Goal: Task Accomplishment & Management: Use online tool/utility

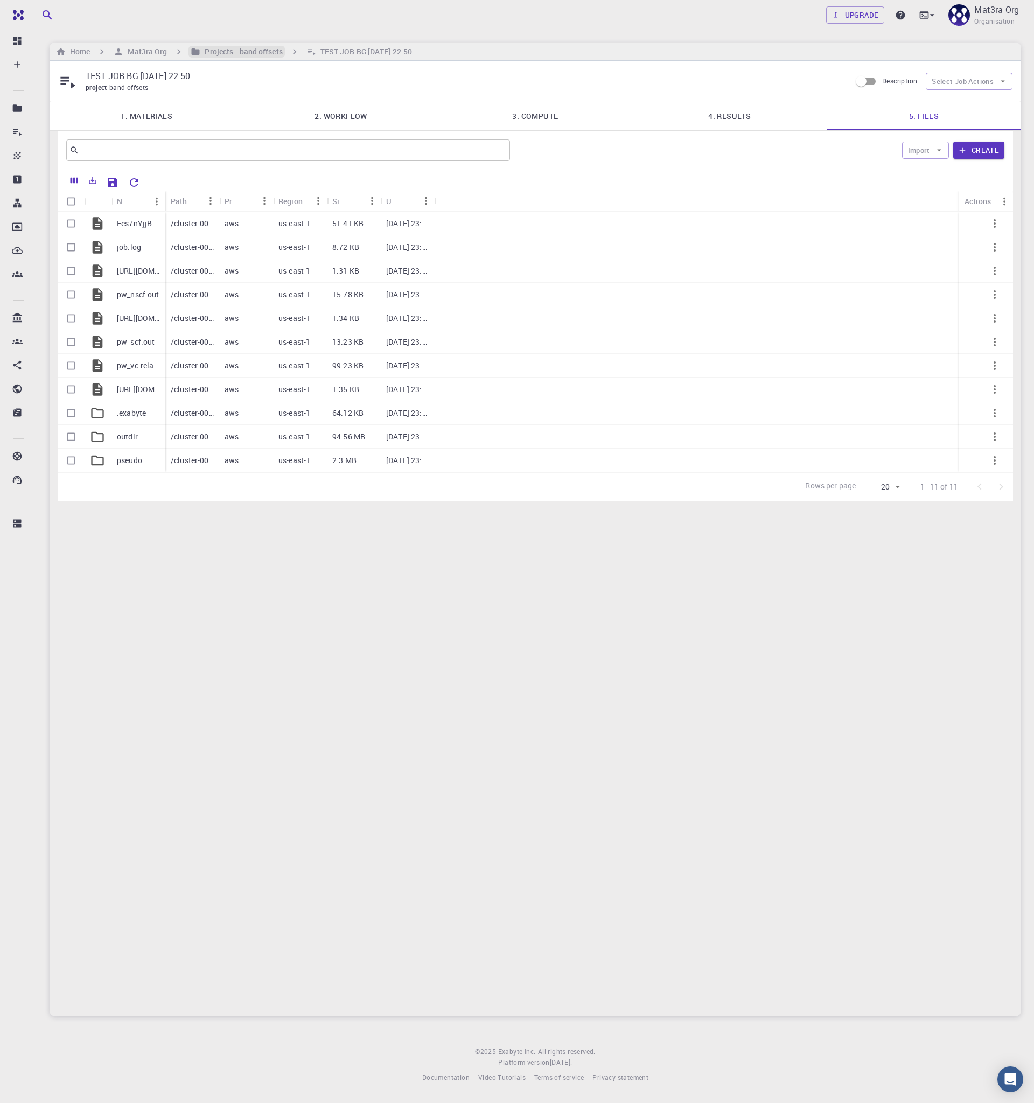
click at [222, 52] on h6 "Projects - band offsets" at bounding box center [241, 52] width 82 height 12
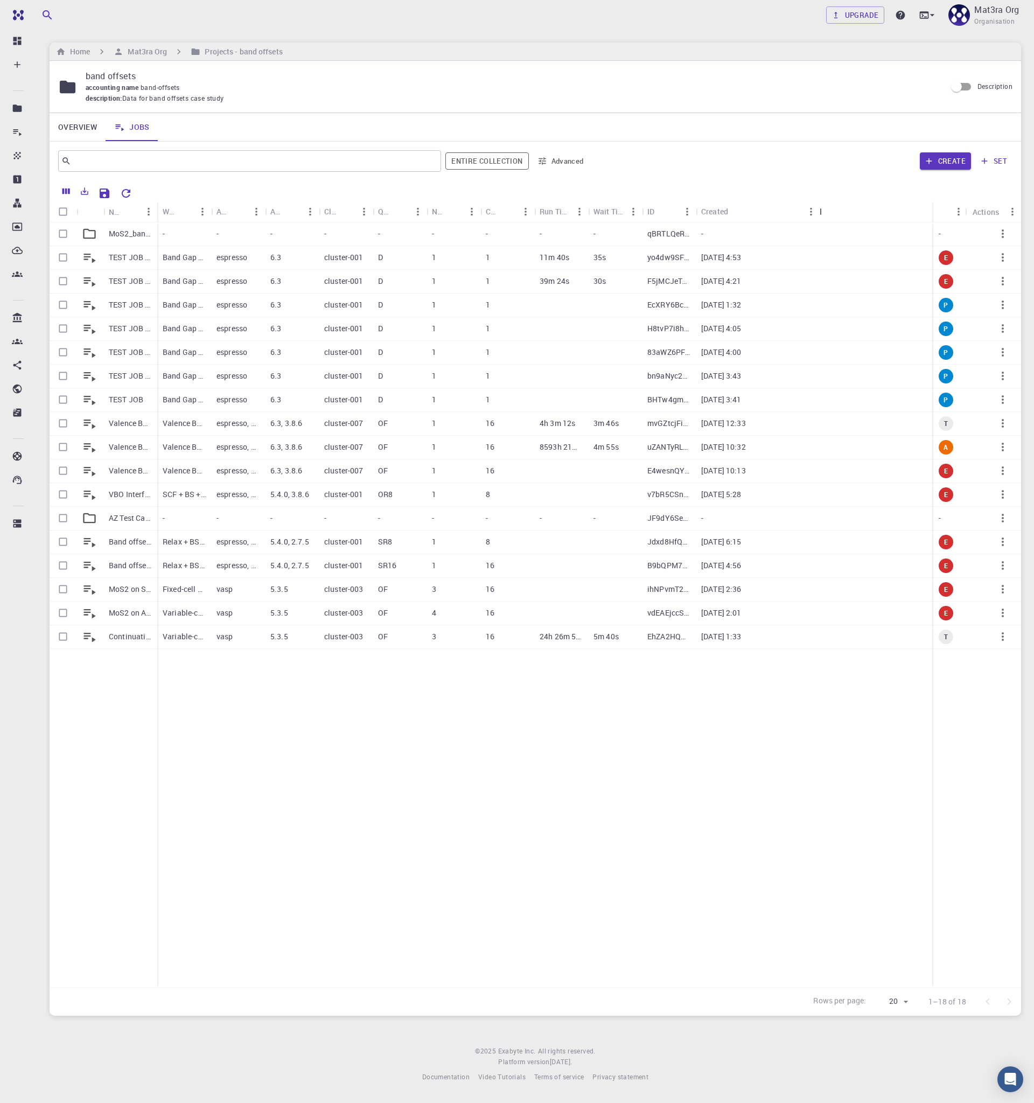
drag, startPoint x: 750, startPoint y: 207, endPoint x: 820, endPoint y: 207, distance: 70.0
click at [820, 207] on div "Created" at bounding box center [820, 211] width 11 height 21
click at [123, 232] on p "MoS2_band_gaps" at bounding box center [130, 233] width 43 height 11
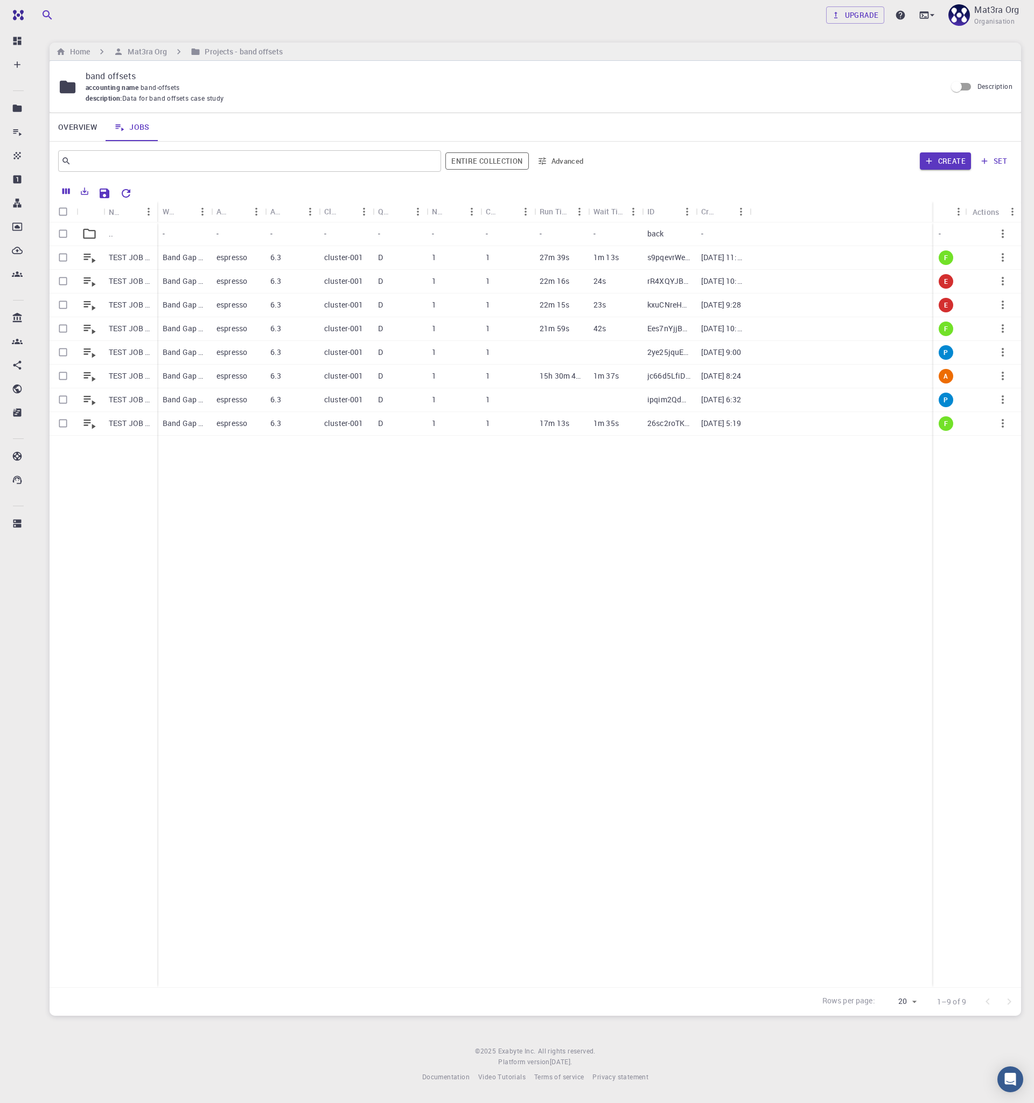
click at [744, 206] on icon "Menu" at bounding box center [741, 212] width 12 height 12
click at [778, 152] on div "Create set" at bounding box center [803, 161] width 420 height 26
click at [65, 191] on icon "Columns" at bounding box center [66, 191] width 10 height 10
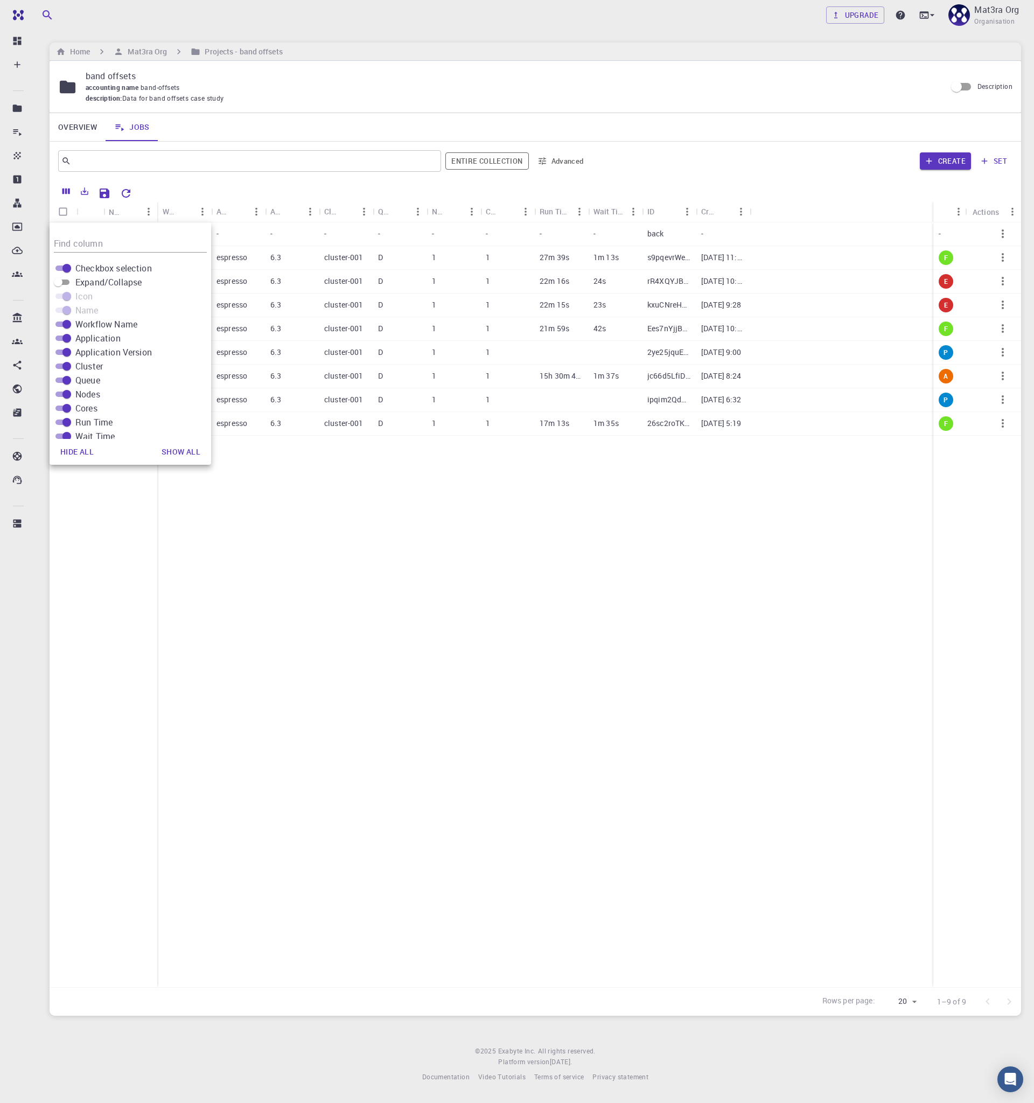
click at [452, 717] on div ".. TEST JOB BG [DATE] 09:28 (clone) (clone) TEST JOB BG [DATE] 09:28 (clone) TE…" at bounding box center [536, 604] width 972 height 765
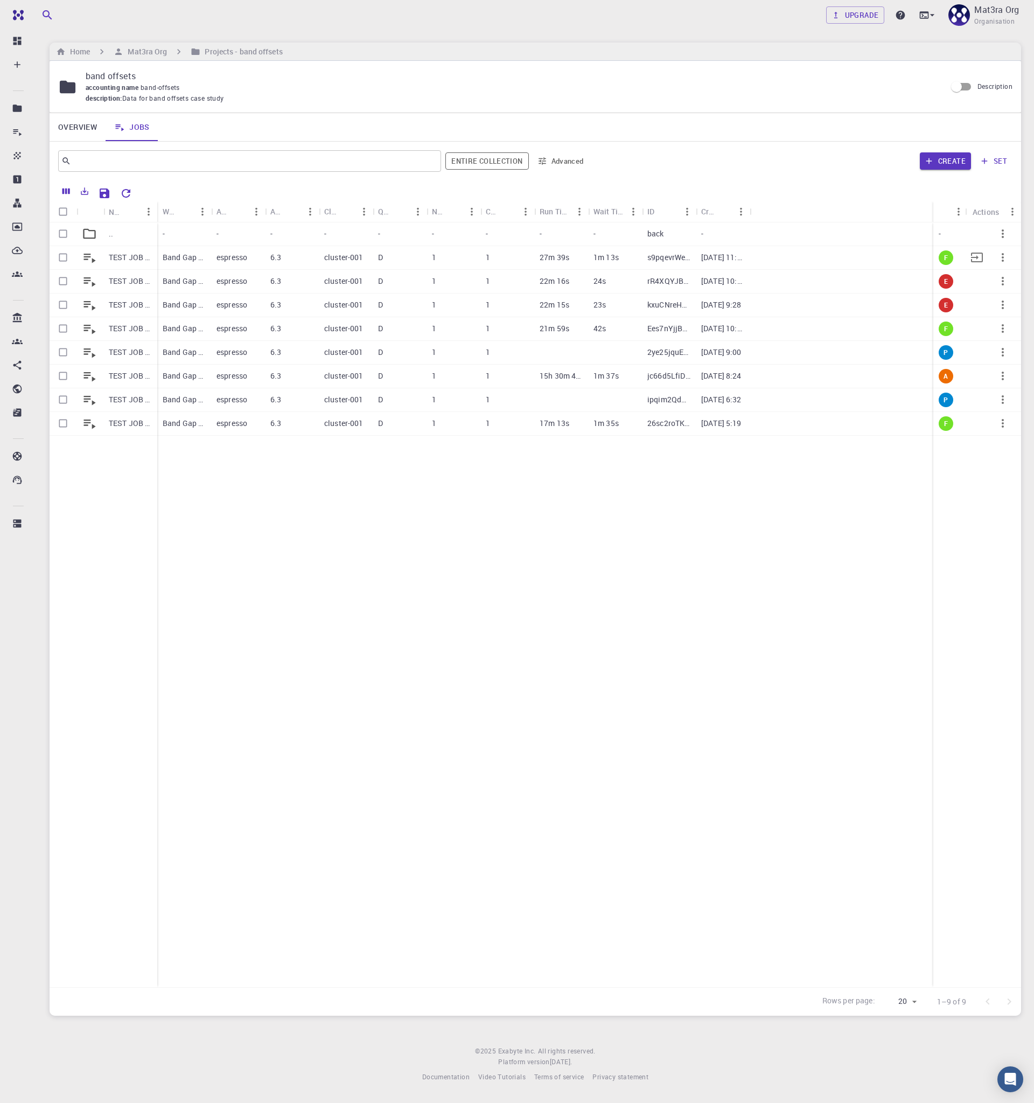
click at [134, 257] on p "TEST JOB BG [DATE] 09:28 (clone) (clone)" at bounding box center [130, 257] width 43 height 11
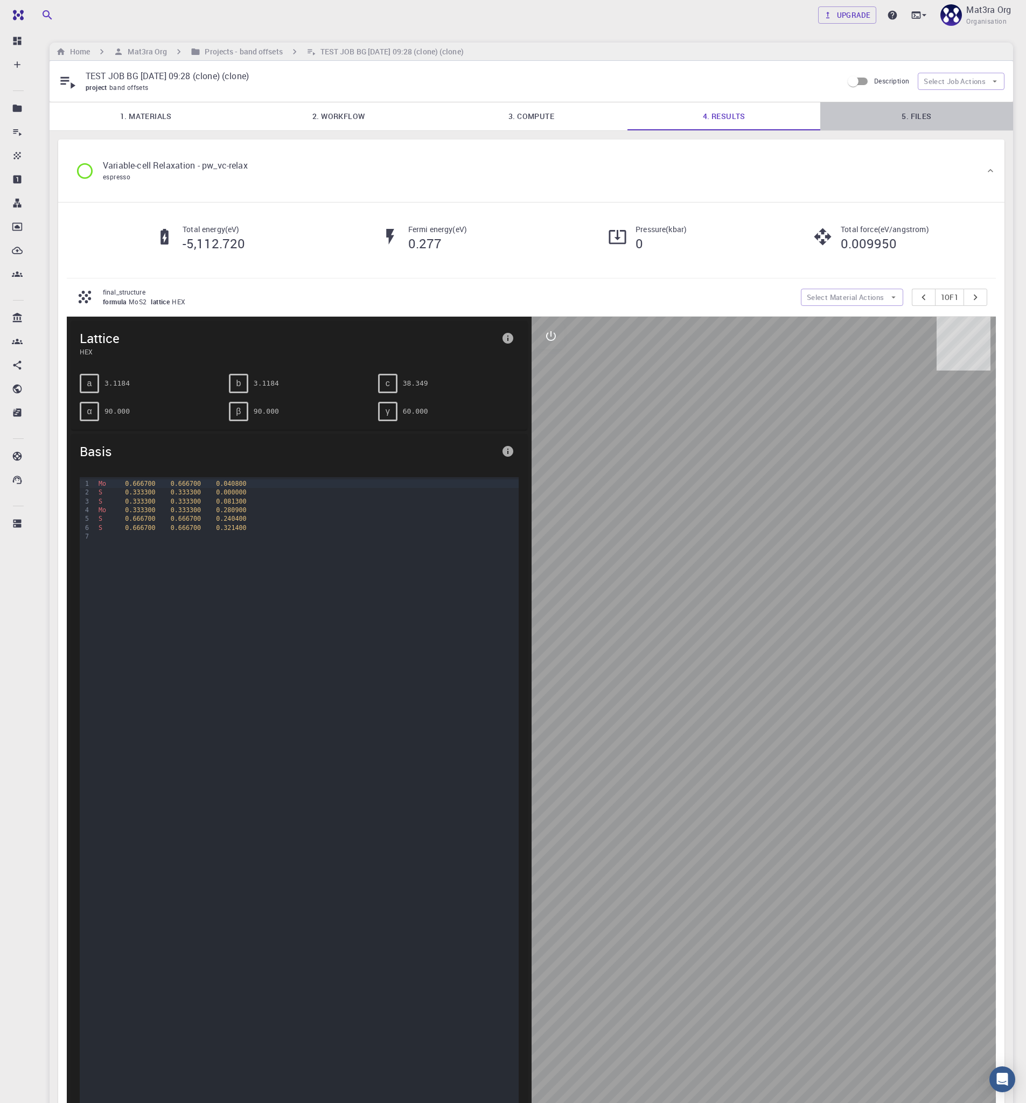
click at [913, 121] on link "5. Files" at bounding box center [916, 116] width 193 height 28
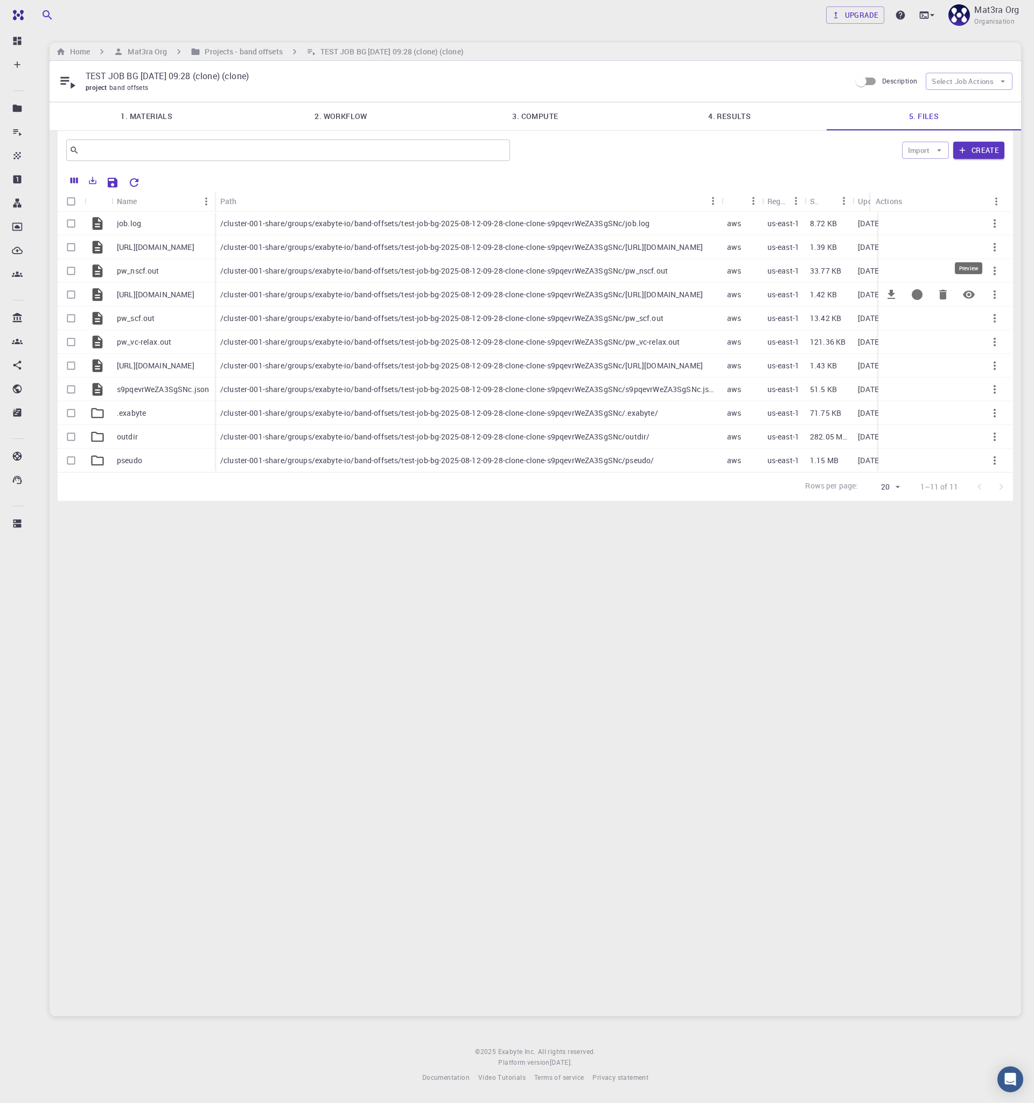
click at [970, 292] on icon "Preview" at bounding box center [968, 294] width 13 height 13
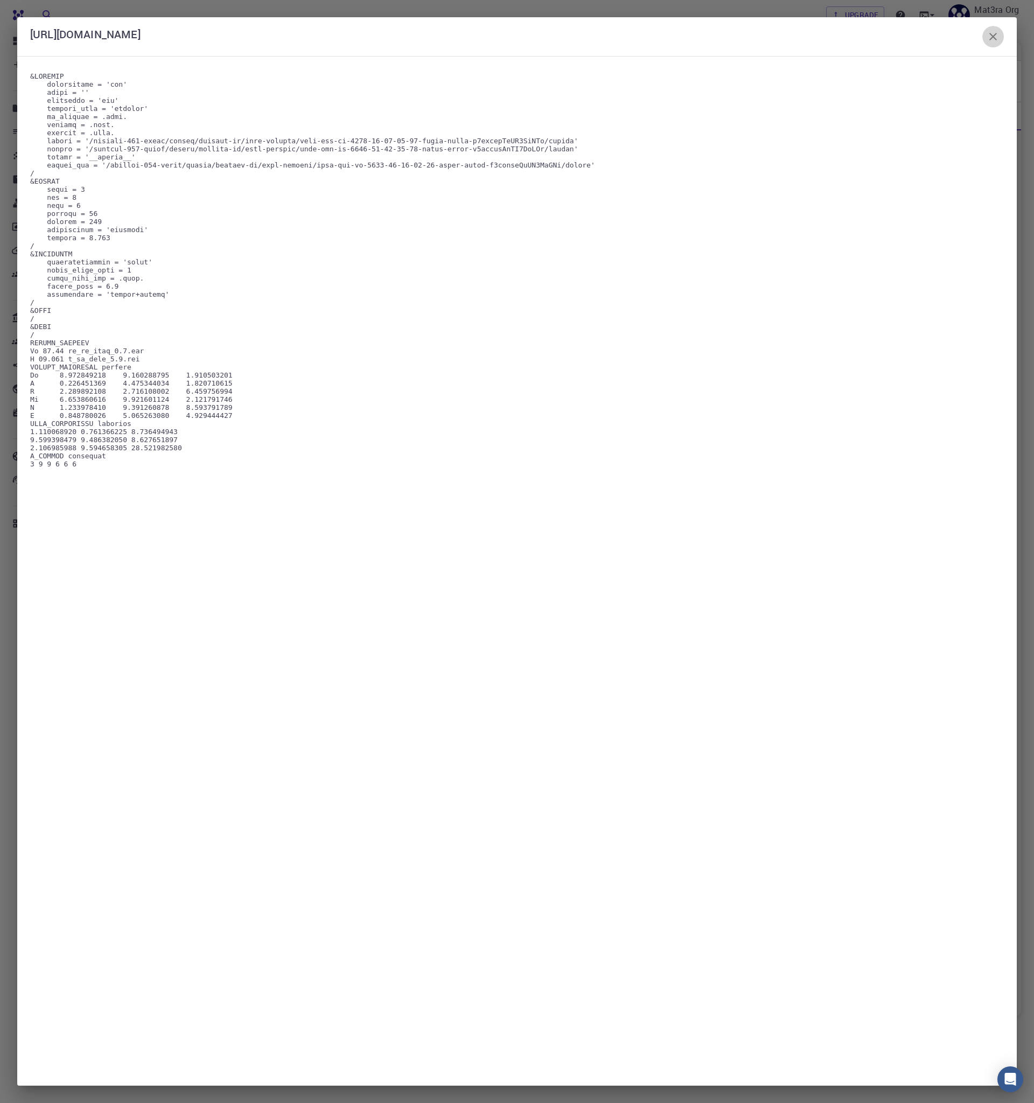
click at [990, 38] on icon "button" at bounding box center [993, 36] width 13 height 13
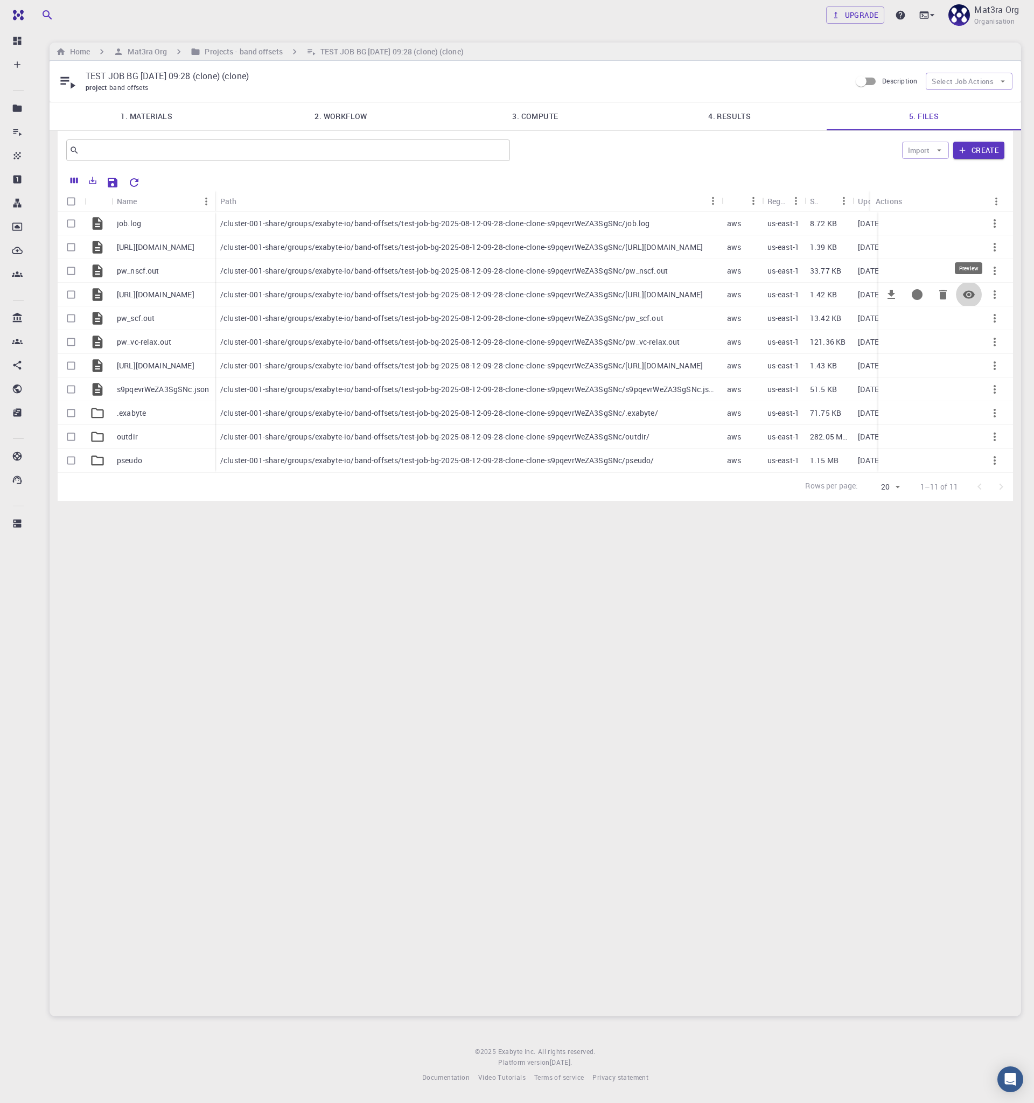
click at [970, 288] on icon "Preview" at bounding box center [968, 294] width 13 height 13
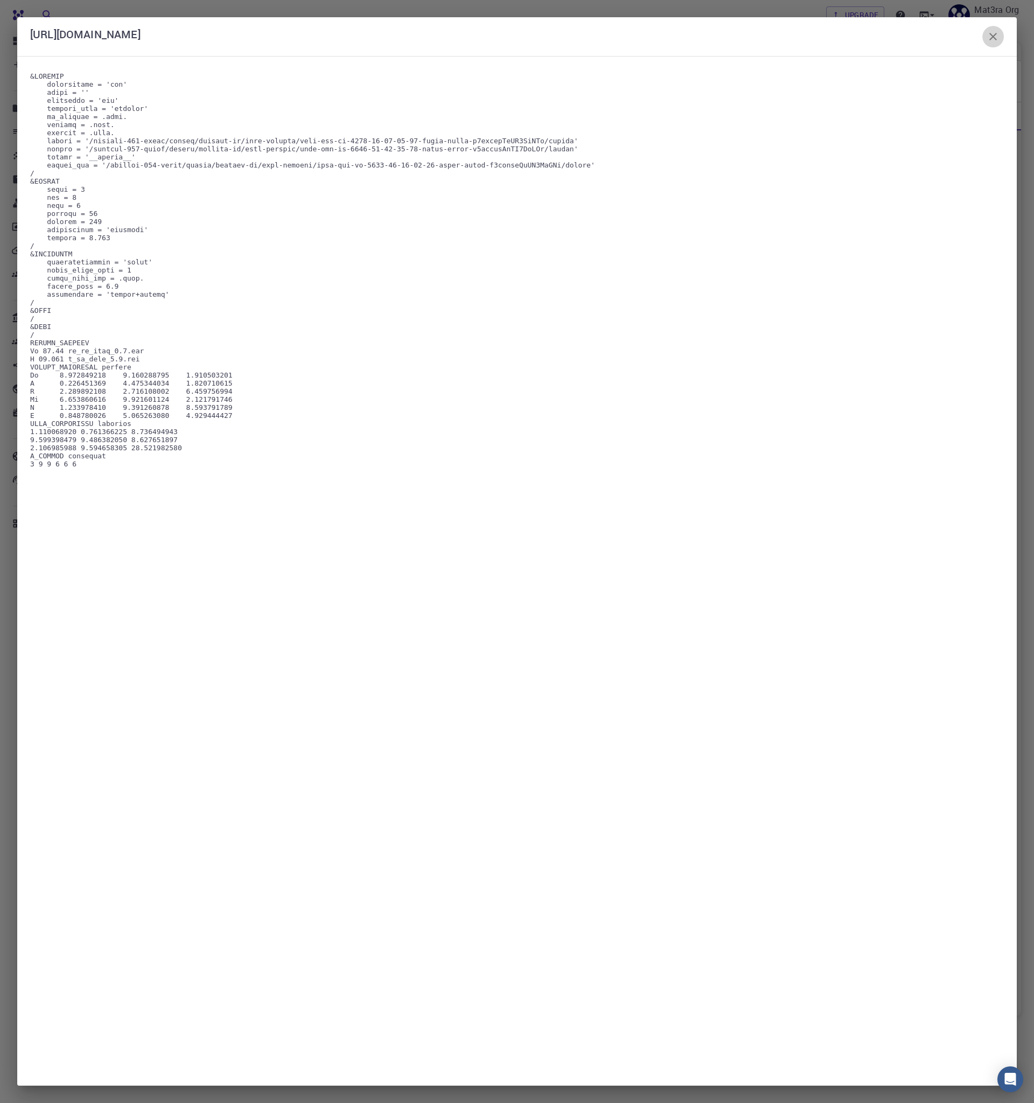
click at [998, 39] on icon "button" at bounding box center [993, 36] width 13 height 13
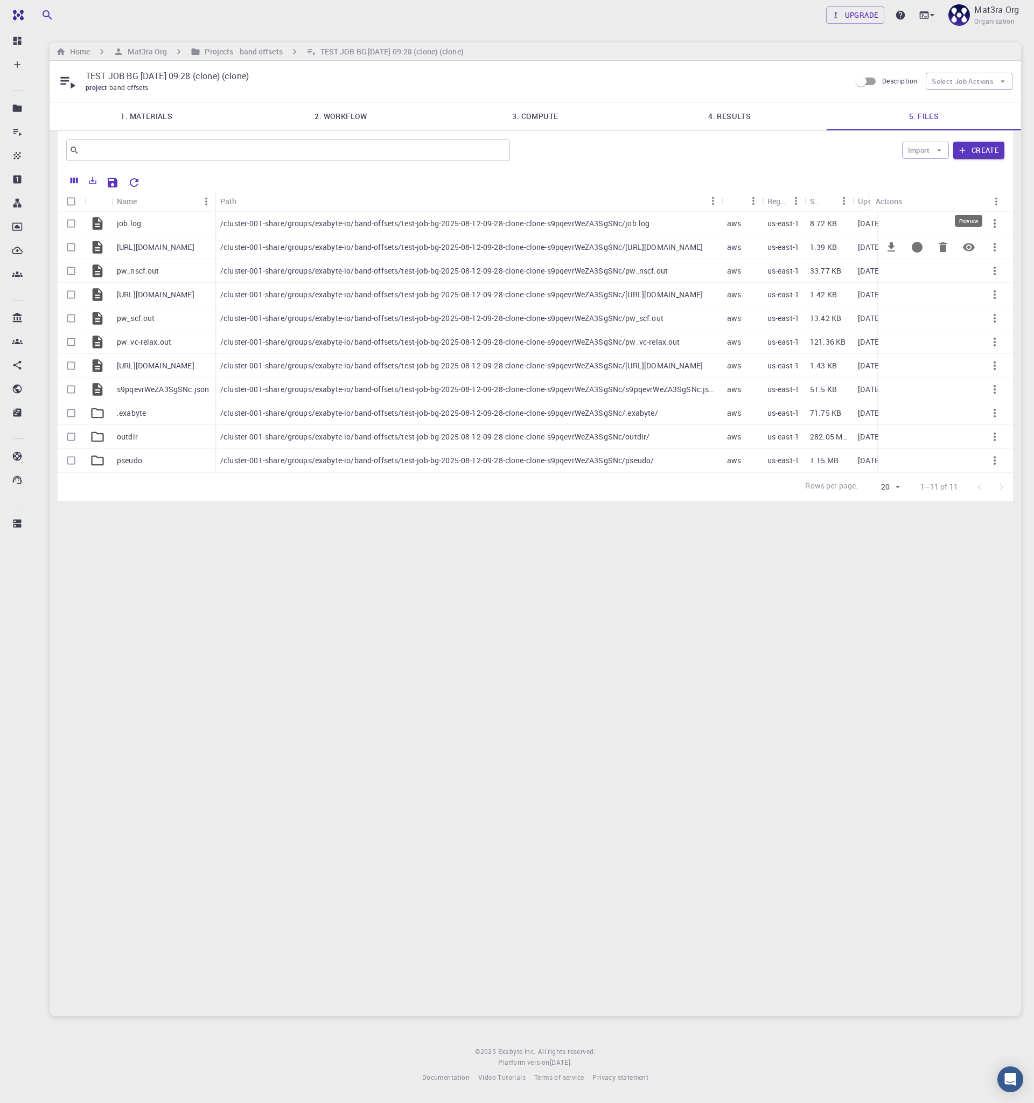
click at [970, 249] on icon "Preview" at bounding box center [968, 247] width 13 height 13
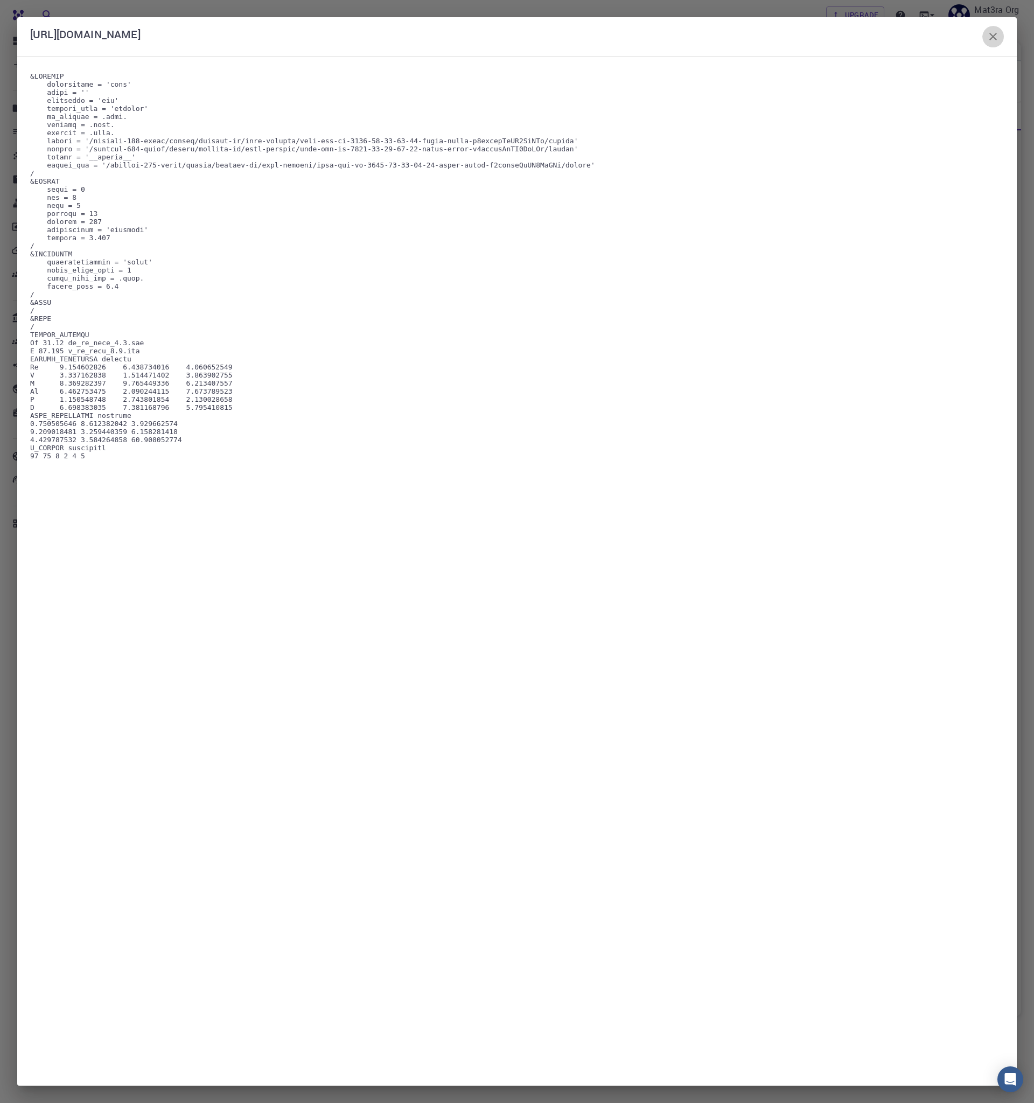
click at [989, 37] on icon "button" at bounding box center [993, 36] width 13 height 13
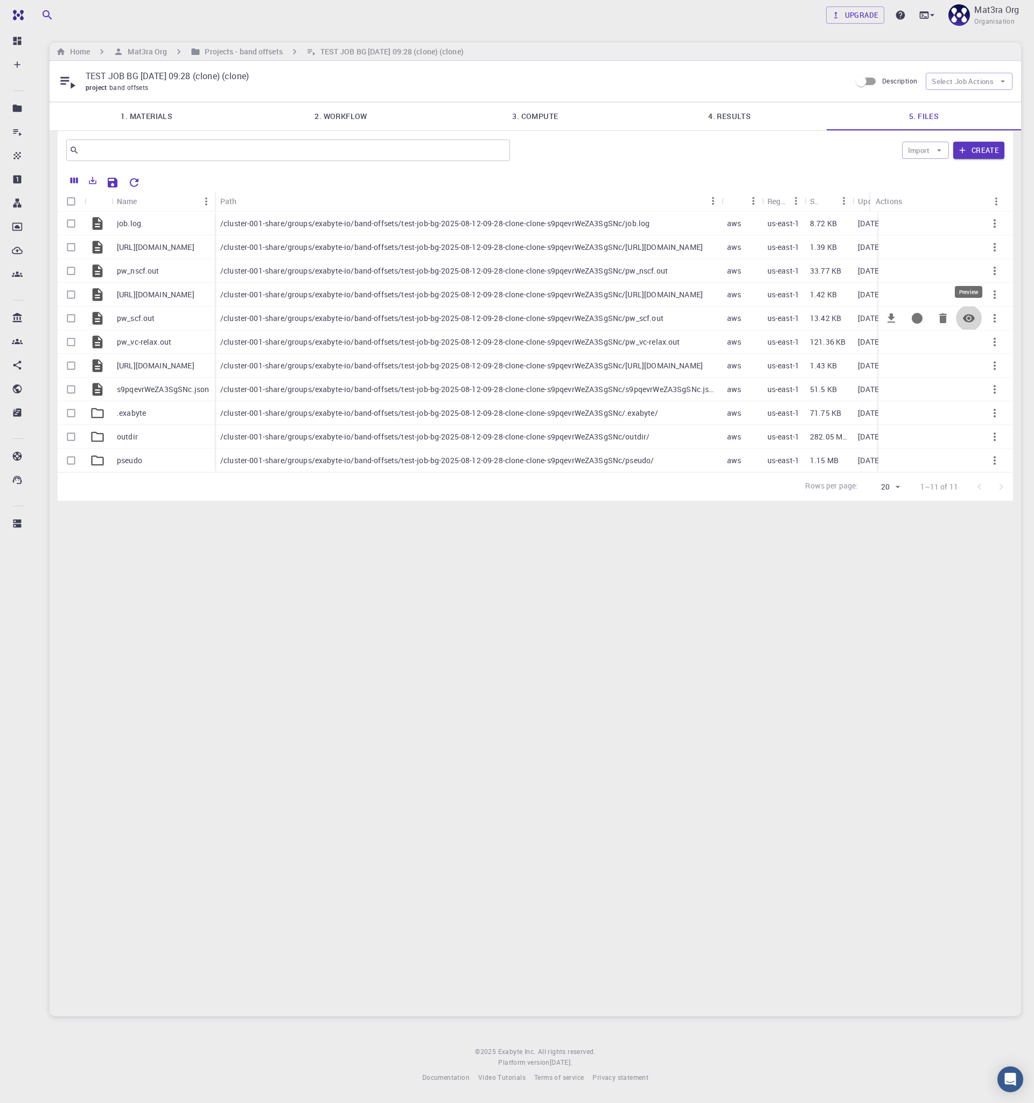
click at [971, 316] on icon "Preview" at bounding box center [969, 318] width 12 height 8
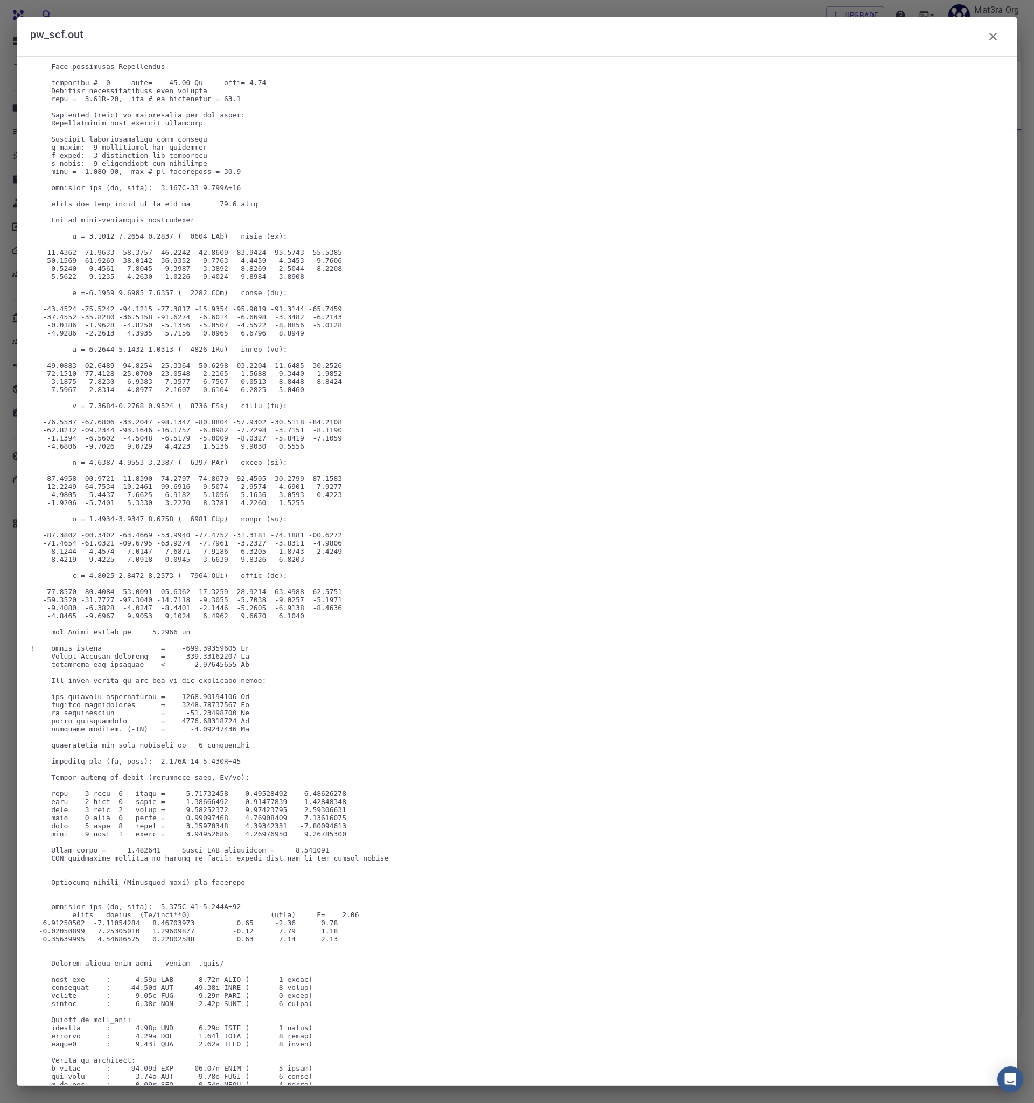
scroll to position [1175, 0]
click at [995, 37] on icon "button" at bounding box center [993, 36] width 13 height 13
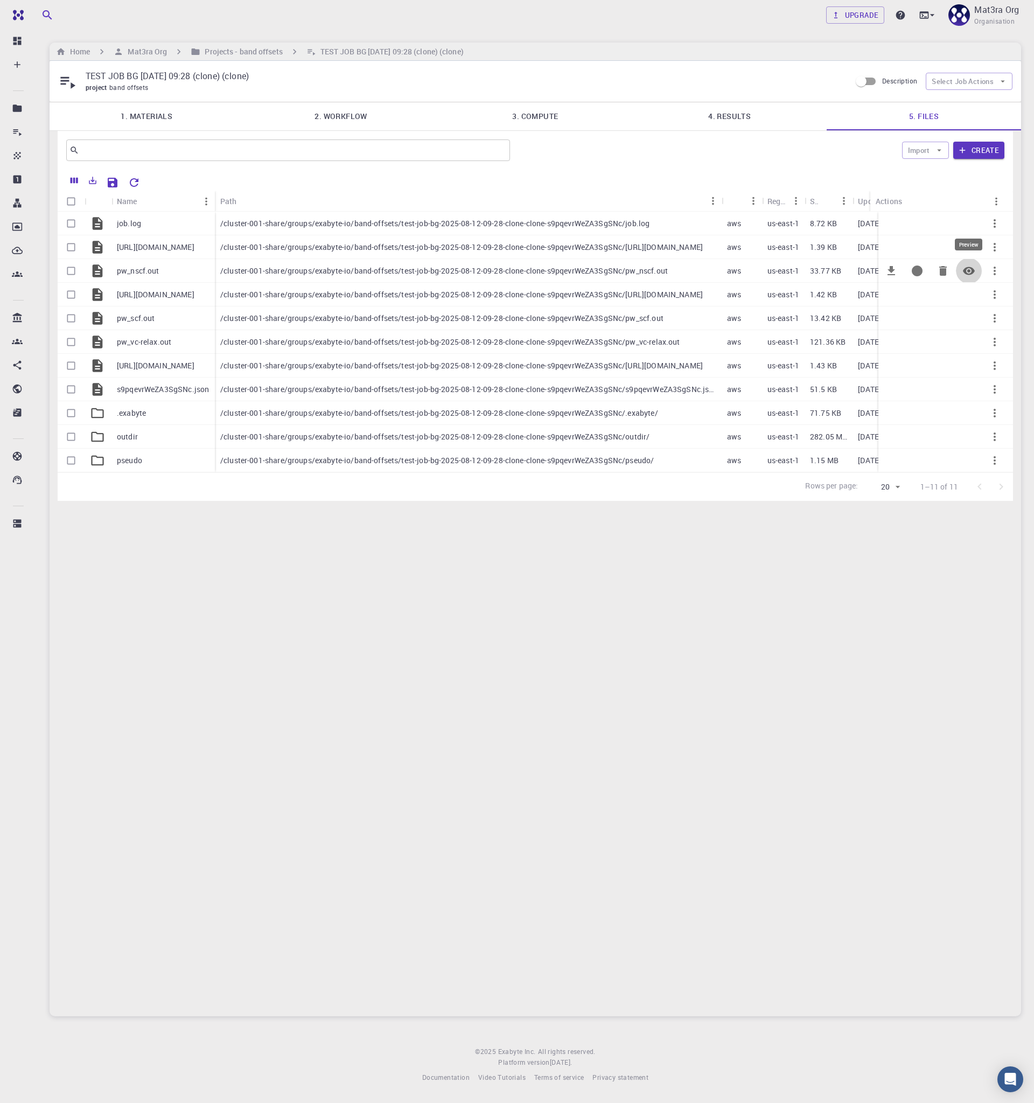
click at [968, 275] on icon "Preview" at bounding box center [968, 270] width 13 height 13
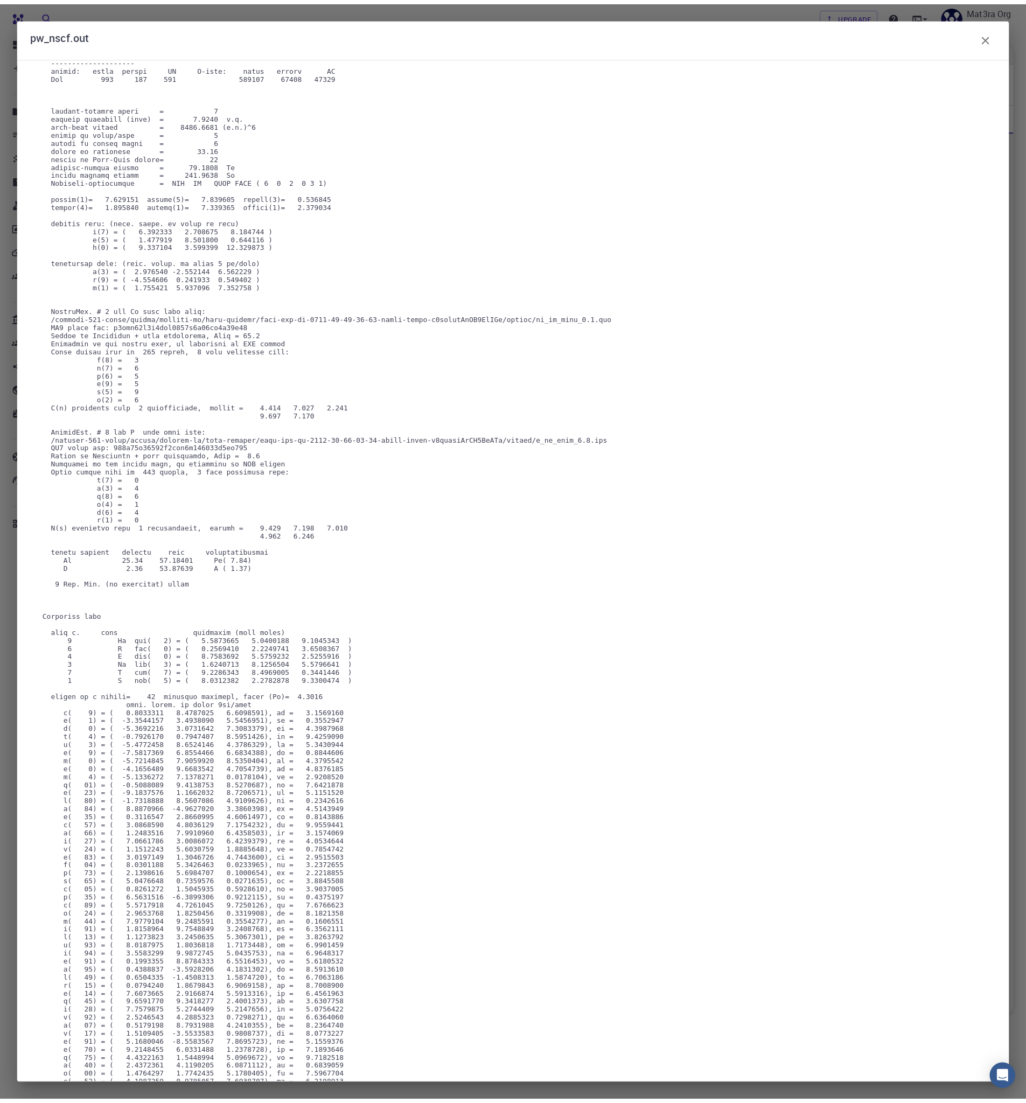
scroll to position [320, 0]
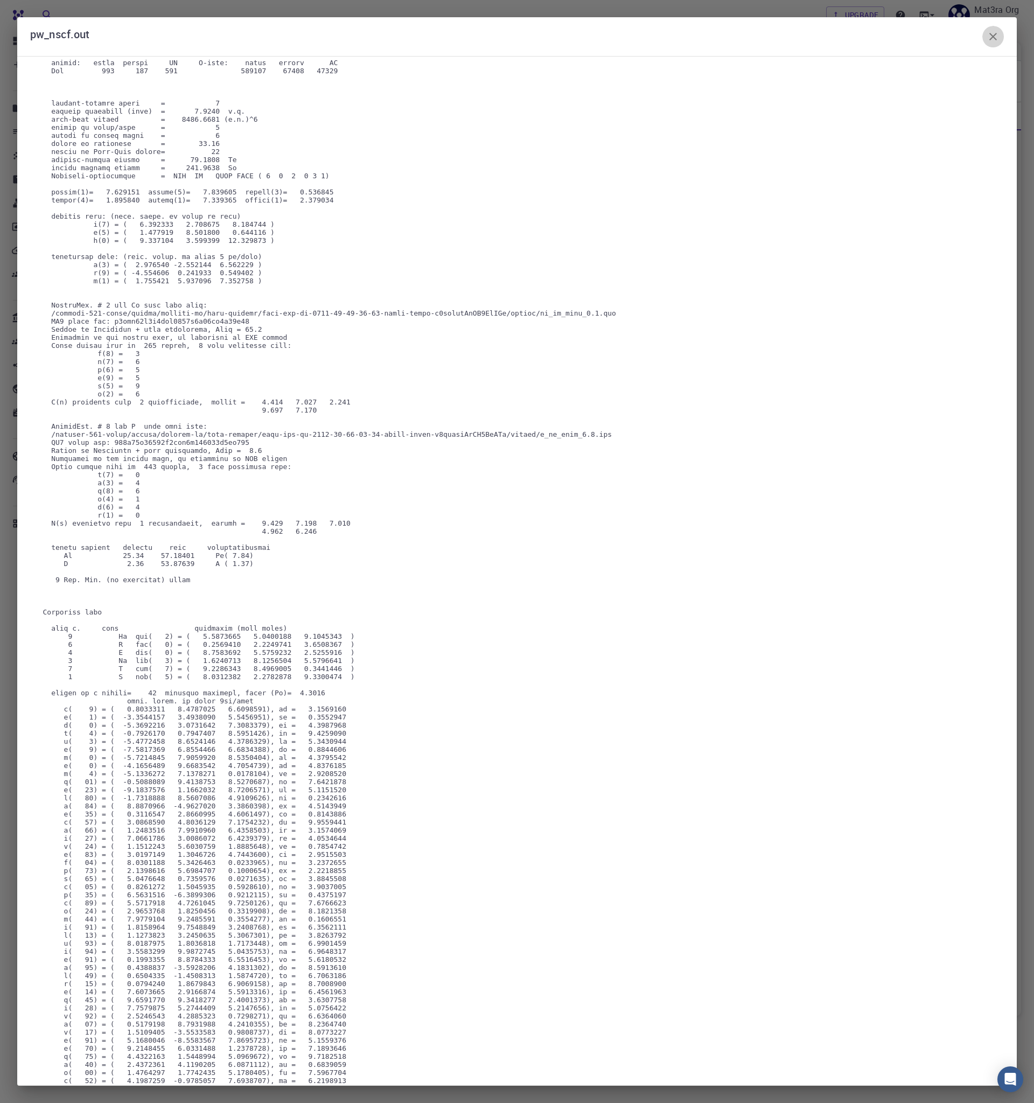
click at [997, 34] on icon "button" at bounding box center [993, 36] width 13 height 13
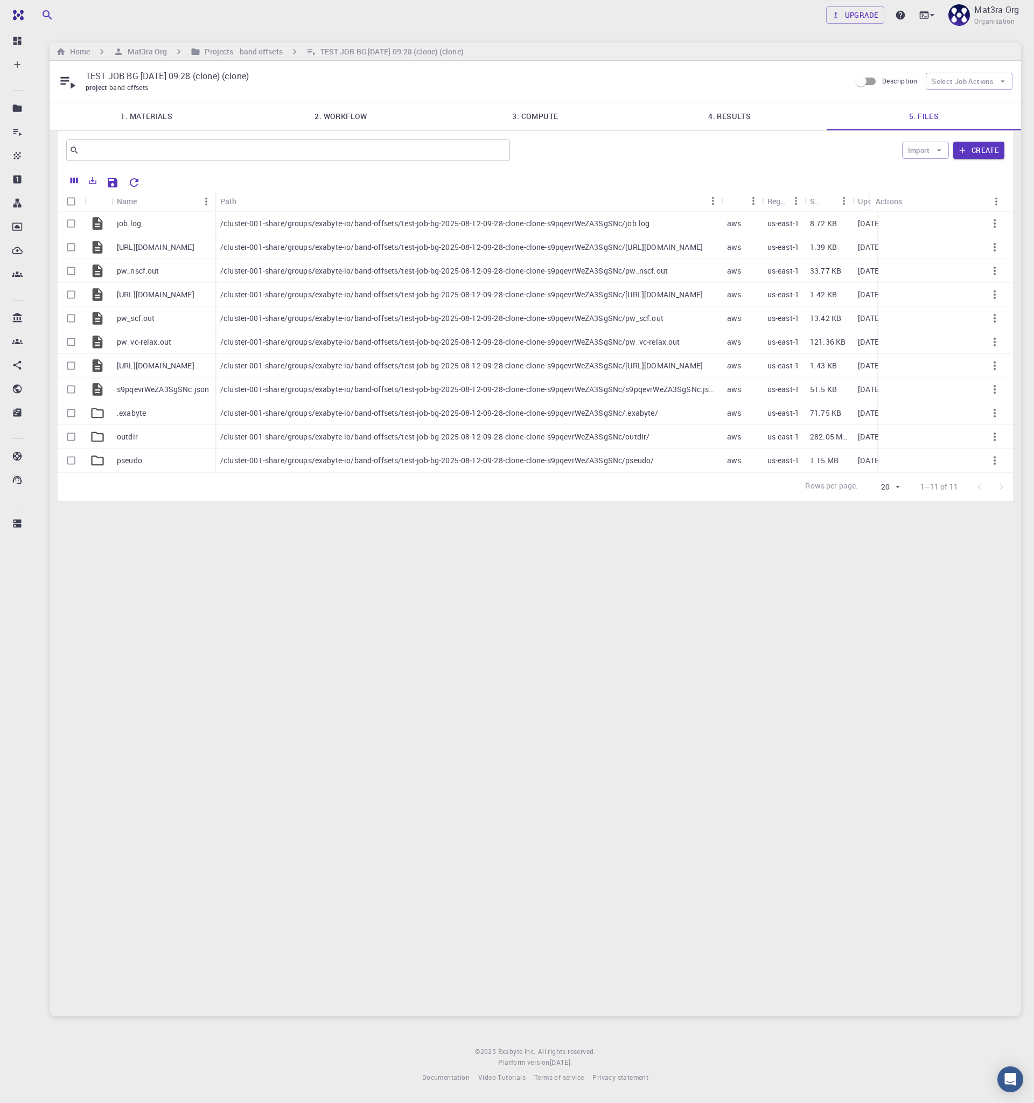
click at [751, 125] on link "4. Results" at bounding box center [729, 116] width 194 height 28
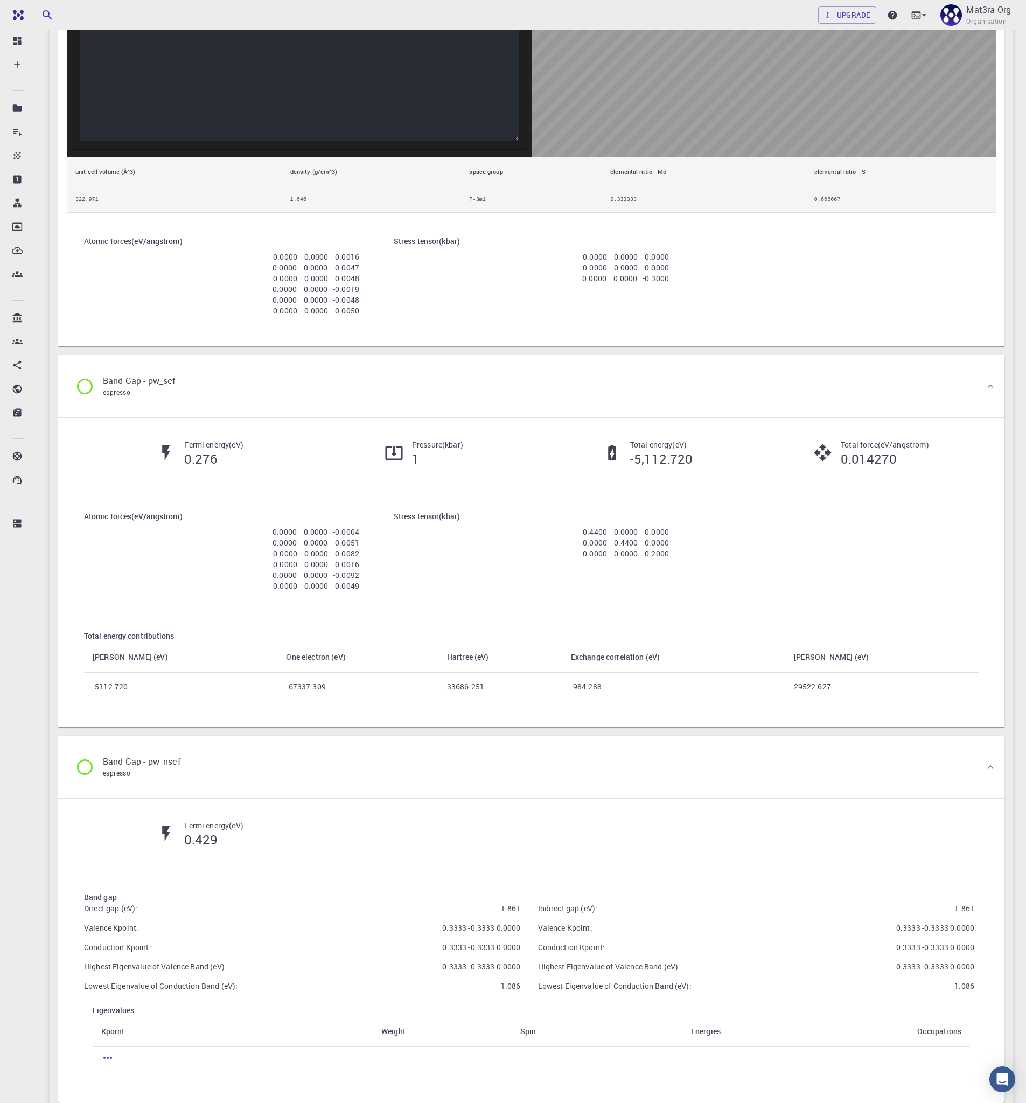
scroll to position [1122, 0]
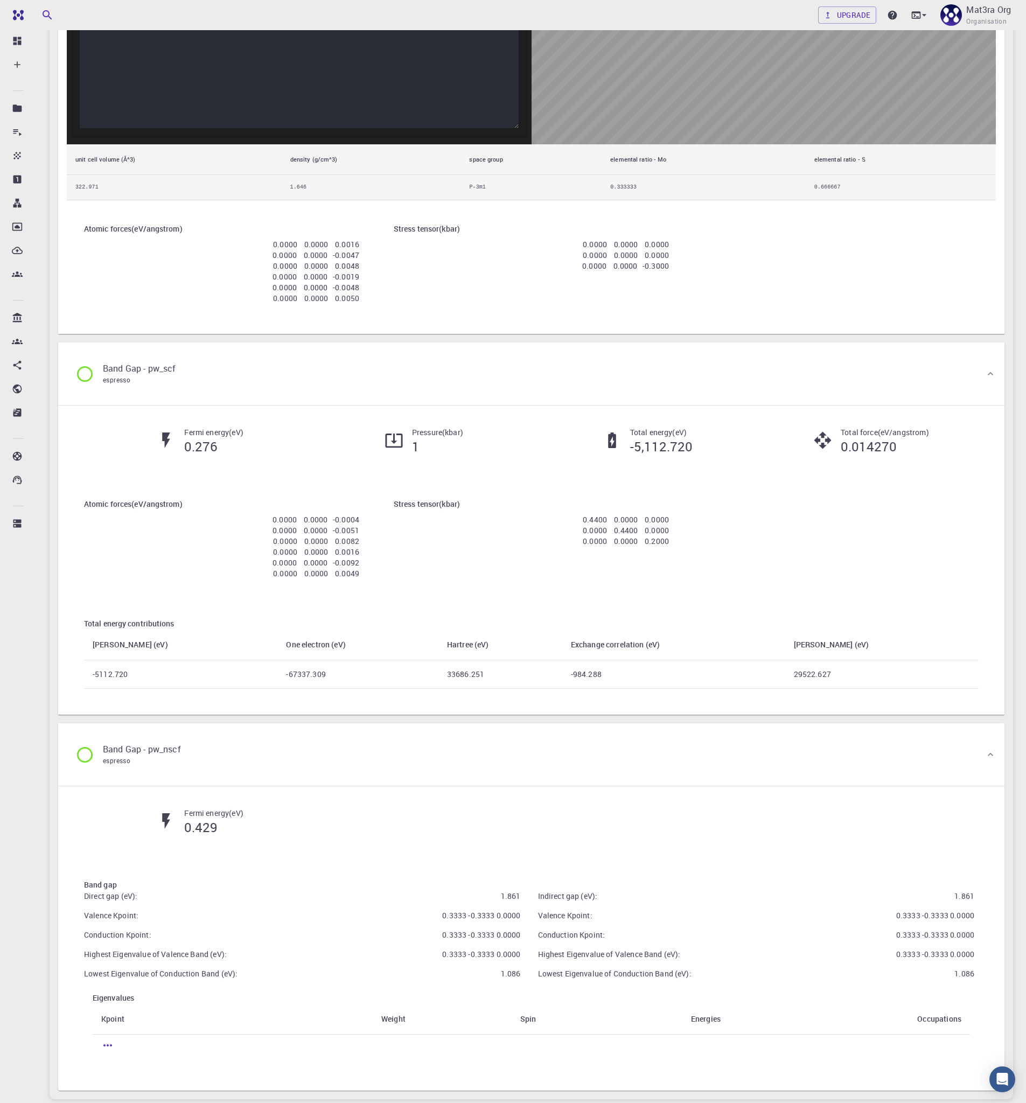
click at [738, 812] on div "Fermi energy ( eV ) 0.429" at bounding box center [531, 826] width 929 height 71
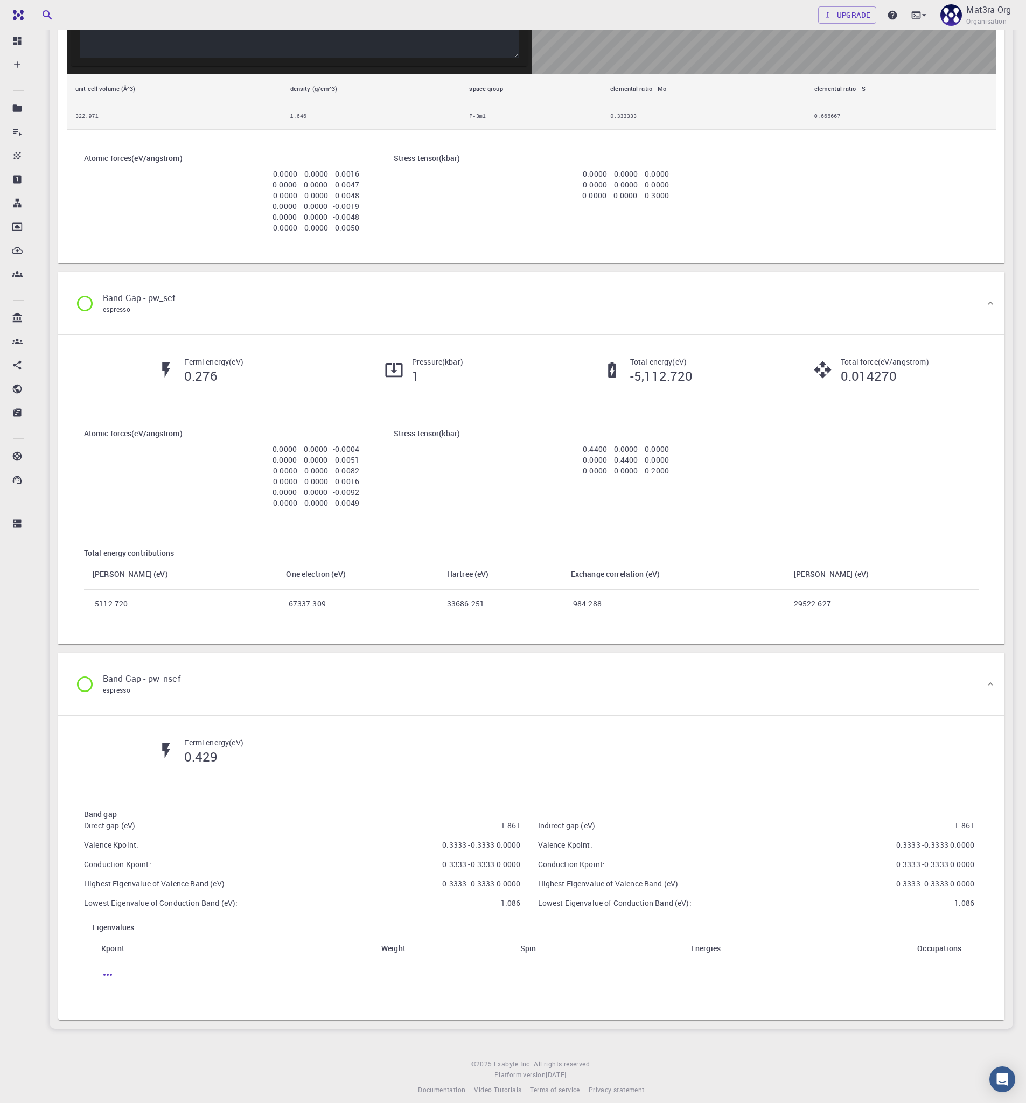
scroll to position [1202, 0]
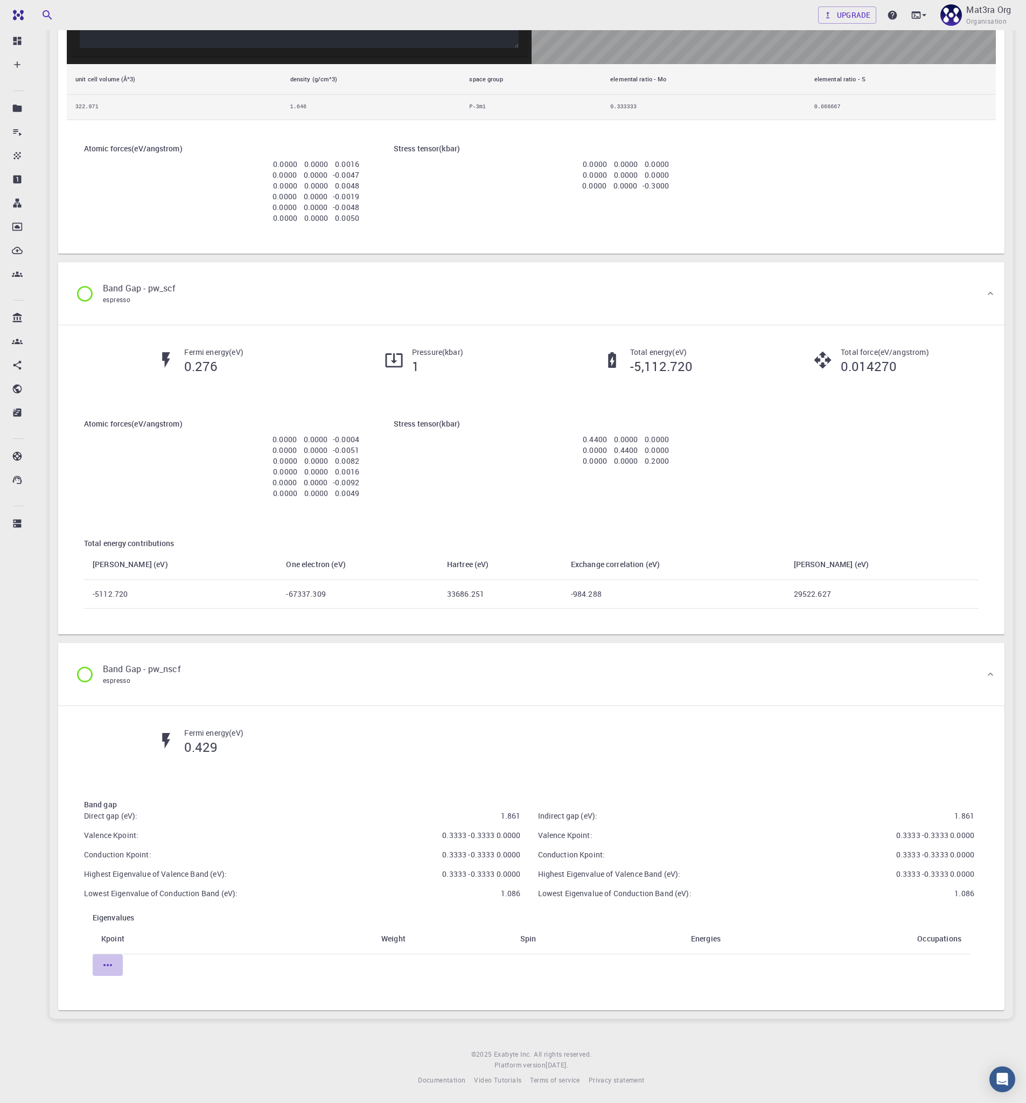
click at [109, 966] on icon "button" at bounding box center [107, 965] width 13 height 13
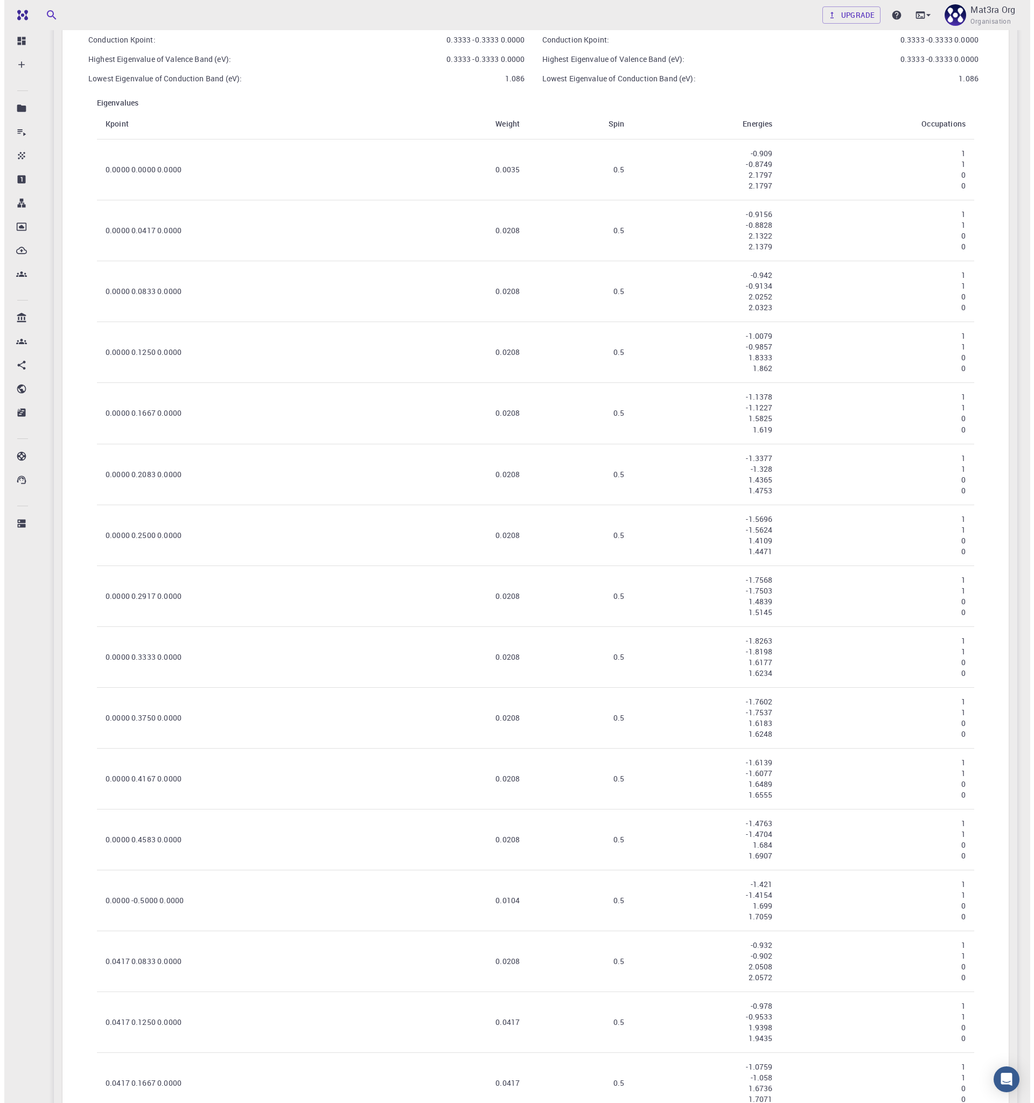
scroll to position [0, 0]
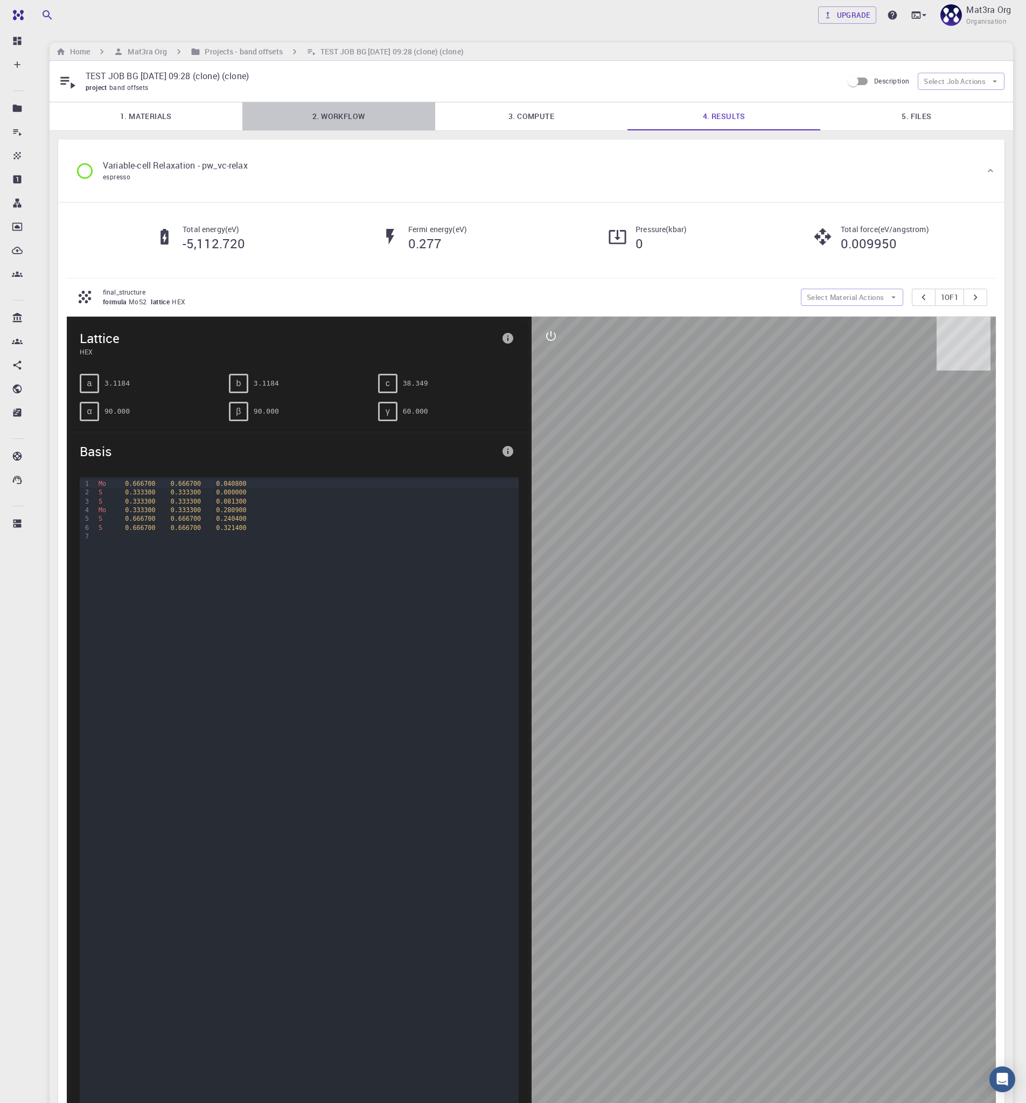
click at [353, 126] on link "2. Workflow" at bounding box center [338, 116] width 193 height 28
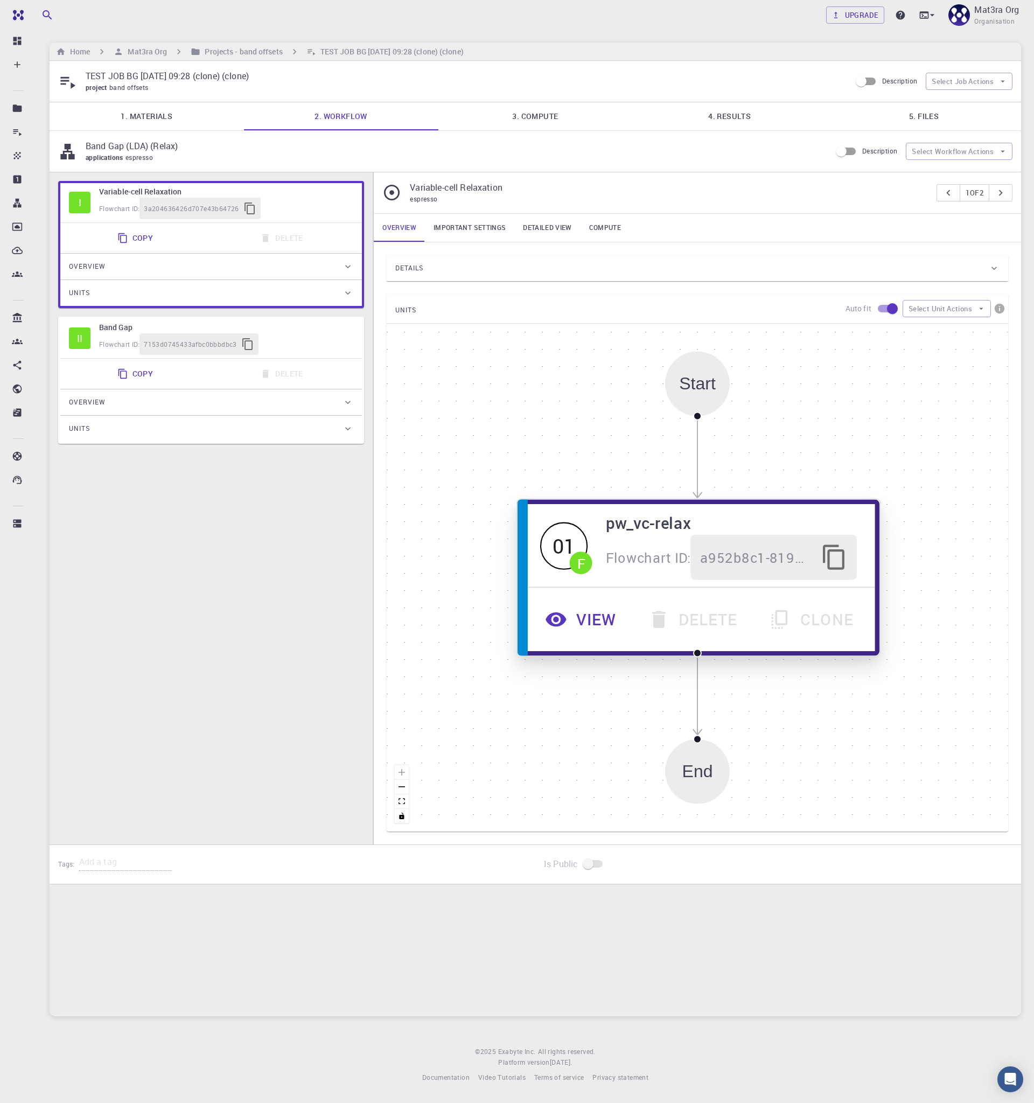
click at [585, 619] on button "View" at bounding box center [583, 619] width 102 height 45
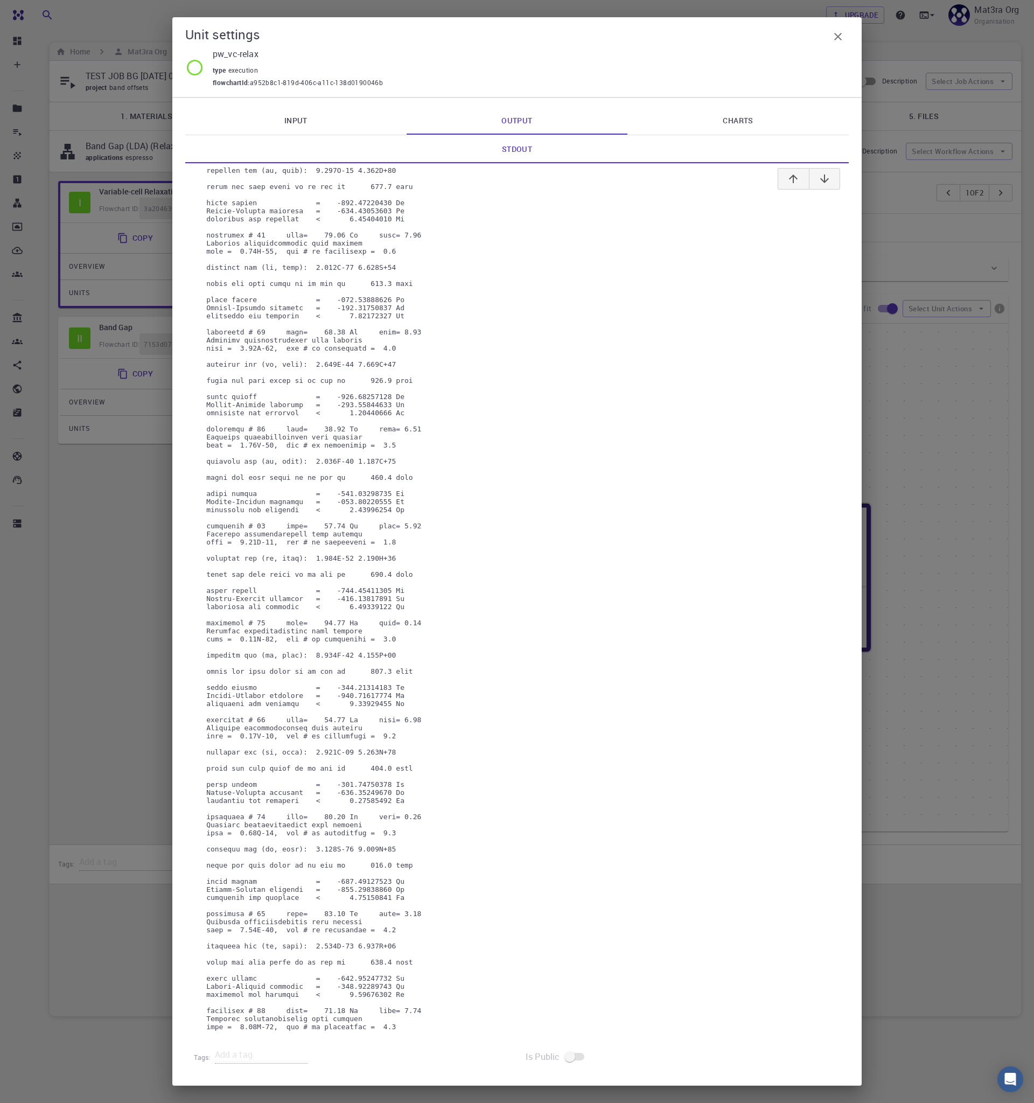
scroll to position [11613, 0]
click at [720, 123] on link "Charts" at bounding box center [737, 121] width 221 height 28
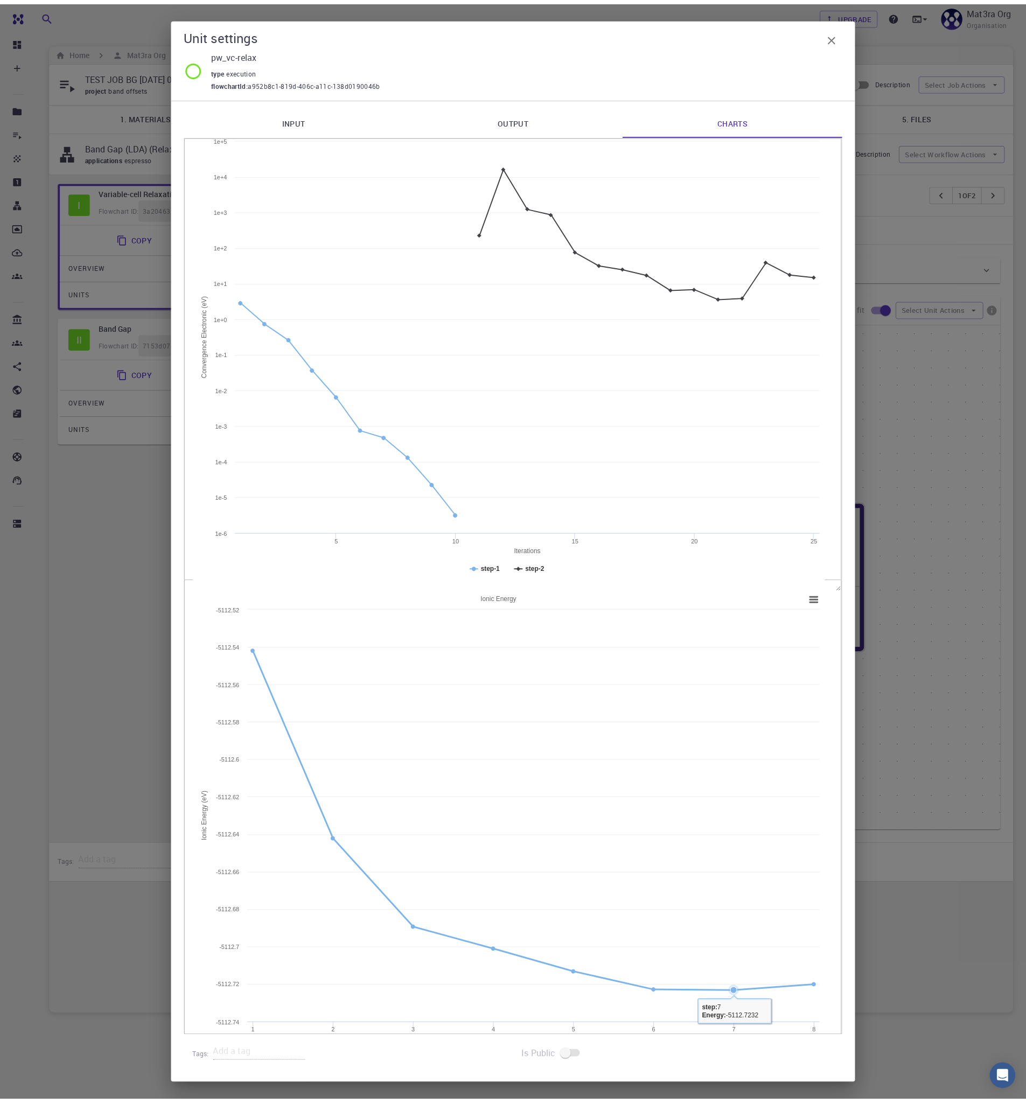
scroll to position [60, 0]
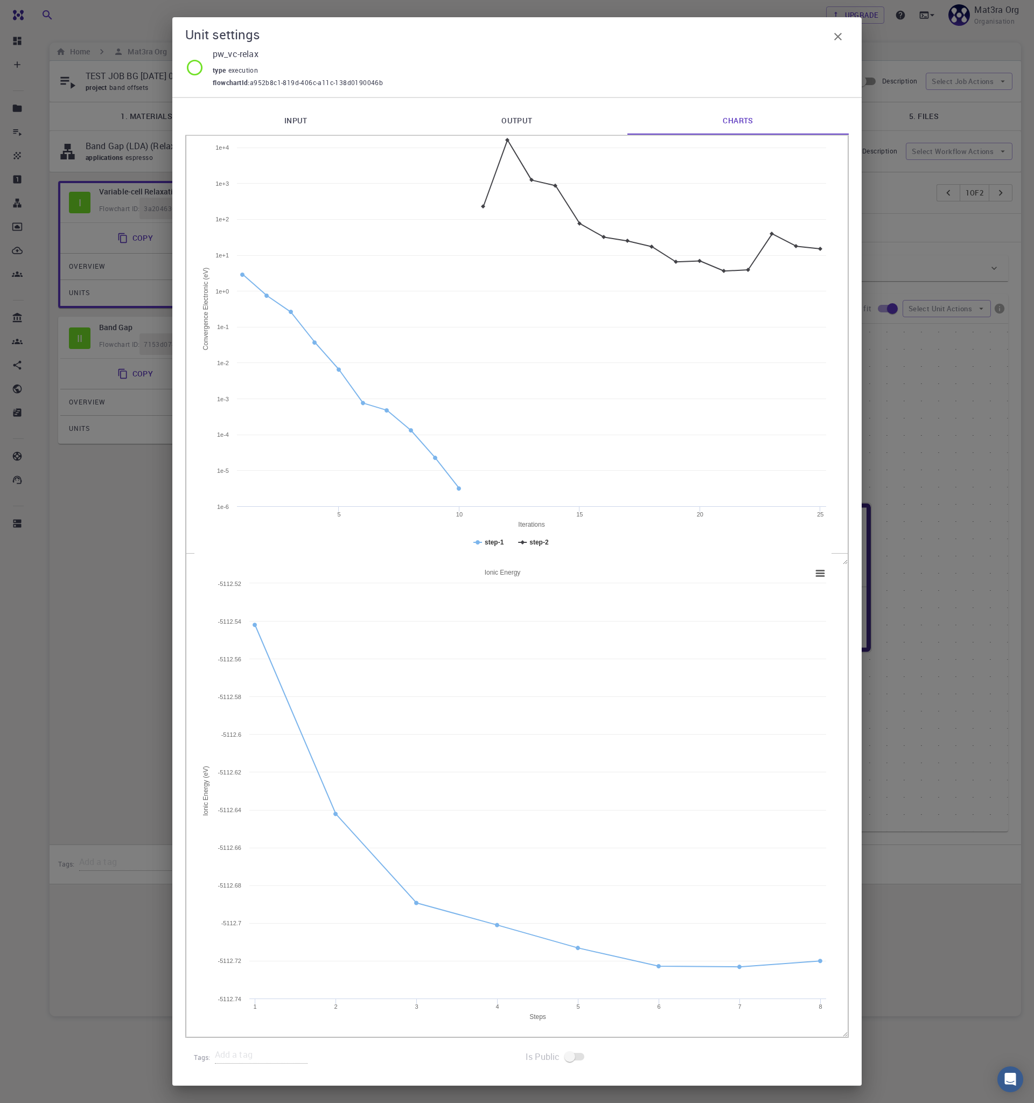
click at [840, 39] on icon "button" at bounding box center [838, 37] width 8 height 8
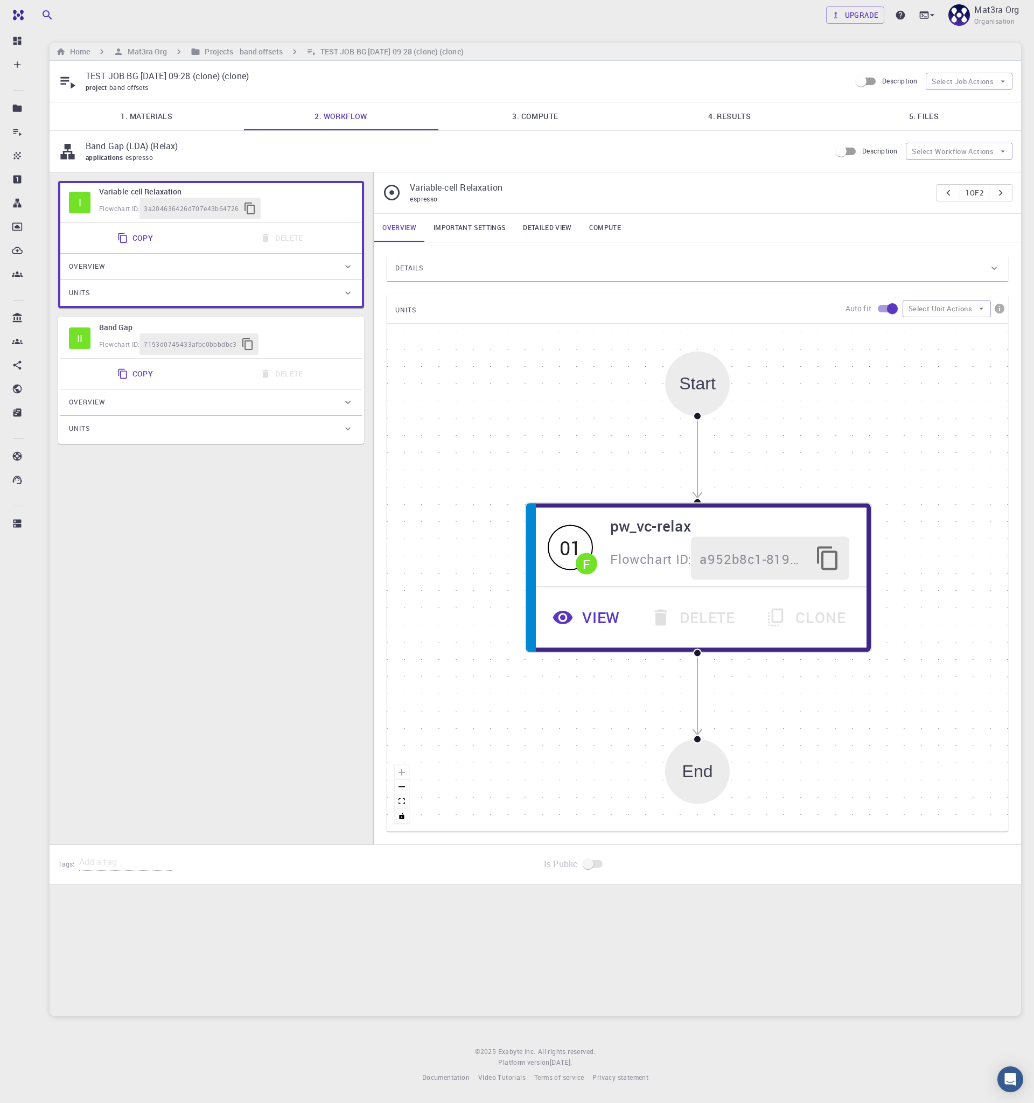
click at [485, 269] on div "Details" at bounding box center [691, 268] width 593 height 17
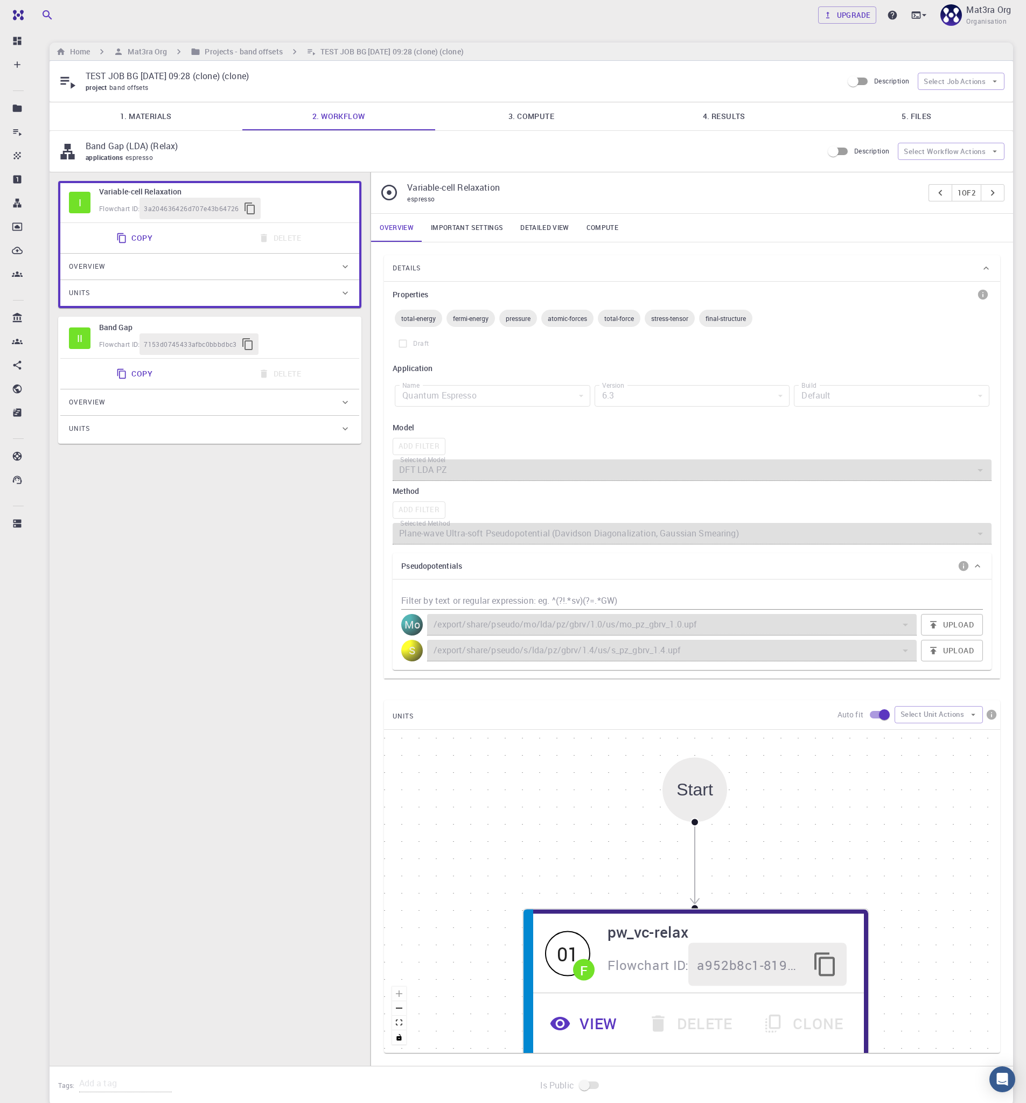
click at [312, 347] on div "Flowchart ID: 7153d0745433afbc0bbbdbc3" at bounding box center [224, 344] width 251 height 22
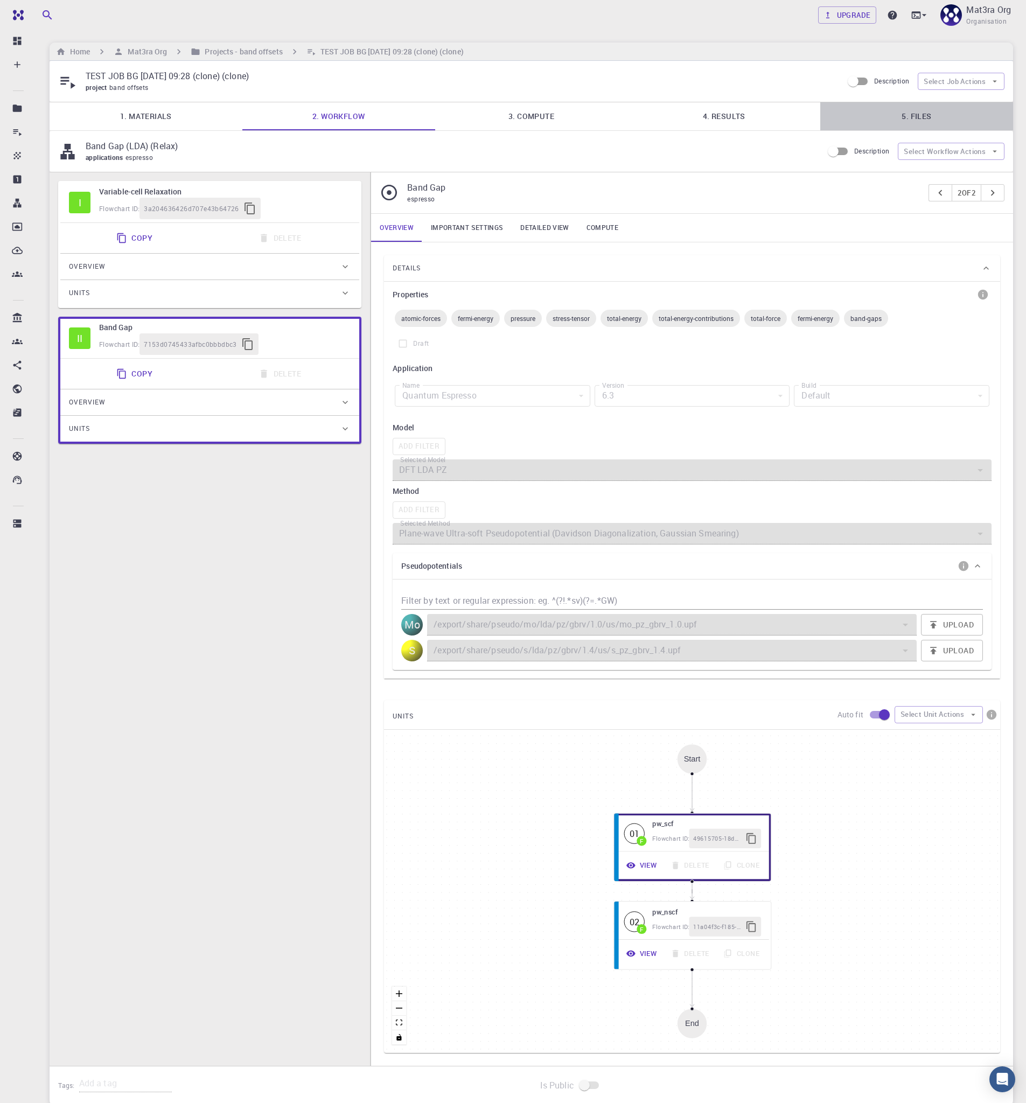
click at [970, 115] on link "5. Files" at bounding box center [916, 116] width 193 height 28
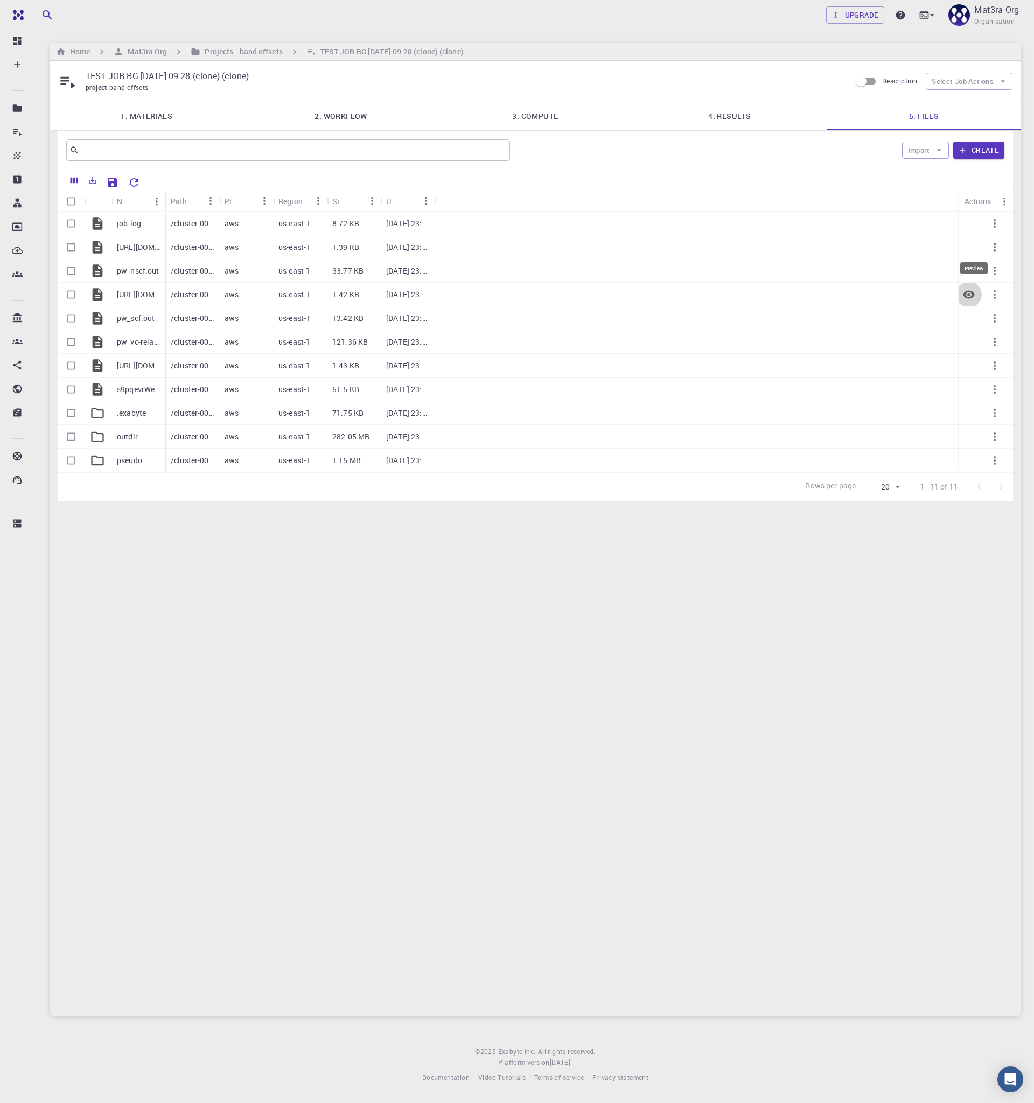
click at [970, 293] on icon "Preview" at bounding box center [969, 294] width 12 height 8
click at [200, 120] on link "1. Materials" at bounding box center [147, 116] width 194 height 28
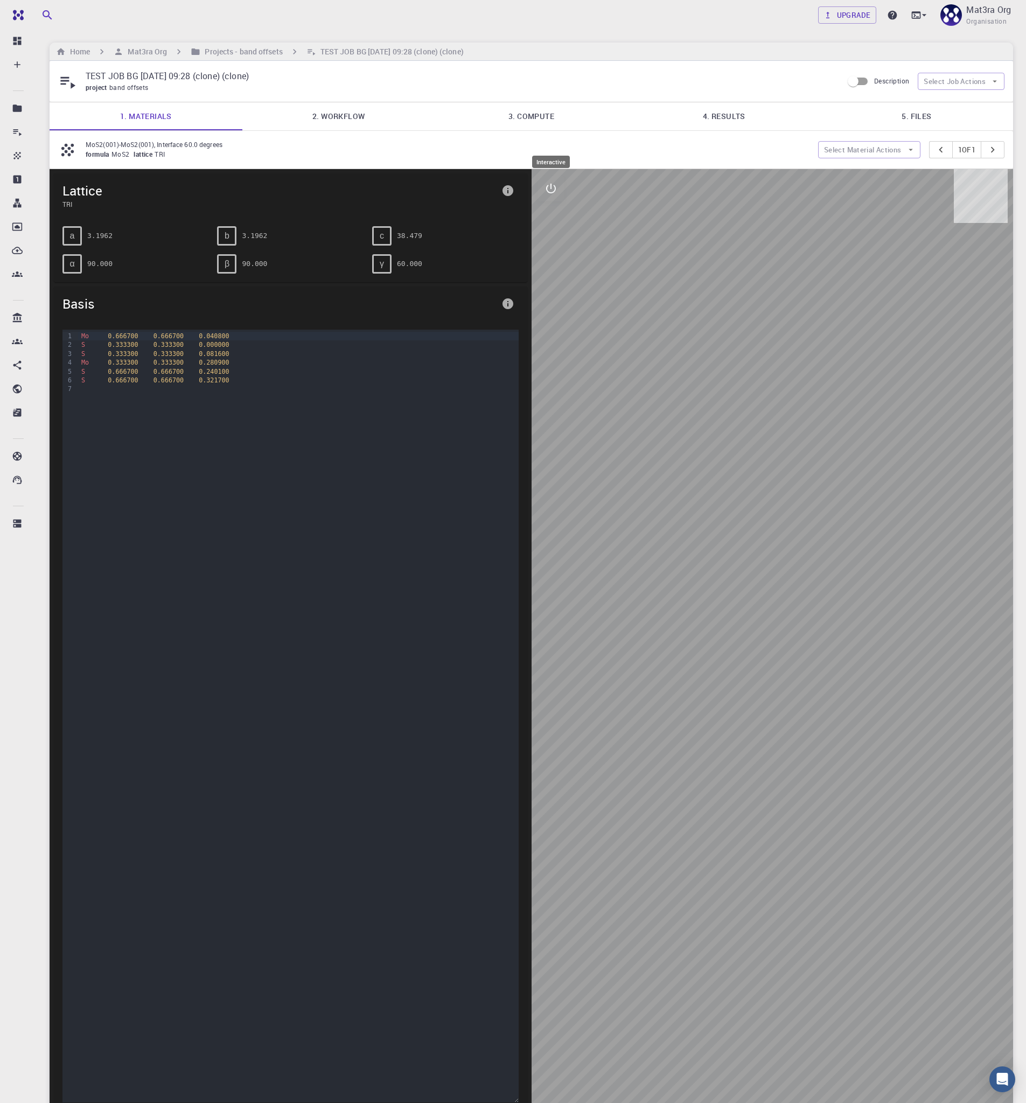
click at [550, 184] on icon "interactive" at bounding box center [551, 189] width 10 height 10
click at [555, 212] on icon "view" at bounding box center [551, 214] width 12 height 8
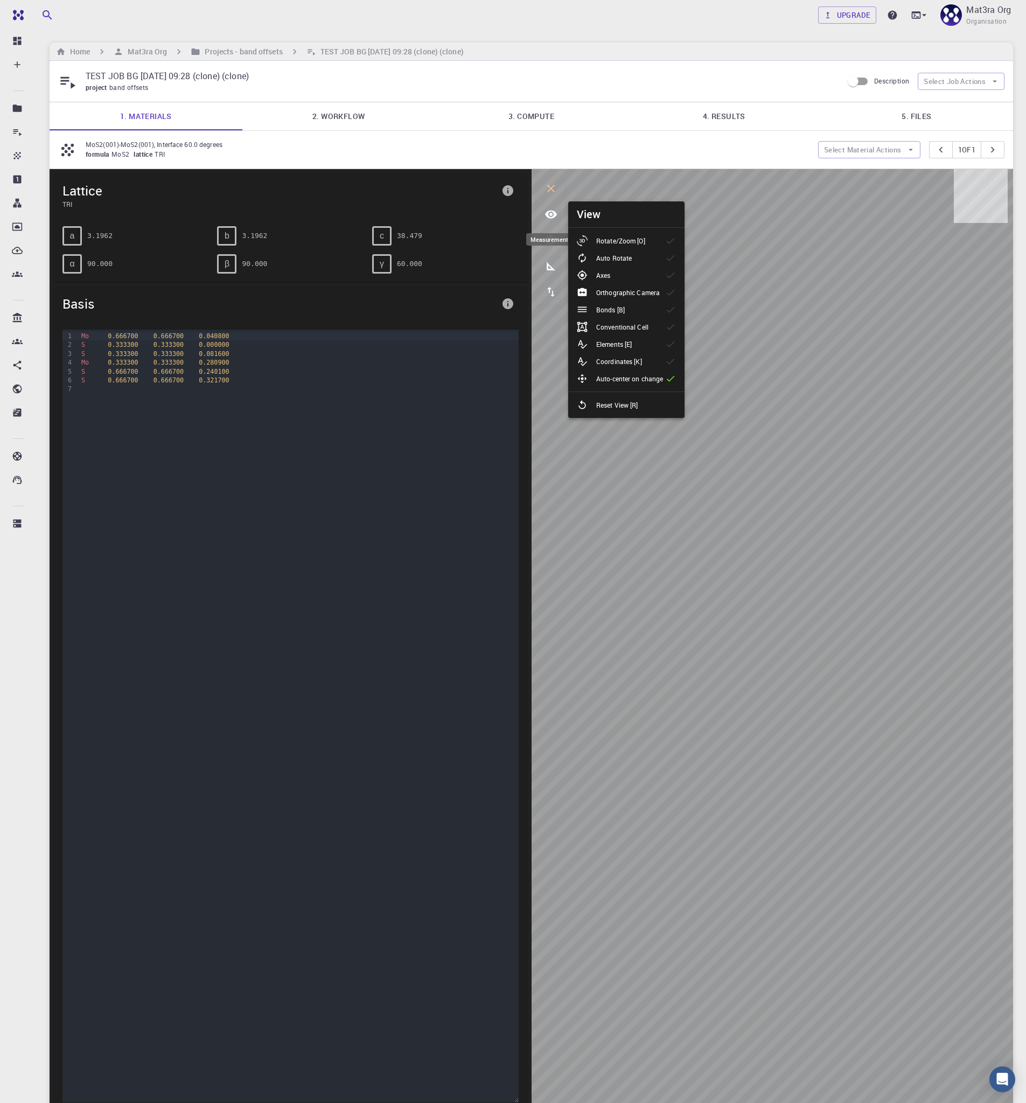
click at [551, 265] on icon "measurements" at bounding box center [550, 266] width 13 height 13
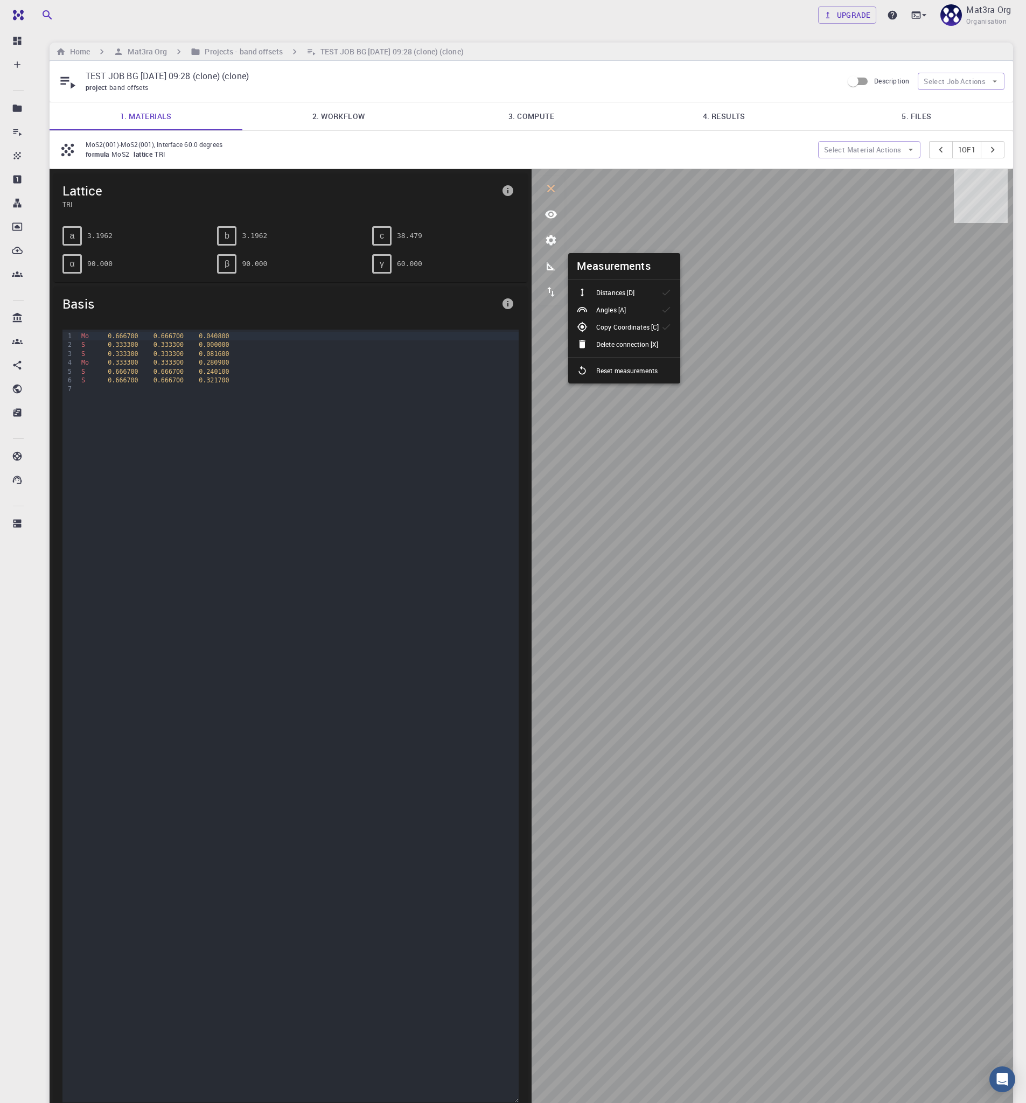
click at [642, 291] on div "Distances [D]" at bounding box center [610, 292] width 66 height 11
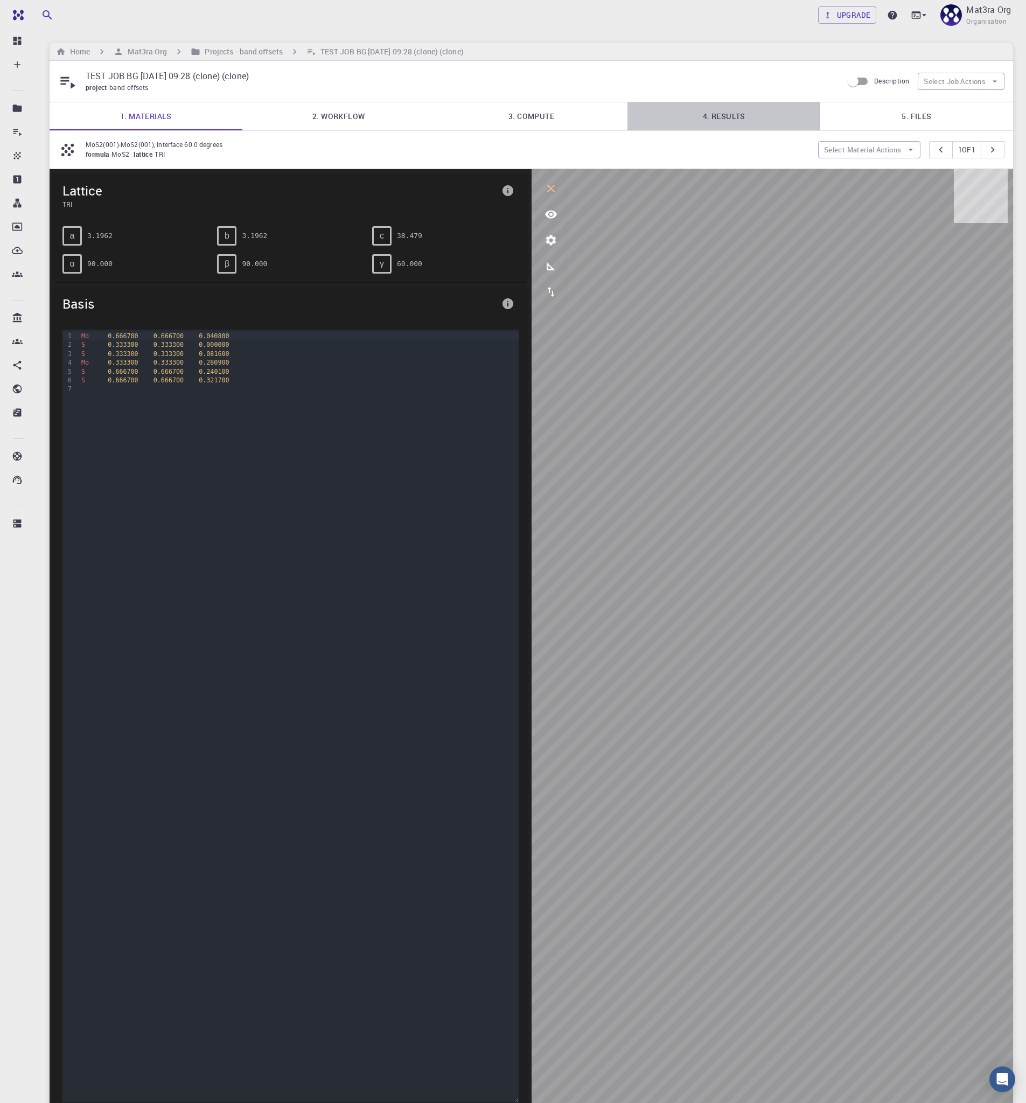
click at [743, 114] on link "4. Results" at bounding box center [723, 116] width 193 height 28
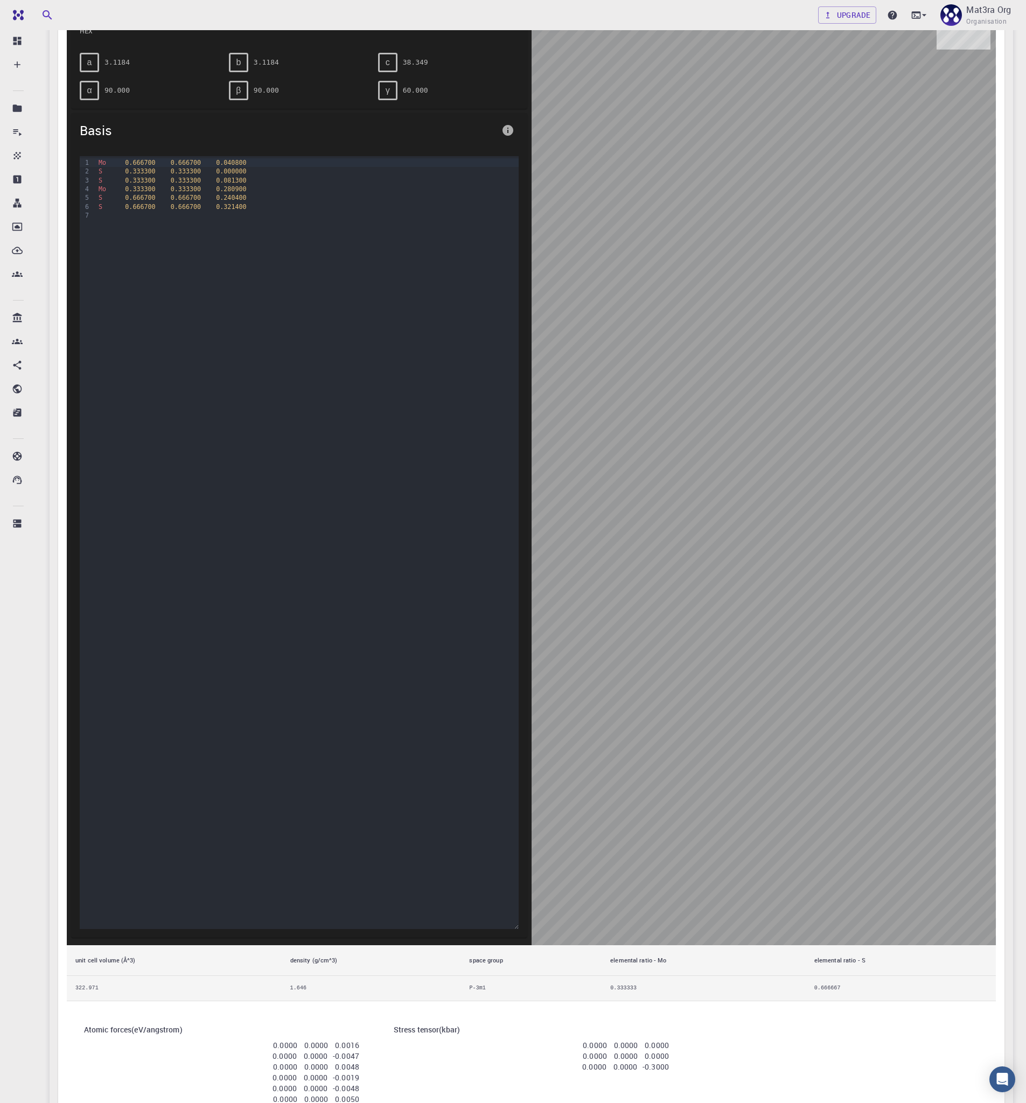
scroll to position [0, 0]
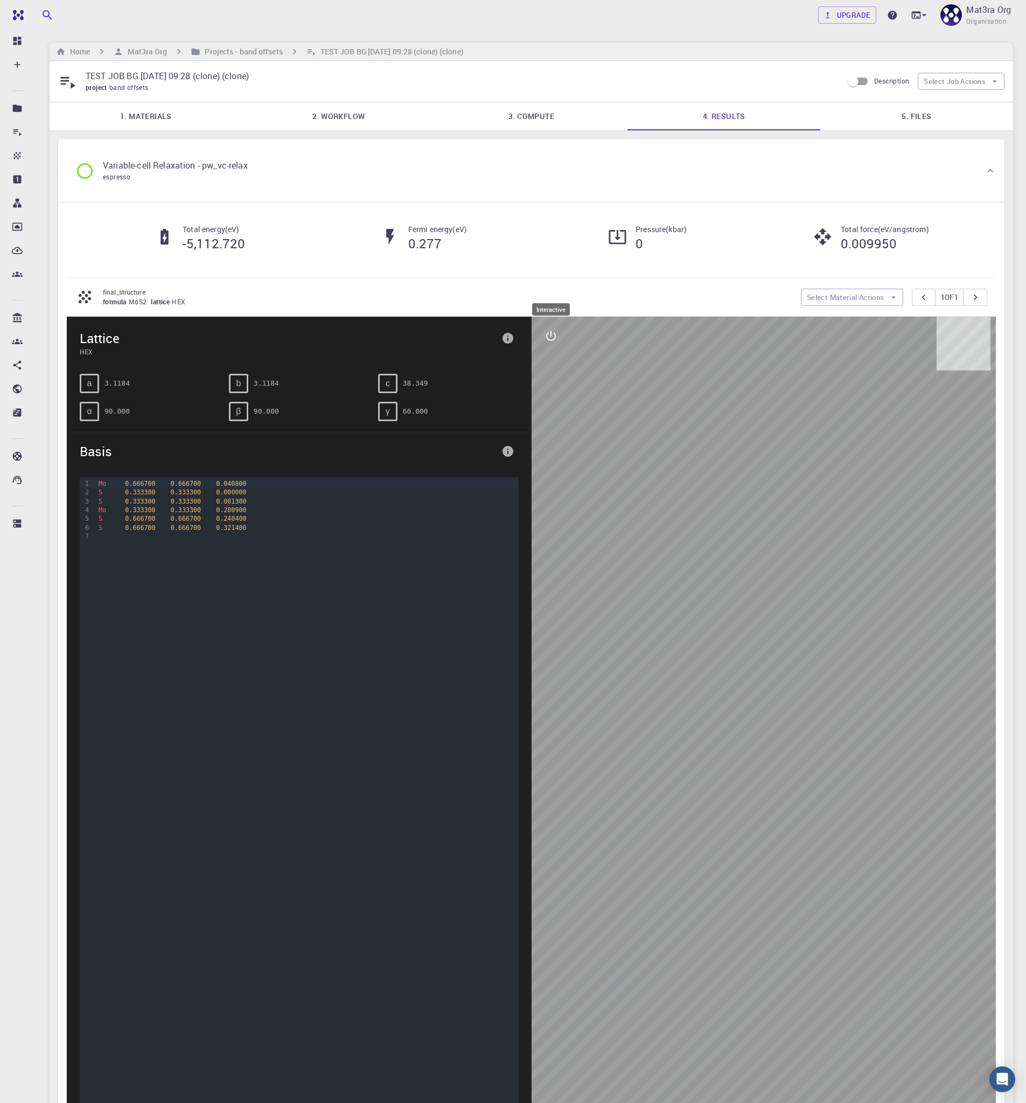
click at [551, 331] on icon "interactive" at bounding box center [550, 336] width 13 height 13
click at [548, 366] on icon "view" at bounding box center [550, 361] width 13 height 13
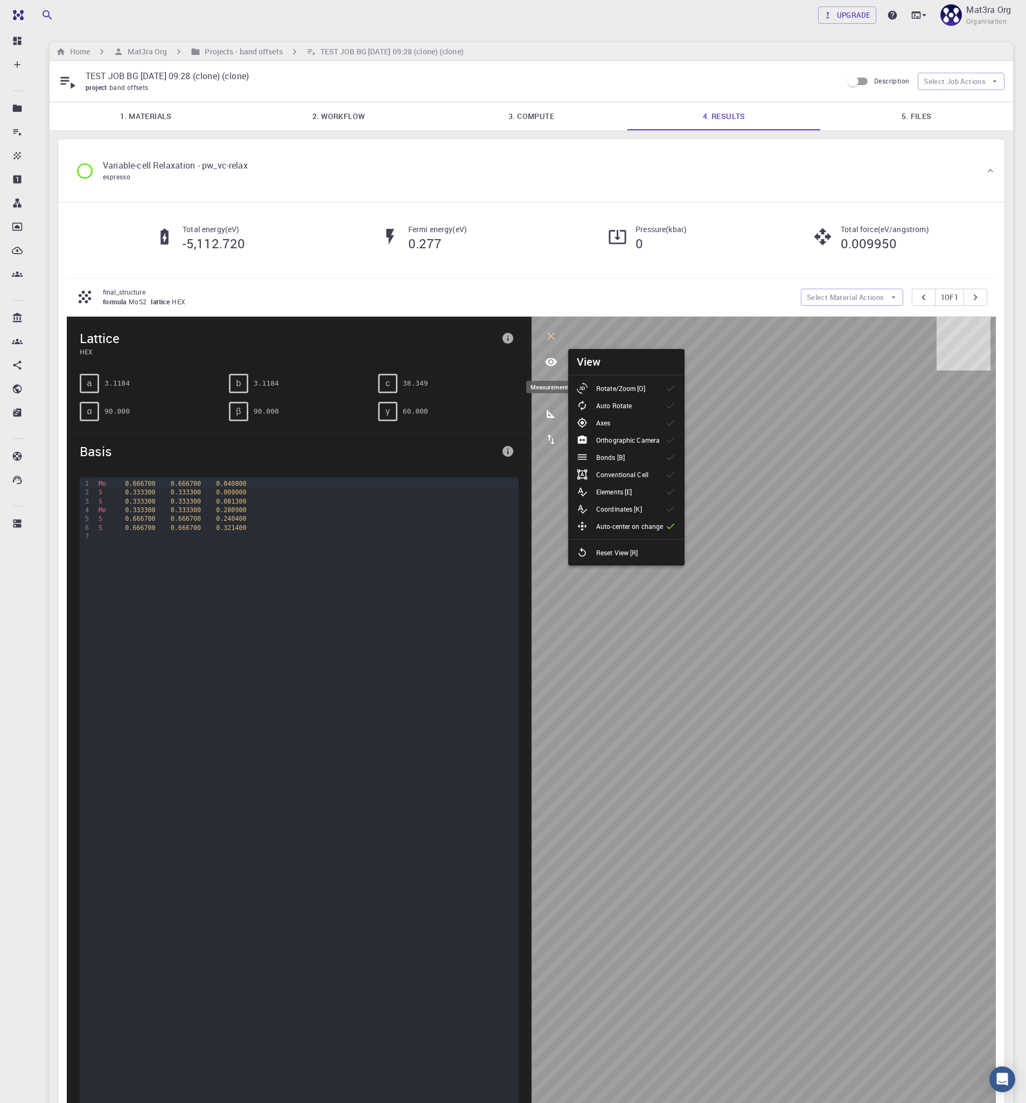
click at [555, 407] on icon "measurements" at bounding box center [550, 413] width 13 height 13
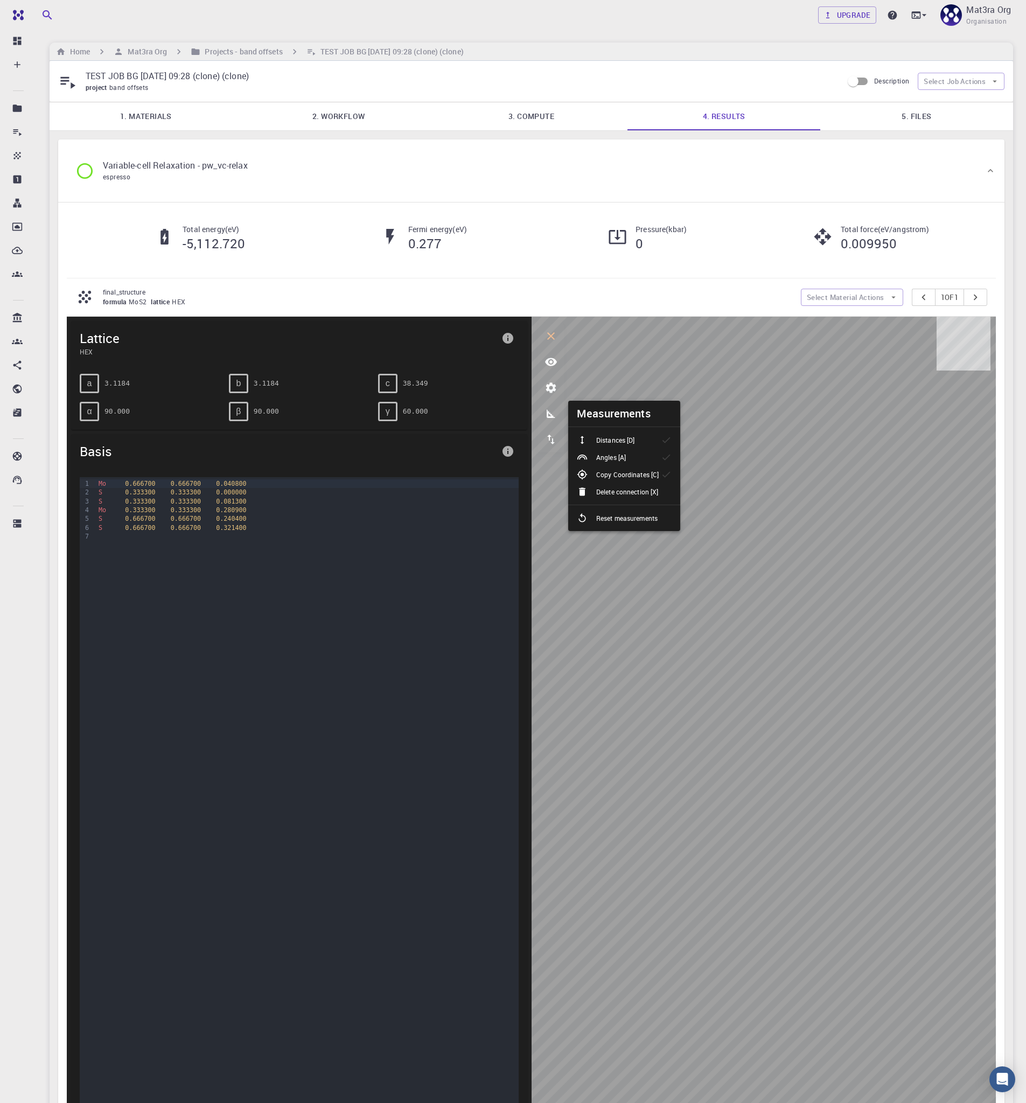
scroll to position [29, 0]
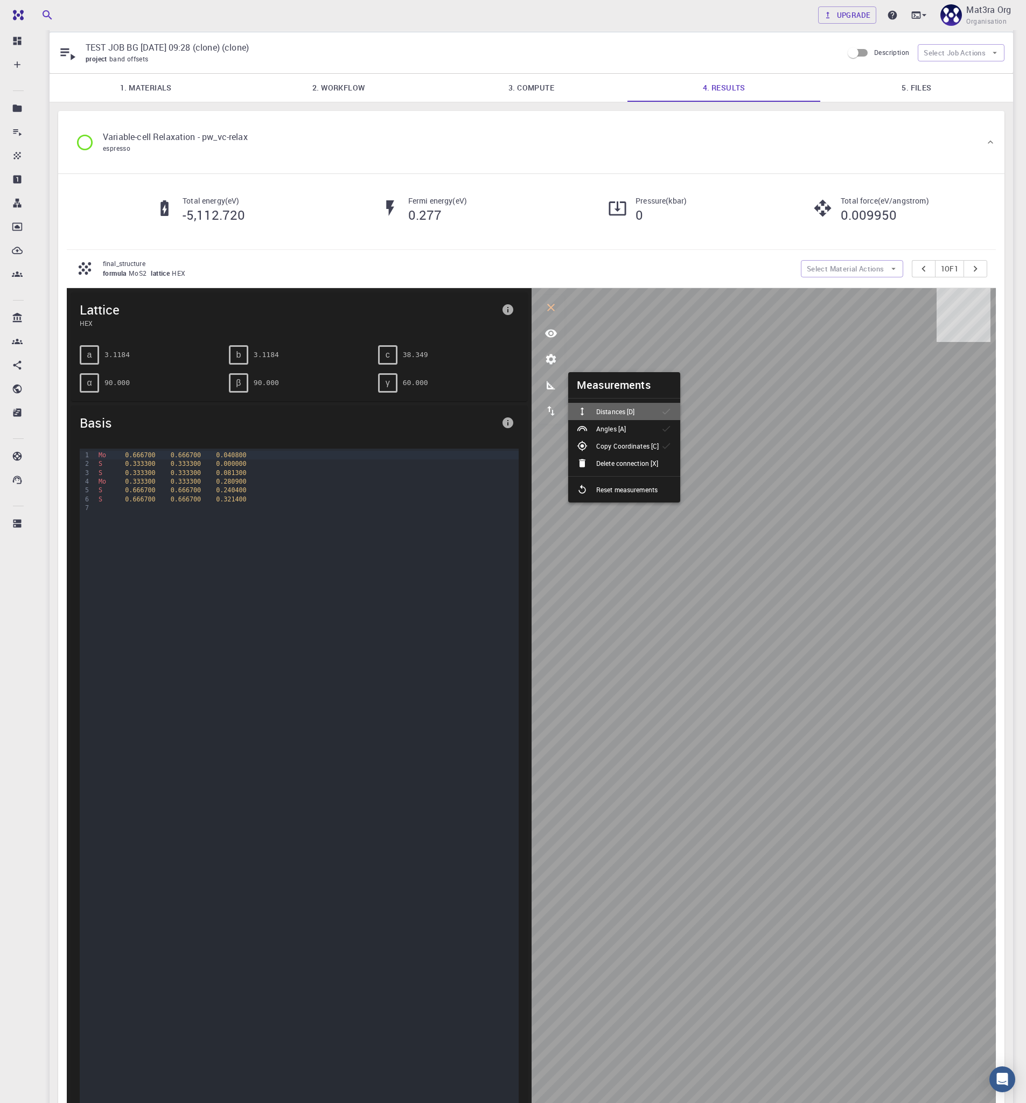
click at [646, 418] on li "Distances [D]" at bounding box center [624, 411] width 112 height 17
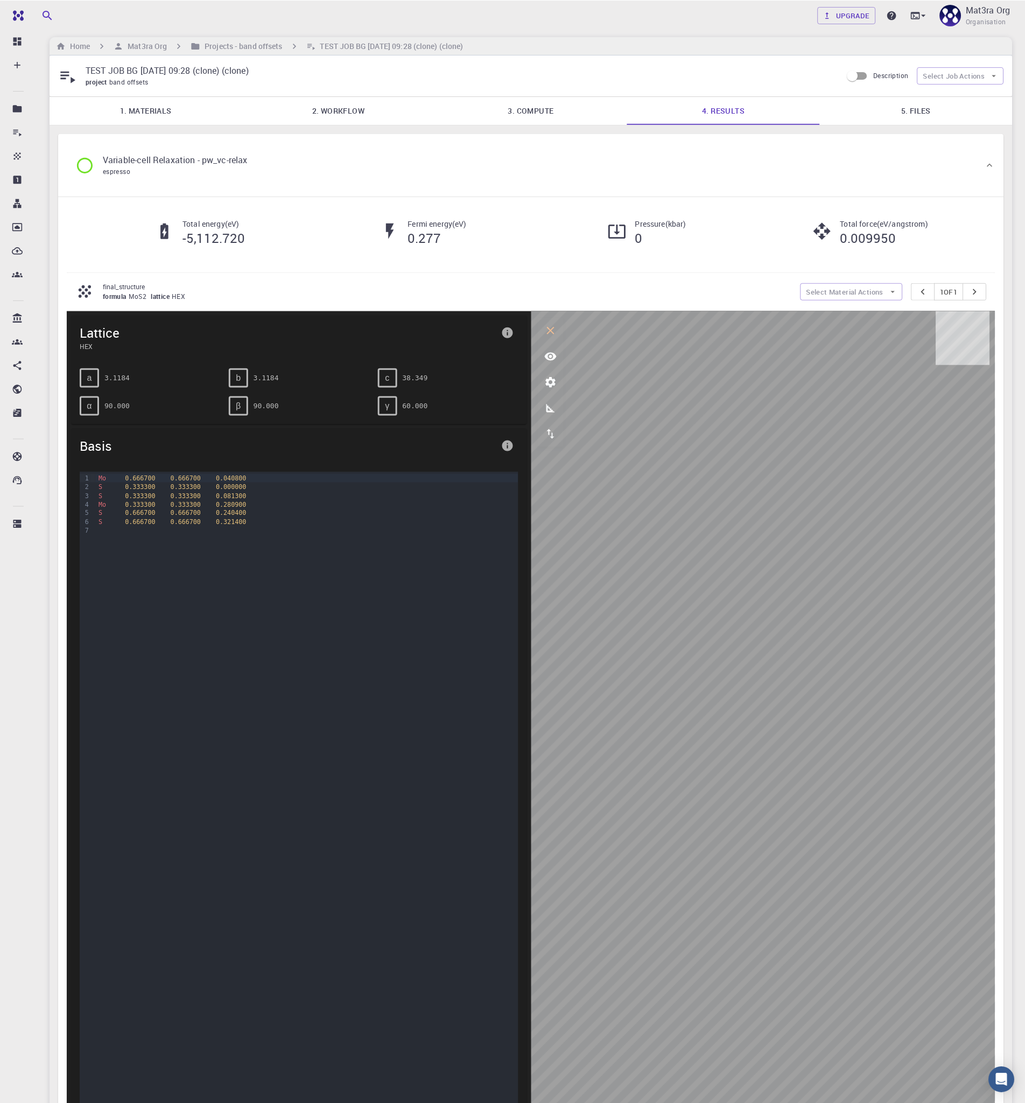
scroll to position [0, 0]
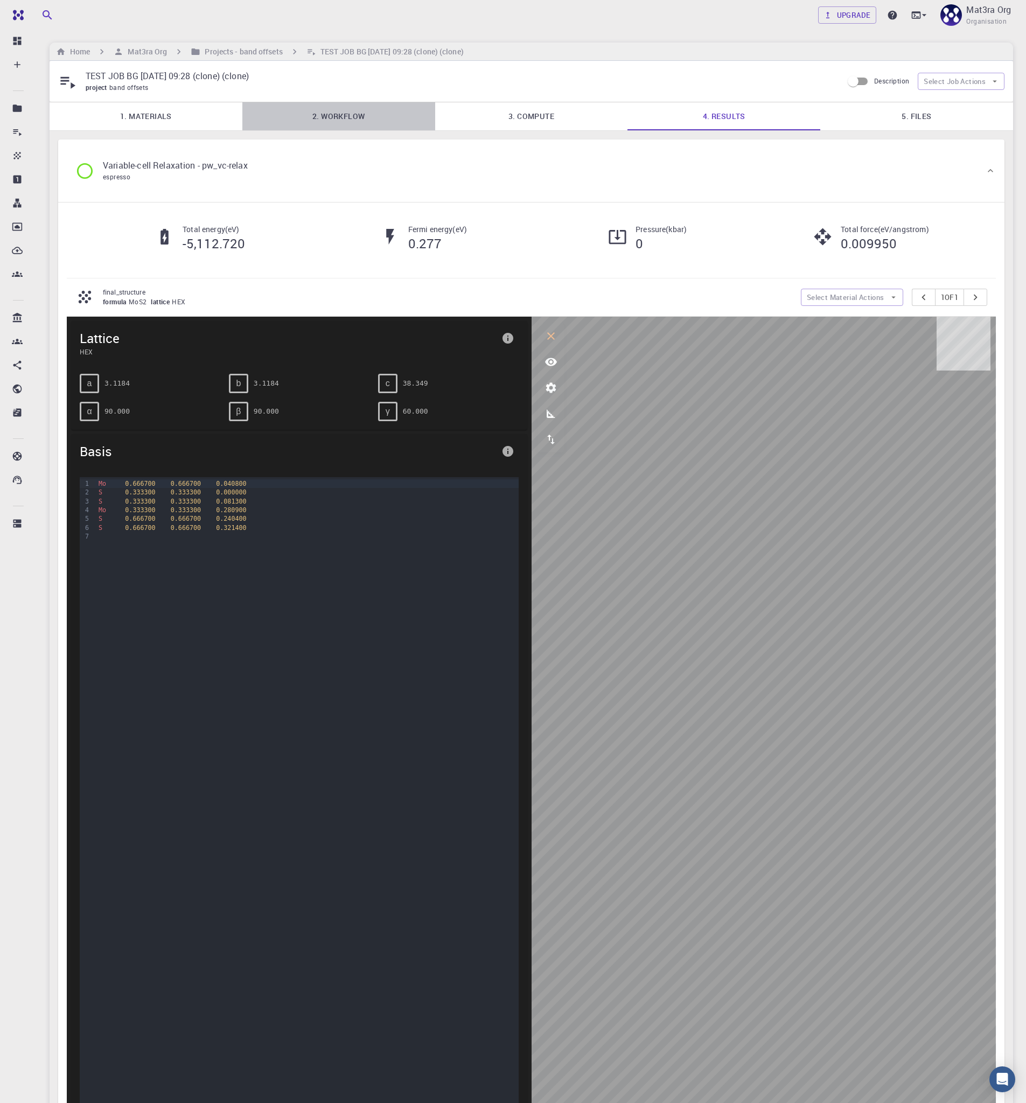
click at [360, 116] on link "2. Workflow" at bounding box center [338, 116] width 193 height 28
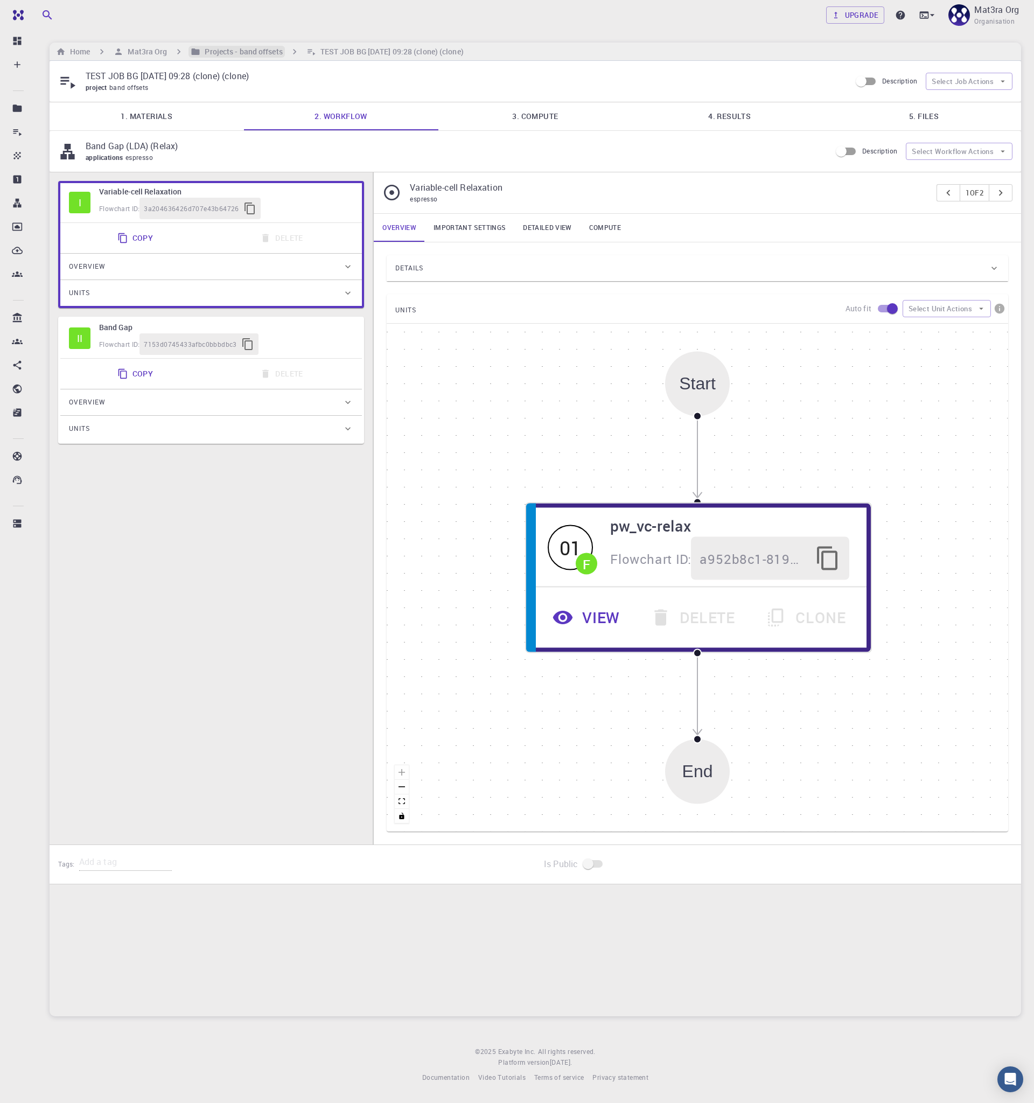
click at [249, 52] on h6 "Projects - band offsets" at bounding box center [241, 52] width 82 height 12
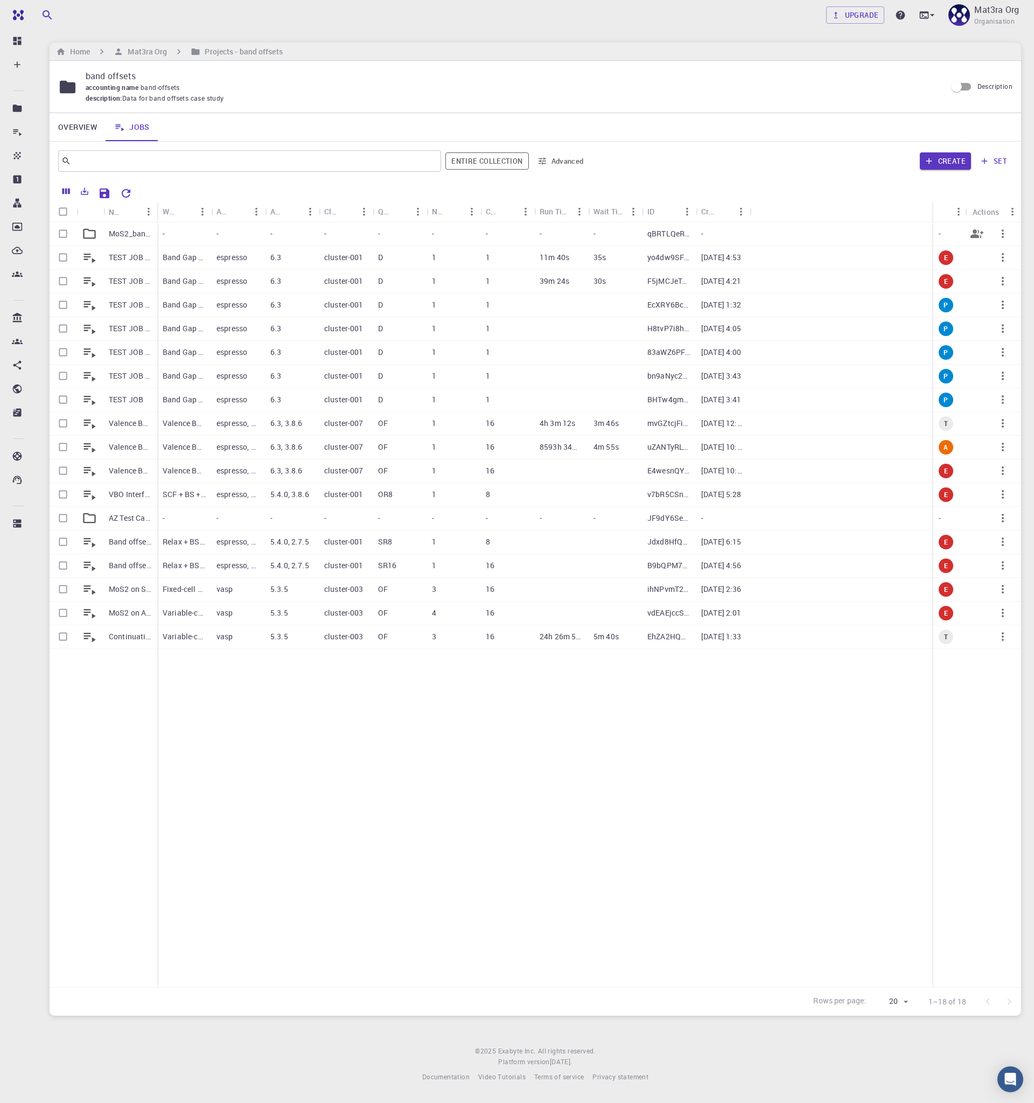
click at [138, 234] on p "MoS2_band_gaps" at bounding box center [130, 233] width 43 height 11
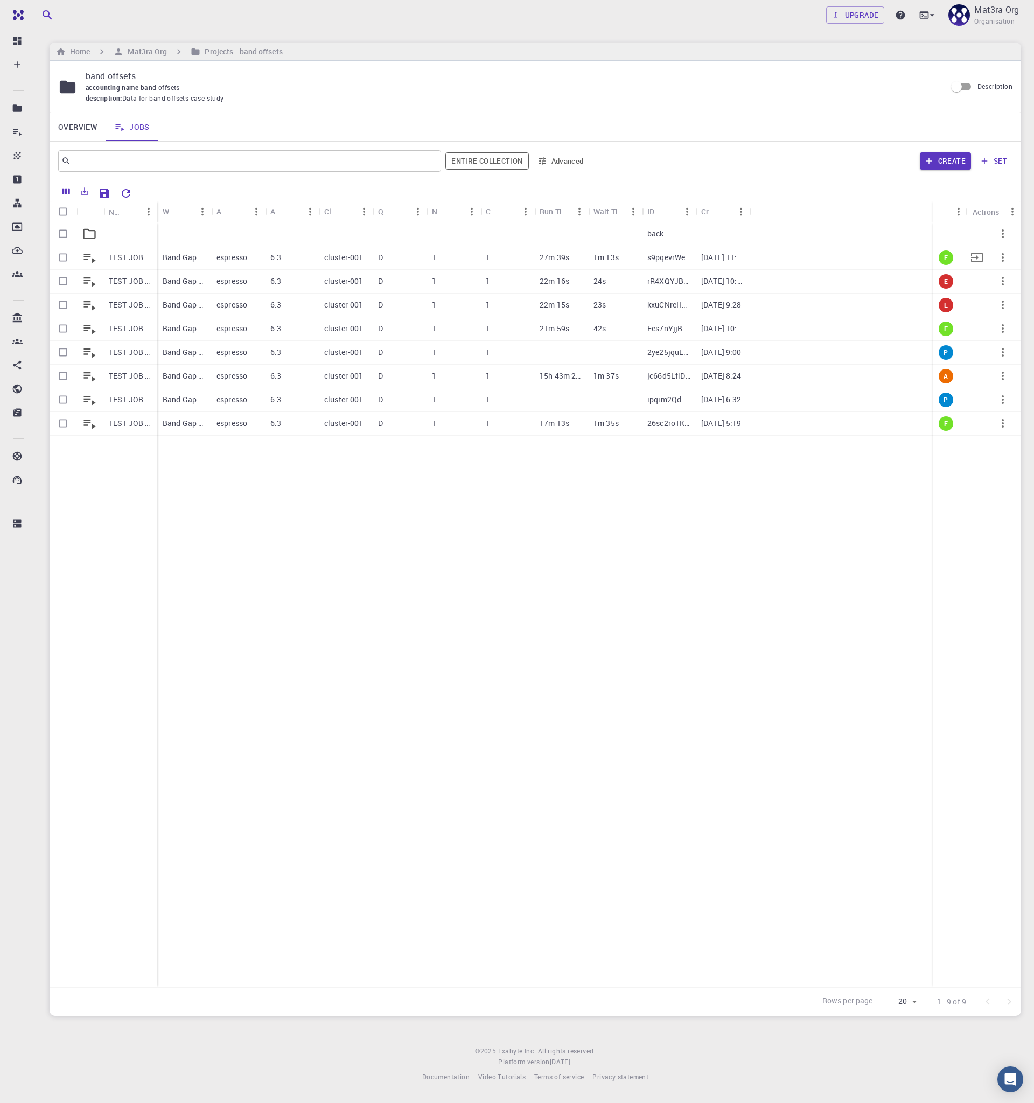
click at [1012, 255] on button "button" at bounding box center [1003, 257] width 26 height 26
click at [998, 289] on li "Copy" at bounding box center [994, 283] width 62 height 17
click at [133, 259] on p "TEST JOB BG [DATE] 09:28 (clone) (clone) (clone)" at bounding box center [130, 257] width 43 height 11
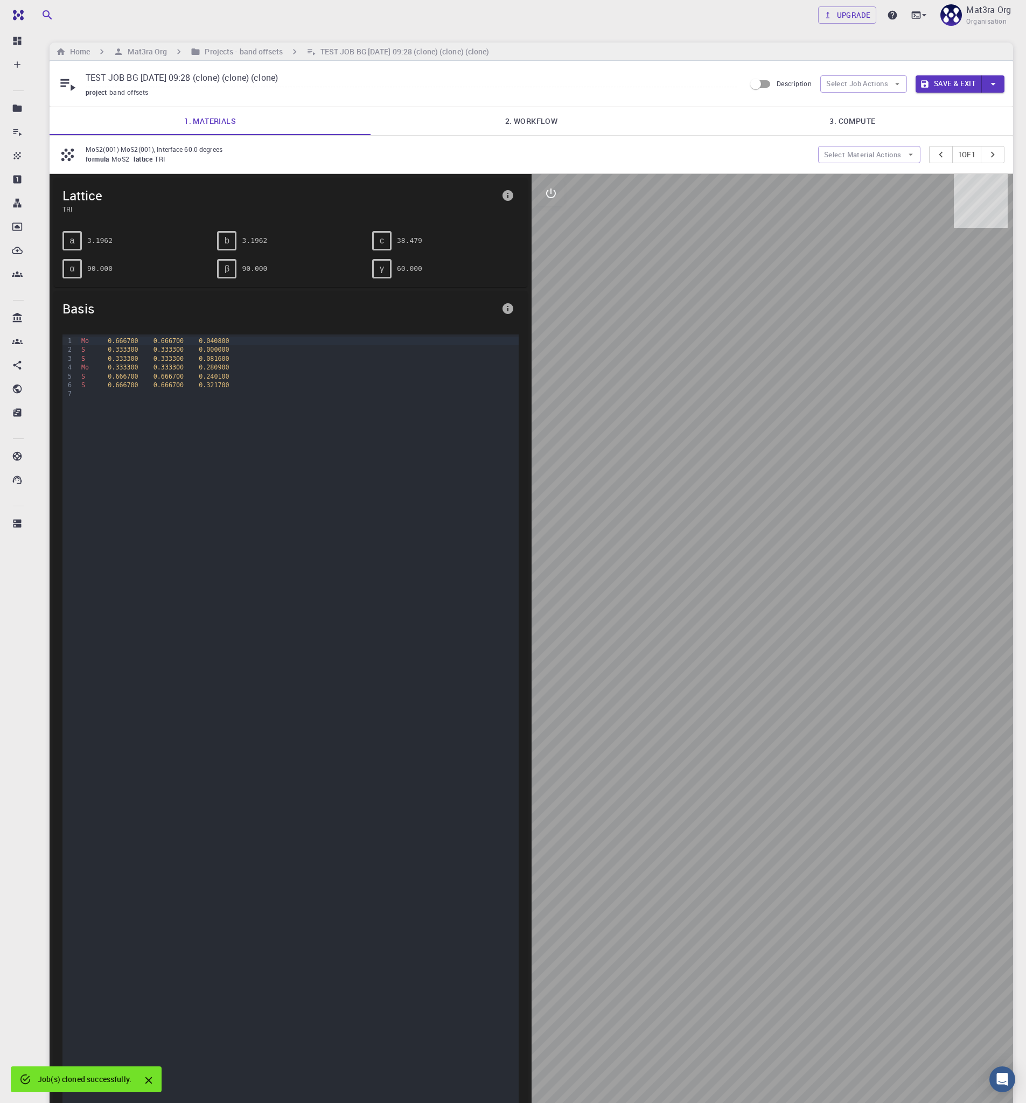
click at [208, 79] on input "TEST JOB BG [DATE] 09:28 (clone) (clone) (clone)" at bounding box center [411, 78] width 651 height 18
type input "BG [DATE] 09:28 (Norm-conserving PSPs)"
click at [567, 126] on link "2. Workflow" at bounding box center [531, 121] width 321 height 28
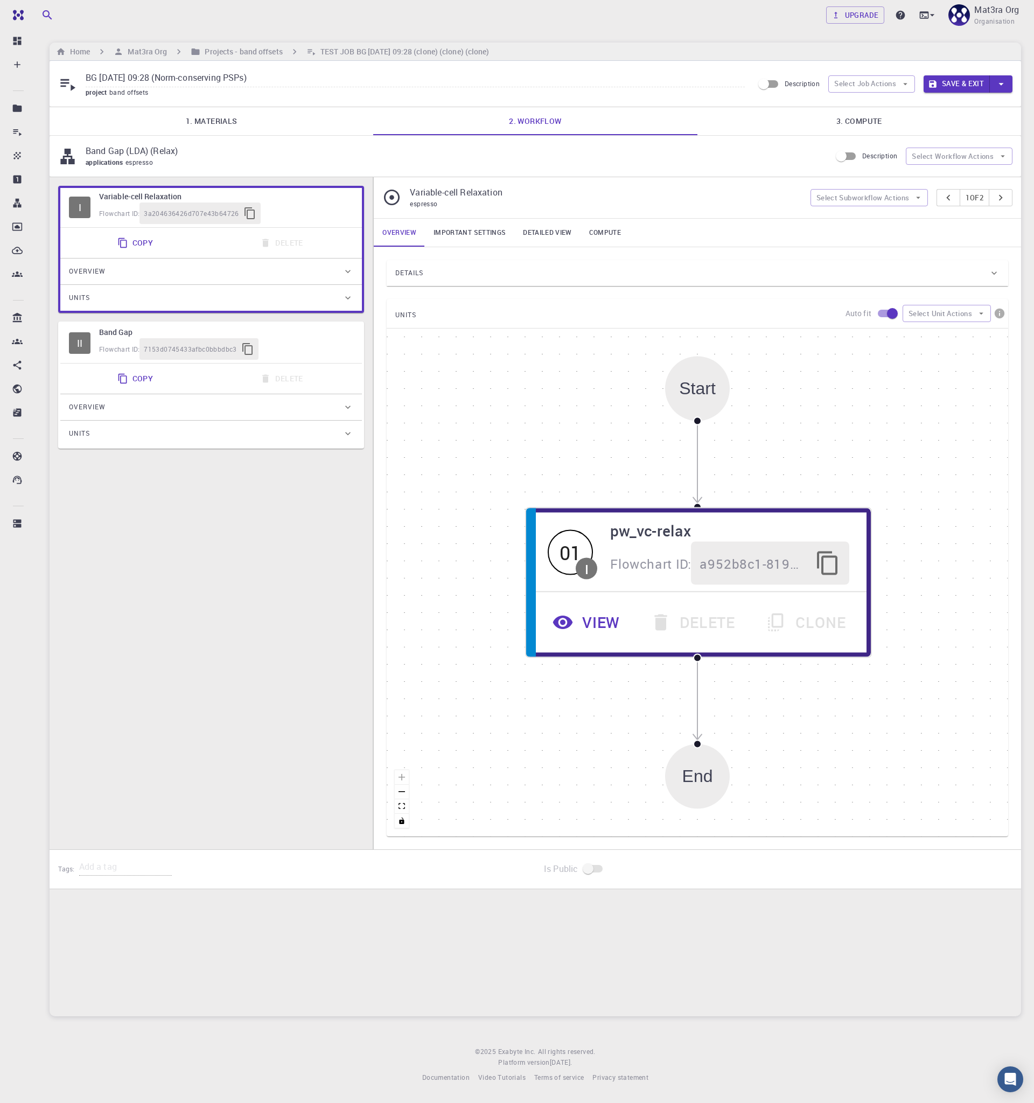
click at [506, 271] on div "Details" at bounding box center [691, 272] width 593 height 17
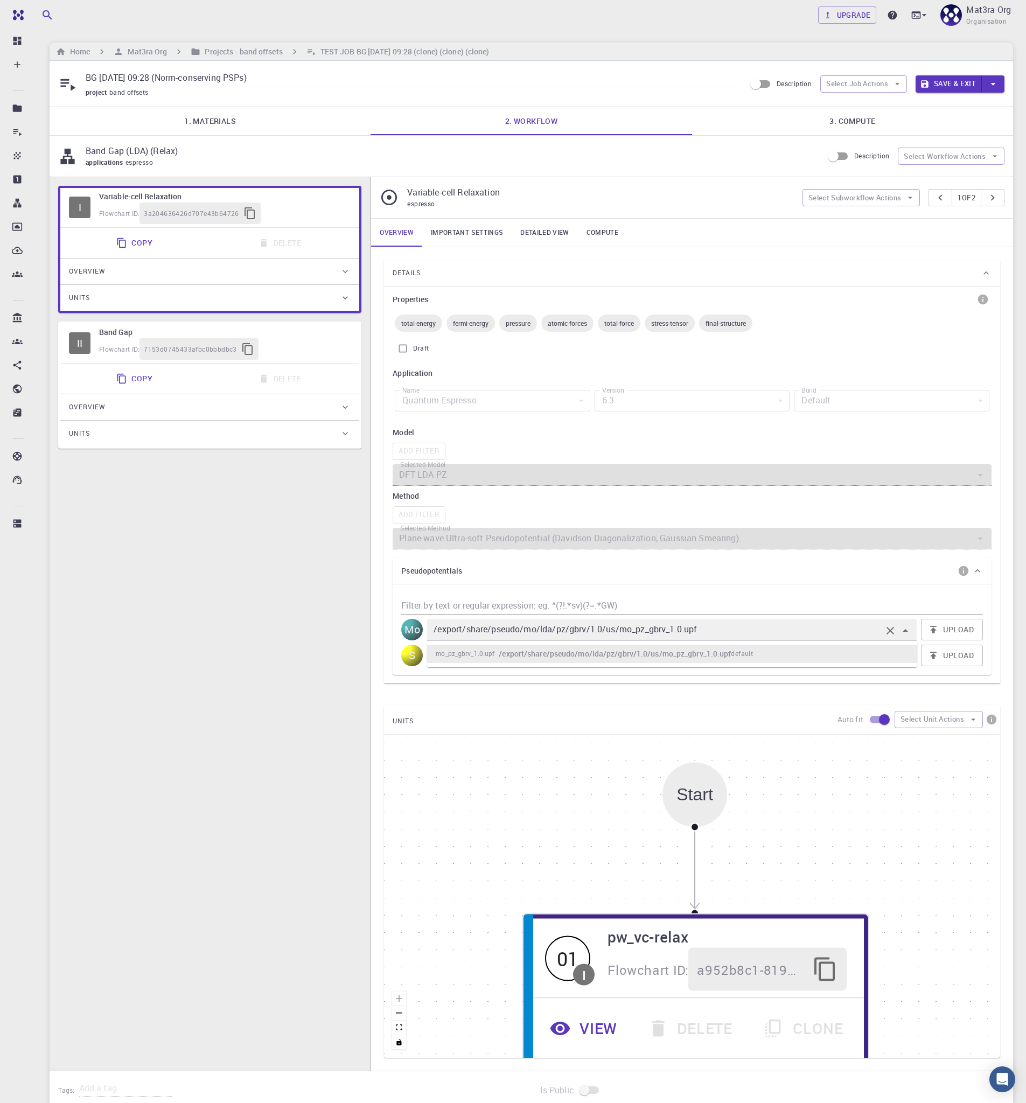
click at [548, 633] on input "/export/share/pseudo/mo/lda/pz/gbrv/1.0/us/mo_pz_gbrv_1.0.upf" at bounding box center [656, 629] width 450 height 15
click at [234, 55] on h6 "Projects - band offsets" at bounding box center [241, 52] width 82 height 12
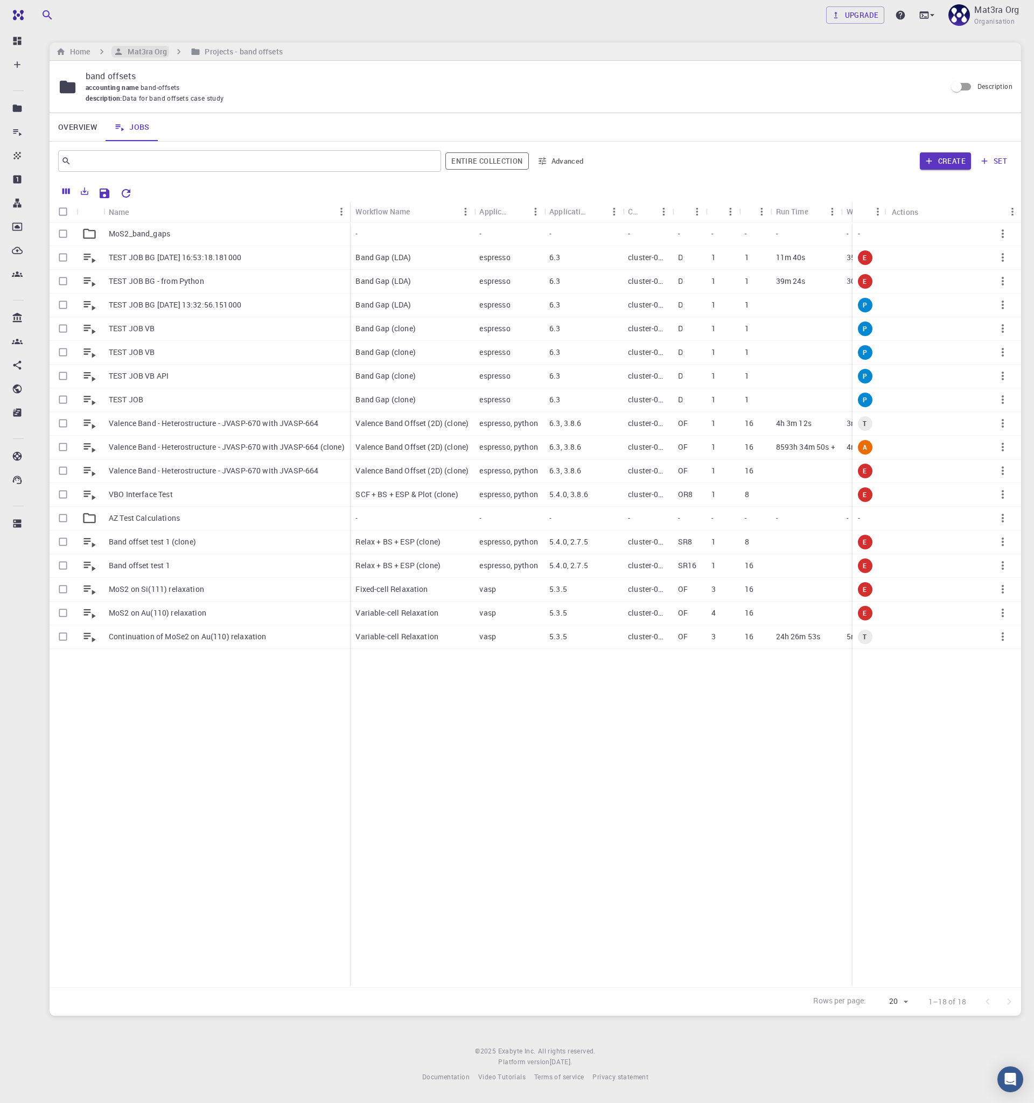
click at [130, 53] on h6 "Mat3ra Org" at bounding box center [145, 52] width 44 height 12
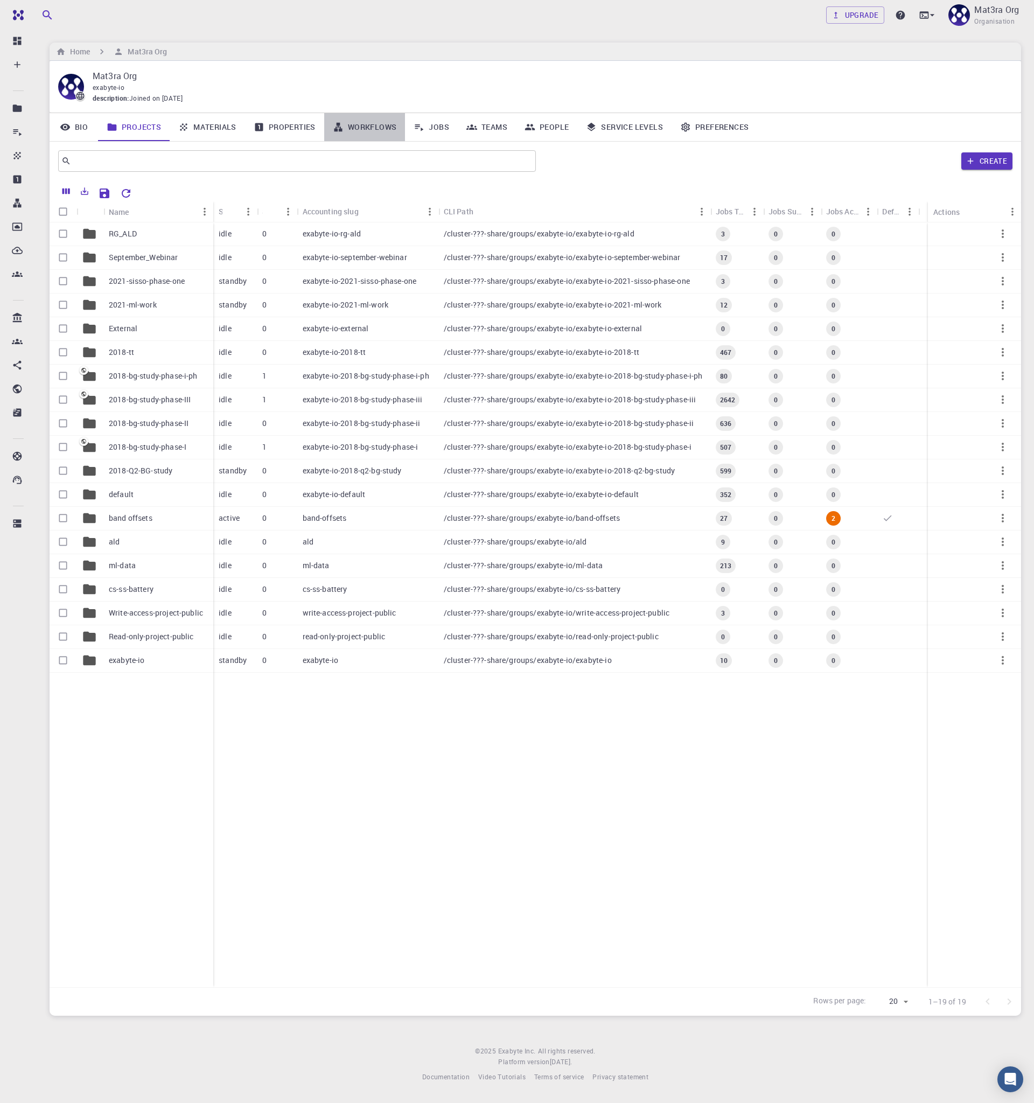
click at [374, 131] on link "Workflows" at bounding box center [364, 127] width 81 height 28
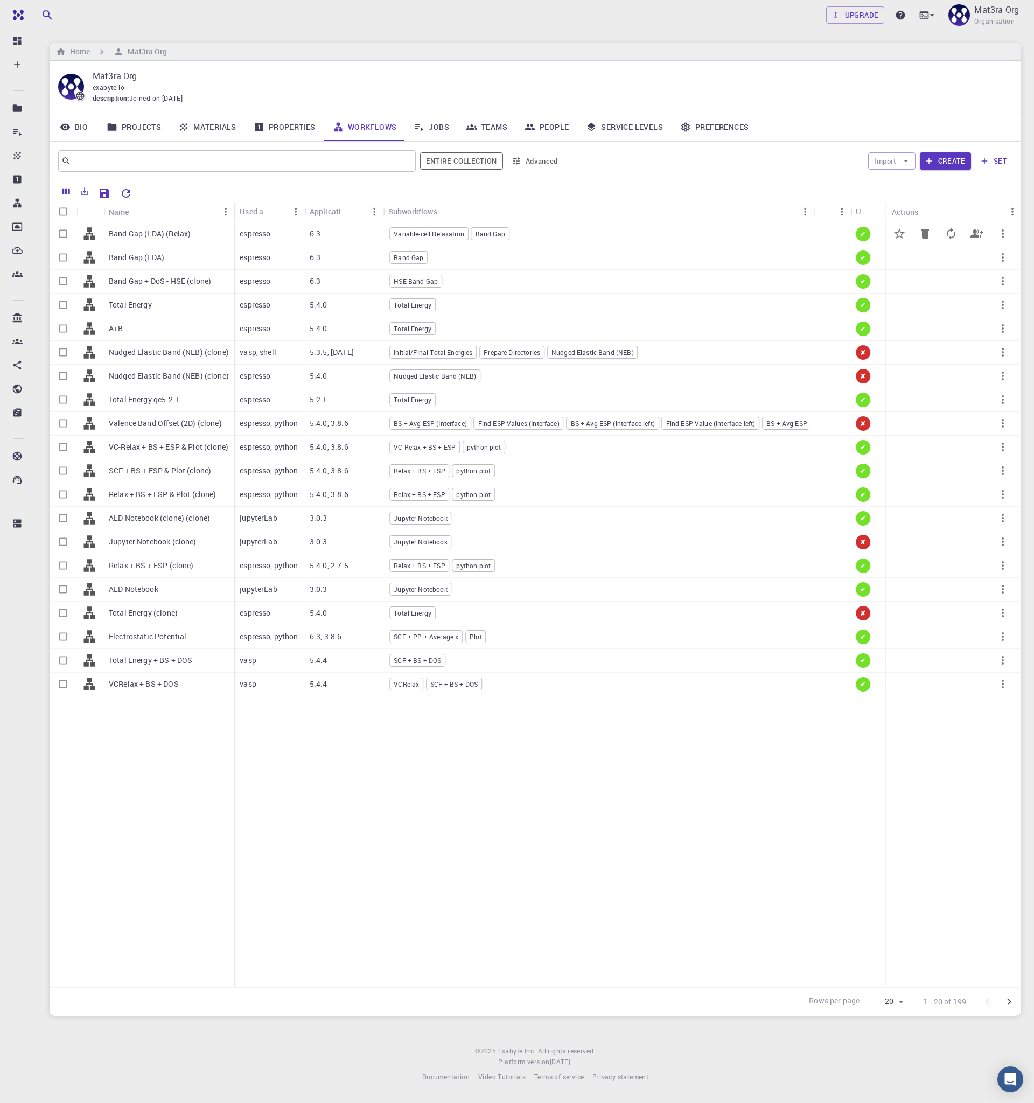
click at [187, 230] on p "Band Gap (LDA) (Relax)" at bounding box center [150, 233] width 82 height 11
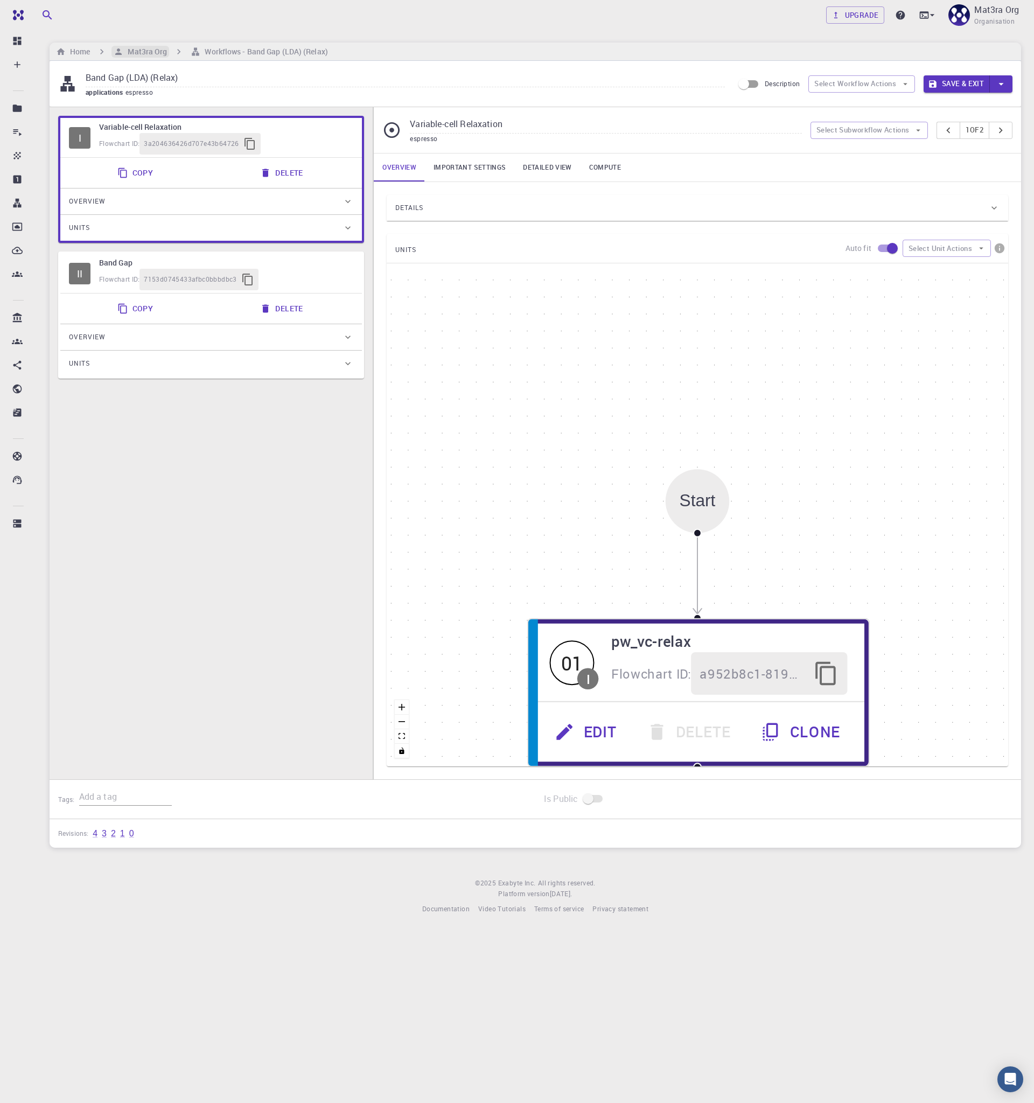
click at [143, 52] on h6 "Mat3ra Org" at bounding box center [145, 52] width 44 height 12
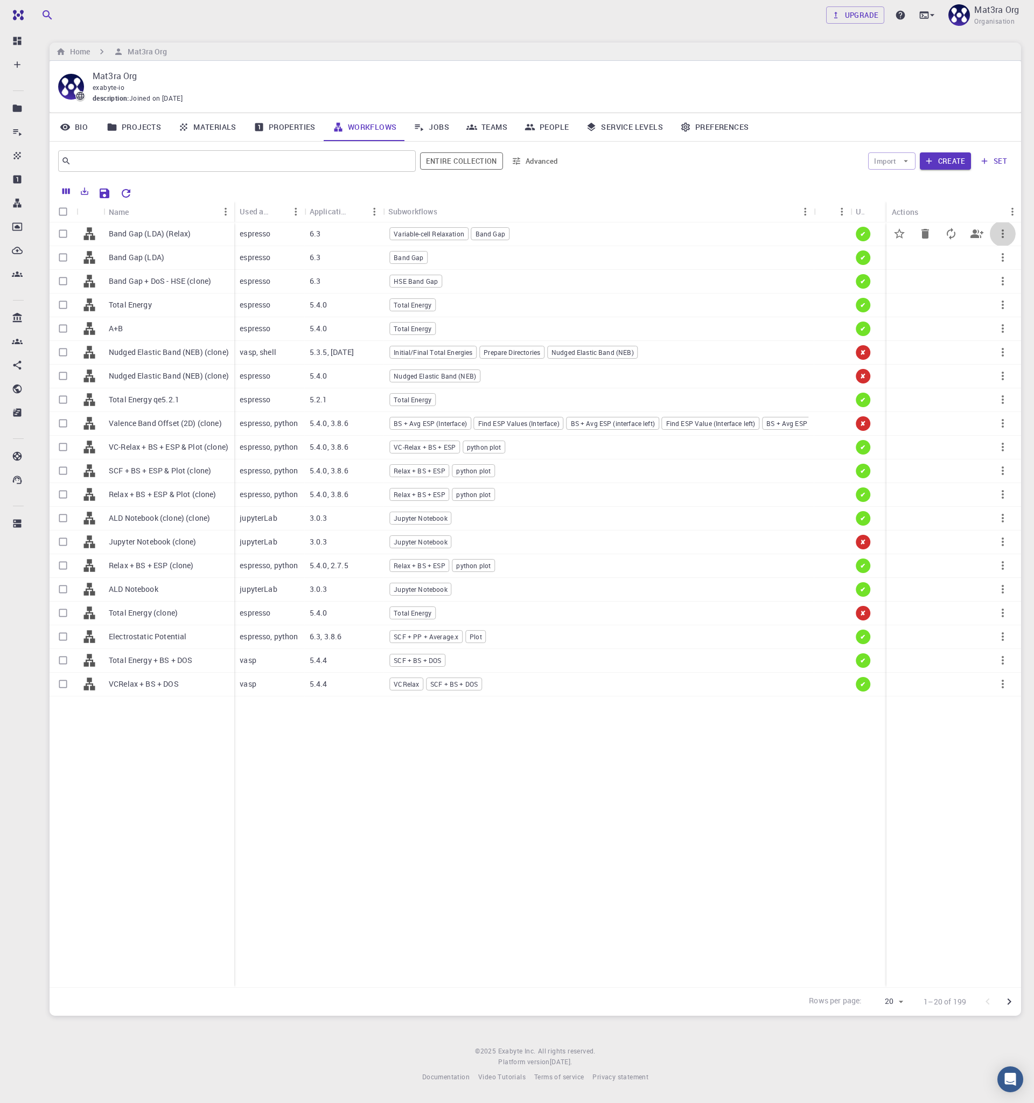
click at [1003, 228] on icon "button" at bounding box center [1002, 233] width 13 height 13
click at [993, 270] on span "Copy" at bounding box center [991, 273] width 16 height 11
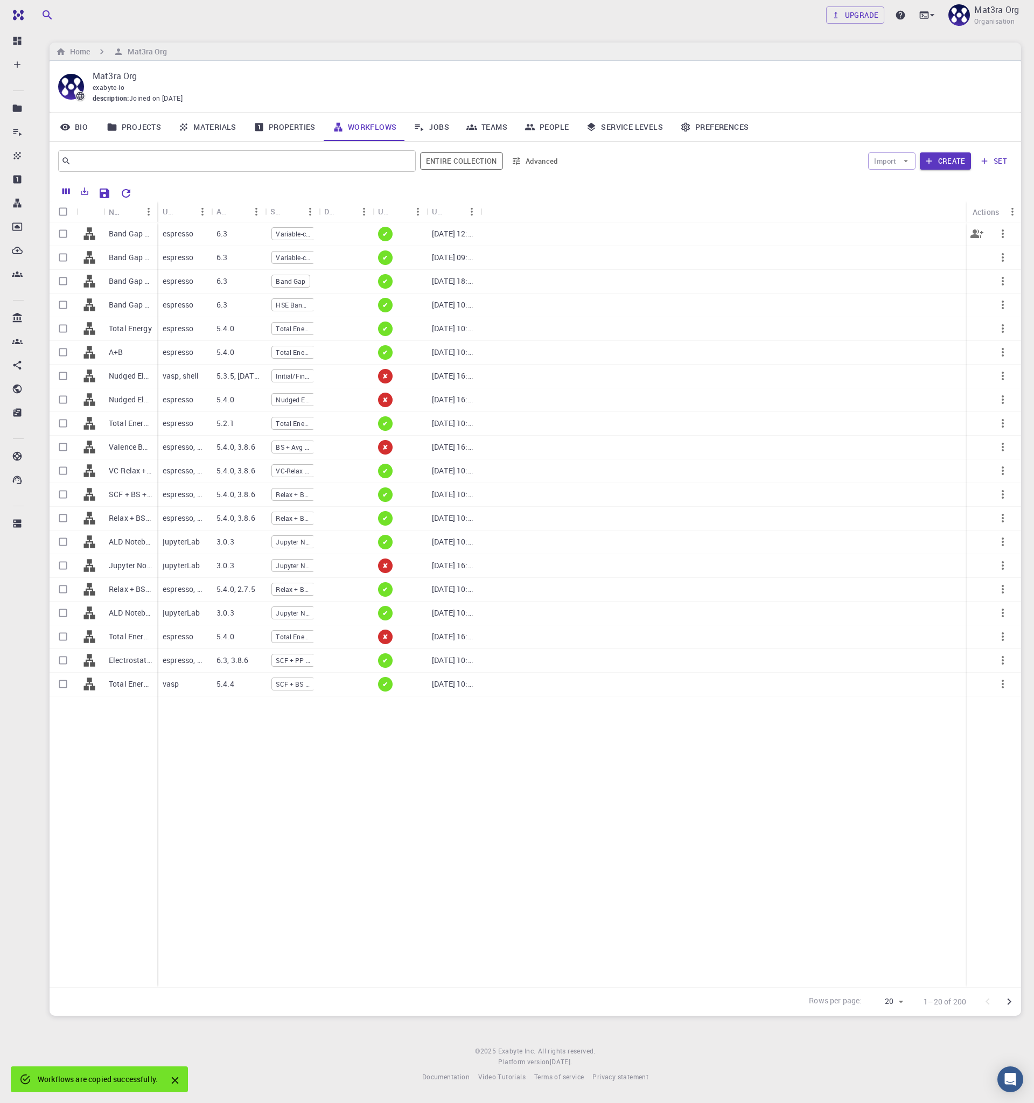
click at [135, 232] on p "Band Gap (LDA) (Relax) (clone)" at bounding box center [130, 233] width 43 height 11
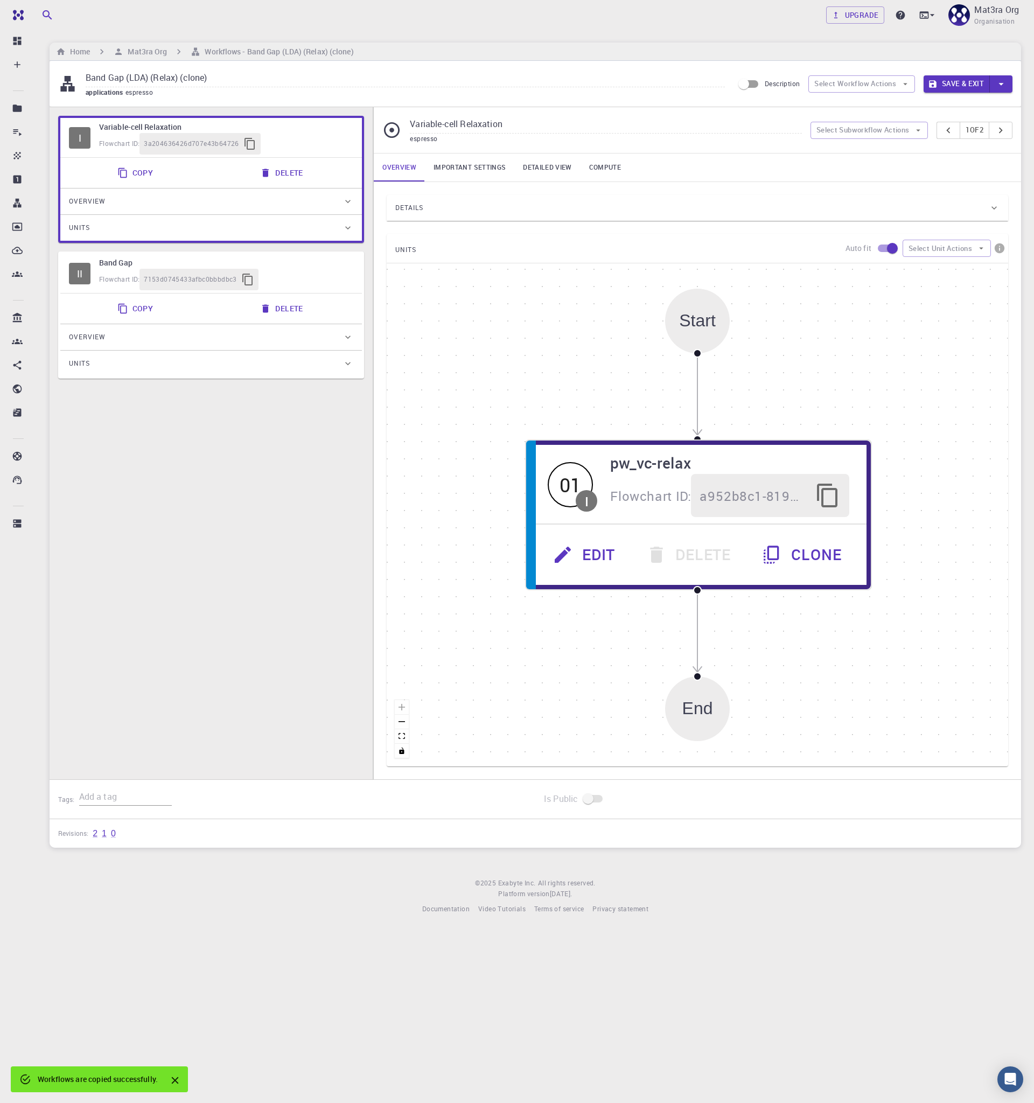
drag, startPoint x: 117, startPoint y: 80, endPoint x: 185, endPoint y: 89, distance: 68.0
click at [117, 80] on input "Band Gap (LDA) (Relax) (clone)" at bounding box center [405, 78] width 639 height 18
click at [231, 73] on input "Band Gap (LDA, Relax, Norm-conserv PSP)" at bounding box center [405, 78] width 639 height 18
type input "Band Gap (LDA, Relax, Norm-conserving PSP)"
click at [501, 208] on div "Details" at bounding box center [691, 207] width 593 height 17
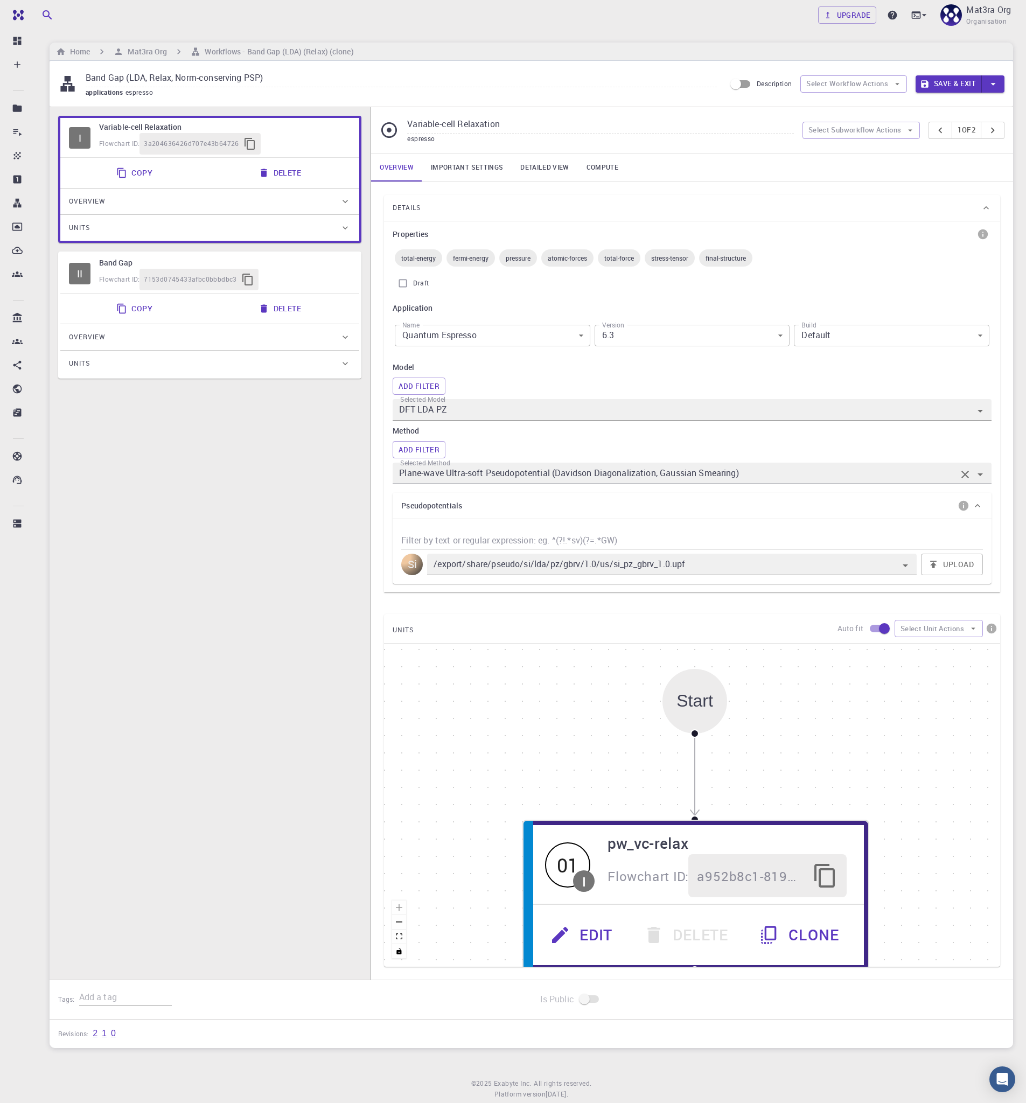
click at [532, 473] on input "Plane-wave Ultra-soft Pseudopotential (Davidson Diagonalization, Gaussian Smear…" at bounding box center [677, 473] width 560 height 15
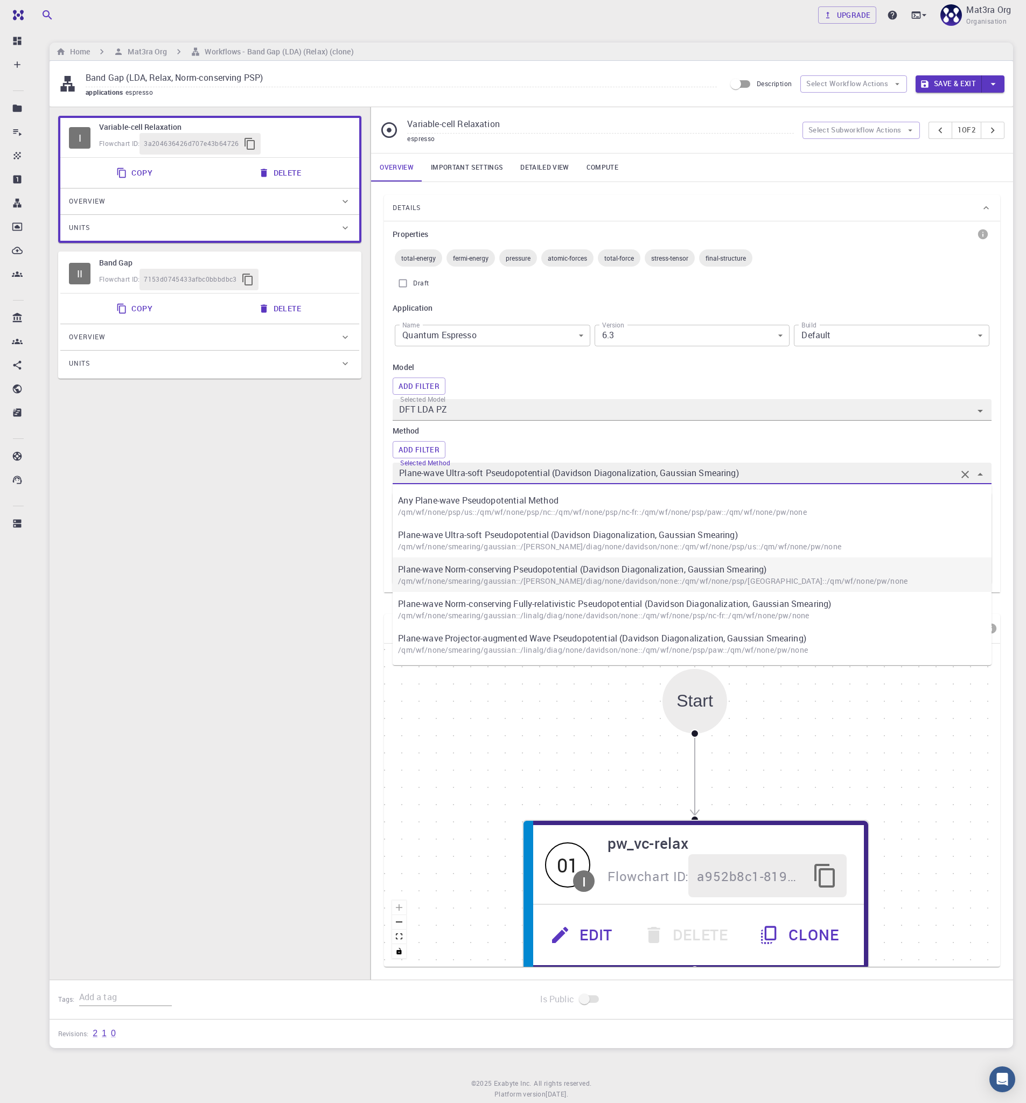
click at [483, 576] on p "/qm/wf/none/smearing/gaussian::/[PERSON_NAME]/diag/none/davidson/none::/qm/wf/n…" at bounding box center [697, 581] width 599 height 11
type input "Plane-wave Norm-conserving Pseudopotential (Davidson Diagonalization, Gaussian …"
type input "NO PSEUDOPOTENTIAL FOUND"
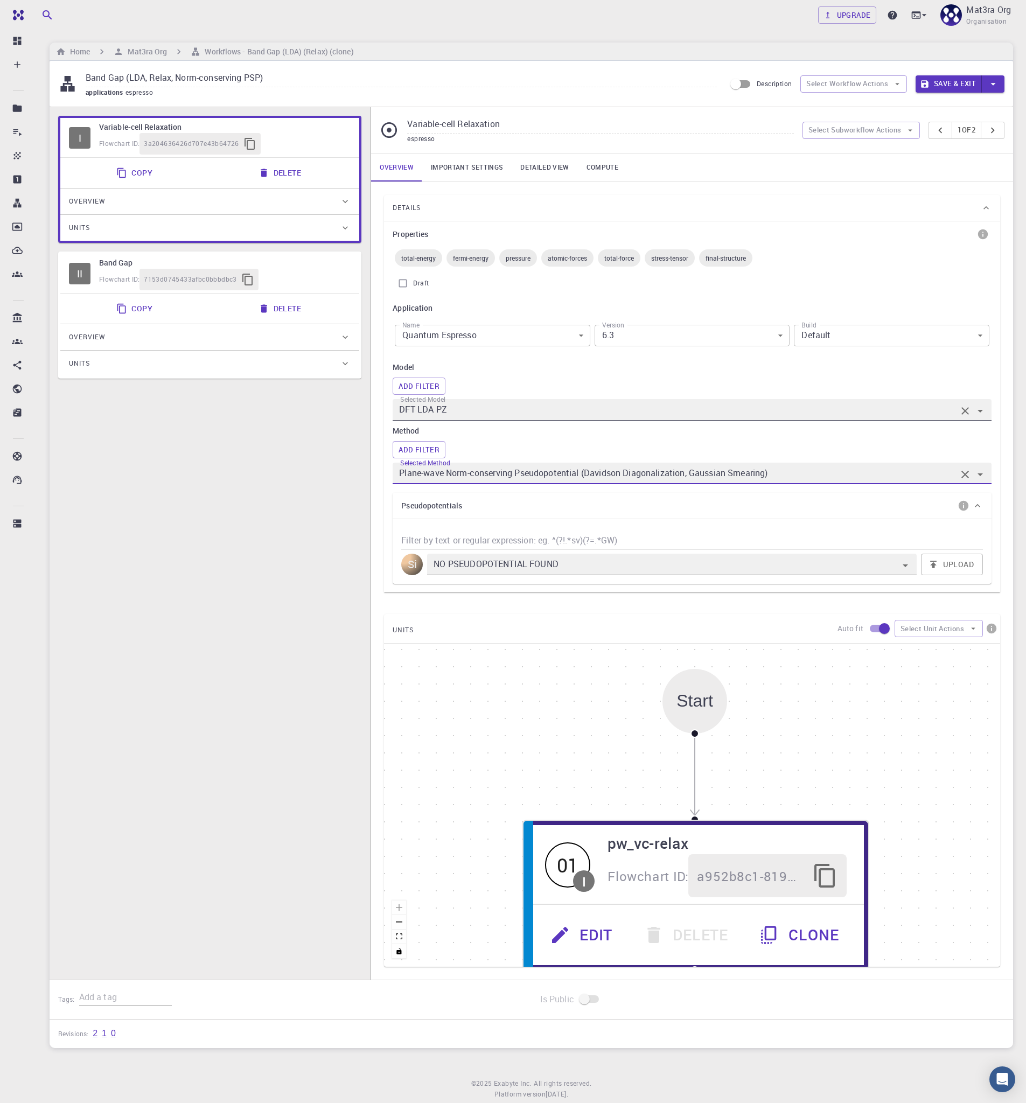
click at [470, 417] on input "DFT LDA PZ" at bounding box center [677, 409] width 560 height 15
click at [322, 442] on div "I Variable-cell Relaxation Flowchart ID: 3a204636426d707e43b64726 Copy Delete O…" at bounding box center [210, 552] width 320 height 890
click at [564, 561] on input "NO PSEUDOPOTENTIAL FOUND" at bounding box center [656, 564] width 450 height 15
click at [540, 473] on input "Plane-wave Norm-conserving Pseudopotential (Davidson Diagonalization, Gaussian …" at bounding box center [677, 473] width 560 height 15
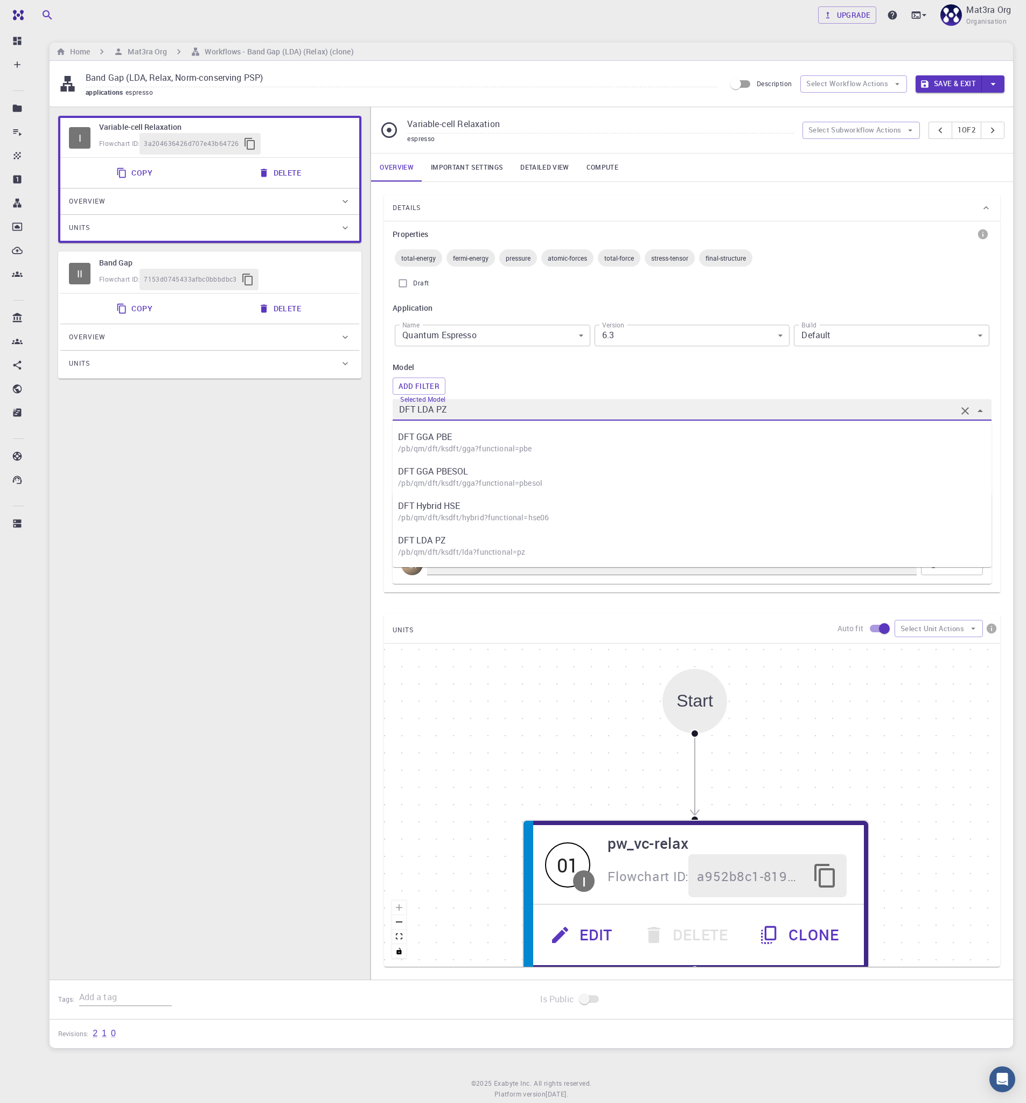
click at [529, 412] on input "DFT LDA PZ" at bounding box center [677, 409] width 560 height 15
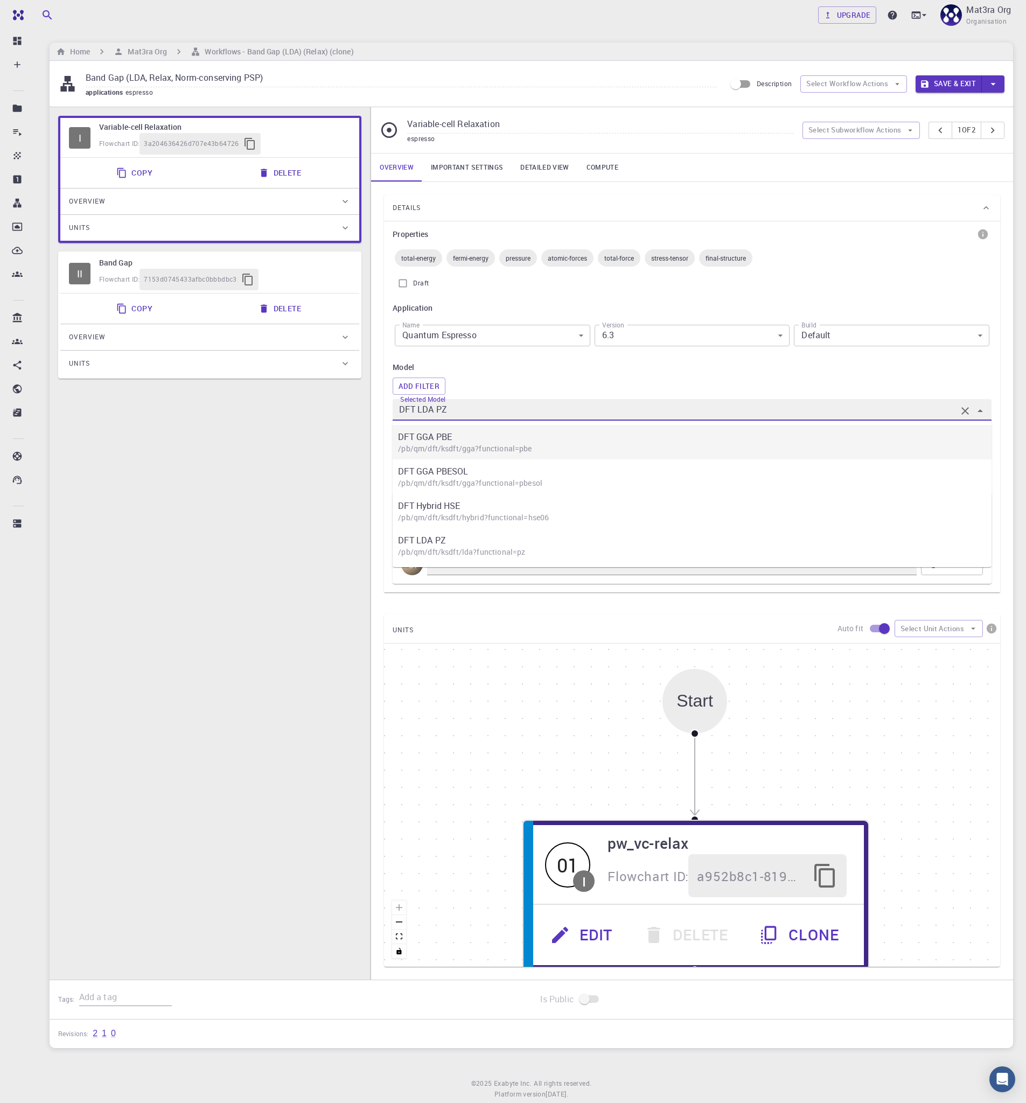
click at [504, 443] on p "/pb/qm/dft/ksdft/gga?functional=pbe" at bounding box center [697, 448] width 599 height 11
type input "DFT GGA PBE"
type input "Plane-wave Ultra-soft Pseudopotential (Davidson Diagonalization, Gaussian Smear…"
type input "/export/share/pseudo/si/gga/pbe/gbrv/1.0/us/si_pbe_gbrv_1.0.upf"
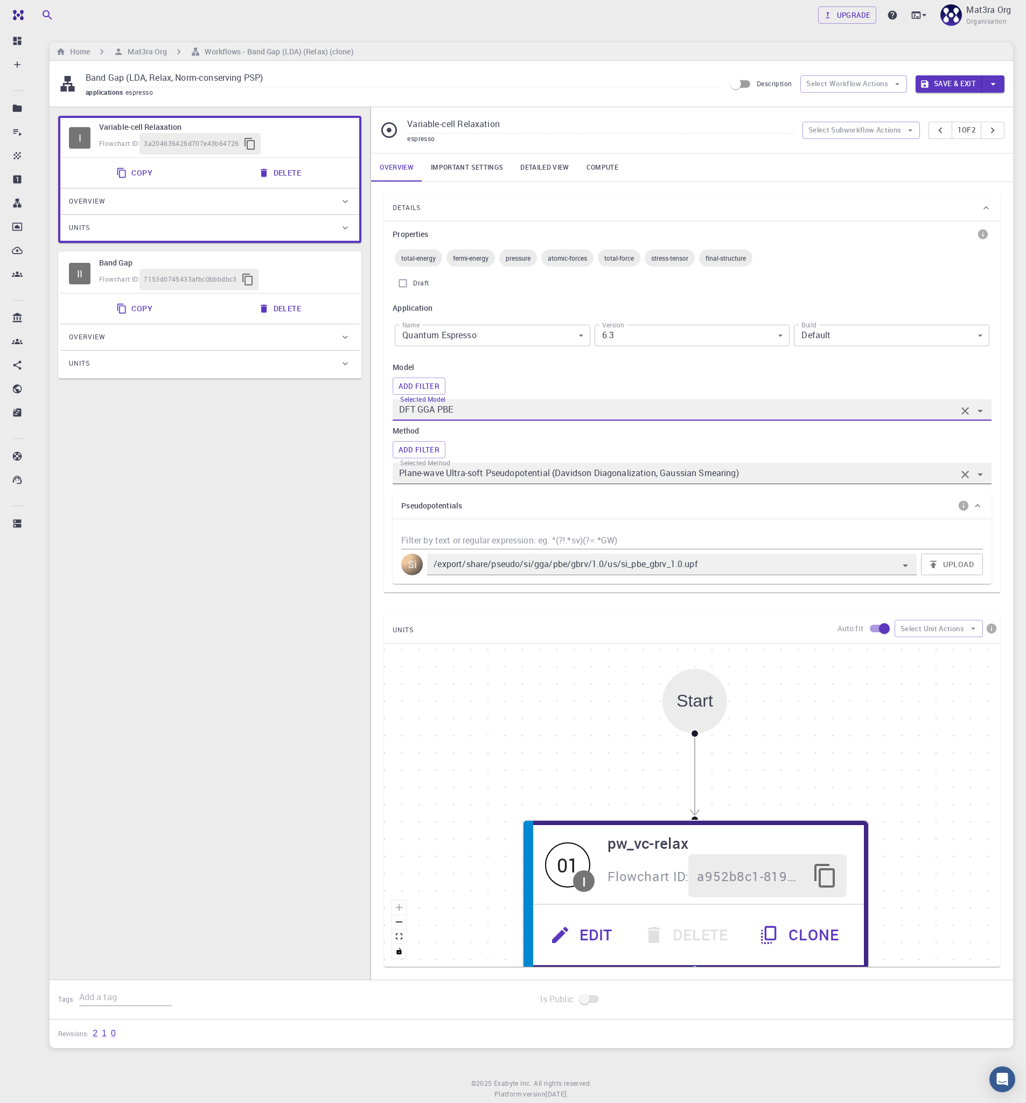
click at [528, 476] on input "Plane-wave Ultra-soft Pseudopotential (Davidson Diagonalization, Gaussian Smear…" at bounding box center [677, 473] width 560 height 15
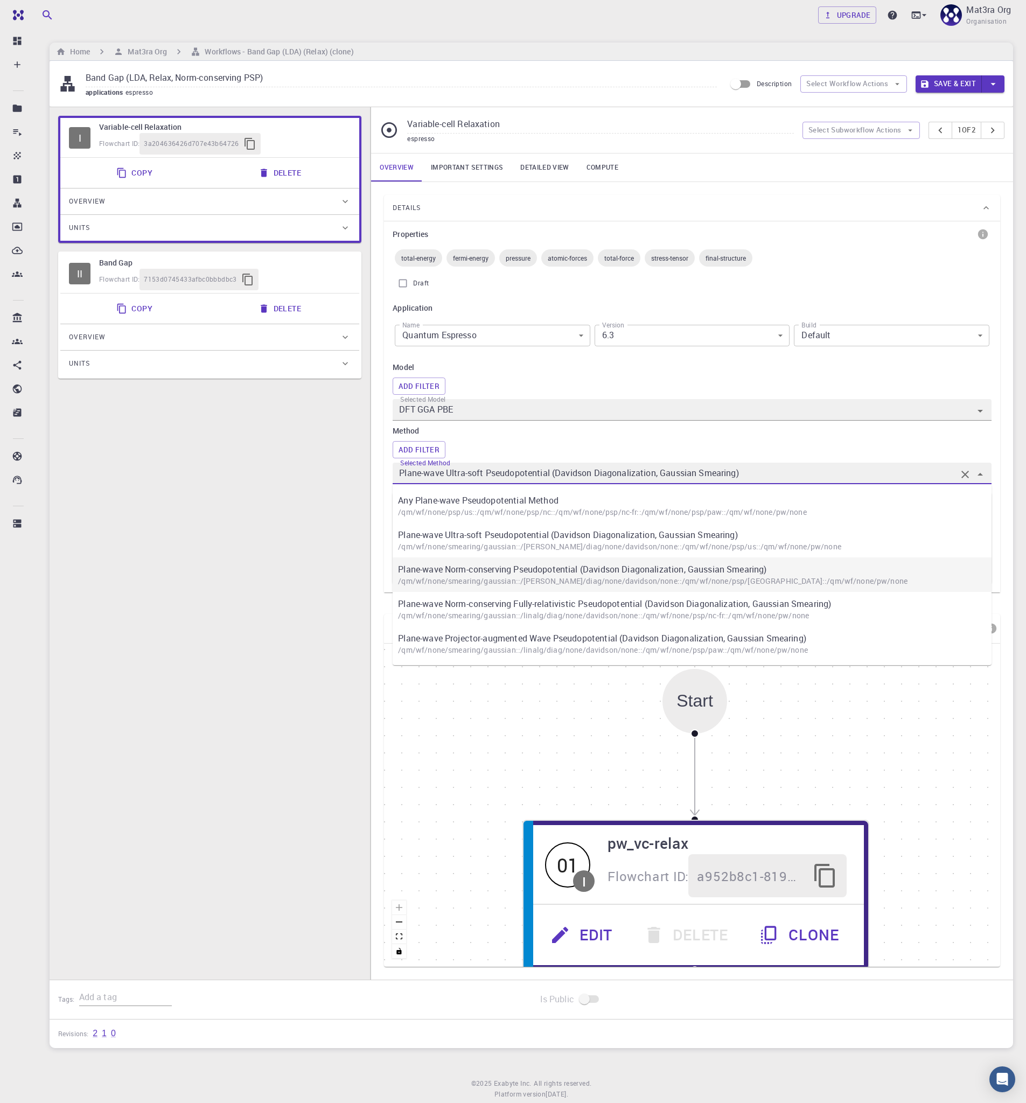
click at [529, 577] on p "/qm/wf/none/smearing/gaussian::/[PERSON_NAME]/diag/none/davidson/none::/qm/wf/n…" at bounding box center [697, 581] width 599 height 11
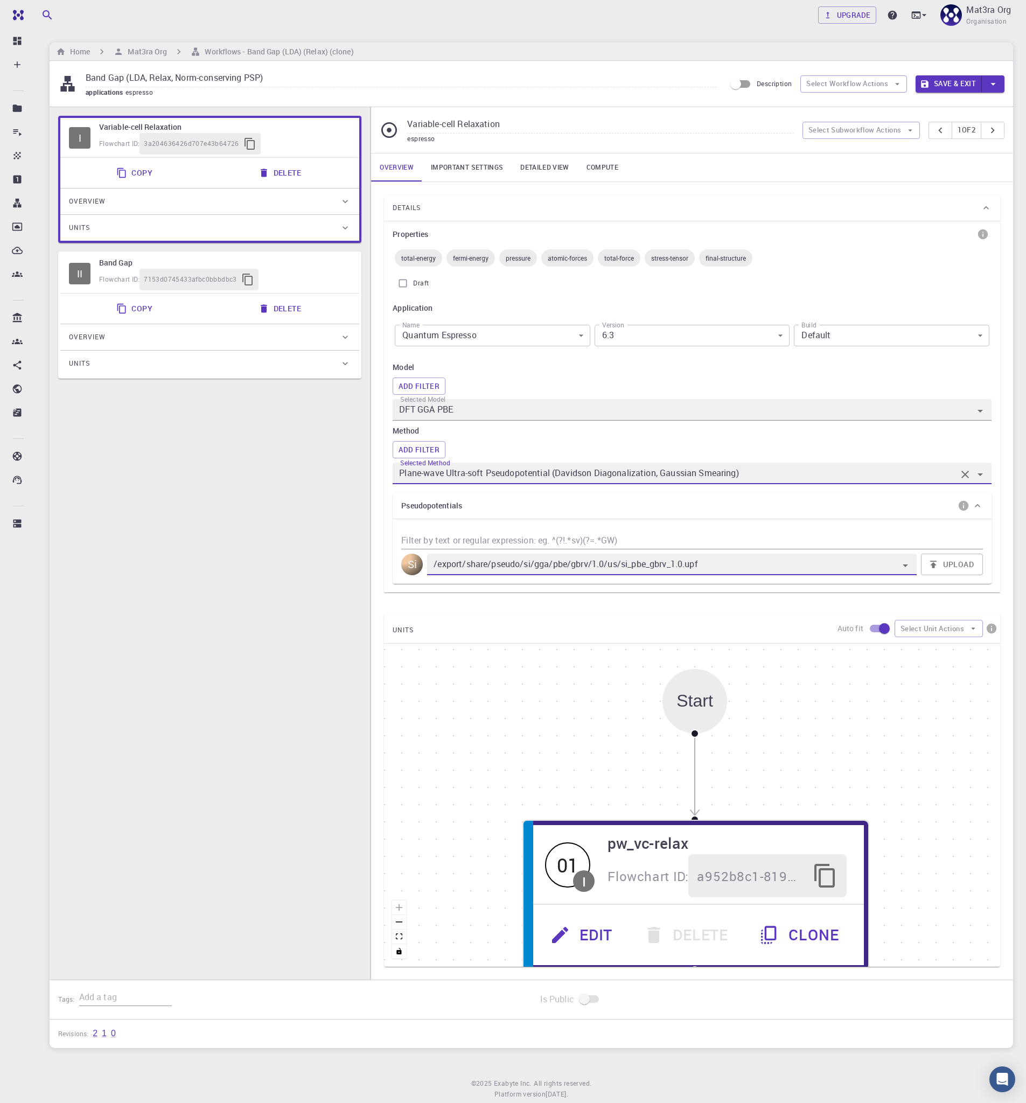
type input "Plane-wave Norm-conserving Pseudopotential (Davidson Diagonalization, Gaussian …"
type input "/export/share/pseudo/si/gga/pbe/dojo-oncv/0.4/nc/si_pbe_dojo-oncv_0.4.upf"
click at [571, 410] on input "DFT GGA PBE" at bounding box center [677, 409] width 560 height 15
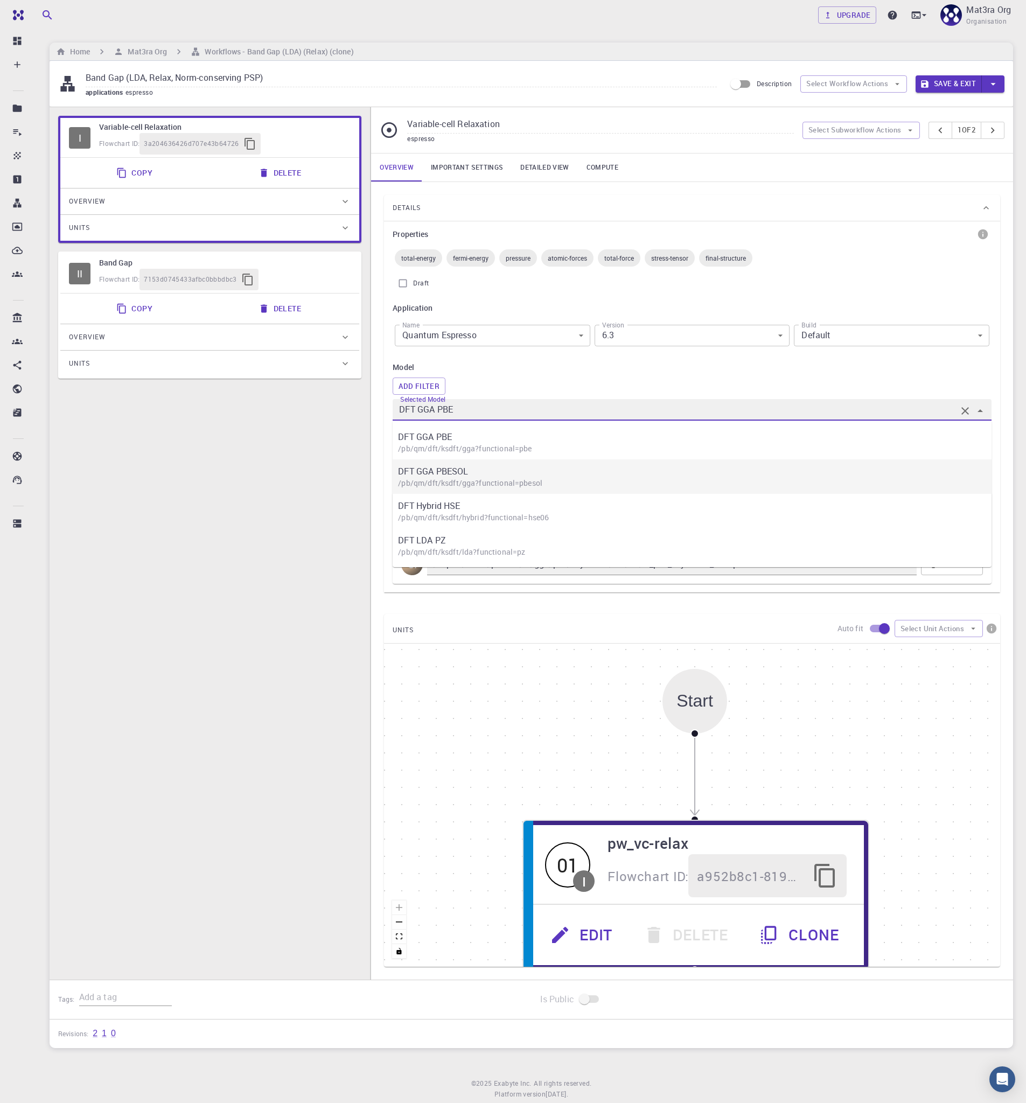
click at [544, 471] on p "DFT GGA PBESOL" at bounding box center [697, 471] width 599 height 13
type input "DFT GGA PBESOL"
type input "Plane-wave Ultra-soft Pseudopotential (Davidson Diagonalization, Gaussian Smear…"
type input "/export/share/pseudo/si/gga/pbesol/gbrv/1.0/us/si_pbesol_gbrv_1.0.upf"
click at [539, 415] on input "DFT GGA PBESOL" at bounding box center [677, 409] width 560 height 15
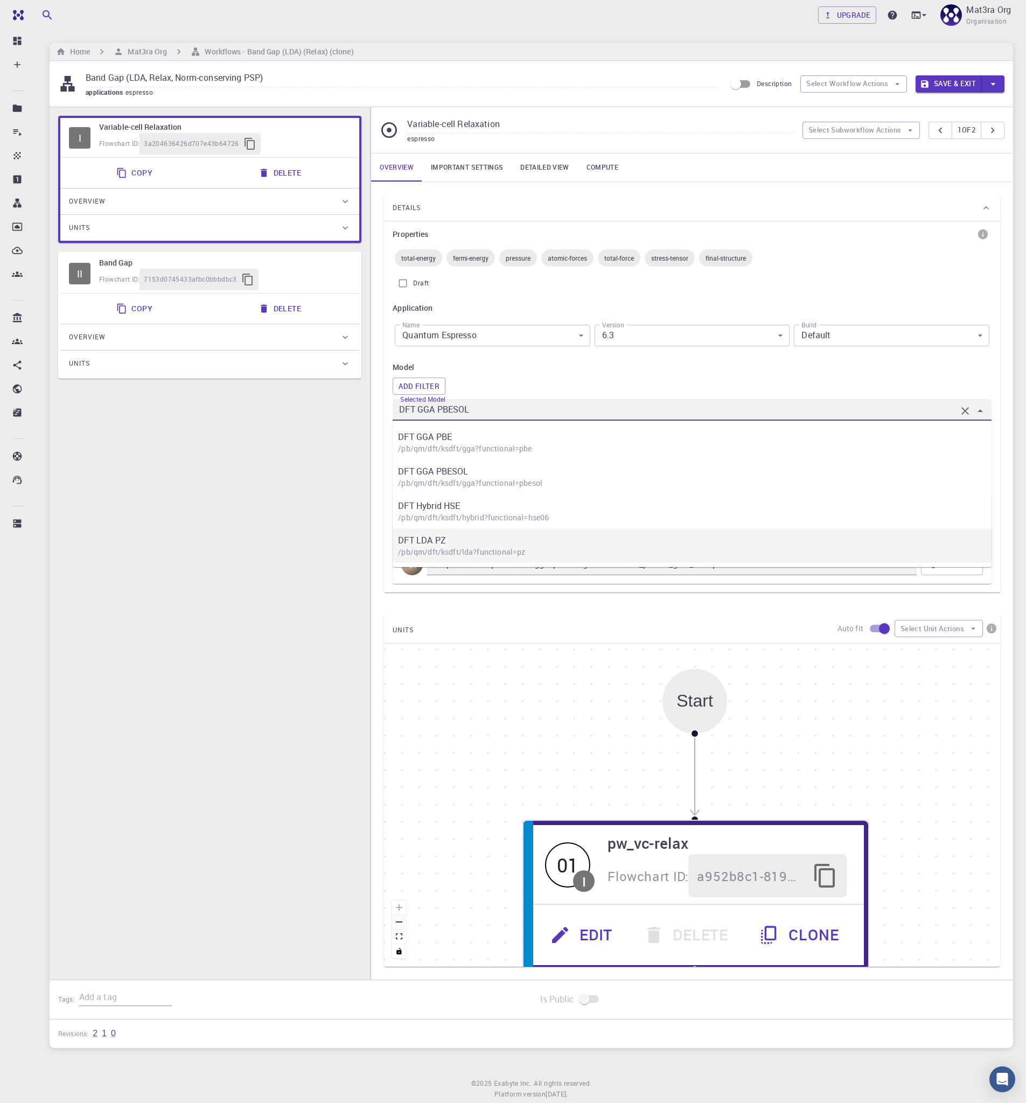
click at [445, 548] on p "/pb/qm/dft/ksdft/lda?functional=pz" at bounding box center [697, 552] width 599 height 11
type input "DFT LDA PZ"
type input "/export/share/pseudo/si/lda/pz/gbrv/1.0/us/si_pz_gbrv_1.0.upf"
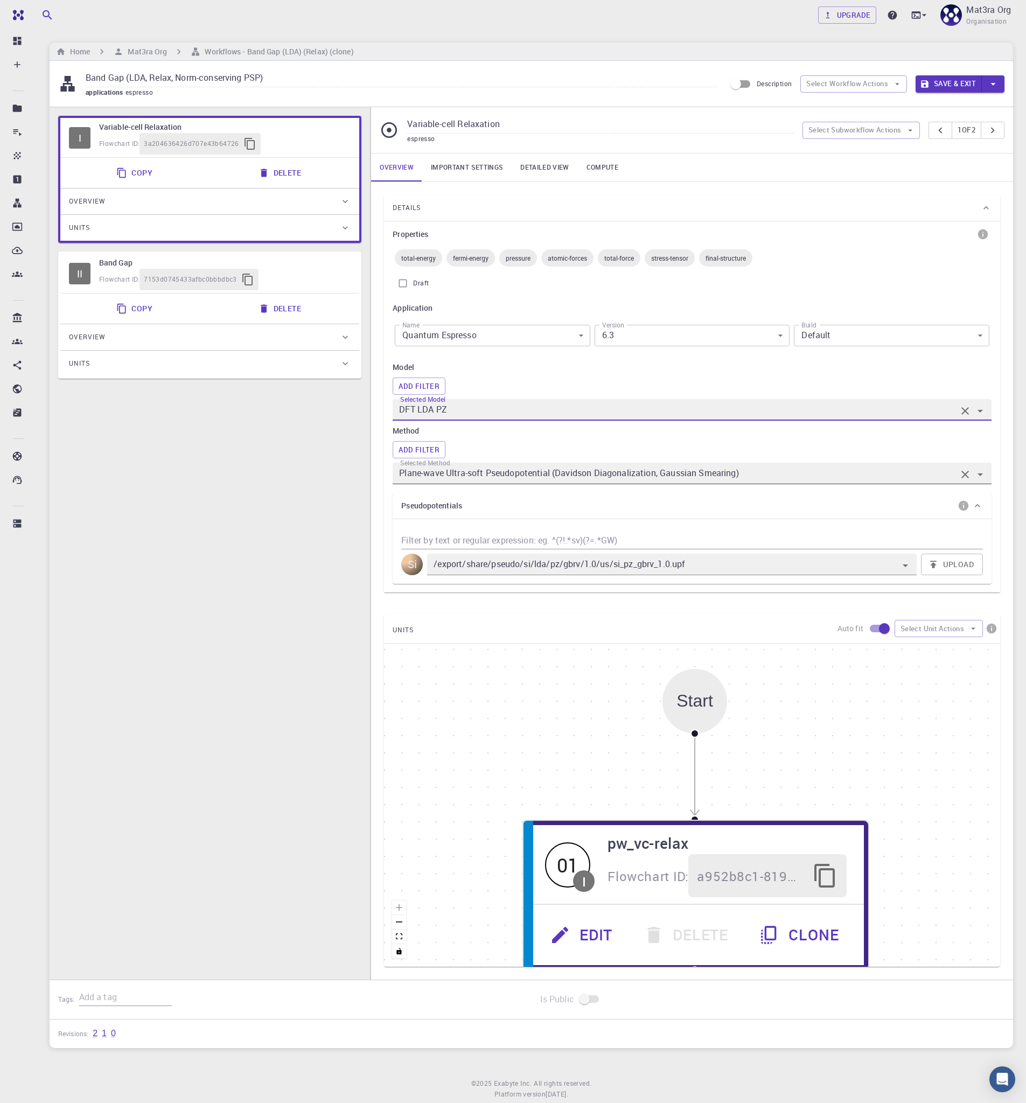
click at [763, 478] on input "Plane-wave Ultra-soft Pseudopotential (Davidson Diagonalization, Gaussian Smear…" at bounding box center [677, 473] width 560 height 15
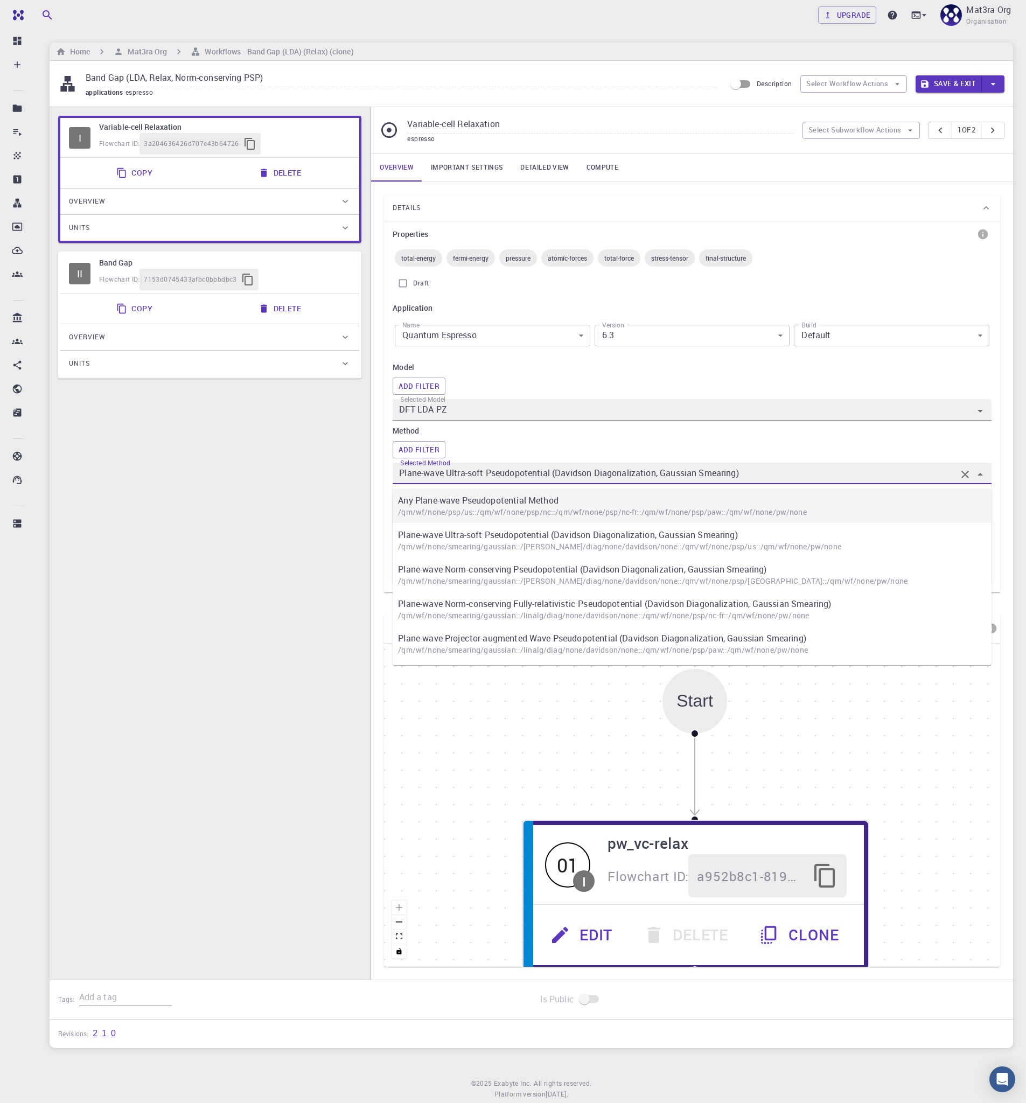
click at [716, 491] on div "Any Plane-wave Pseudopotential Method /qm/wf/none/psp/us::/qm/wf/none/psp/nc::/…" at bounding box center [698, 505] width 610 height 34
type input "Any Plane-wave Pseudopotential Method"
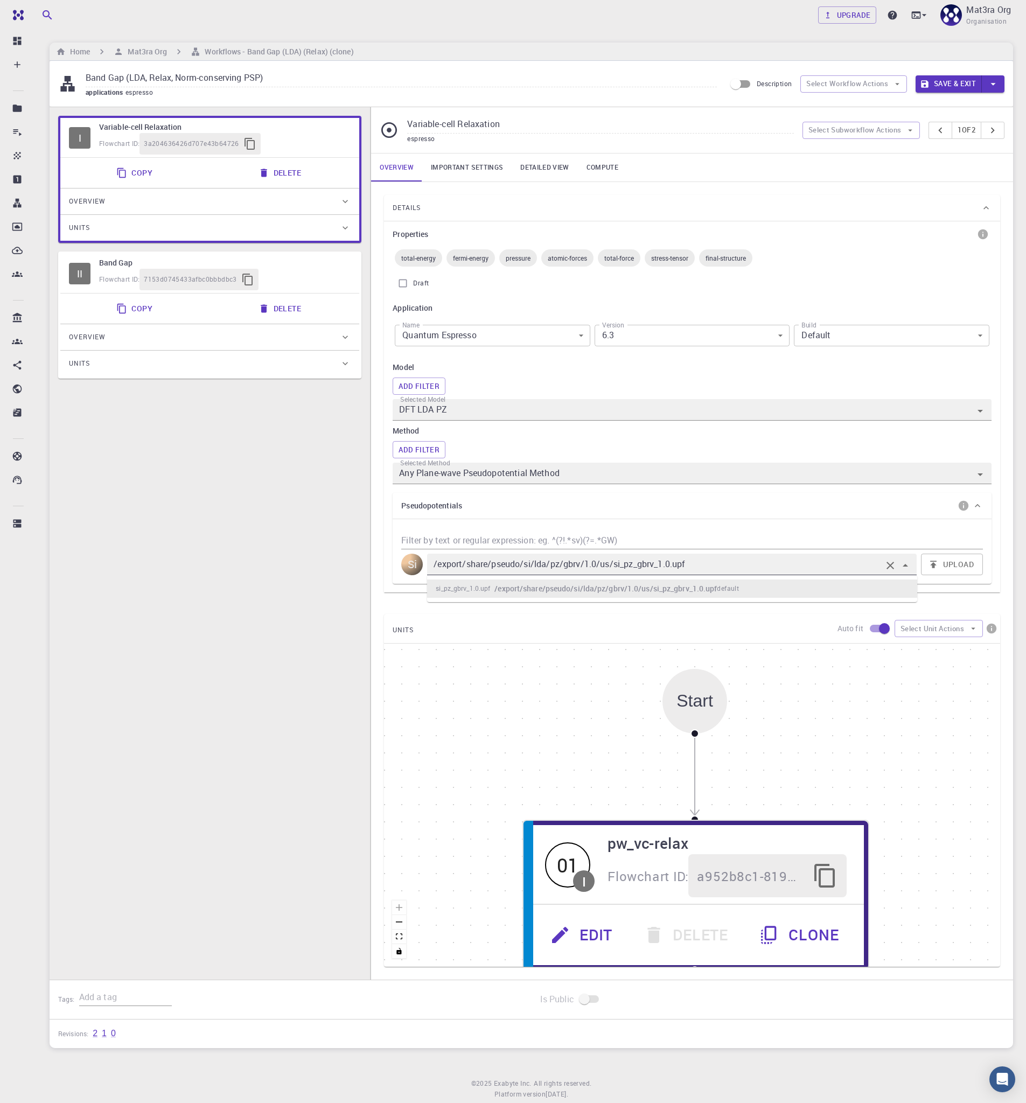
click at [703, 564] on input "/export/share/pseudo/si/lda/pz/gbrv/1.0/us/si_pz_gbrv_1.0.upf" at bounding box center [656, 564] width 450 height 15
click at [541, 418] on div "DFT LDA PZ" at bounding box center [692, 410] width 599 height 22
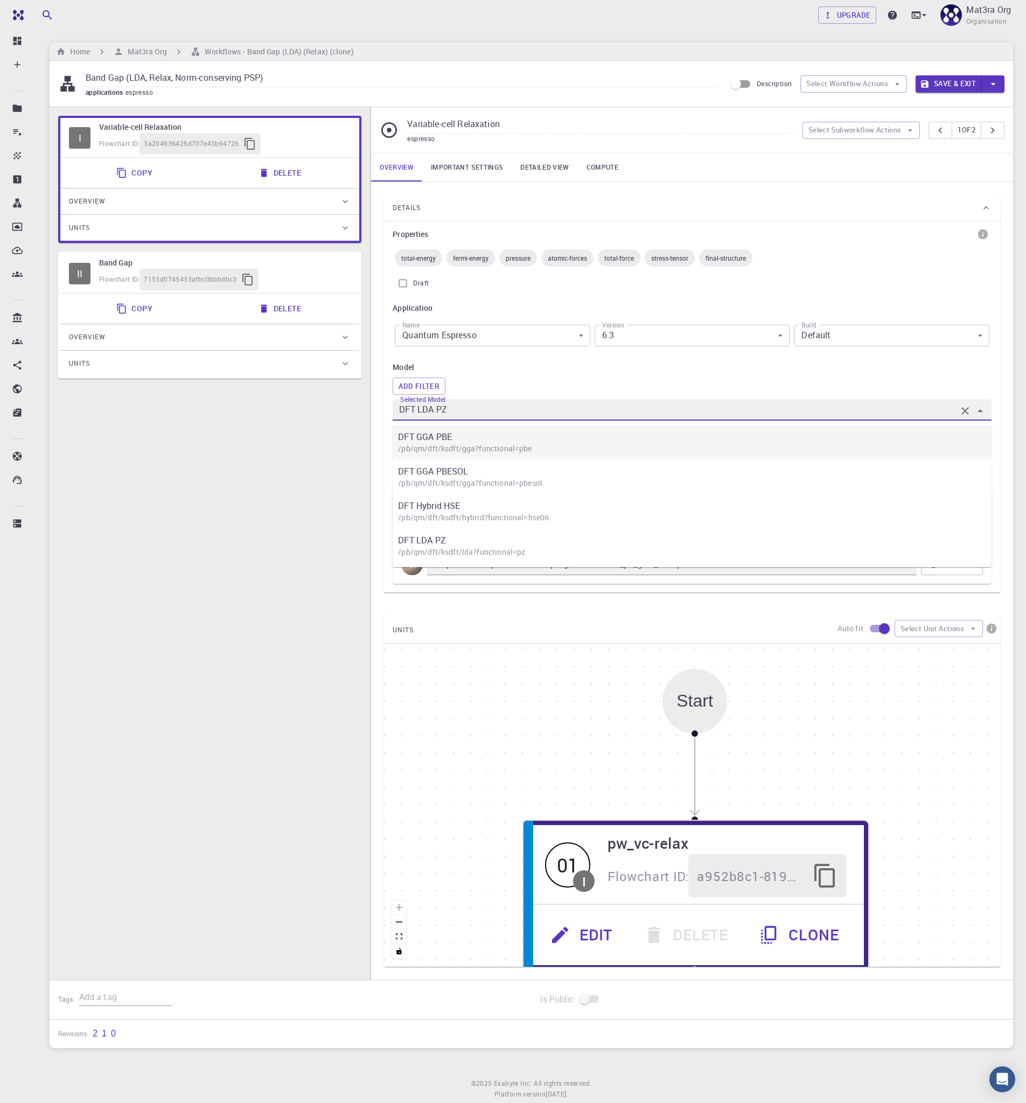
click at [540, 452] on p "/pb/qm/dft/ksdft/gga?functional=pbe" at bounding box center [697, 448] width 599 height 11
type input "DFT GGA PBE"
type input "Plane-wave Ultra-soft Pseudopotential (Davidson Diagonalization, Gaussian Smear…"
type input "/export/share/pseudo/si/gga/pbe/gbrv/1.0/us/si_pbe_gbrv_1.0.upf"
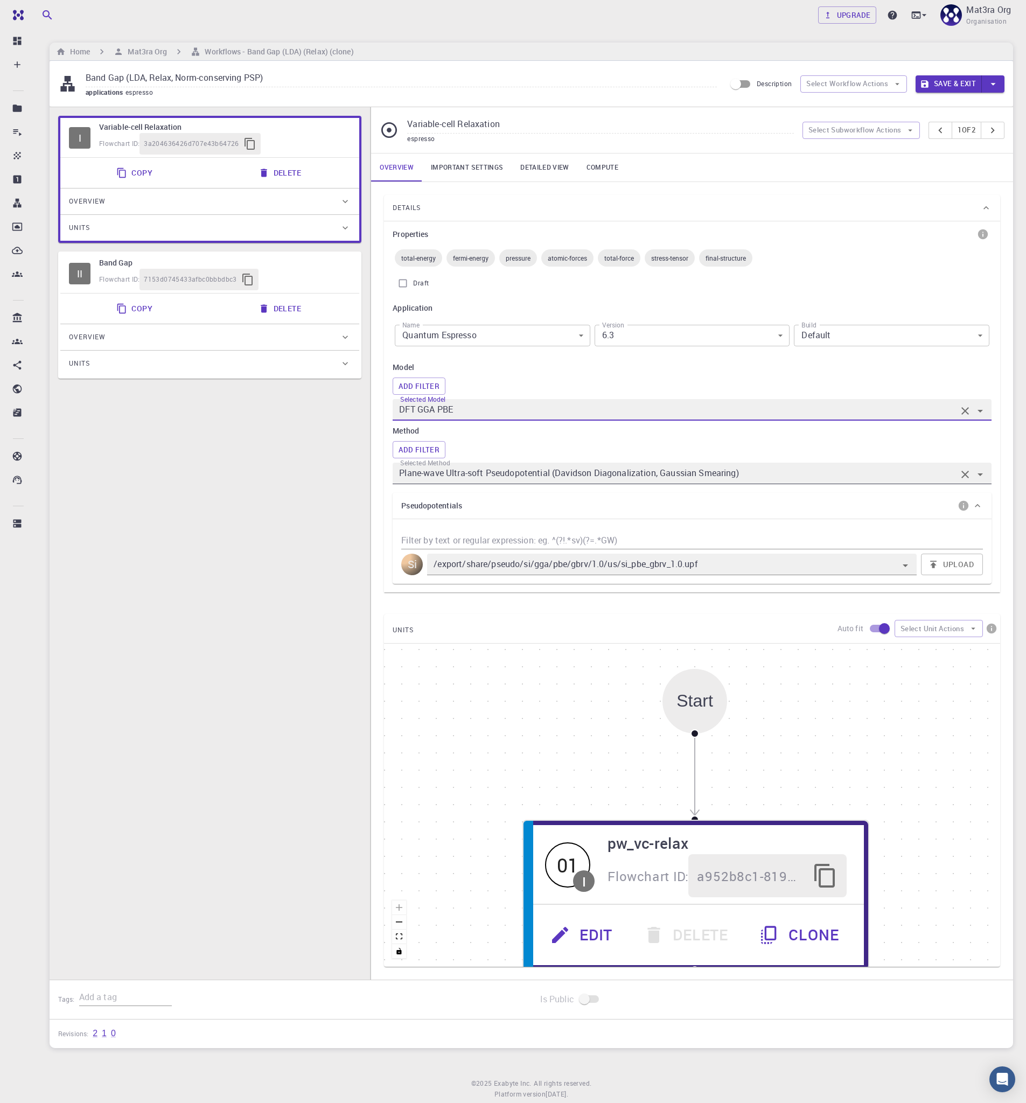
click at [696, 469] on input "Plane-wave Ultra-soft Pseudopotential (Davidson Diagonalization, Gaussian Smear…" at bounding box center [677, 473] width 560 height 15
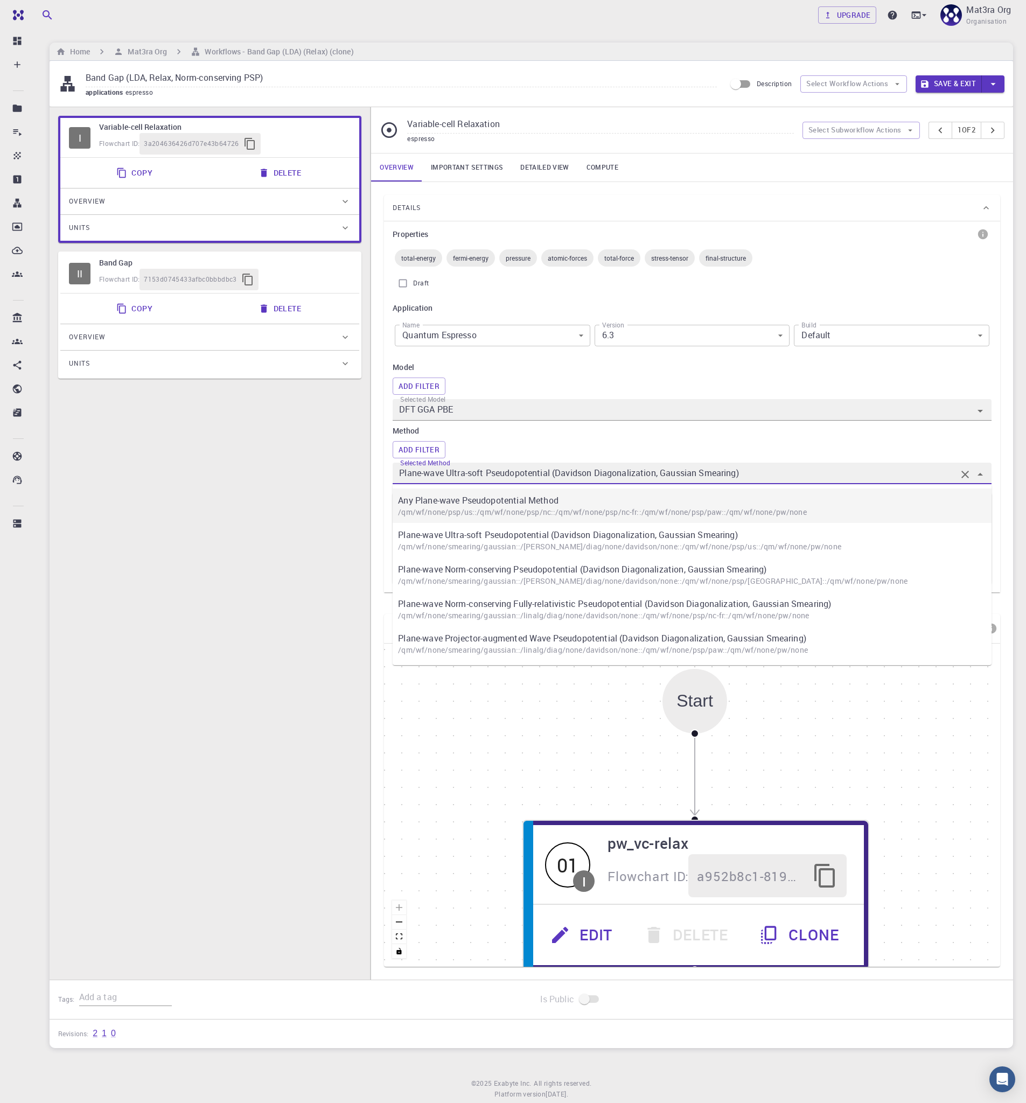
click at [630, 502] on p "Any Plane-wave Pseudopotential Method" at bounding box center [697, 500] width 599 height 13
type input "Any Plane-wave Pseudopotential Method"
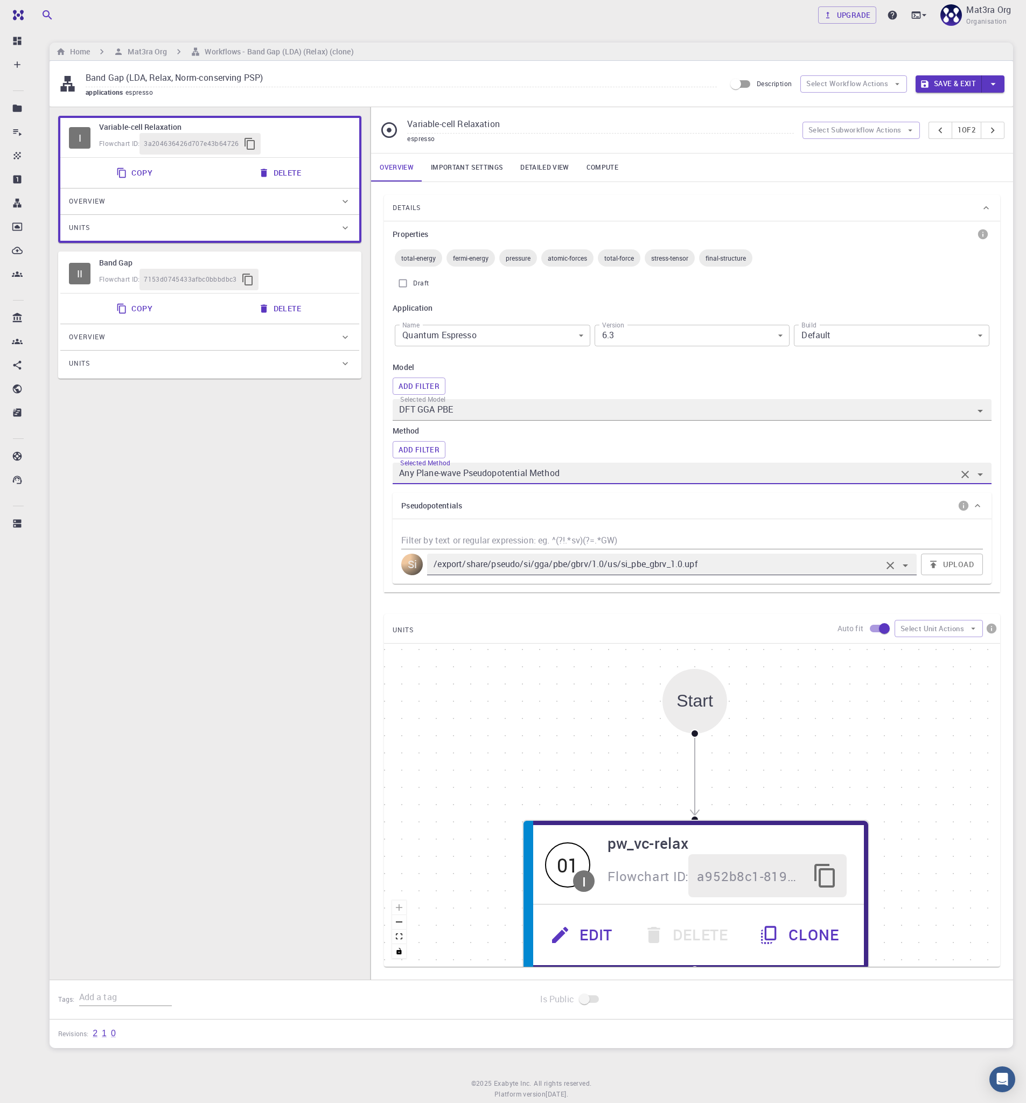
click at [655, 571] on div "/export/share/pseudo/si/gga/pbe/gbrv/1.0/us/si_pbe_gbrv_1.0.upf" at bounding box center [671, 565] width 489 height 22
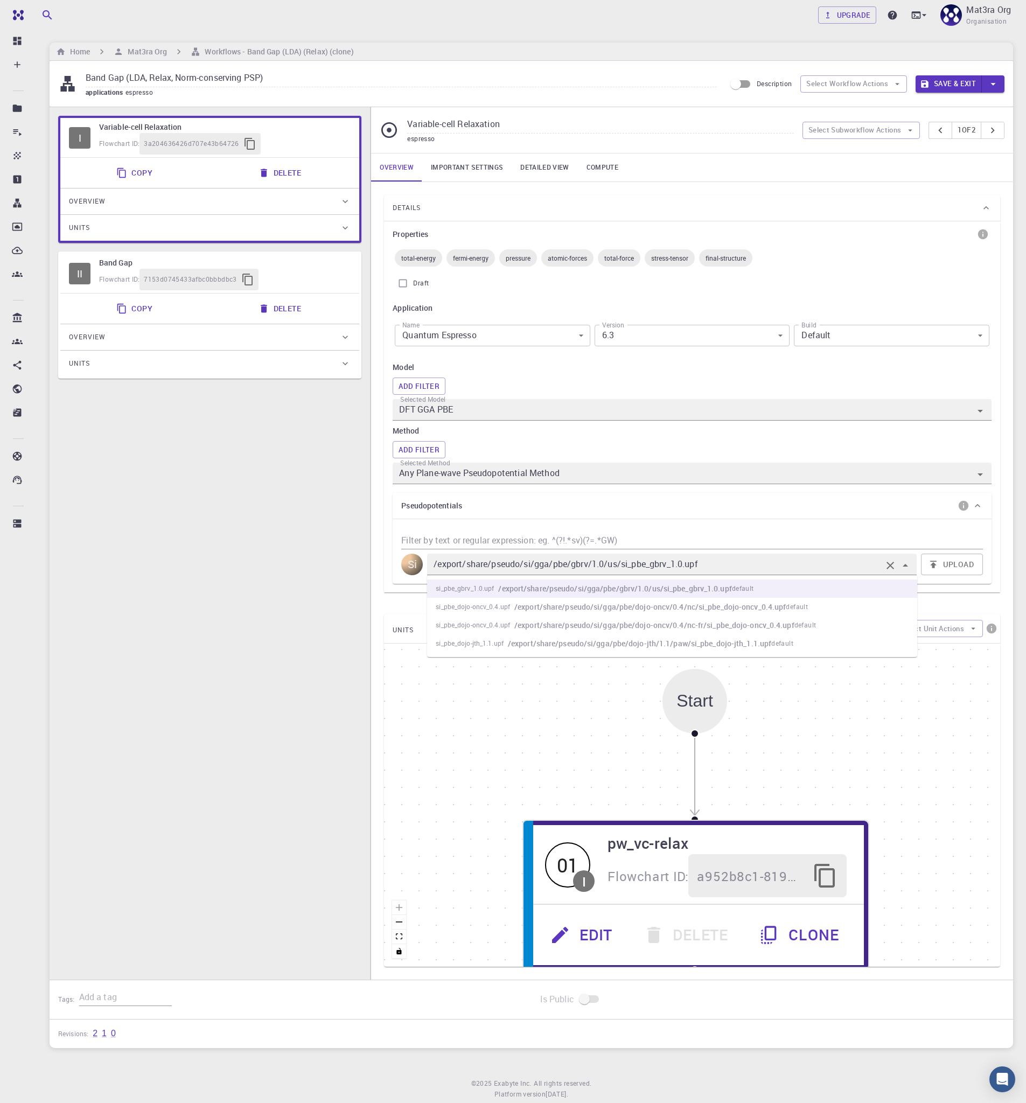
click at [645, 602] on h6 "/export/share/pseudo/si/gga/pbe/dojo-oncv/0.4/nc/si_pbe_dojo-oncv_0.4.upf" at bounding box center [649, 607] width 271 height 12
type input "/export/share/pseudo/si/gga/pbe/dojo-oncv/0.4/nc/si_pbe_dojo-oncv_0.4.upf"
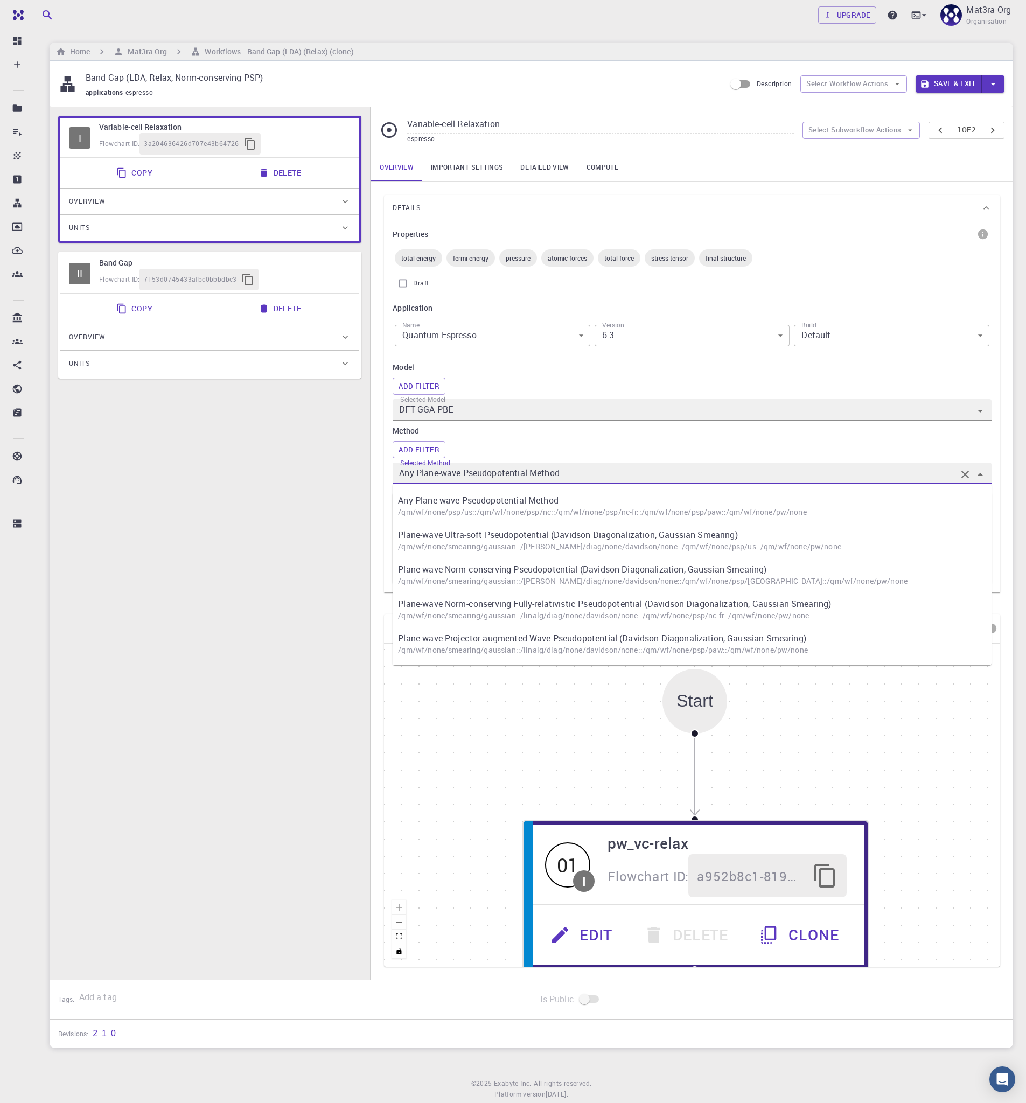
click at [582, 478] on input "Any Plane-wave Pseudopotential Method" at bounding box center [677, 473] width 560 height 15
click at [546, 572] on p "Plane-wave Norm-conserving Pseudopotential (Davidson Diagonalization, Gaussian …" at bounding box center [697, 569] width 599 height 13
type input "Plane-wave Norm-conserving Pseudopotential (Davidson Diagonalization, Gaussian …"
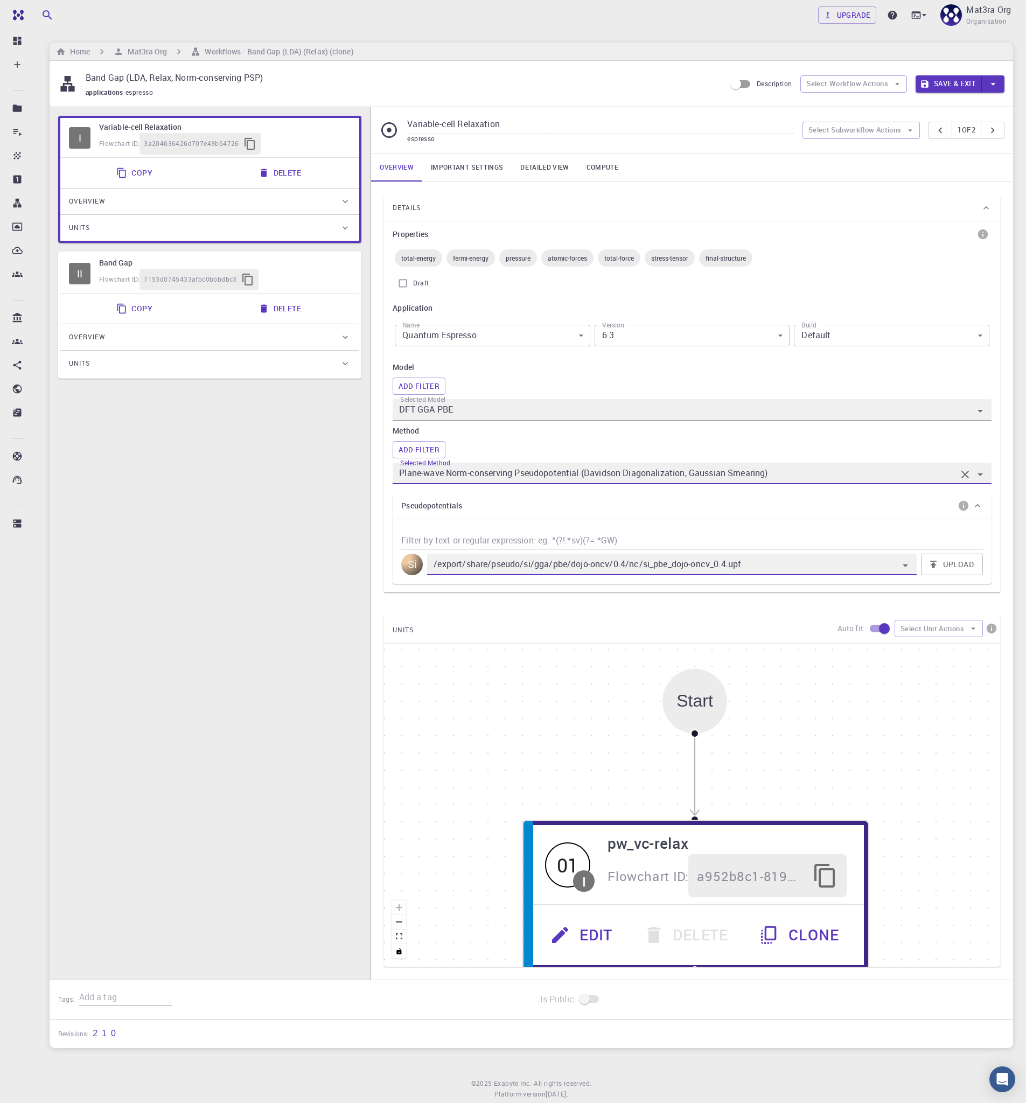
click at [276, 551] on div "I Variable-cell Relaxation Flowchart ID: 3a204636426d707e43b64726 Copy Delete O…" at bounding box center [210, 552] width 320 height 890
click at [303, 274] on div "Flowchart ID: 7153d0745433afbc0bbbdbc3" at bounding box center [224, 280] width 251 height 22
type input "Band Gap"
type input "DFT LDA PZ"
type input "Plane-wave Ultra-soft Pseudopotential (Davidson Diagonalization, Gaussian Smear…"
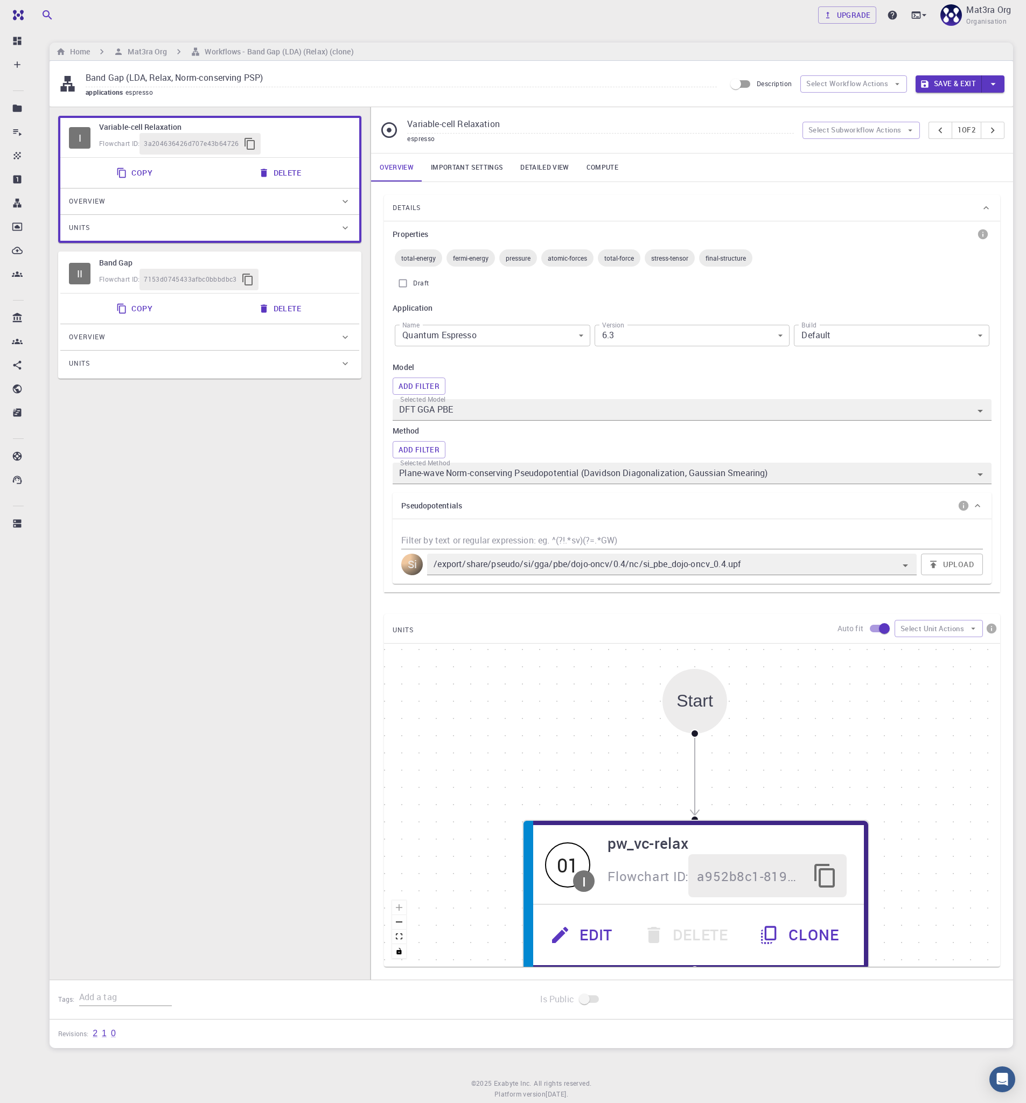
type input "/export/share/pseudo/si/lda/pz/gbrv/1.0/us/si_pz_gbrv_1.0.upf"
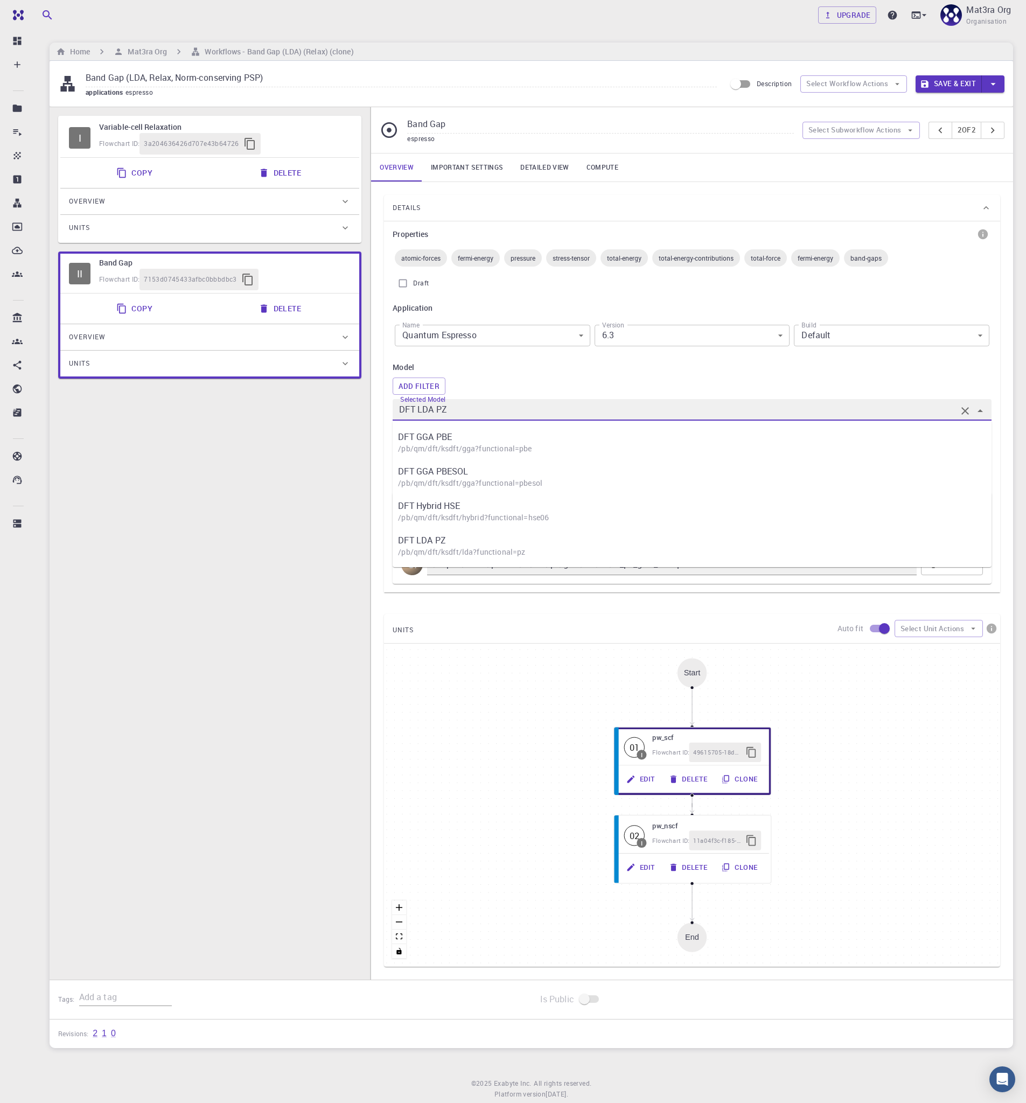
click at [539, 416] on input "DFT LDA PZ" at bounding box center [677, 409] width 560 height 15
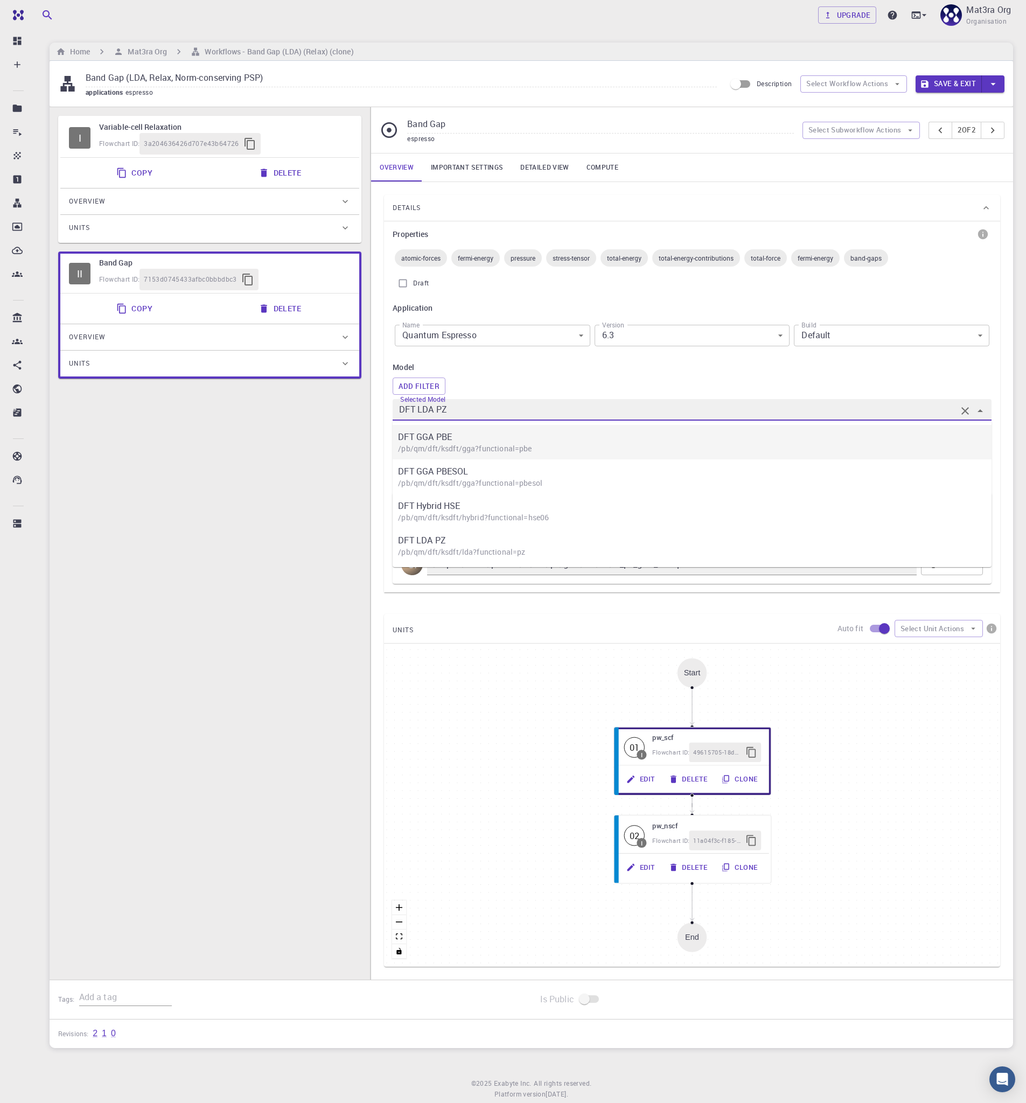
click at [534, 435] on p "DFT GGA PBE" at bounding box center [697, 436] width 599 height 13
type input "DFT GGA PBE"
type input "/export/share/pseudo/si/gga/pbe/gbrv/1.0/us/si_pbe_gbrv_1.0.upf"
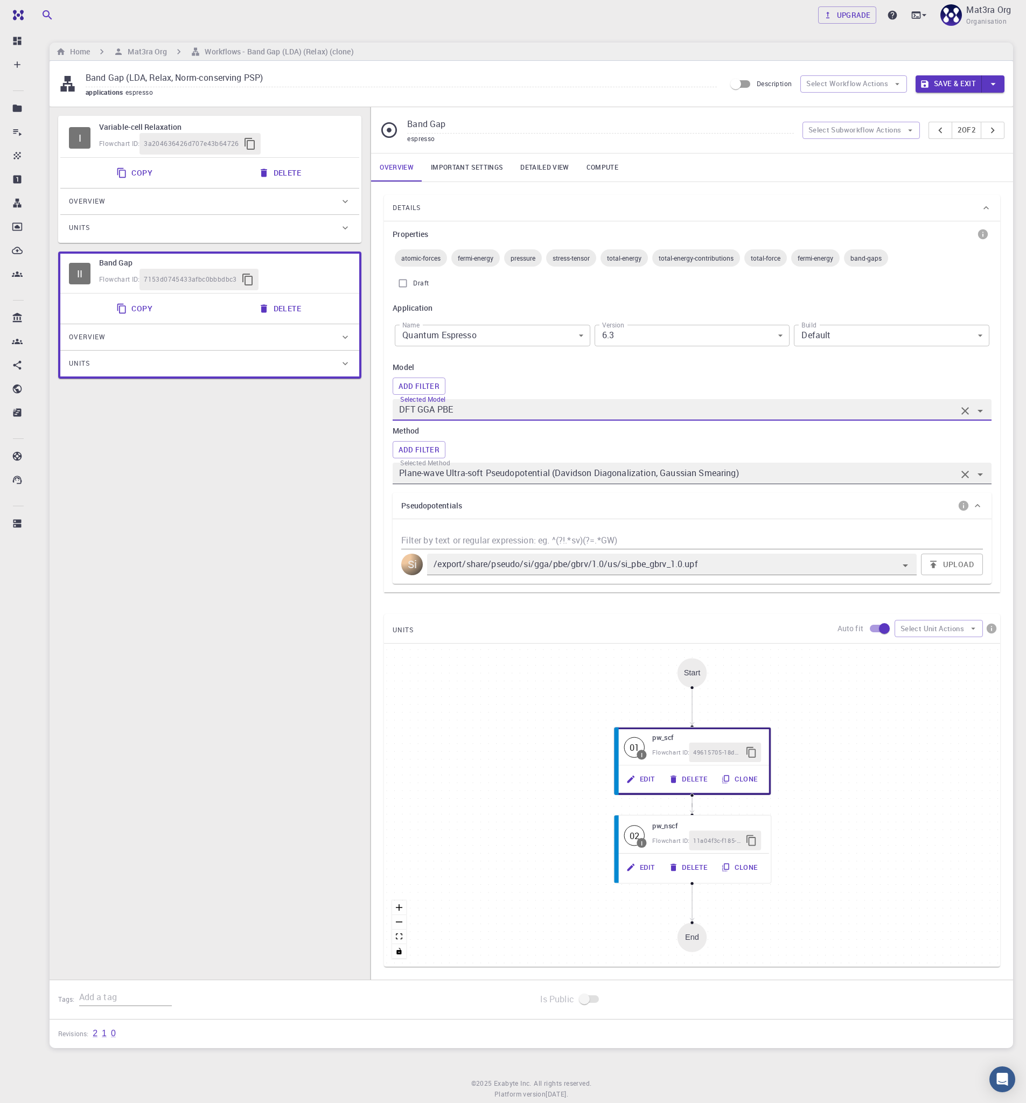
click at [534, 471] on input "Plane-wave Ultra-soft Pseudopotential (Davidson Diagonalization, Gaussian Smear…" at bounding box center [677, 473] width 560 height 15
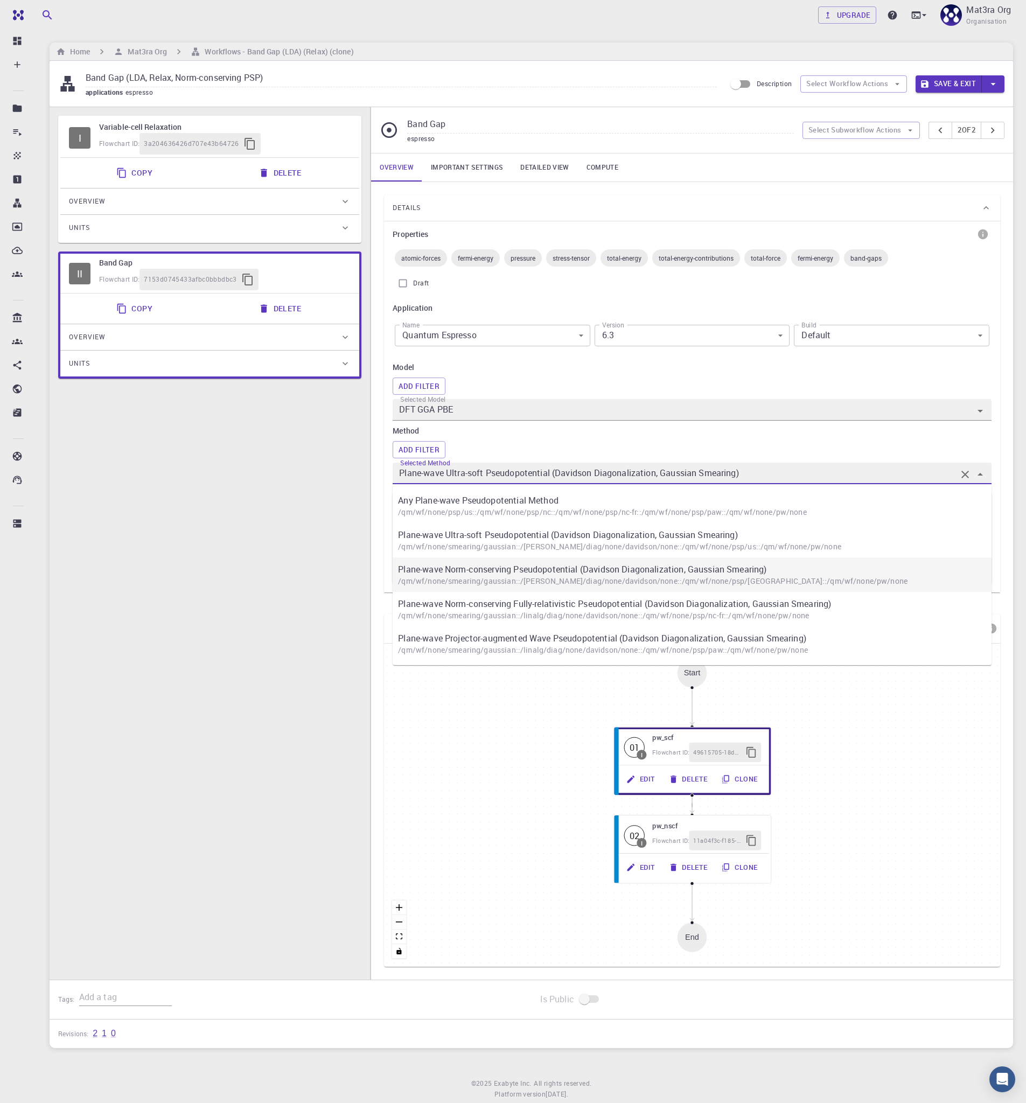
click at [481, 568] on p "Plane-wave Norm-conserving Pseudopotential (Davidson Diagonalization, Gaussian …" at bounding box center [697, 569] width 599 height 13
type input "Plane-wave Norm-conserving Pseudopotential (Davidson Diagonalization, Gaussian …"
type input "/export/share/pseudo/si/gga/pbe/dojo-oncv/0.4/nc/si_pbe_dojo-oncv_0.4.upf"
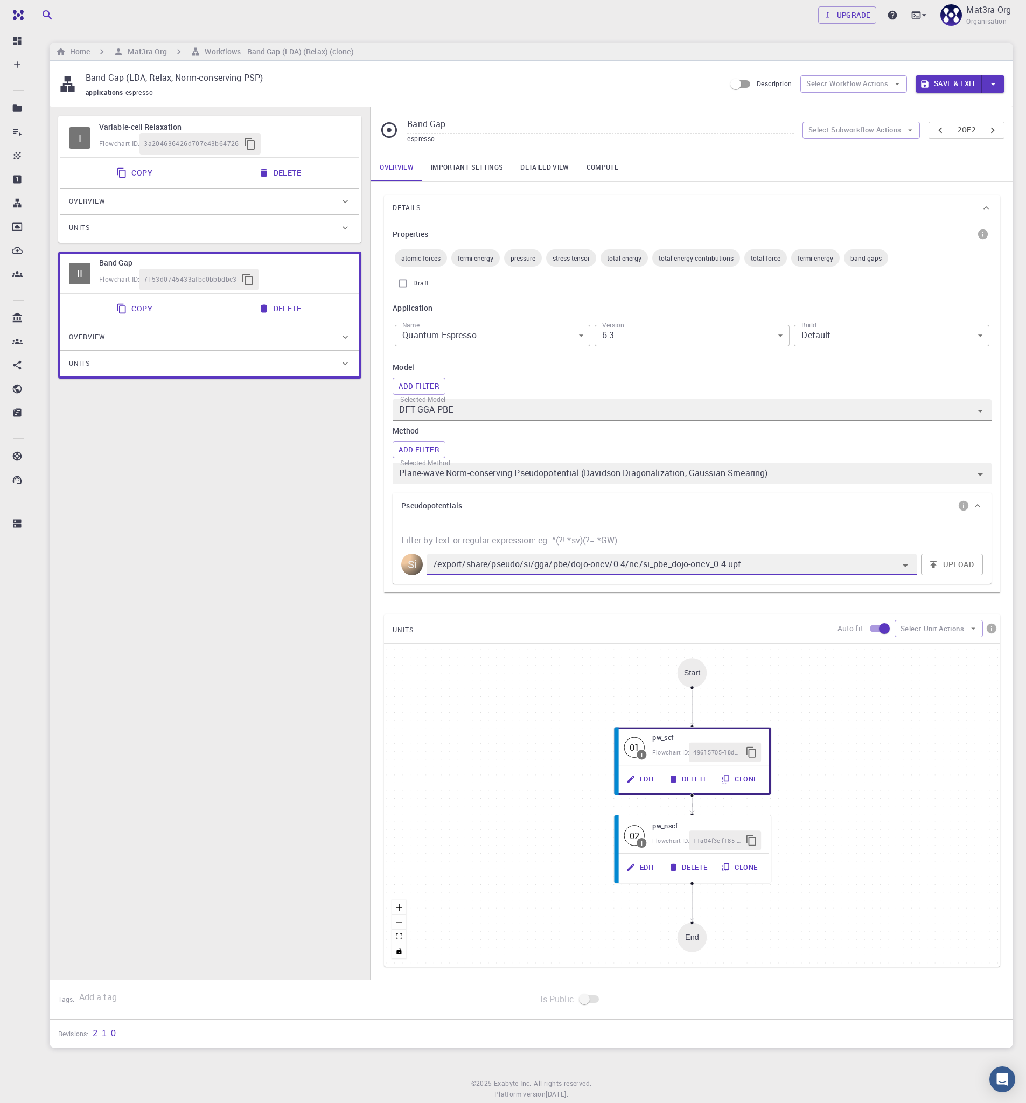
click at [261, 543] on div "I Variable-cell Relaxation Flowchart ID: 3a204636426d707e43b64726 Copy Delete O…" at bounding box center [210, 552] width 320 height 890
click at [137, 78] on input "Band Gap (LDA, Relax, Norm-conserving PSP)" at bounding box center [401, 78] width 631 height 18
type input "Band Gap (GGA PBE, Relax, Norm-conserving PSP)"
click at [948, 626] on button "Select Unit Actions" at bounding box center [939, 628] width 88 height 17
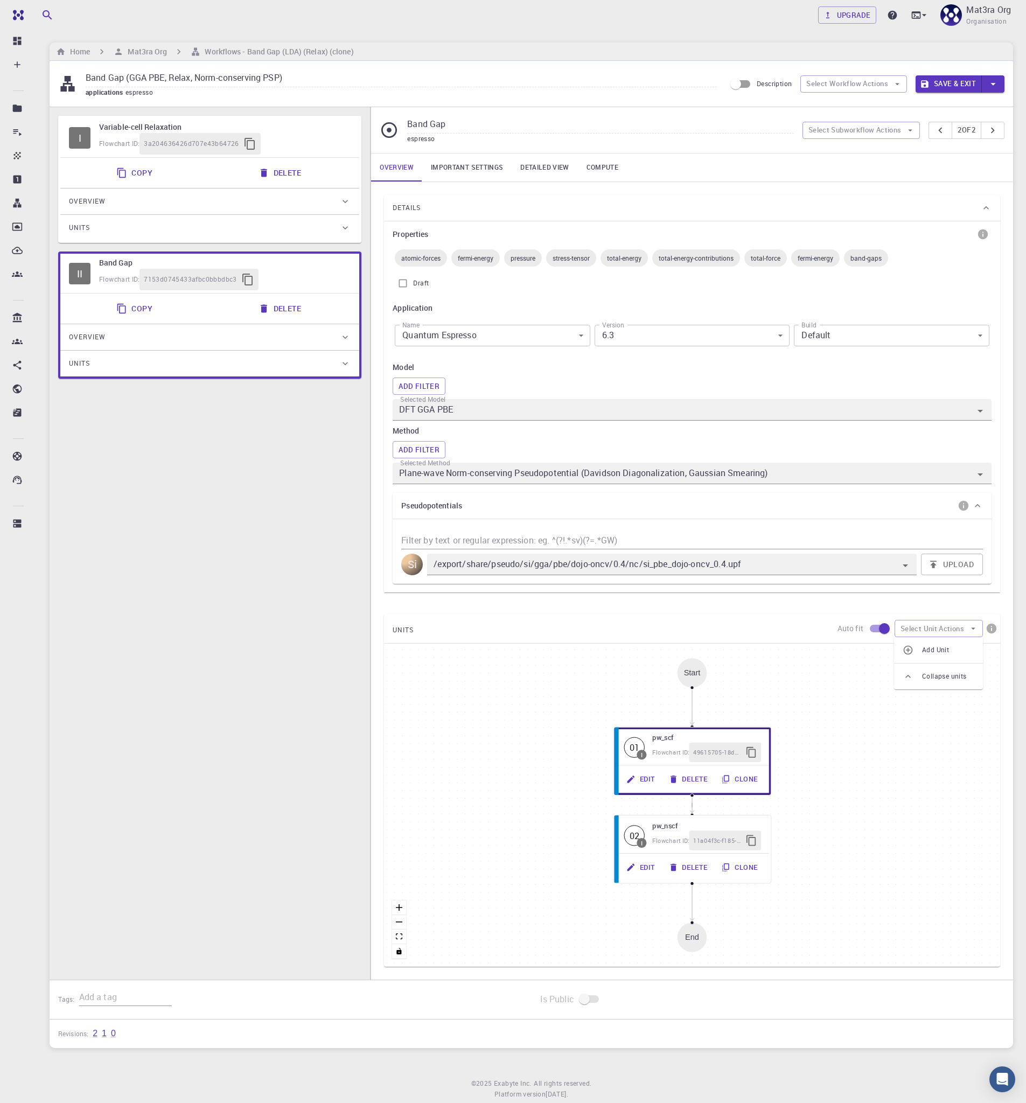
click at [948, 648] on span "Add Unit" at bounding box center [948, 650] width 52 height 11
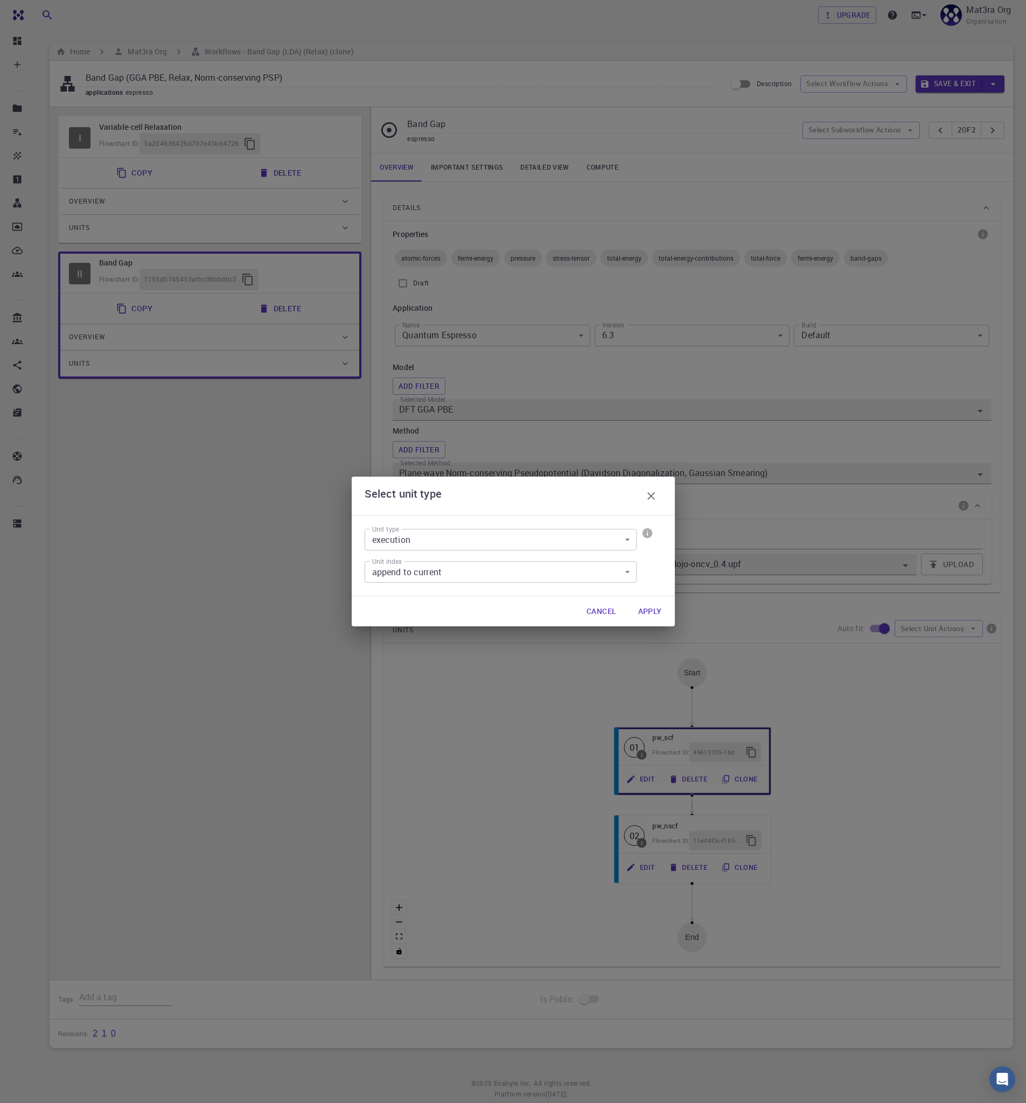
click at [658, 608] on button "Apply" at bounding box center [650, 611] width 41 height 22
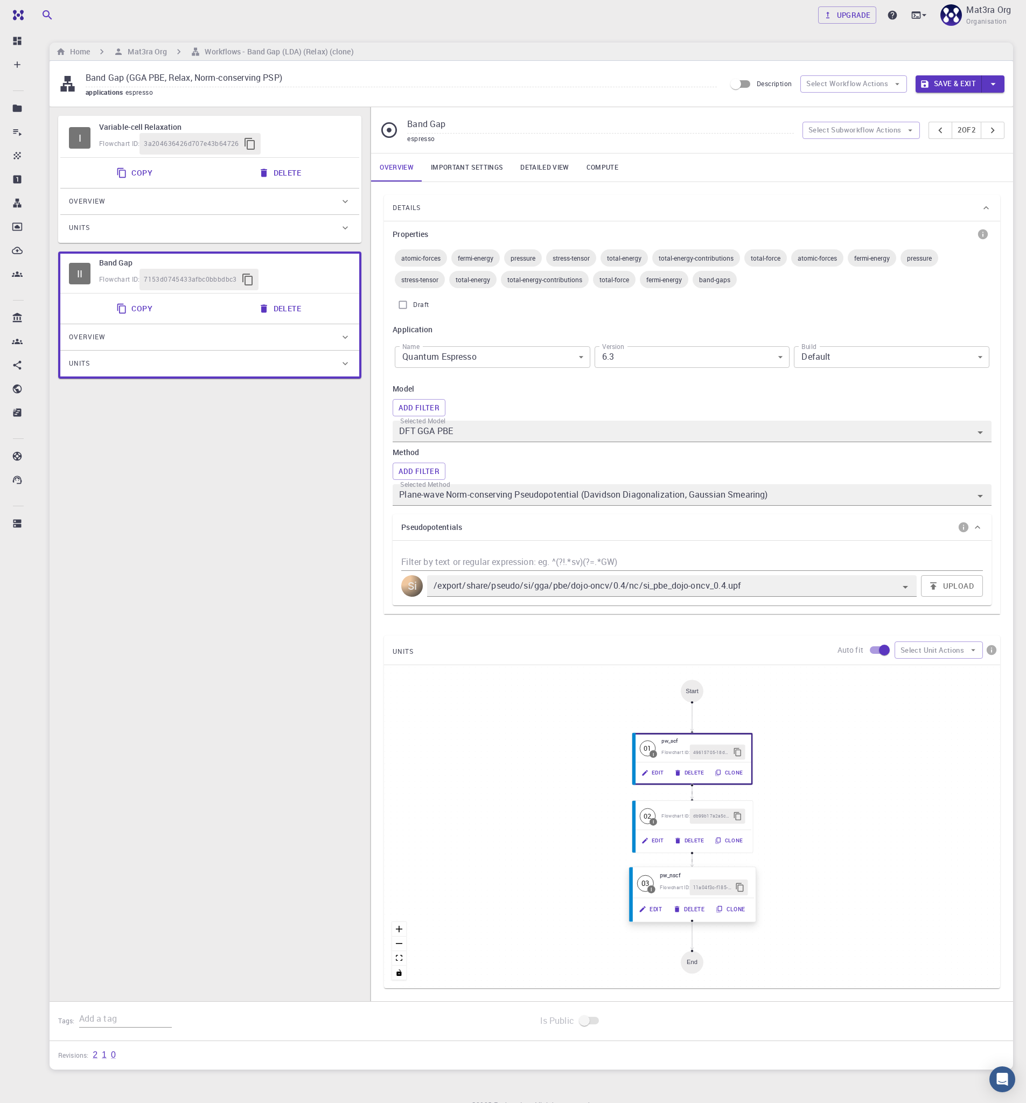
click at [675, 881] on div "Flowchart ID: 11a04f3c-f185-4cb0-b444-d632323f55cc" at bounding box center [704, 887] width 88 height 16
click at [682, 816] on span "Flowchart ID:" at bounding box center [675, 815] width 30 height 6
click at [688, 842] on button "Delete" at bounding box center [689, 841] width 43 height 16
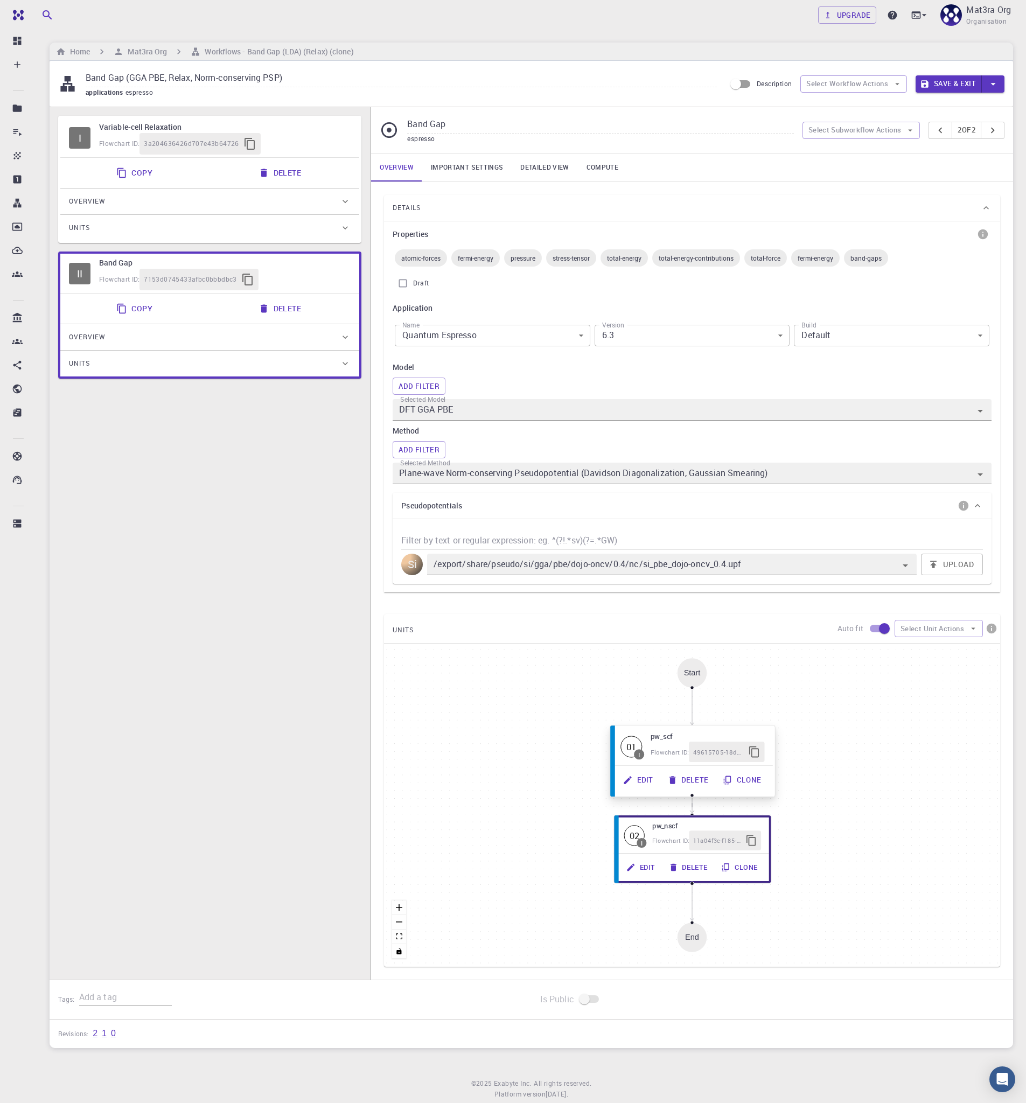
click at [710, 729] on div "01 I pw_scf Flowchart ID: 49615705-18d1-4161-aaea-48c60c147c36" at bounding box center [692, 747] width 160 height 38
click at [681, 826] on h6 "pw_nscf" at bounding box center [708, 824] width 114 height 11
click at [963, 630] on button "Select Unit Actions" at bounding box center [939, 628] width 88 height 17
click at [952, 652] on span "Add Unit" at bounding box center [948, 650] width 52 height 11
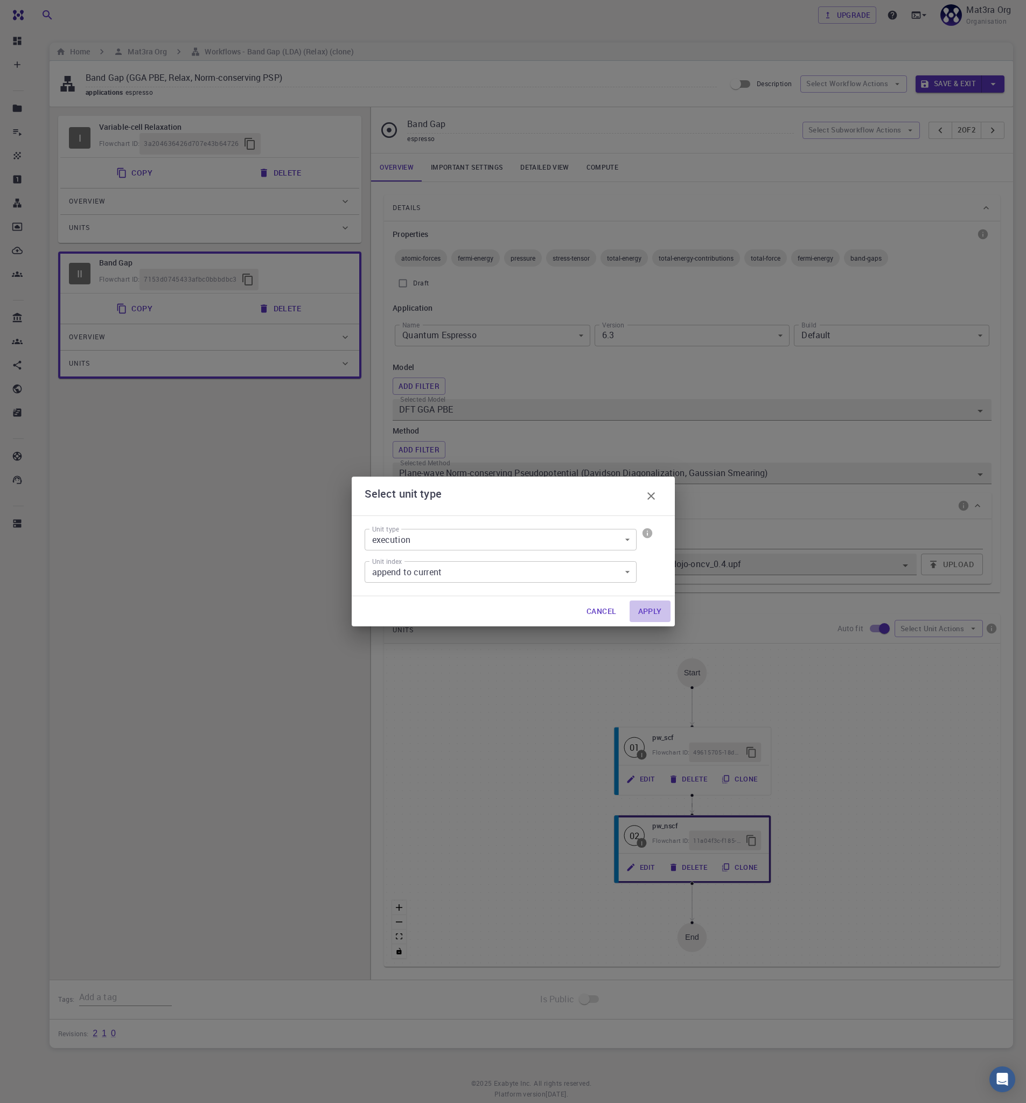
click at [654, 613] on button "Apply" at bounding box center [650, 611] width 41 height 22
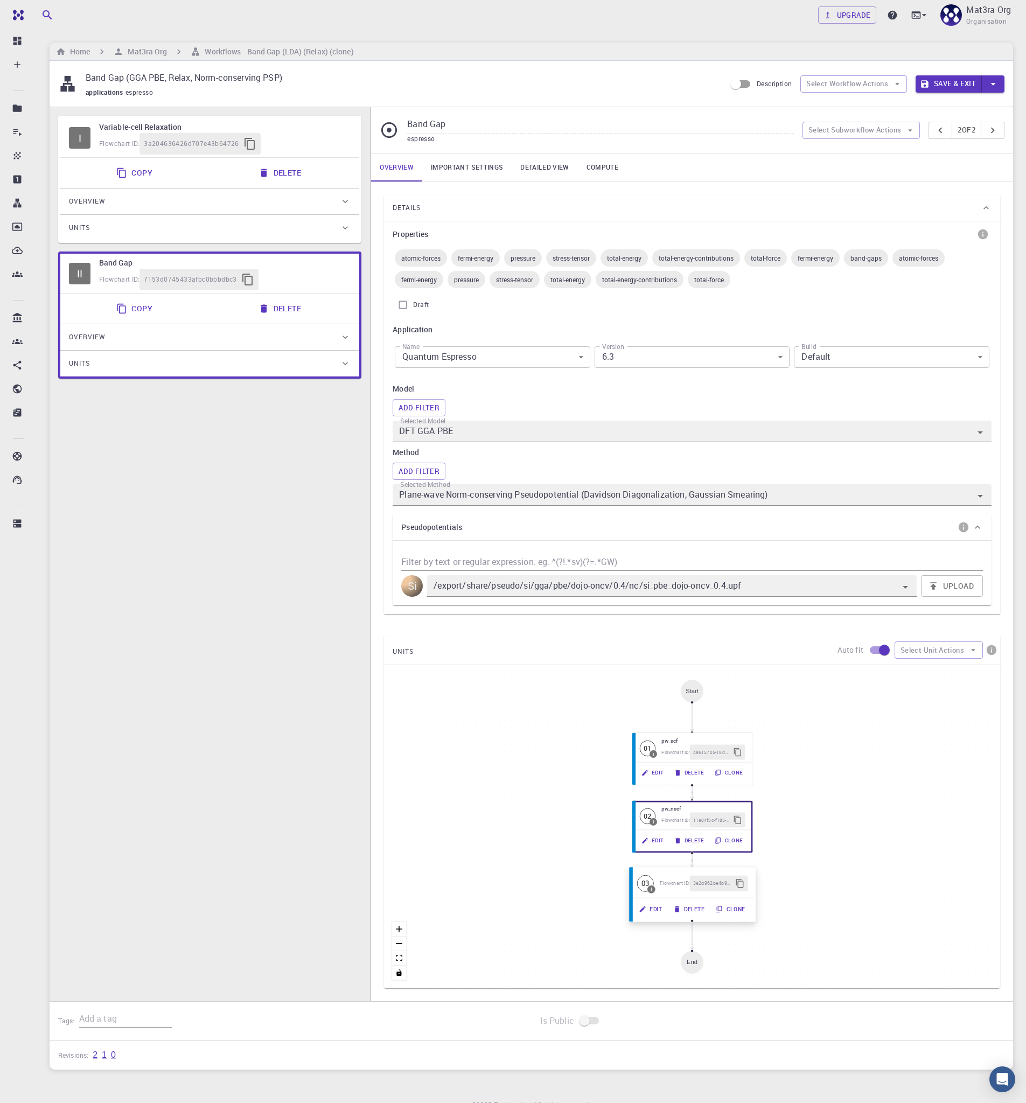
click at [675, 881] on span "Flowchart ID:" at bounding box center [675, 883] width 30 height 6
click at [649, 910] on button "Edit" at bounding box center [651, 909] width 34 height 16
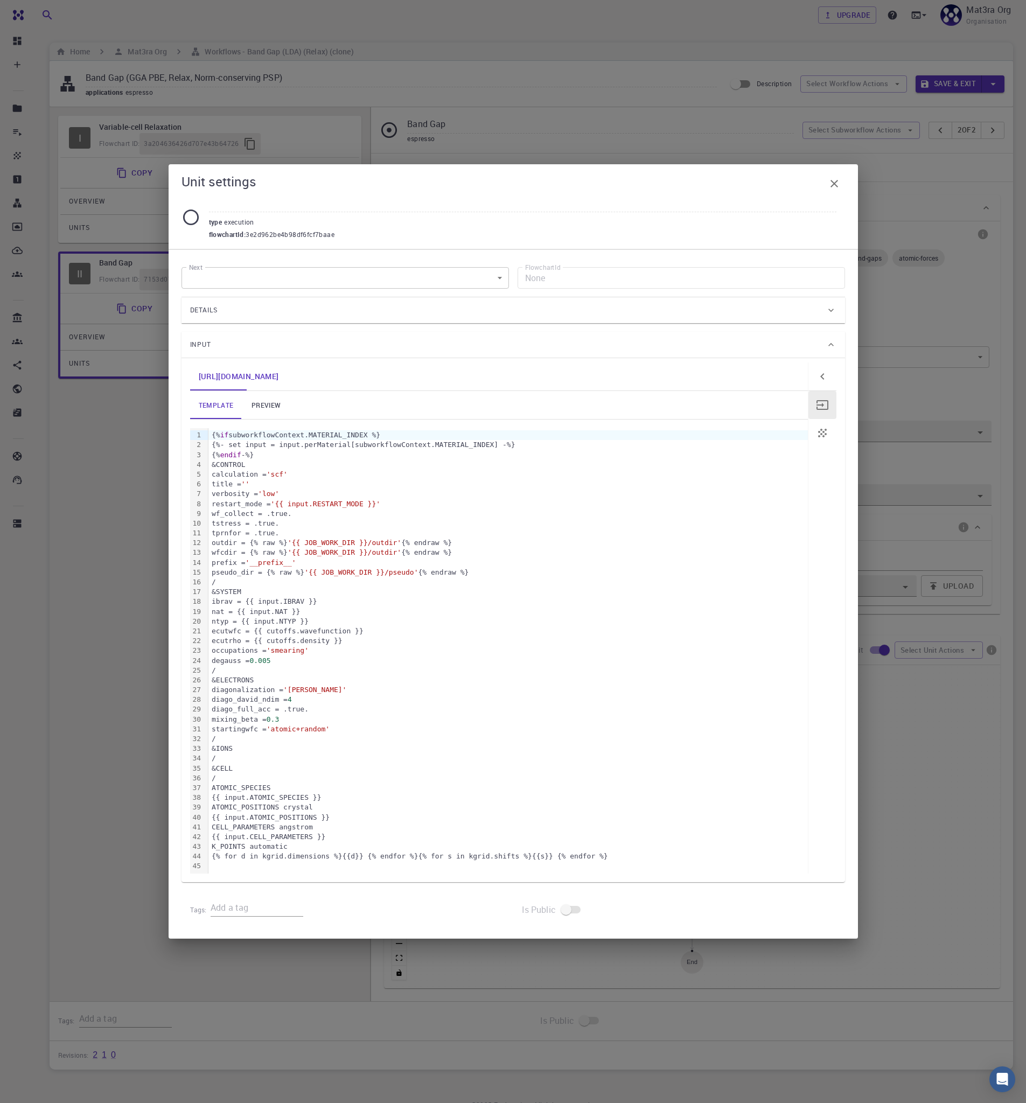
click at [385, 276] on body "Team Dashboard Create New Job New Material Create Material Upload File Import f…" at bounding box center [513, 577] width 1026 height 1154
click at [381, 298] on li "None" at bounding box center [344, 302] width 327 height 19
click at [445, 302] on div "Details" at bounding box center [507, 310] width 635 height 17
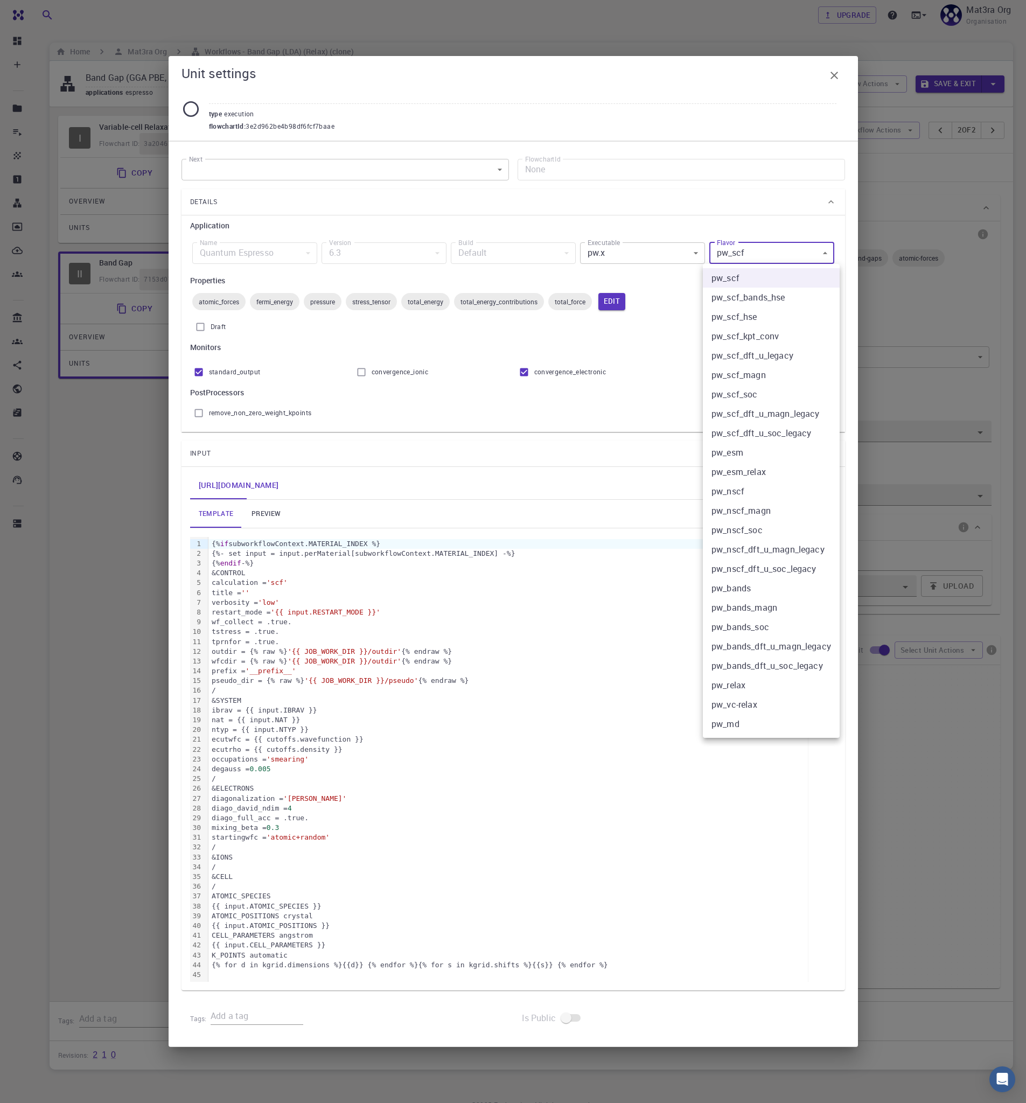
click at [740, 250] on body "Team Dashboard Create New Job New Material Create Material Upload File Import f…" at bounding box center [513, 577] width 1026 height 1154
click at [760, 586] on li "pw_bands" at bounding box center [771, 587] width 137 height 19
type input "pw_bands"
checkbox input "false"
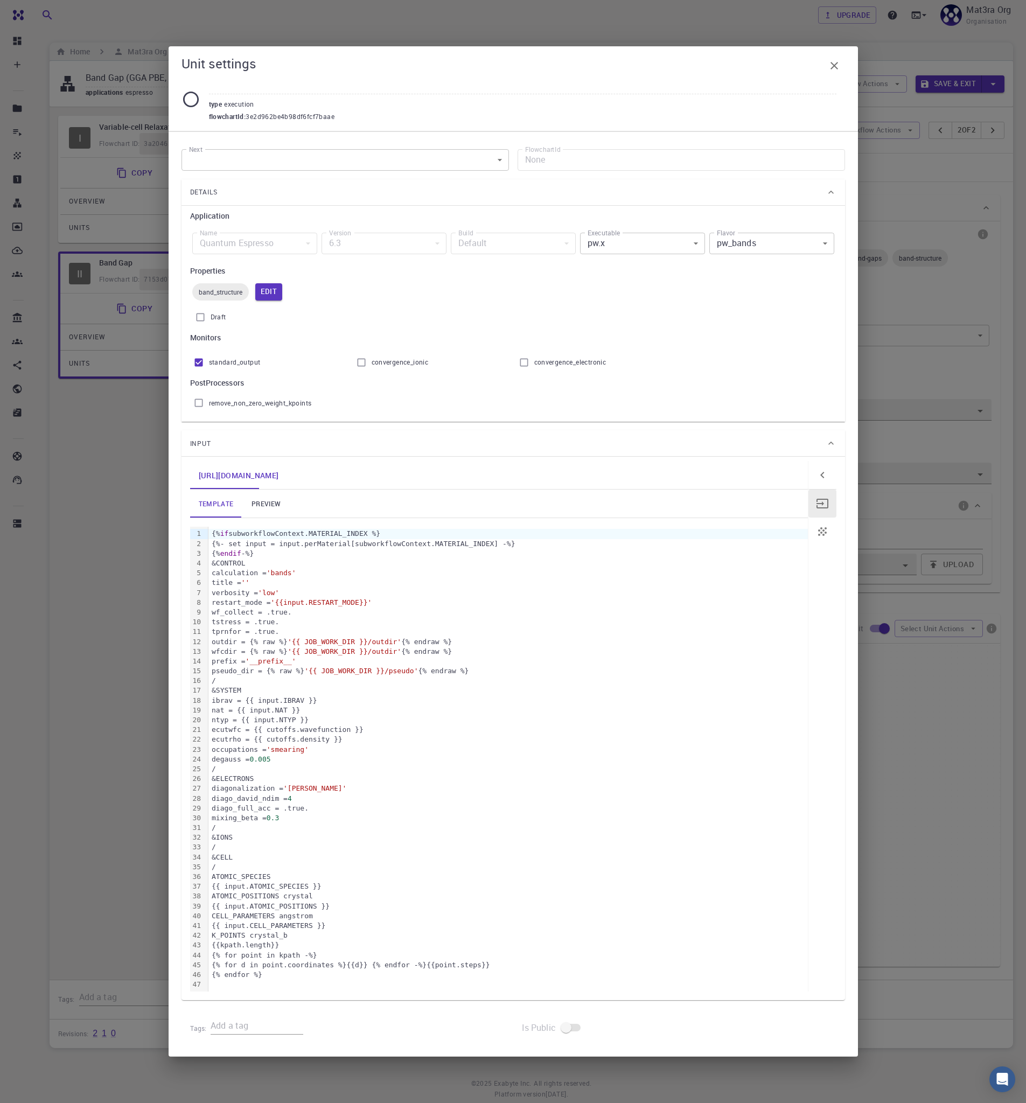
click at [310, 85] on input "text" at bounding box center [522, 85] width 627 height 18
type input "pw_bands"
click at [840, 63] on icon "button" at bounding box center [834, 65] width 13 height 13
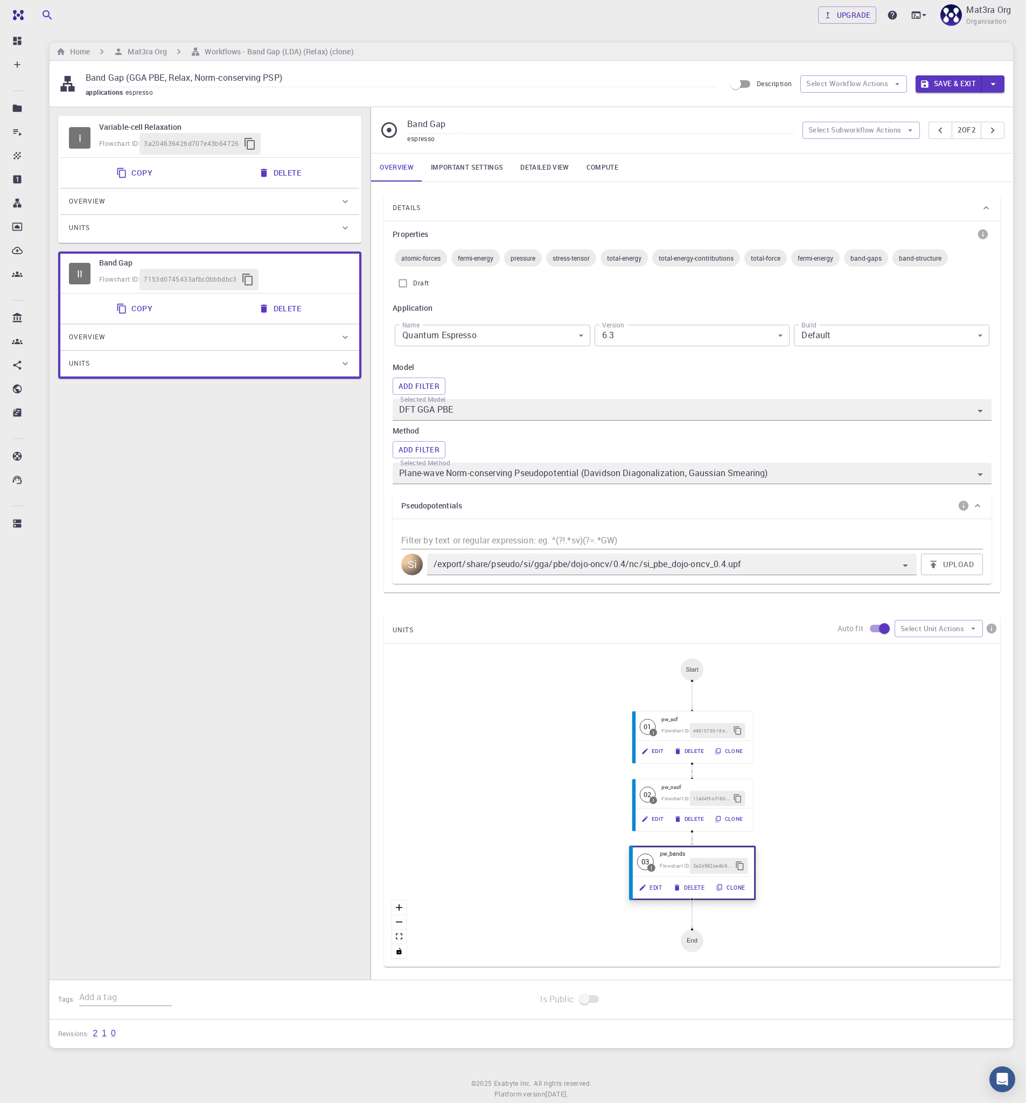
click at [656, 885] on button "Edit" at bounding box center [651, 887] width 34 height 16
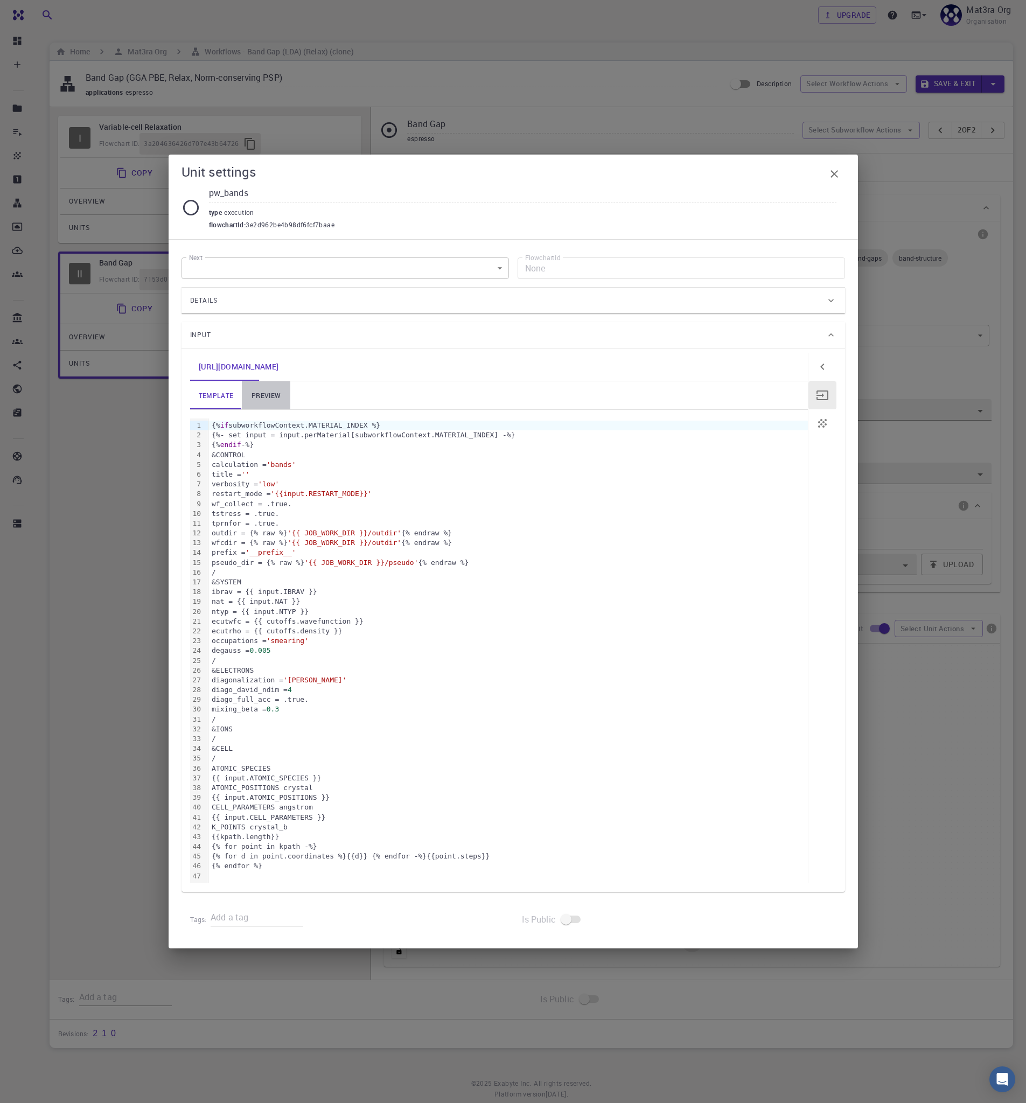
click at [267, 395] on link "preview" at bounding box center [266, 395] width 48 height 28
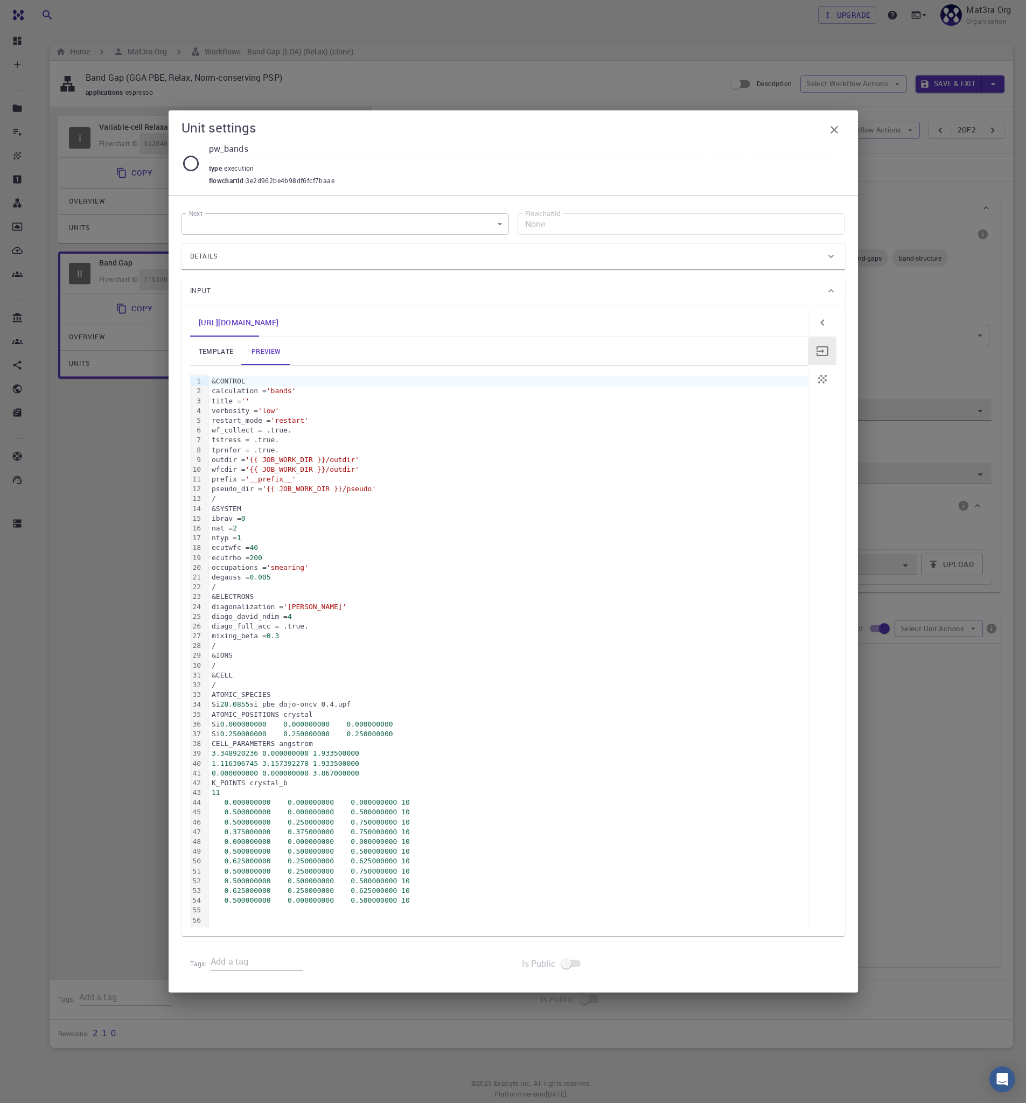
click at [223, 353] on link "template" at bounding box center [216, 351] width 52 height 28
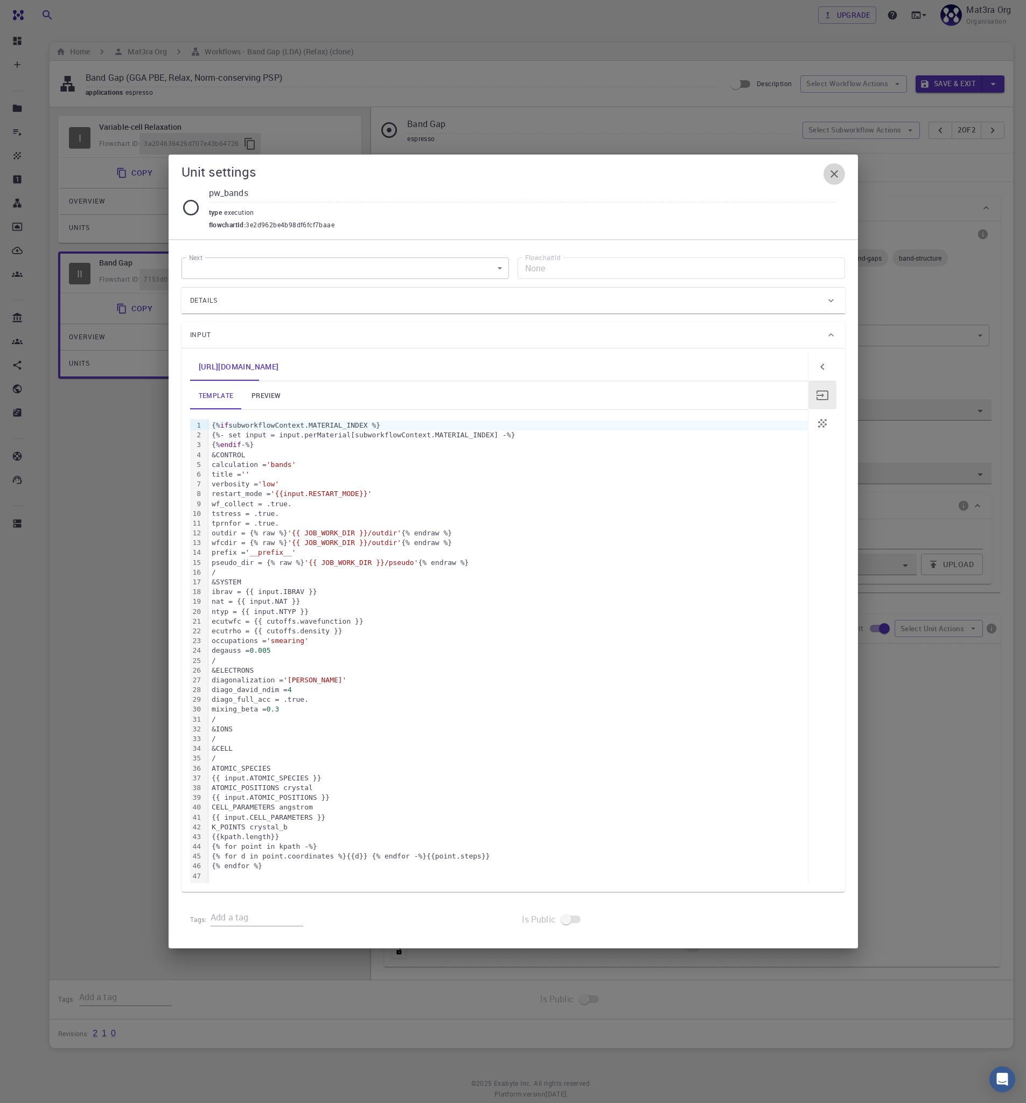
click at [833, 174] on icon "button" at bounding box center [834, 173] width 13 height 13
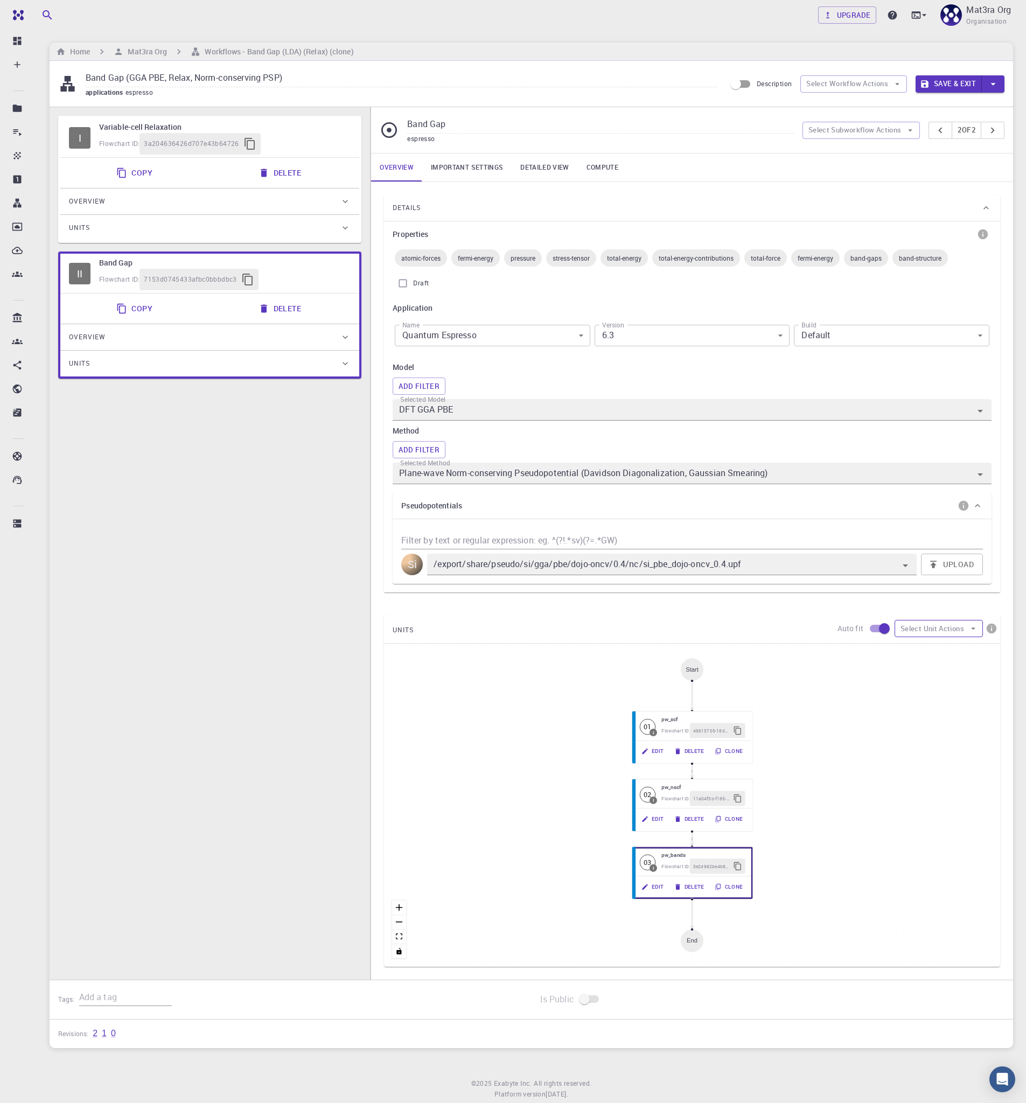
click at [932, 621] on button "Select Unit Actions" at bounding box center [939, 628] width 88 height 17
click at [928, 648] on span "Add Unit" at bounding box center [948, 650] width 52 height 11
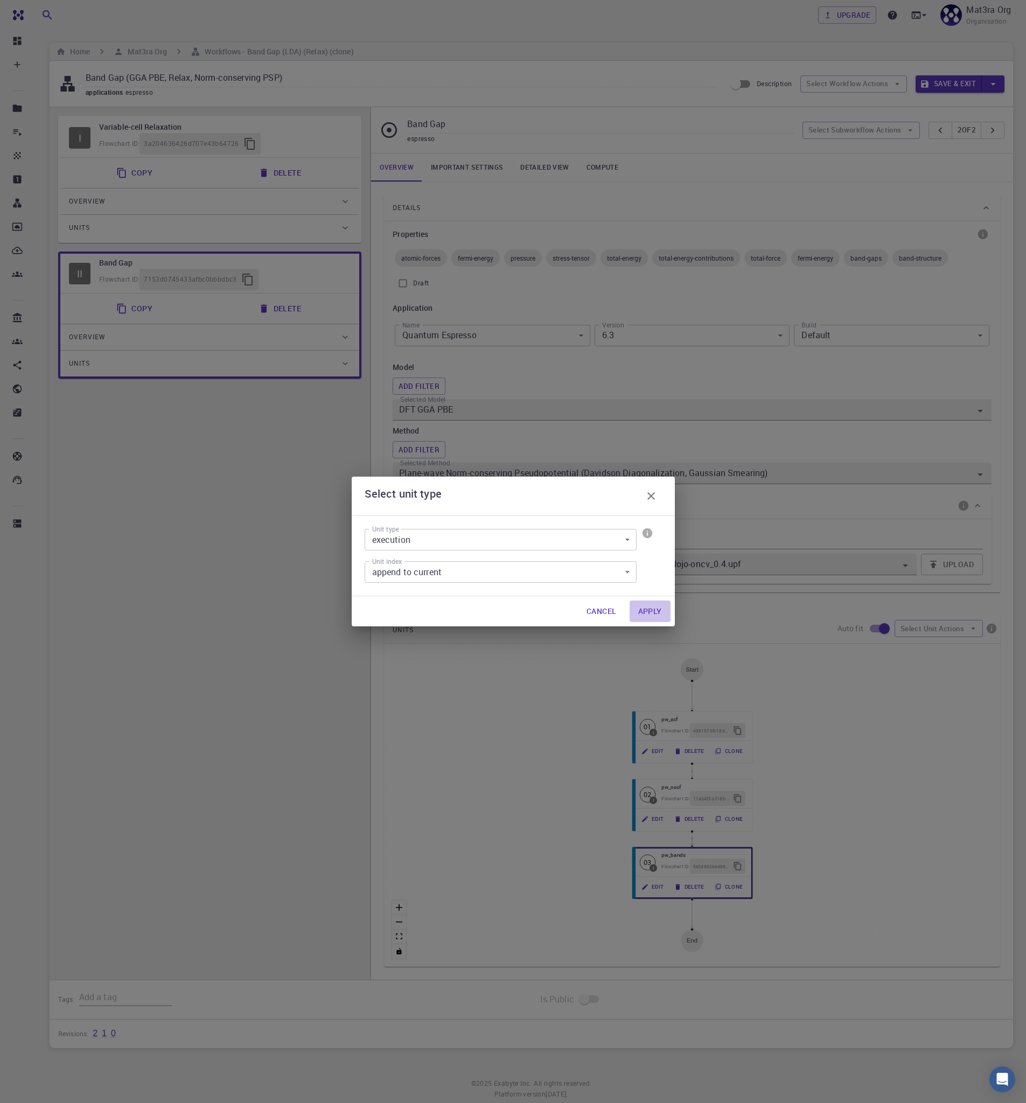
click at [646, 609] on button "Apply" at bounding box center [650, 611] width 41 height 22
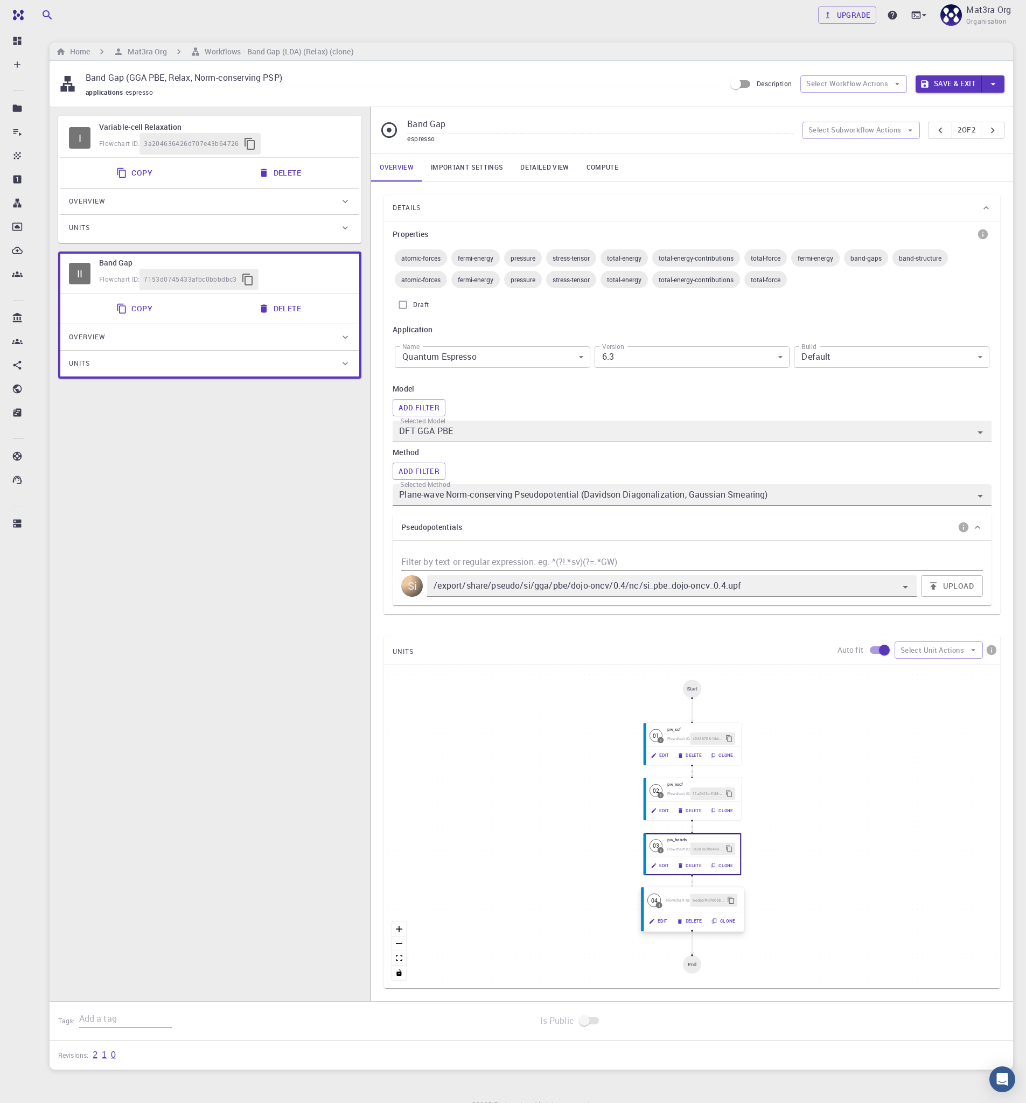
click at [675, 906] on div "Flowchart ID: 6eda5f45f60bba323934275c" at bounding box center [701, 899] width 71 height 13
click at [663, 918] on button "Edit" at bounding box center [659, 920] width 28 height 13
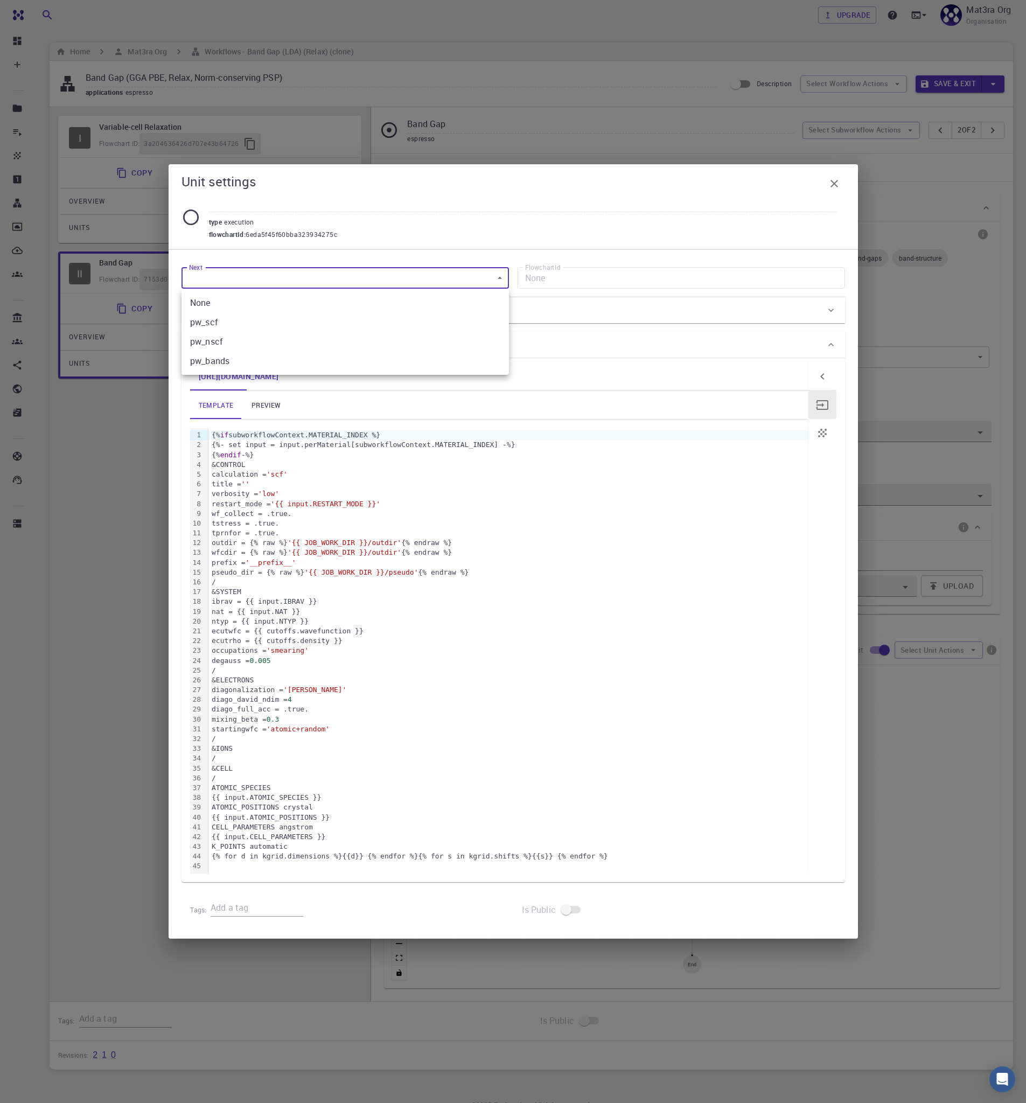
click at [250, 274] on body "Team Dashboard Create New Job New Material Create Material Upload File Import f…" at bounding box center [513, 577] width 1026 height 1154
click at [256, 298] on li "None" at bounding box center [344, 302] width 327 height 19
click at [317, 202] on input "text" at bounding box center [522, 203] width 627 height 18
type input "bands"
click at [628, 307] on div "Details" at bounding box center [507, 310] width 635 height 17
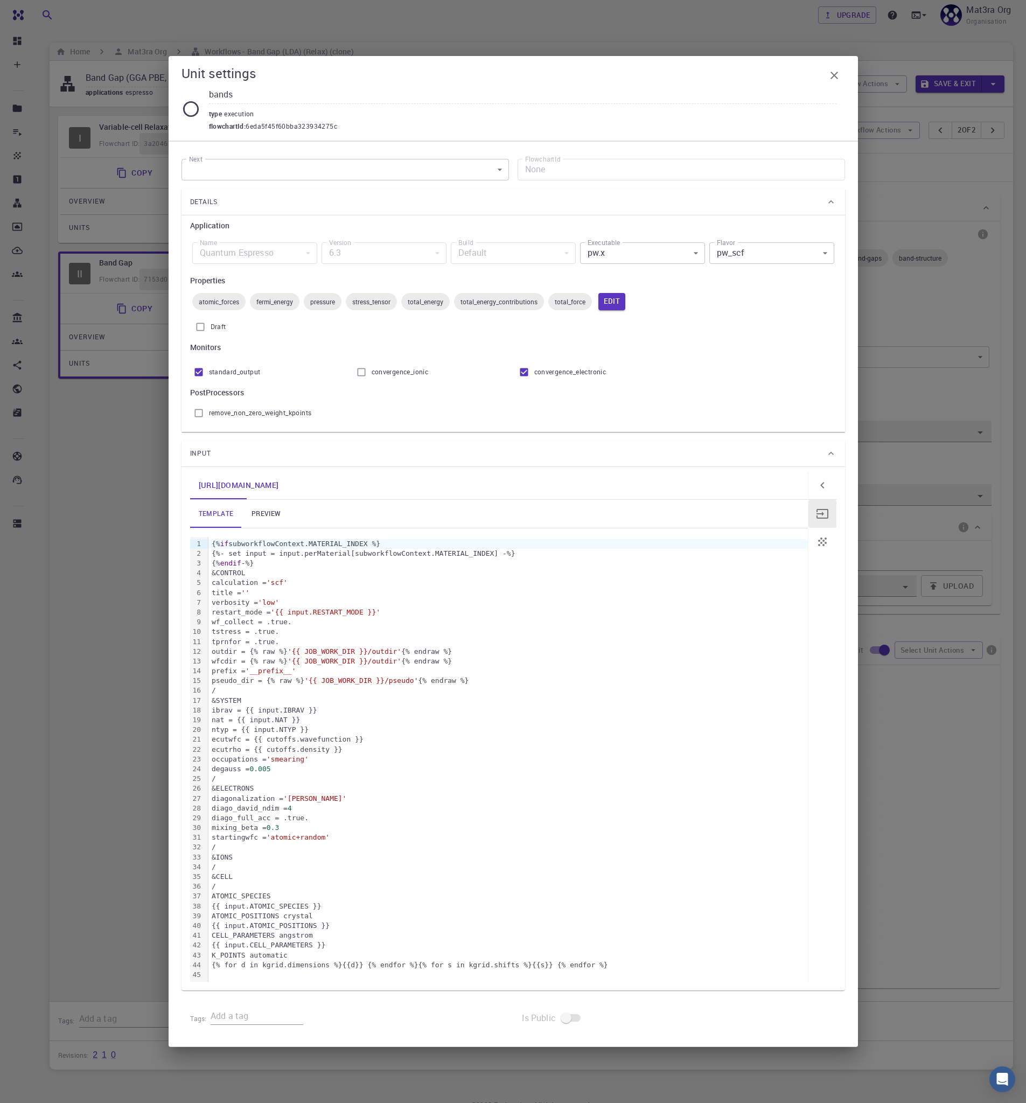
click at [660, 249] on body "Team Dashboard Create New Job New Material Create Material Upload File Import f…" at bounding box center [513, 577] width 1026 height 1154
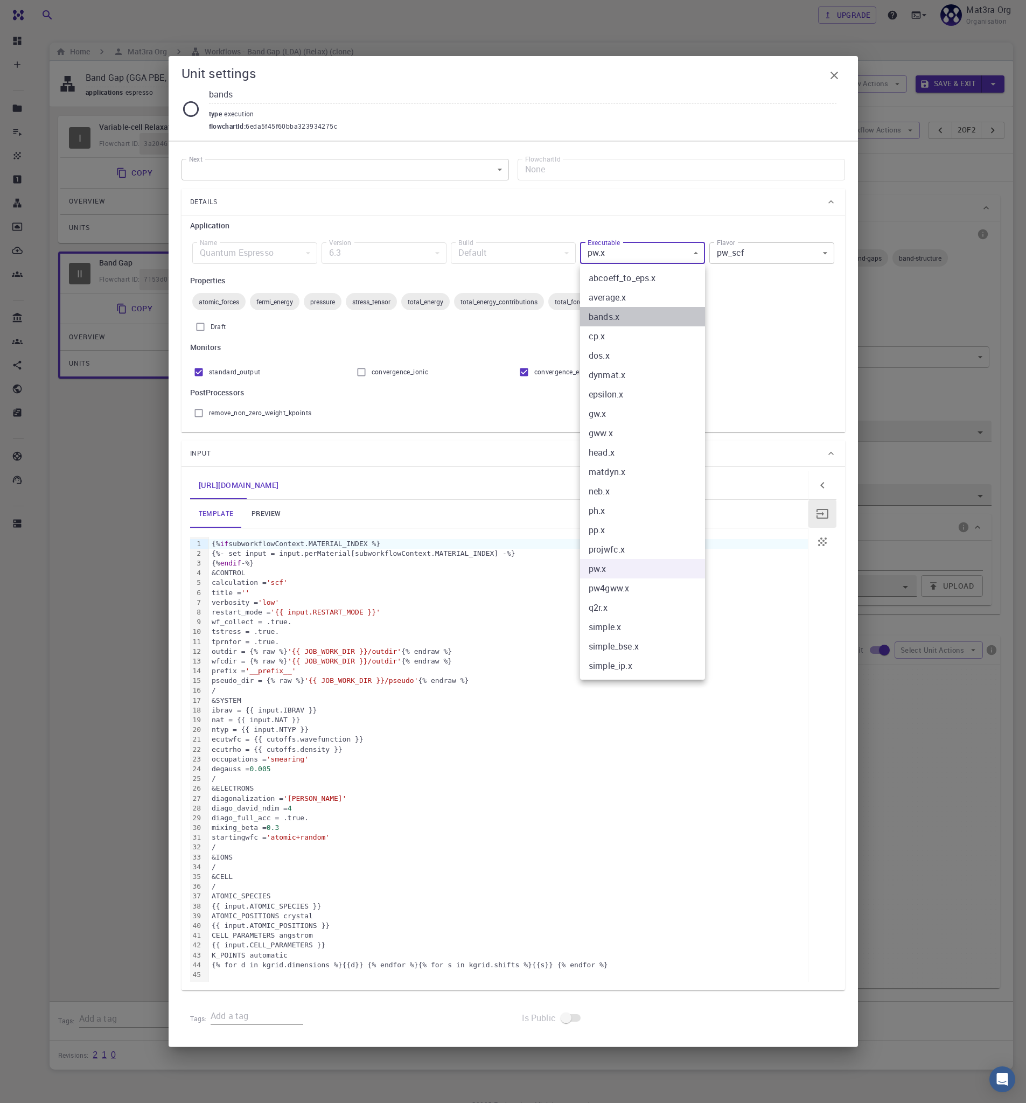
click at [649, 310] on li "bands.x" at bounding box center [642, 316] width 125 height 19
type input "bands.x"
type input "bands"
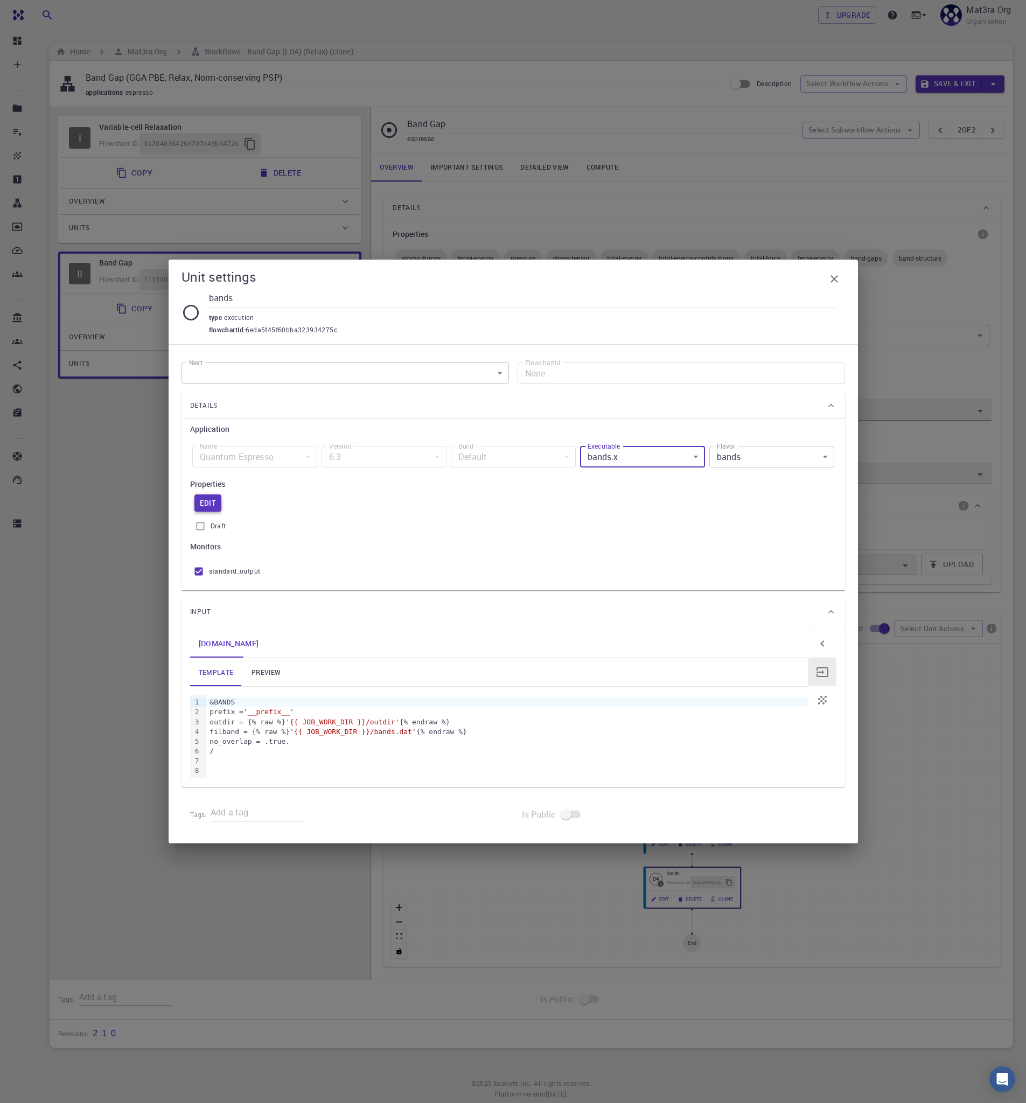
click at [212, 502] on button "Edit" at bounding box center [207, 502] width 27 height 17
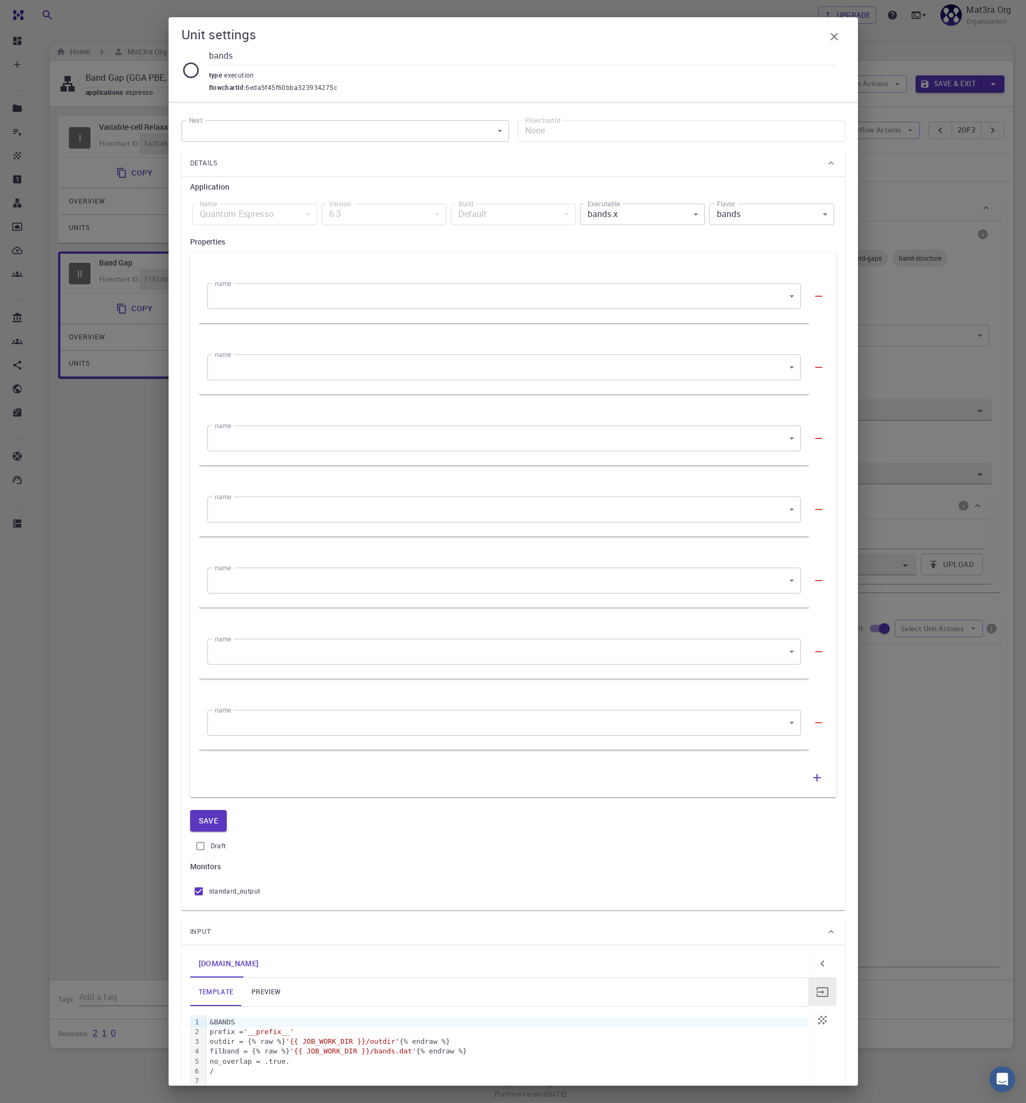
click at [443, 297] on body "Team Dashboard Create New Job New Material Create Material Upload File Import f…" at bounding box center [513, 566] width 1026 height 1132
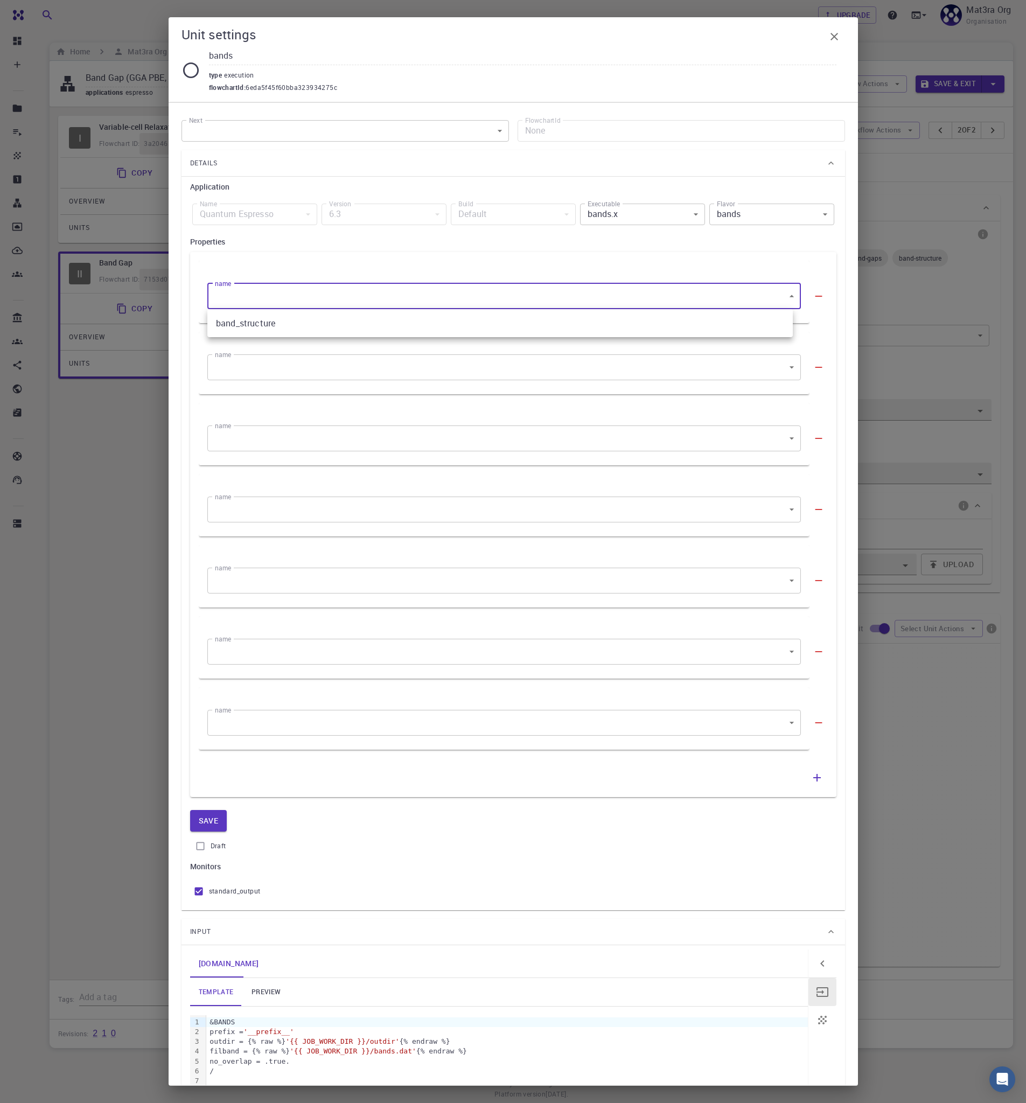
click at [424, 323] on li "band_structure" at bounding box center [499, 322] width 585 height 19
type input "0"
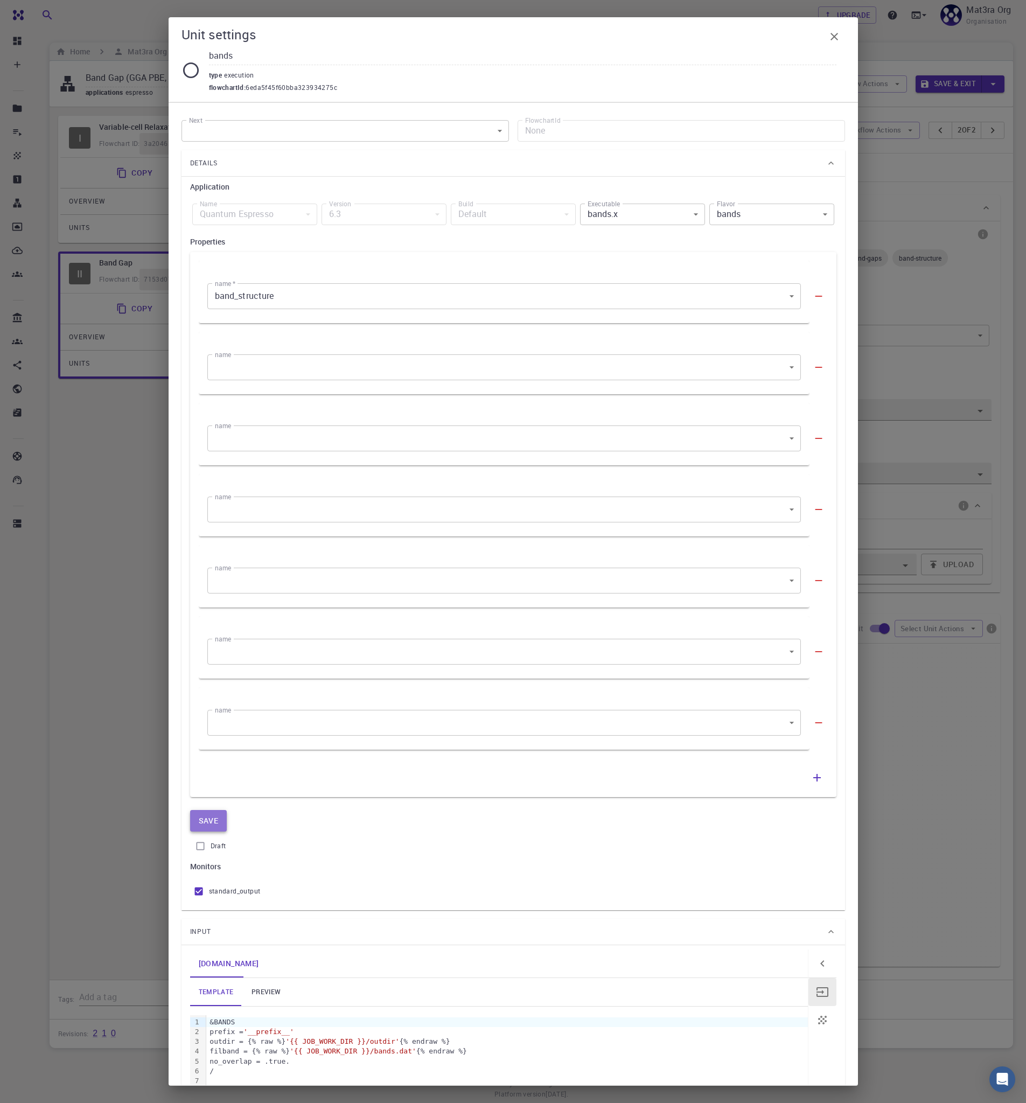
click at [208, 818] on button "Save" at bounding box center [208, 821] width 37 height 22
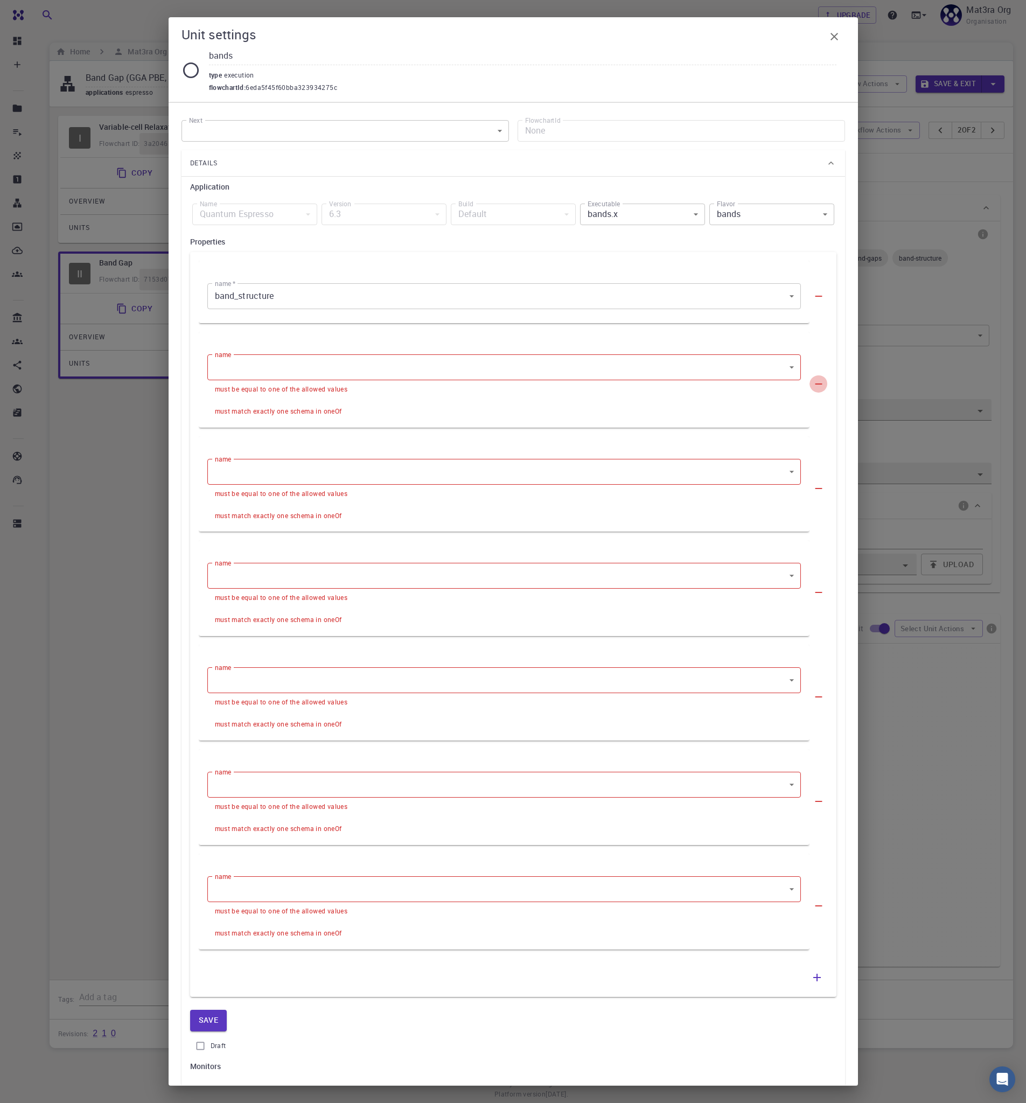
click at [813, 383] on icon "button" at bounding box center [819, 384] width 12 height 12
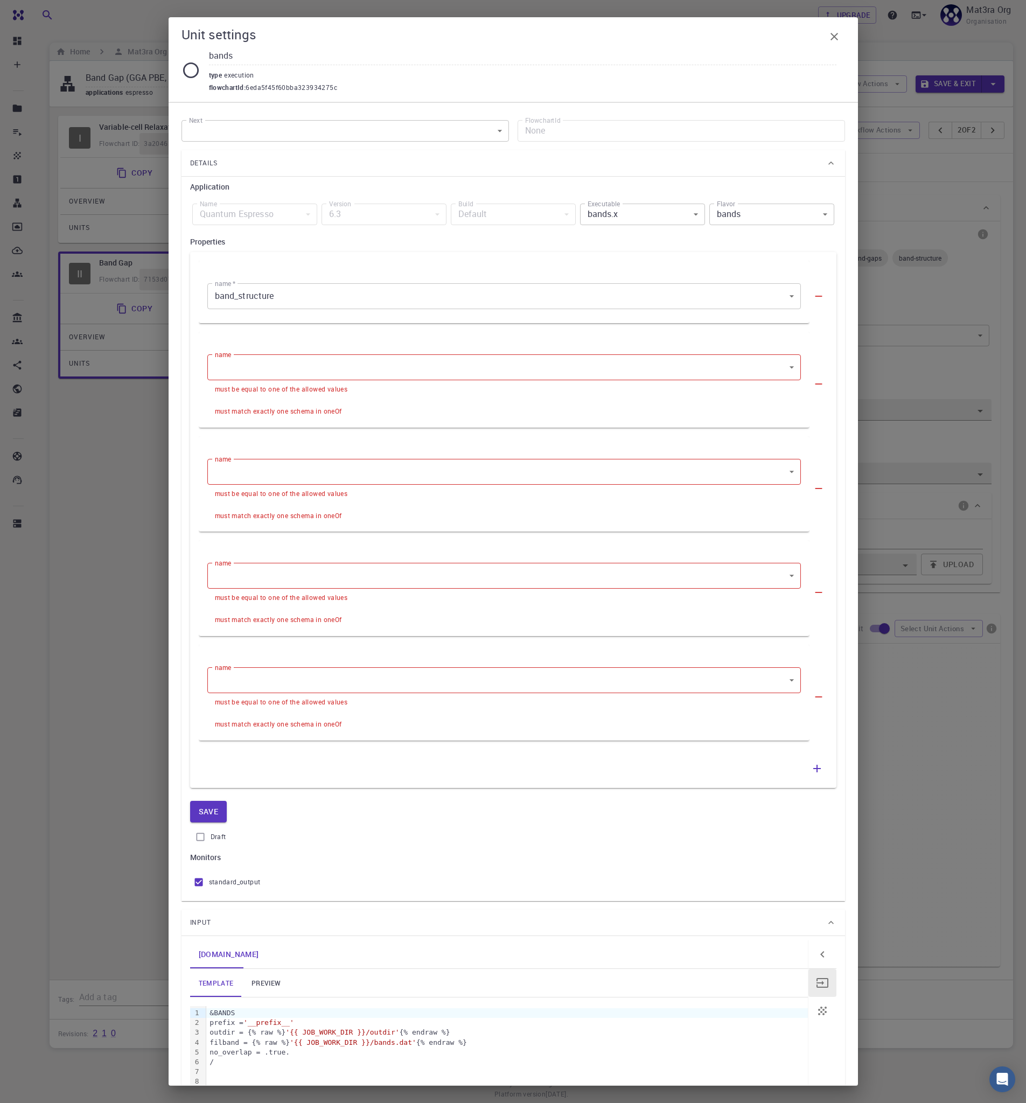
click at [813, 383] on icon "button" at bounding box center [819, 384] width 12 height 12
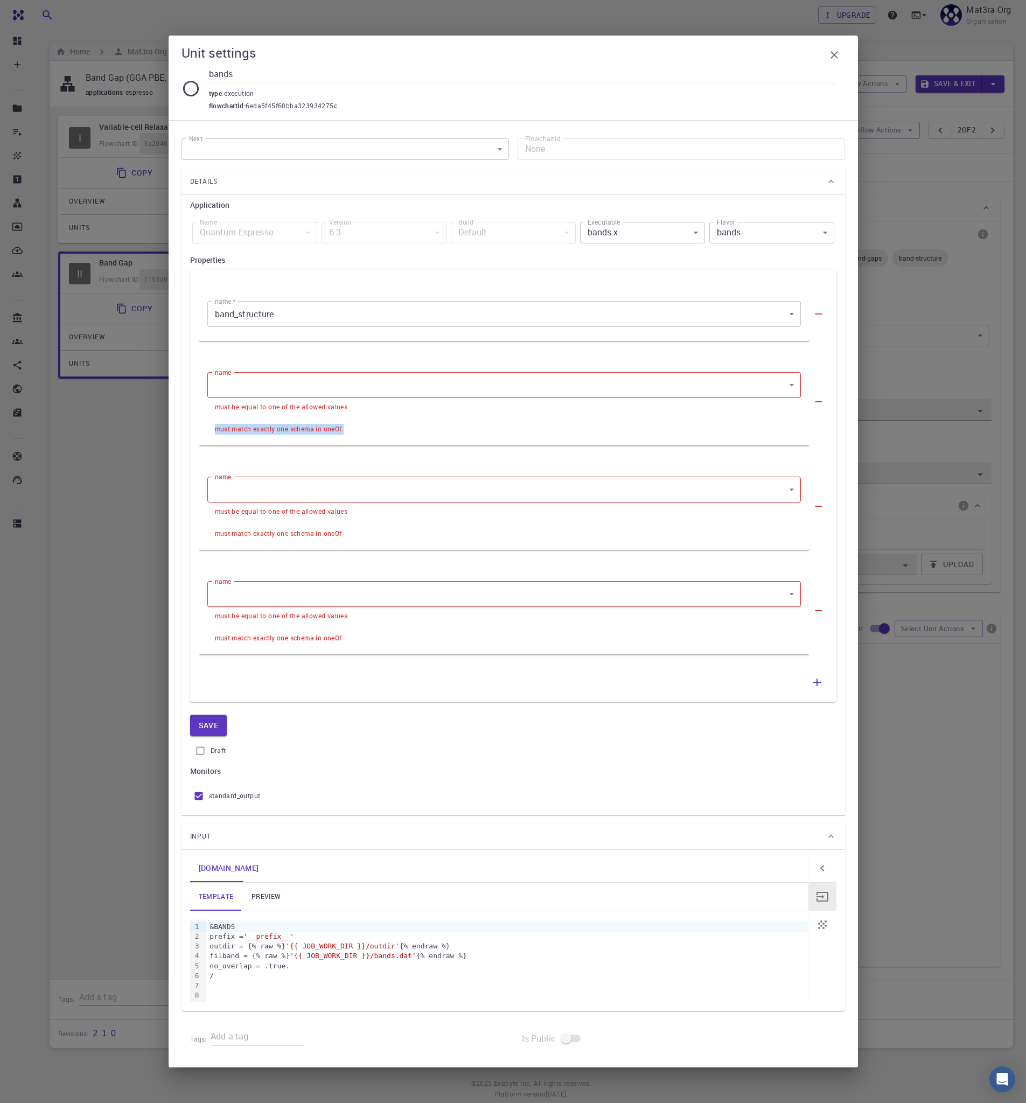
click at [809, 383] on div "name ​ name must be equal to one of the allowed values must match exactly one s…" at bounding box center [513, 402] width 629 height 104
click at [817, 400] on icon "button" at bounding box center [819, 402] width 12 height 12
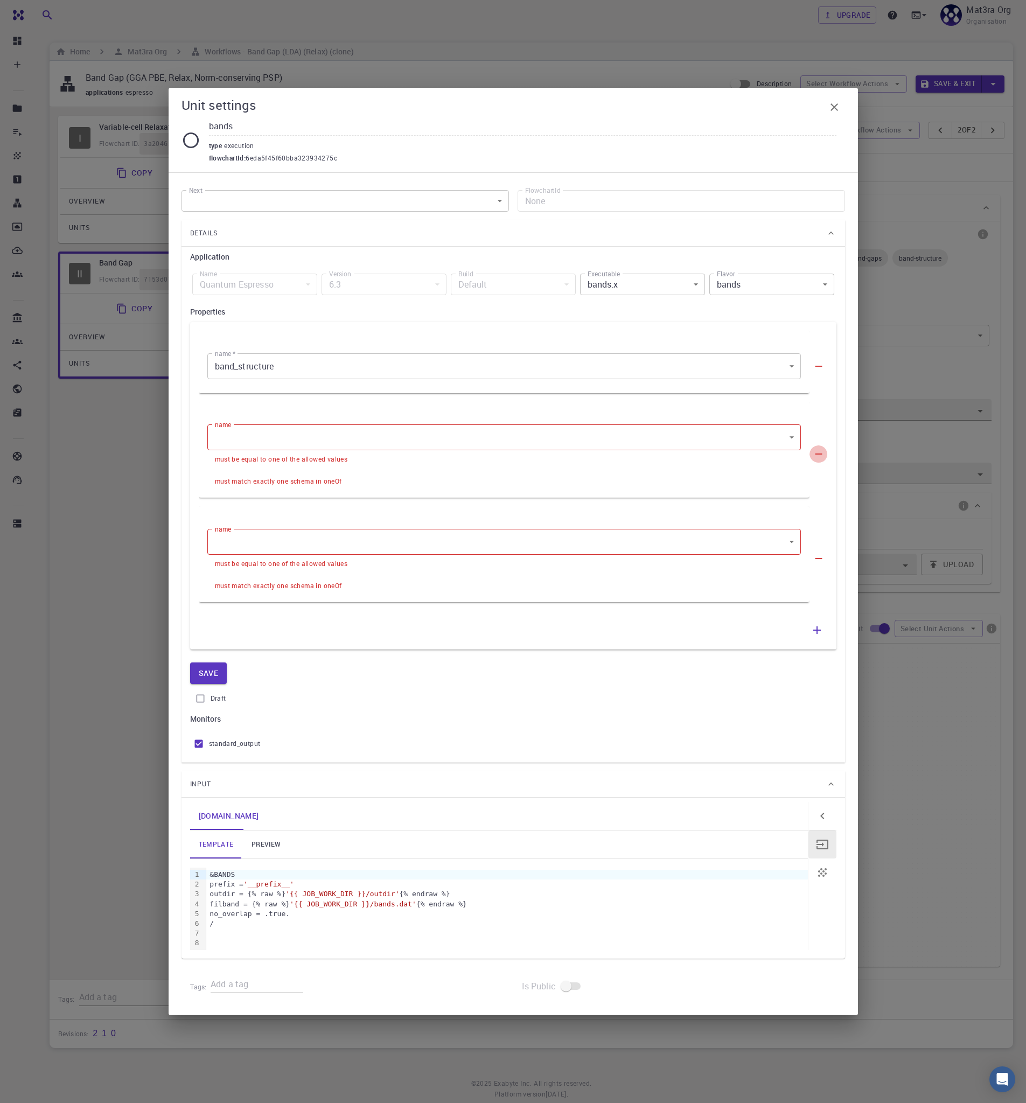
click at [819, 452] on icon "button" at bounding box center [819, 454] width 12 height 12
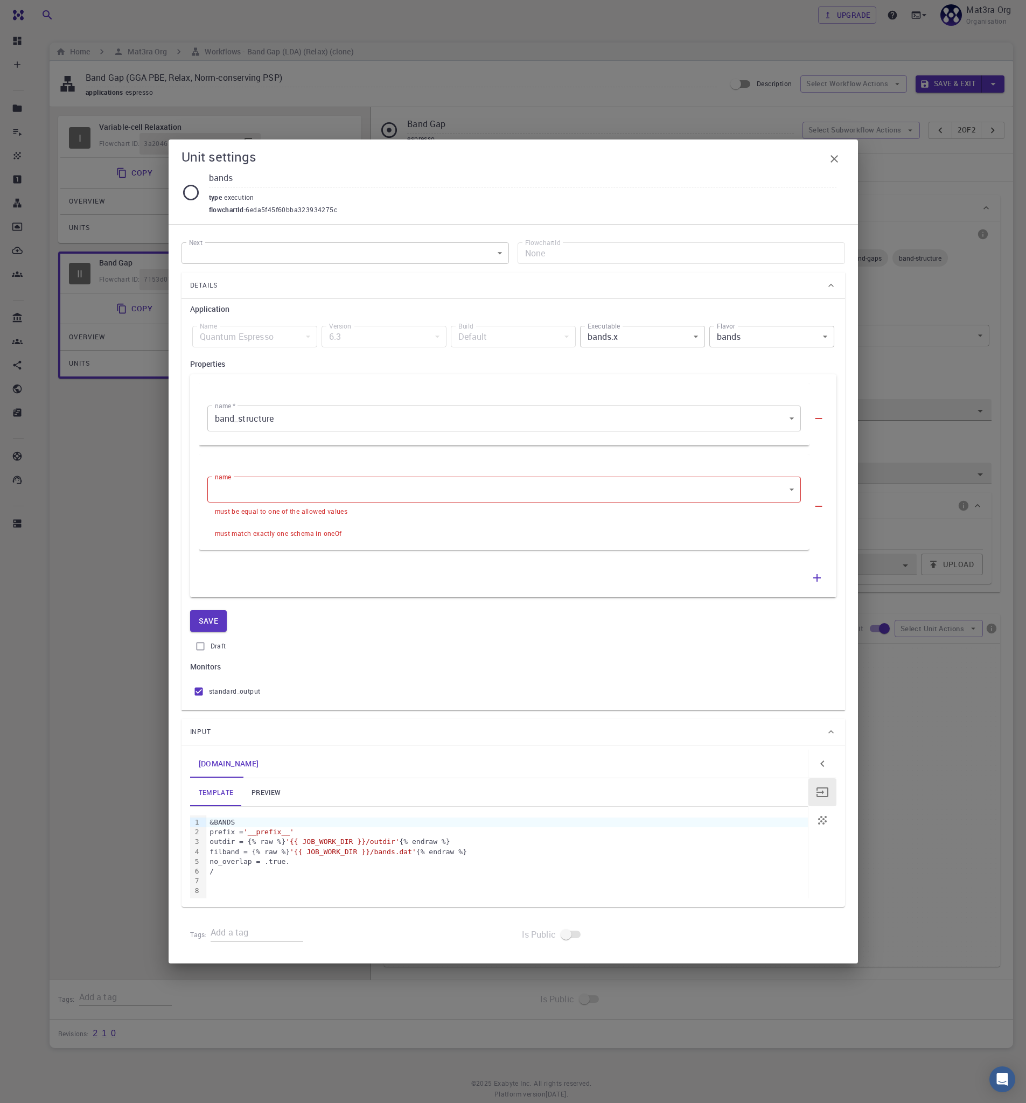
click at [821, 498] on button "button" at bounding box center [818, 506] width 18 height 17
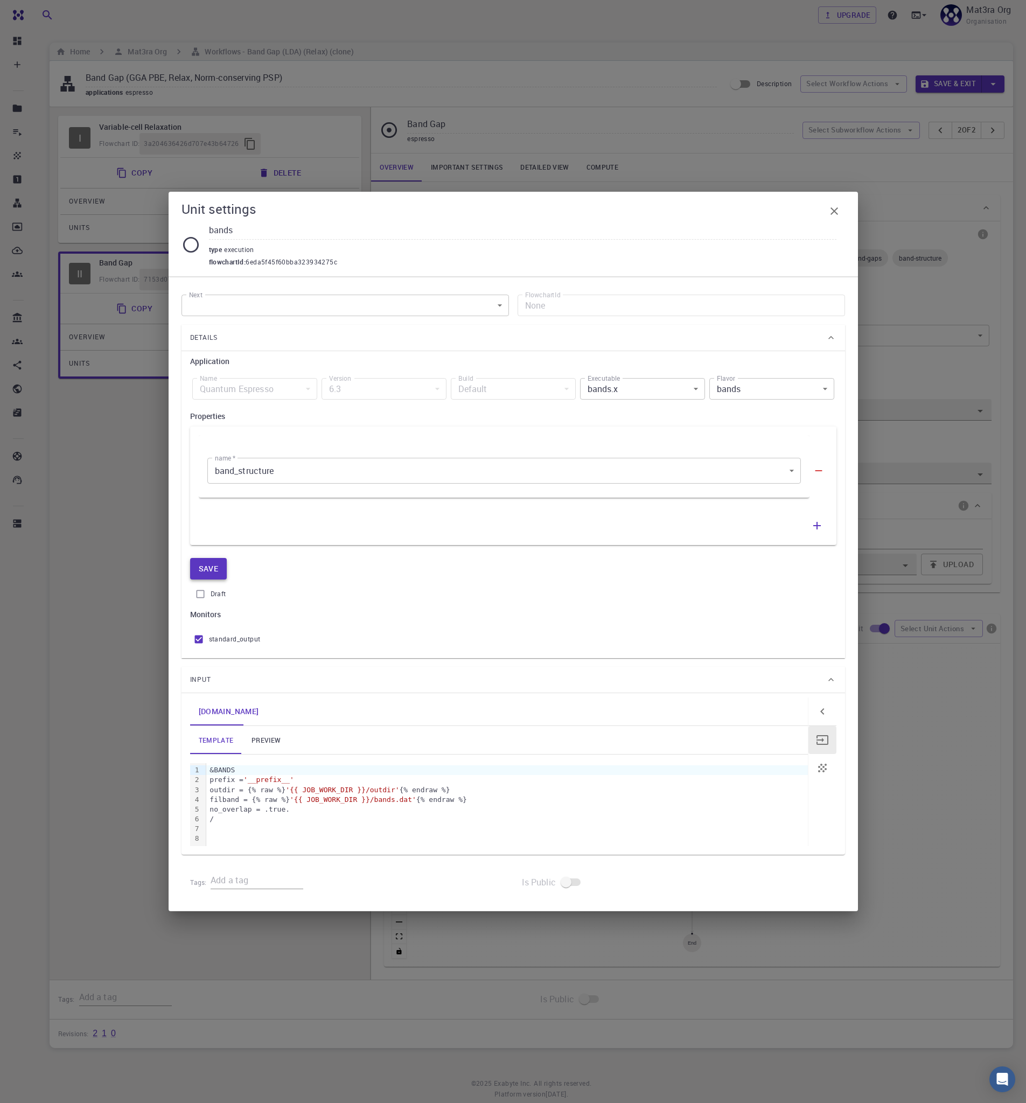
click at [199, 571] on button "Save" at bounding box center [208, 569] width 37 height 22
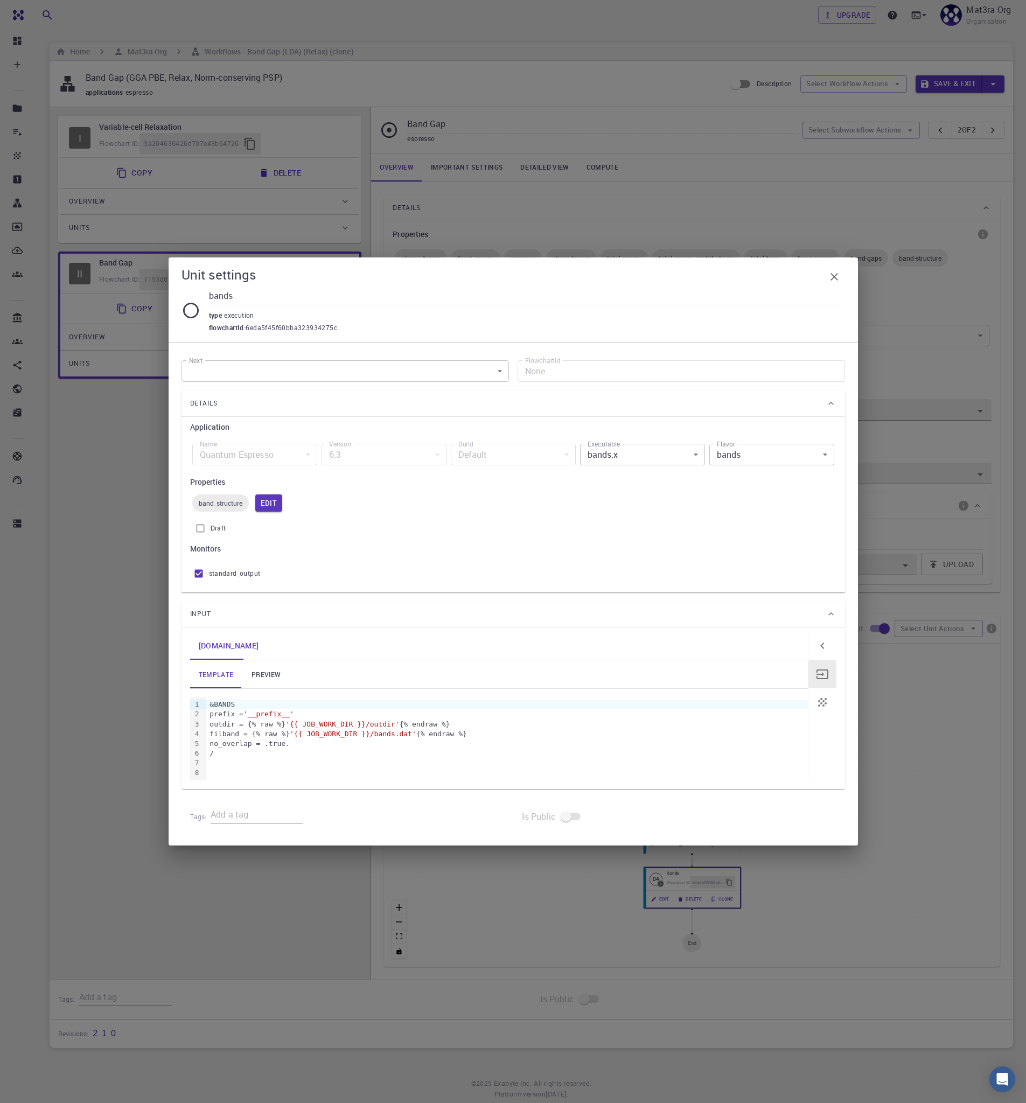
click at [840, 274] on icon "button" at bounding box center [834, 276] width 13 height 13
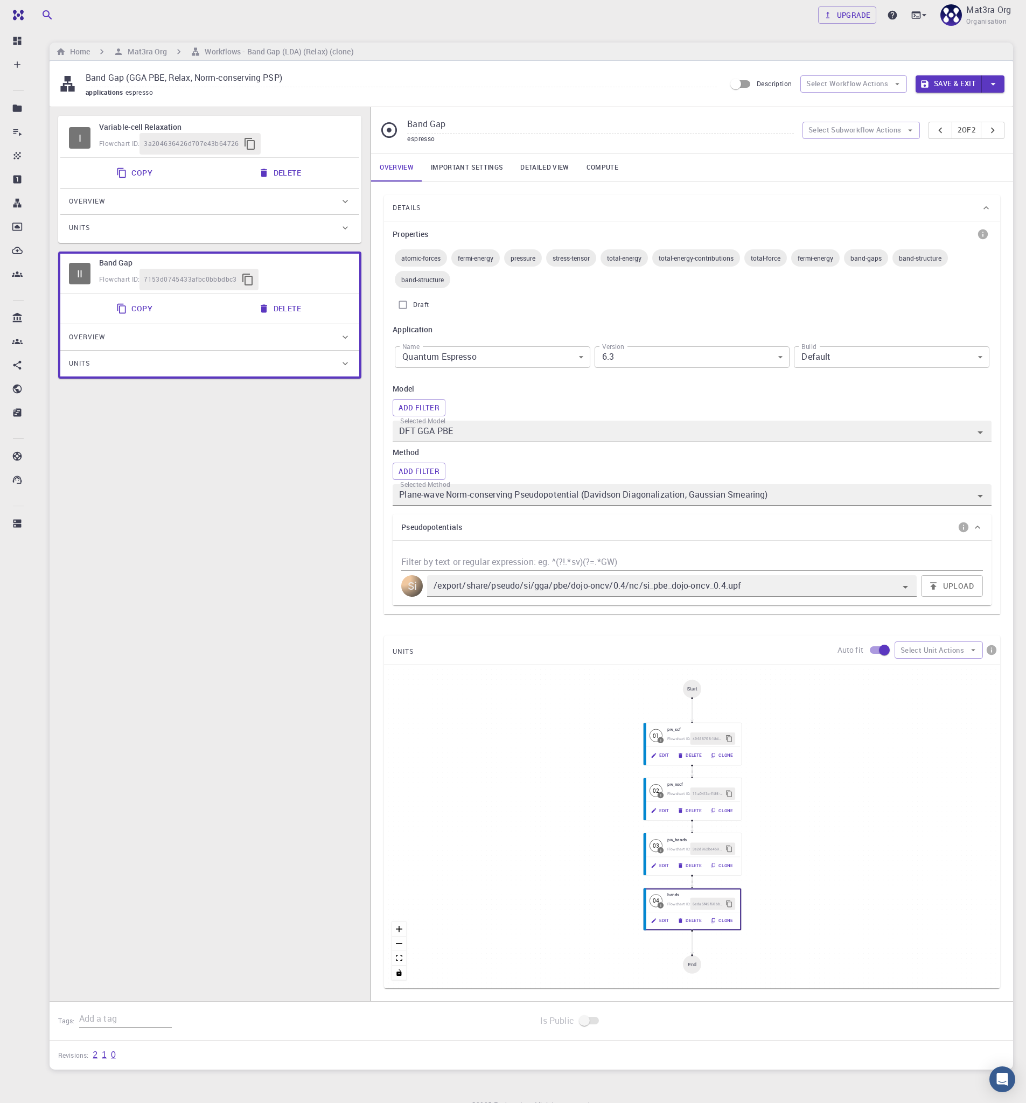
click at [149, 78] on input "Band Gap (GGA PBE, Relax, Norm-conserving PSP)" at bounding box center [401, 78] width 631 height 18
click at [122, 78] on input "Band Gap (GGA PBE, Relax, Norm-conserving PSP)" at bounding box center [401, 78] width 631 height 18
type input "Band Gap + Band Structure (GGA PBE, Relax, Norm-conserving PSP)"
click at [951, 81] on button "Save & Exit" at bounding box center [949, 83] width 66 height 17
click at [945, 85] on button "Save & Exit" at bounding box center [949, 83] width 66 height 17
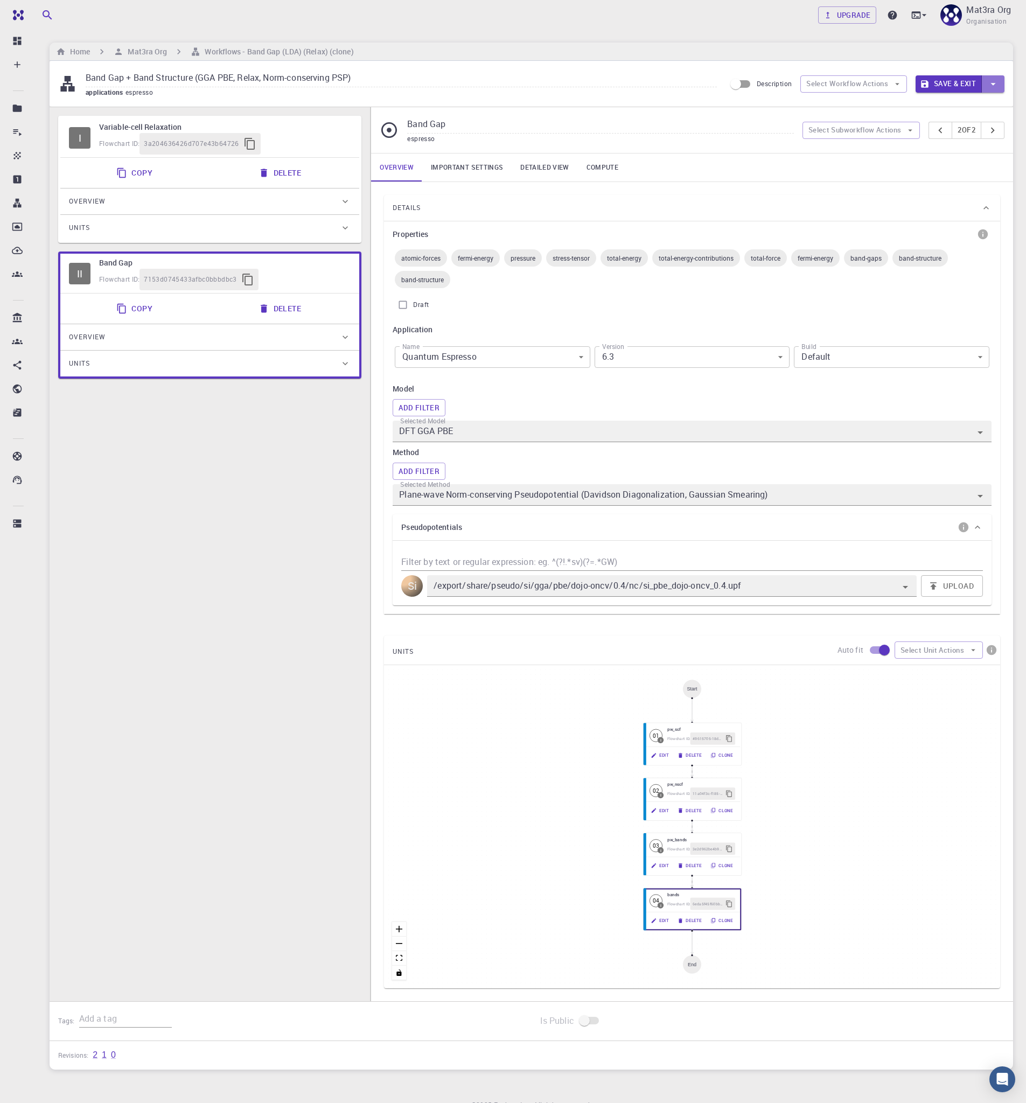
click at [997, 85] on icon "button" at bounding box center [993, 84] width 12 height 12
click at [949, 124] on li "Save" at bounding box center [946, 125] width 61 height 19
click at [968, 83] on button "Save" at bounding box center [961, 83] width 43 height 17
click at [150, 51] on h6 "Mat3ra Org" at bounding box center [145, 52] width 44 height 12
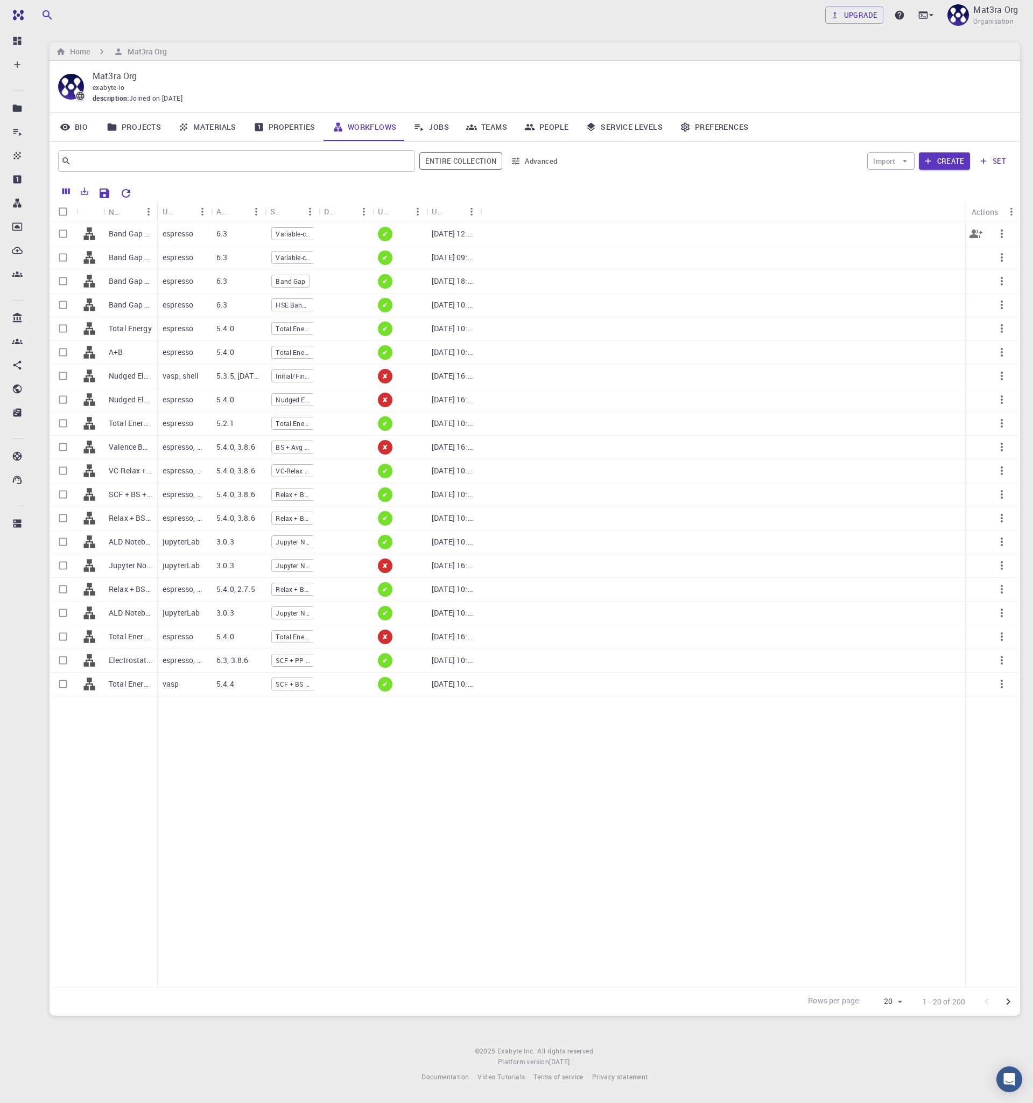
click at [122, 230] on p "Band Gap (LDA) (Relax) (clone)" at bounding box center [130, 233] width 43 height 11
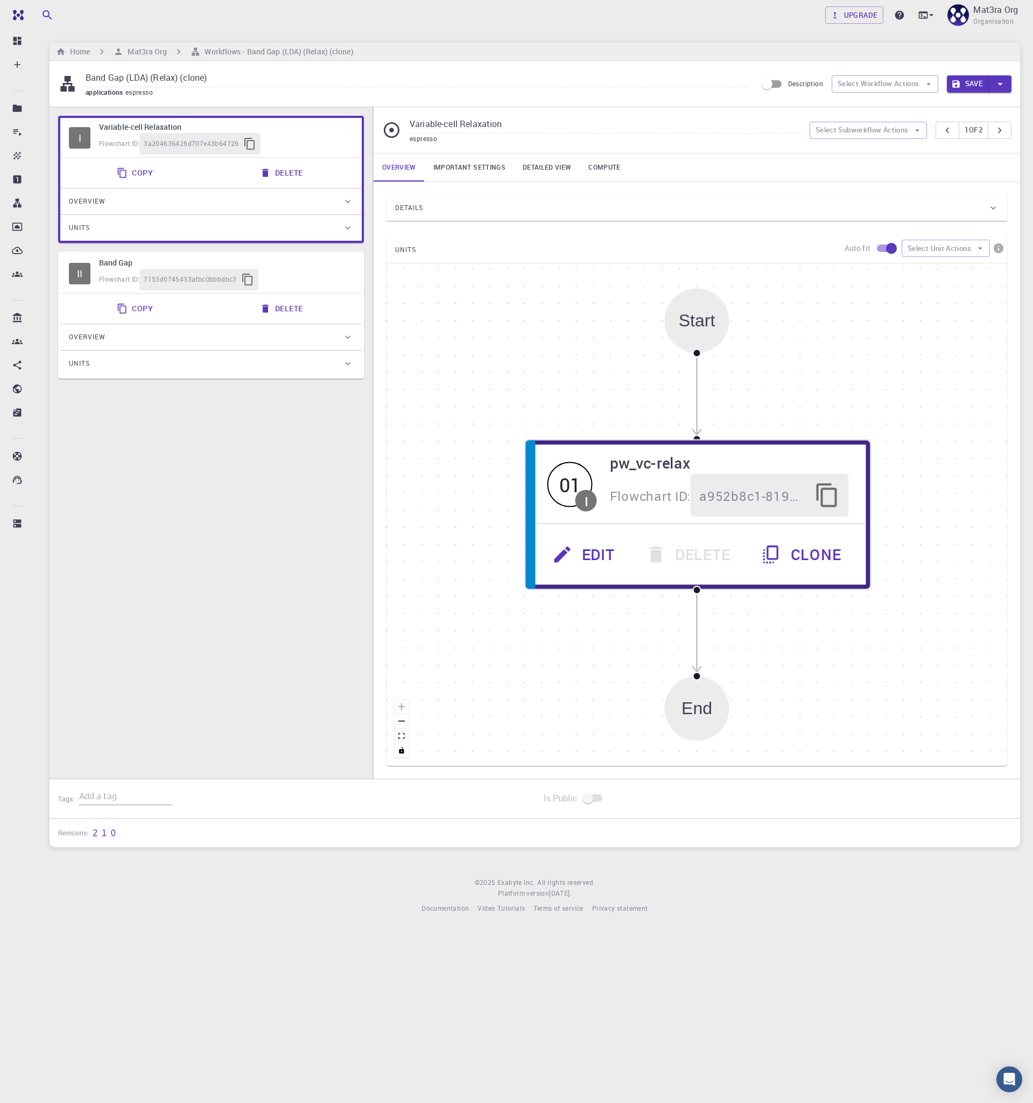
click at [192, 75] on input "Band Gap (LDA) (Relax) (clone)" at bounding box center [417, 78] width 663 height 18
type input "Band Gap + Band Structure (LDA) (Relax)"
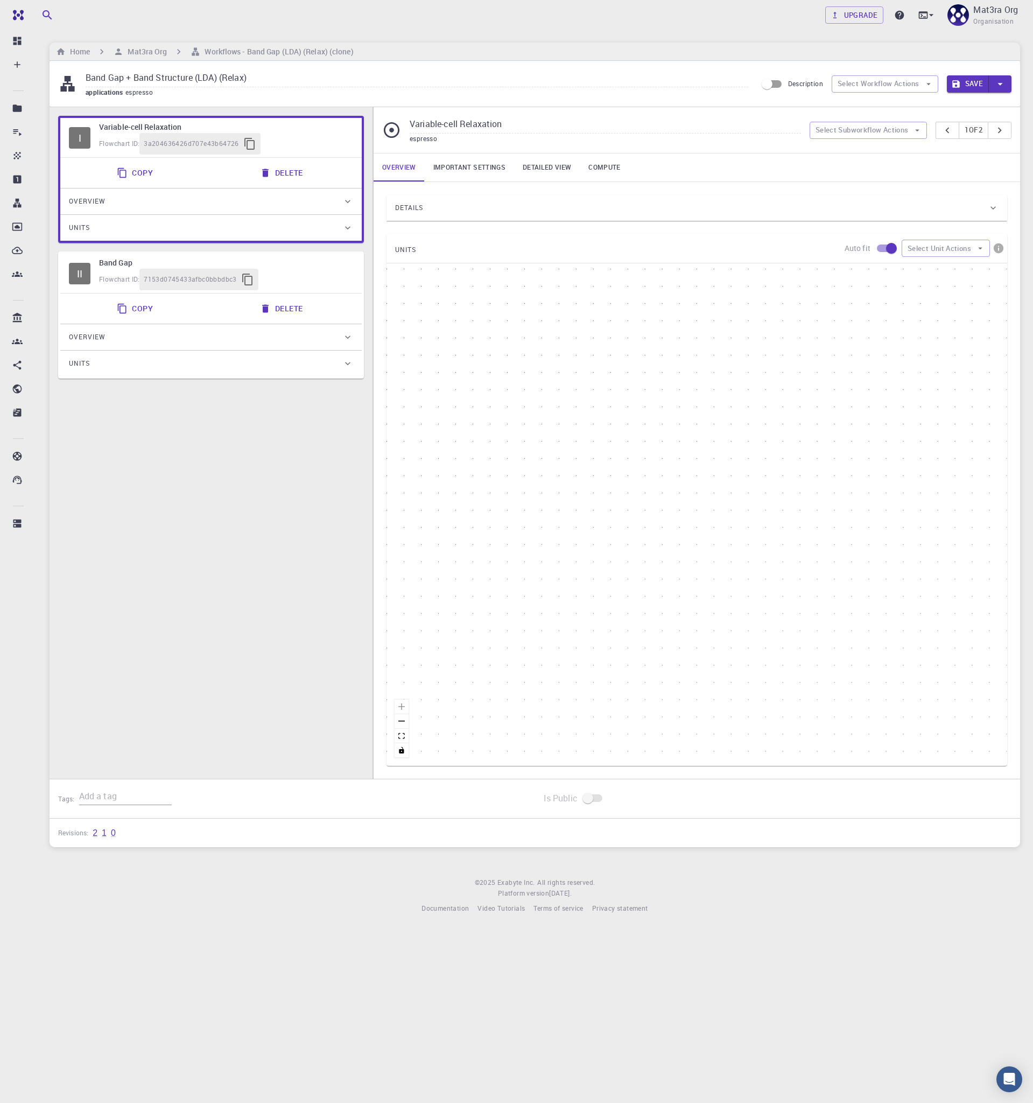
click at [321, 280] on div "Flowchart ID: 7153d0745433afbc0bbbdbc3" at bounding box center [226, 280] width 254 height 22
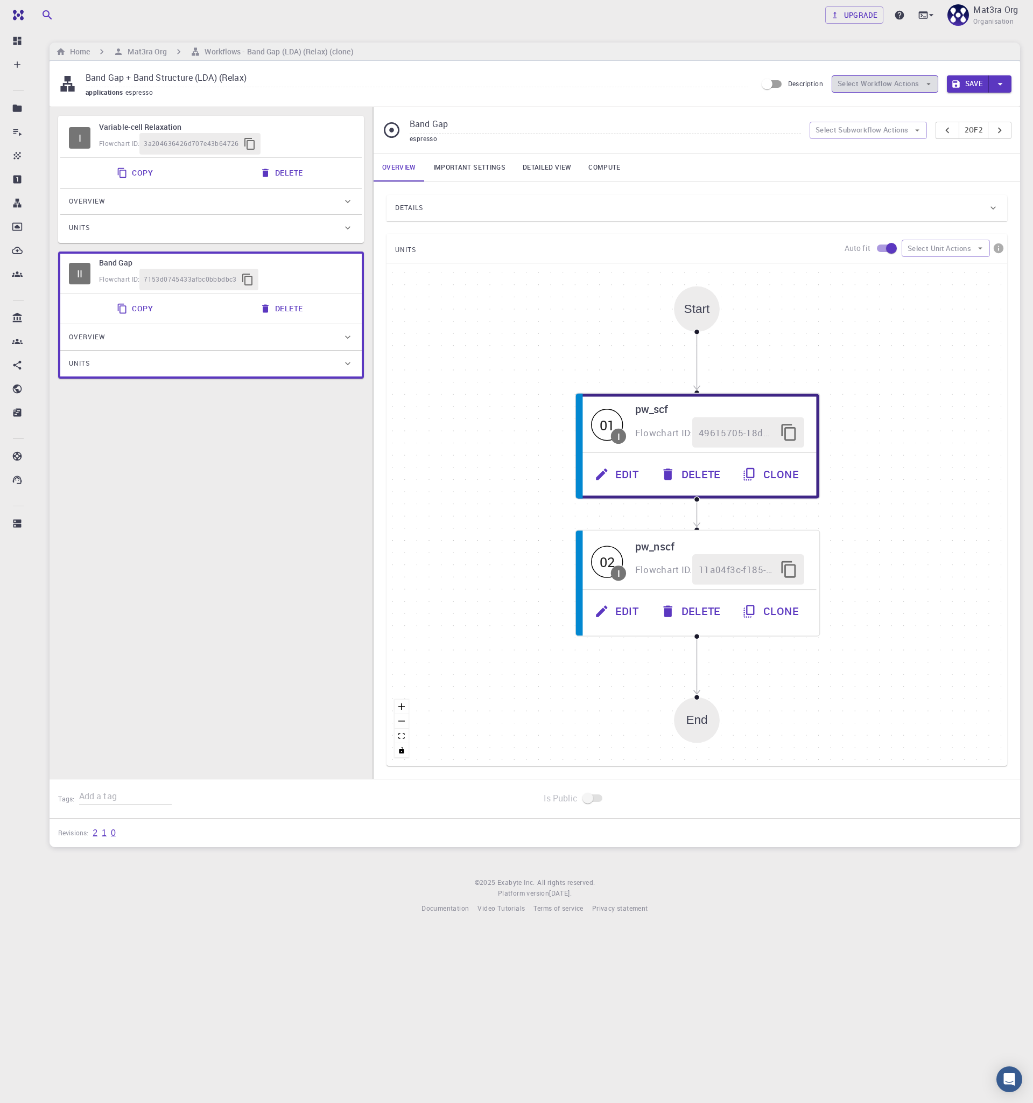
click at [918, 86] on button "Select Workflow Actions" at bounding box center [885, 83] width 107 height 17
click at [628, 46] on div "Home Mat3ra Org Workflows - Band Gap (LDA) (Relax) (clone)" at bounding box center [535, 52] width 971 height 18
click at [453, 172] on link "Important settings" at bounding box center [469, 167] width 89 height 28
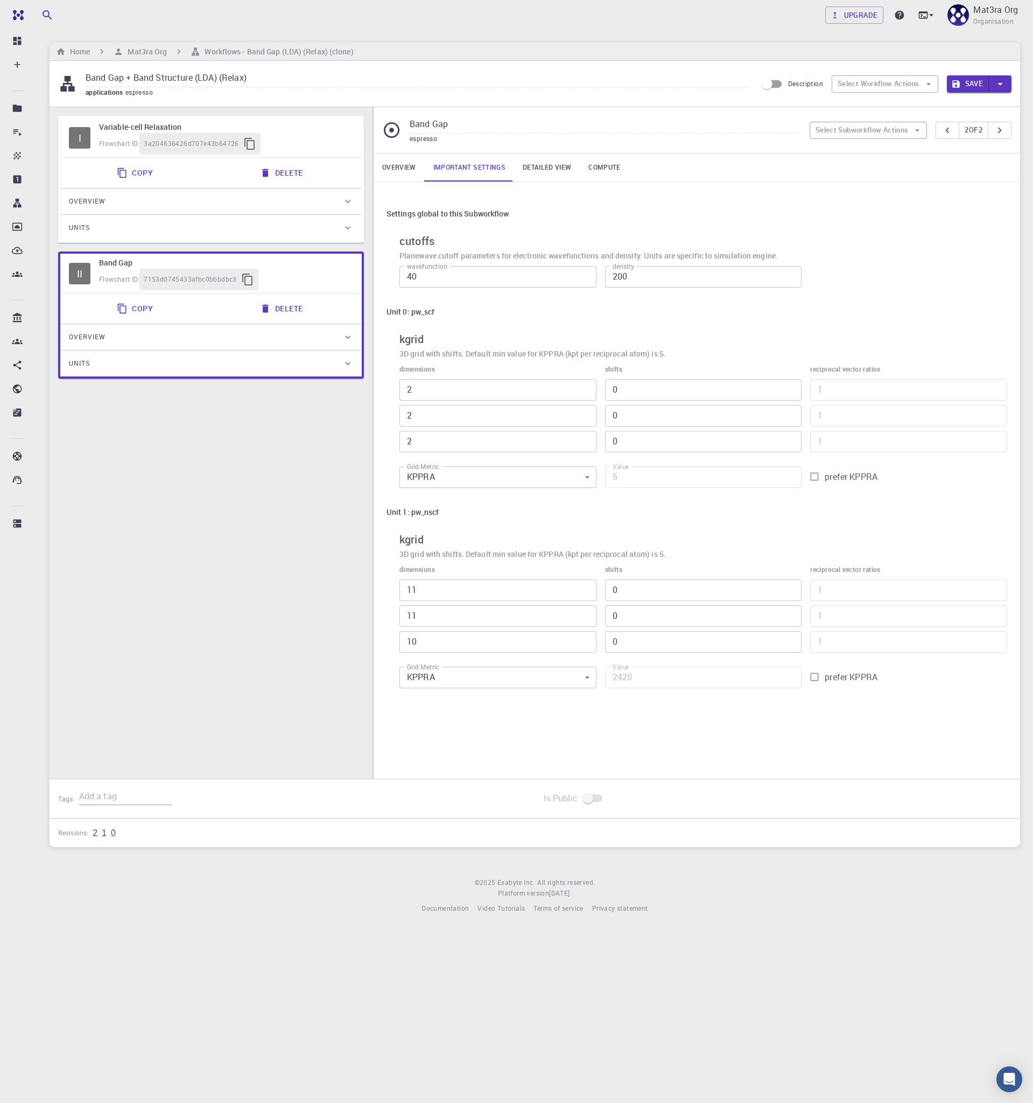
click at [398, 169] on link "Overview" at bounding box center [399, 167] width 51 height 28
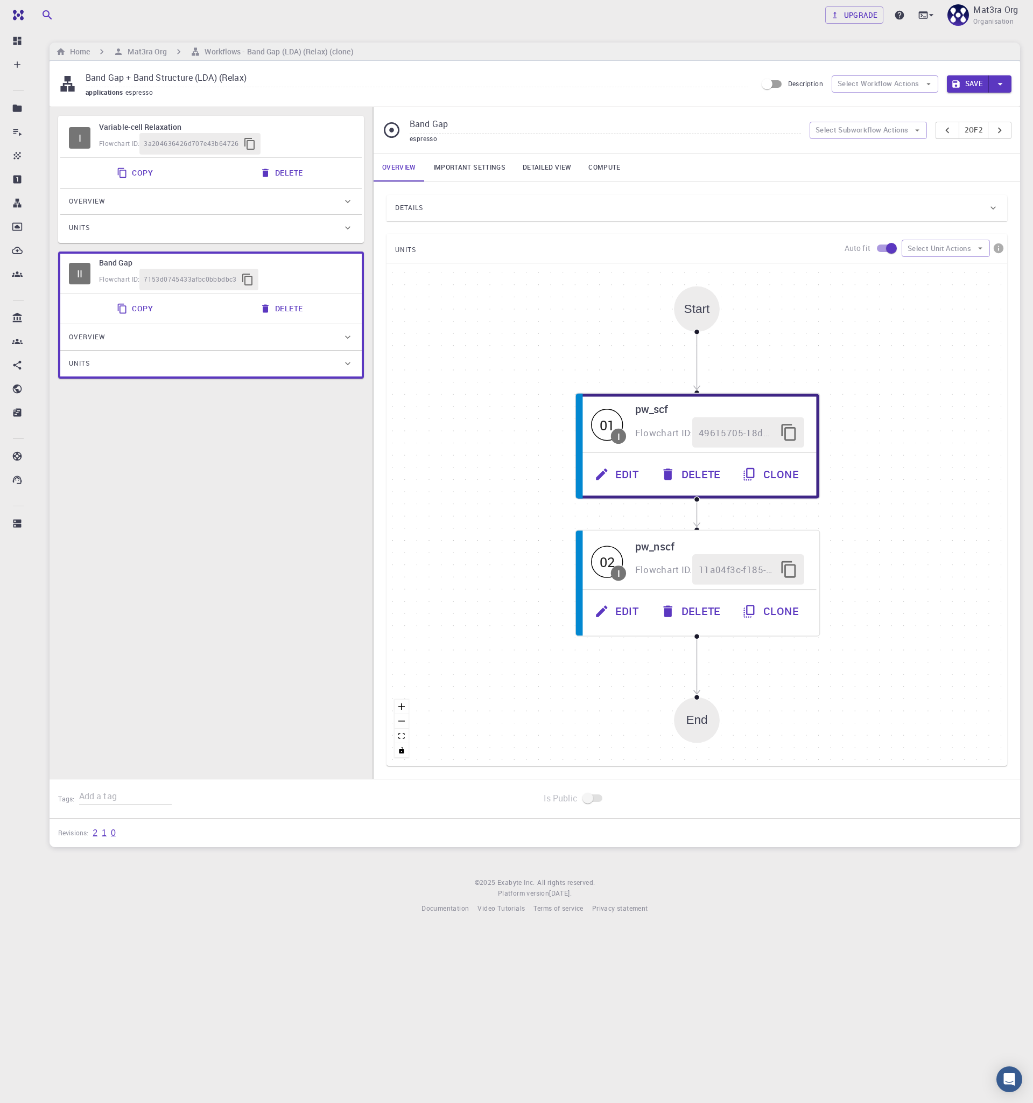
click at [327, 135] on div "Flowchart ID: 3a204636426d707e43b64726" at bounding box center [226, 144] width 254 height 22
type input "Variable-cell Relaxation"
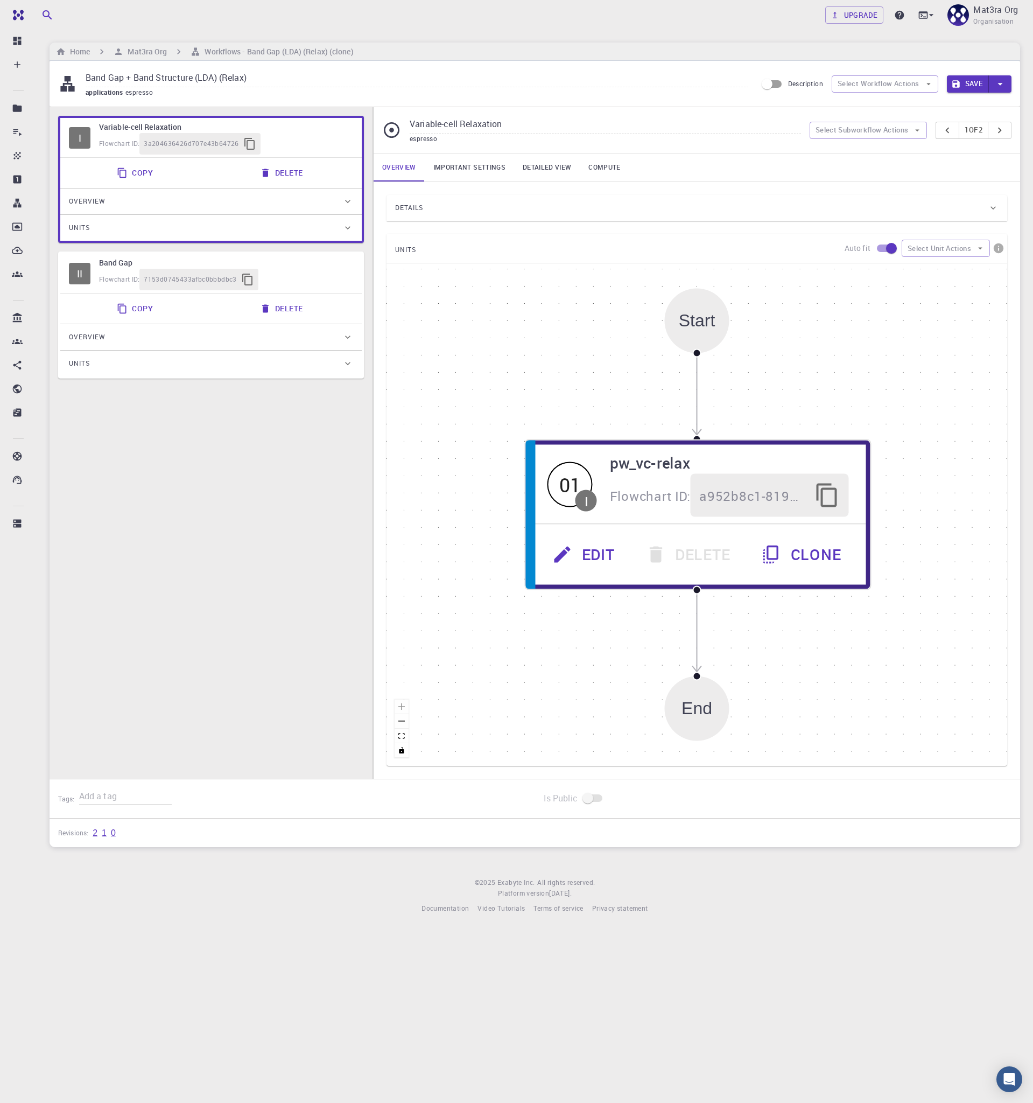
click at [518, 201] on div "Details" at bounding box center [691, 207] width 593 height 17
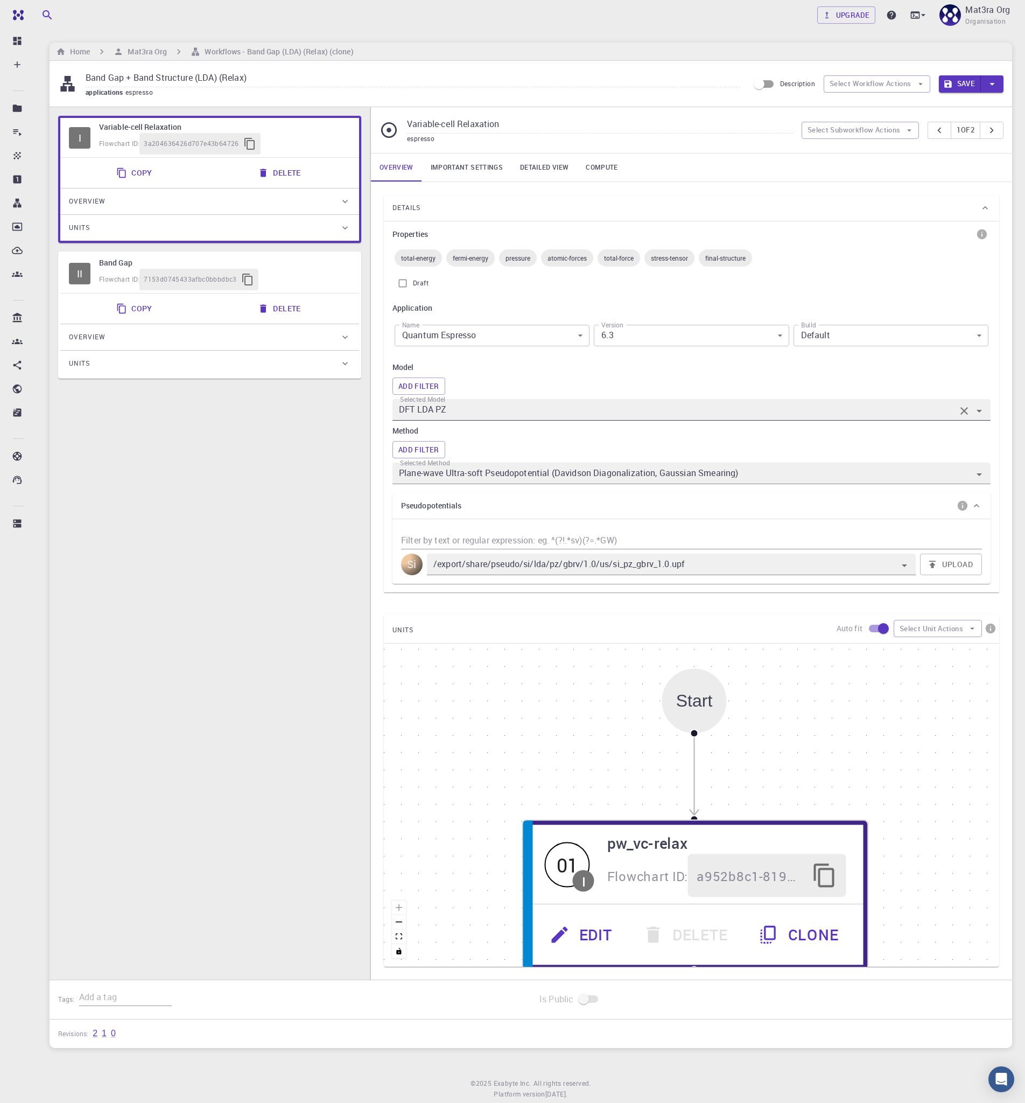
click at [539, 414] on input "DFT LDA PZ" at bounding box center [676, 409] width 559 height 15
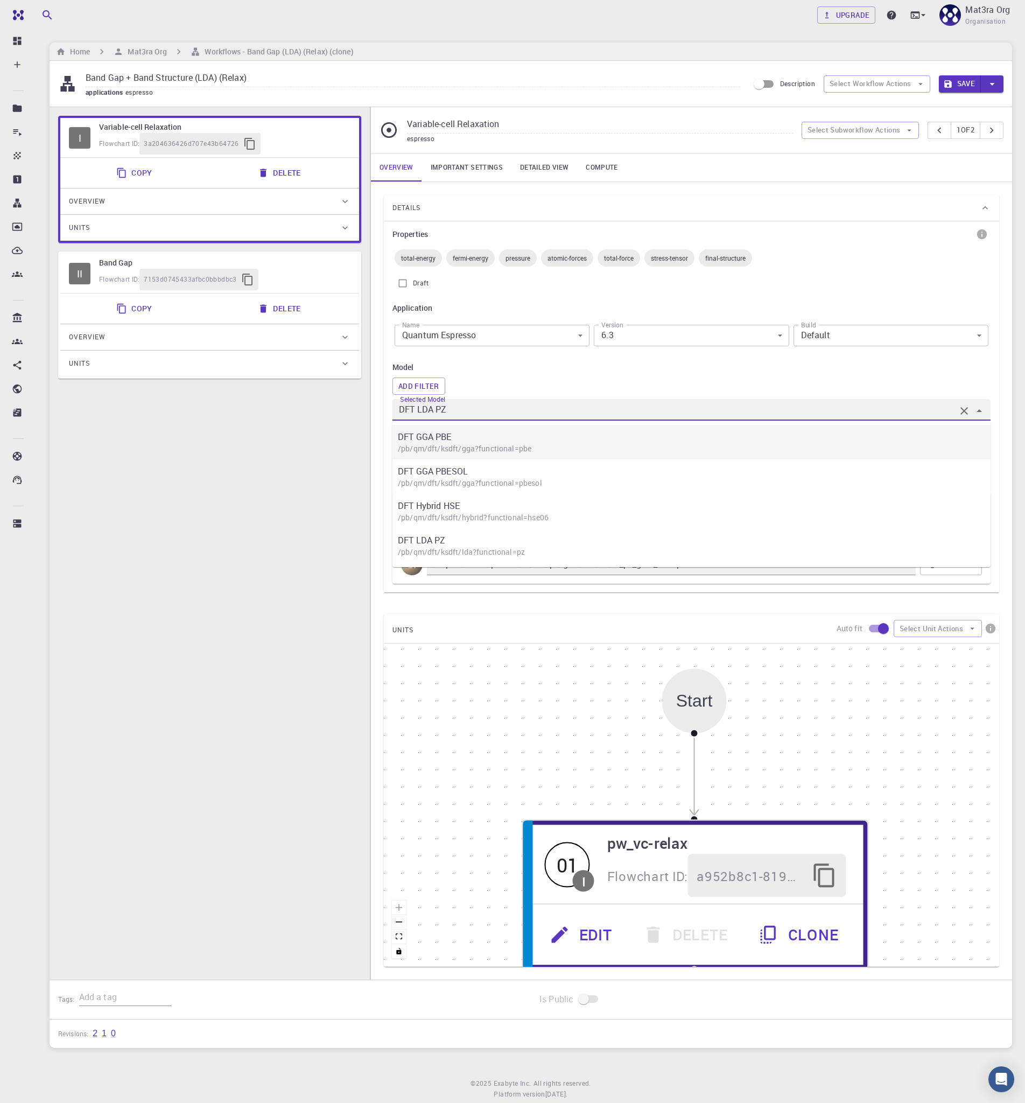
click at [478, 450] on p "/pb/qm/dft/ksdft/gga?functional=pbe" at bounding box center [697, 448] width 598 height 11
type input "DFT GGA PBE"
type input "/export/share/pseudo/si/gga/pbe/gbrv/1.0/us/si_pbe_gbrv_1.0.upf"
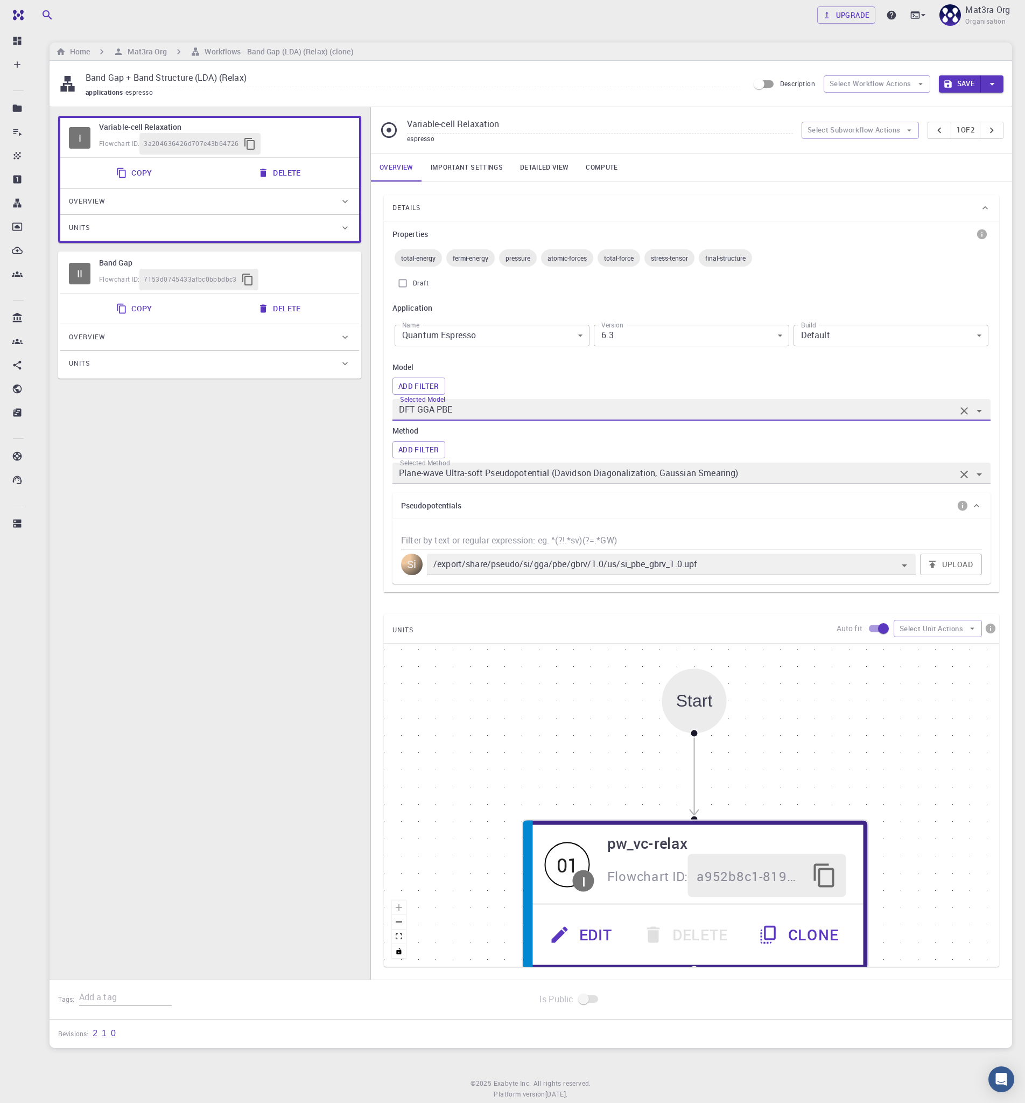
click at [487, 479] on input "Plane-wave Ultra-soft Pseudopotential (Davidson Diagonalization, Gaussian Smear…" at bounding box center [676, 473] width 559 height 15
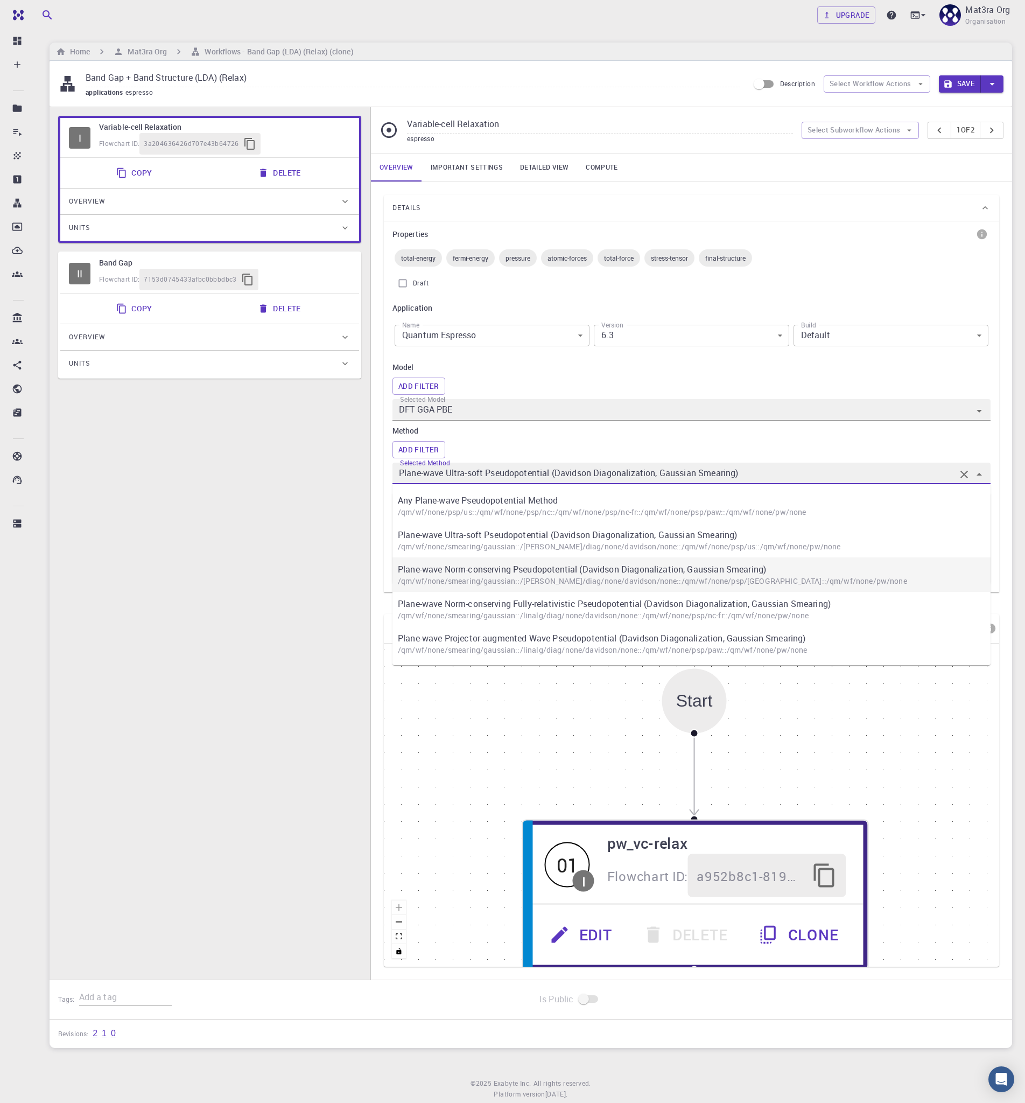
click at [500, 578] on p "/qm/wf/none/smearing/gaussian::/[PERSON_NAME]/diag/none/davidson/none::/qm/wf/n…" at bounding box center [697, 581] width 598 height 11
type input "Plane-wave Norm-conserving Pseudopotential (Davidson Diagonalization, Gaussian …"
type input "/export/share/pseudo/si/gga/pbe/dojo-oncv/0.4/nc/si_pbe_dojo-oncv_0.4.upf"
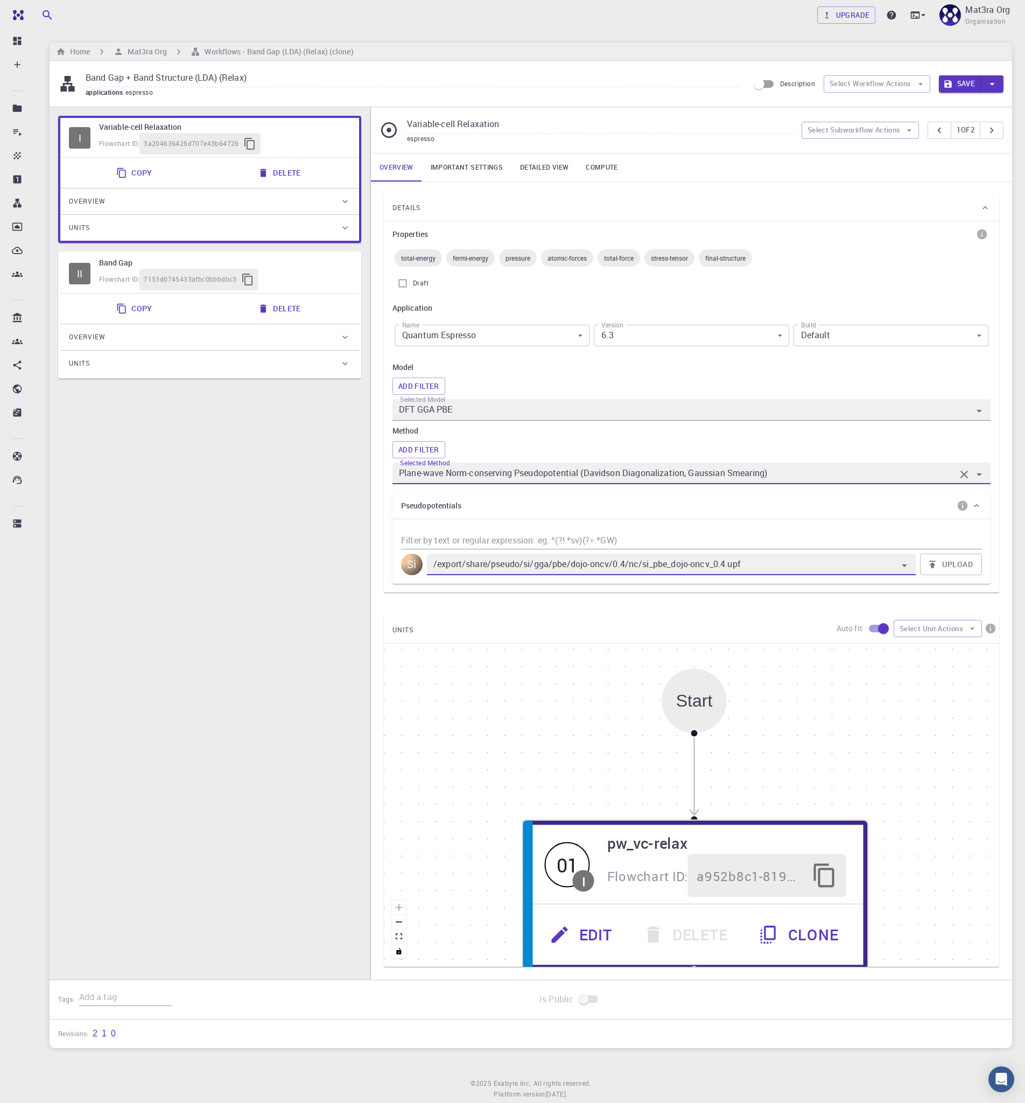
click at [273, 551] on div "I Variable-cell Relaxation Flowchart ID: 3a204636426d707e43b64726 Copy Delete O…" at bounding box center [210, 552] width 320 height 890
click at [308, 284] on div "Flowchart ID: 7153d0745433afbc0bbbdbc3" at bounding box center [224, 280] width 251 height 22
type input "Band Gap"
type input "DFT LDA PZ"
type input "Plane-wave Ultra-soft Pseudopotential (Davidson Diagonalization, Gaussian Smear…"
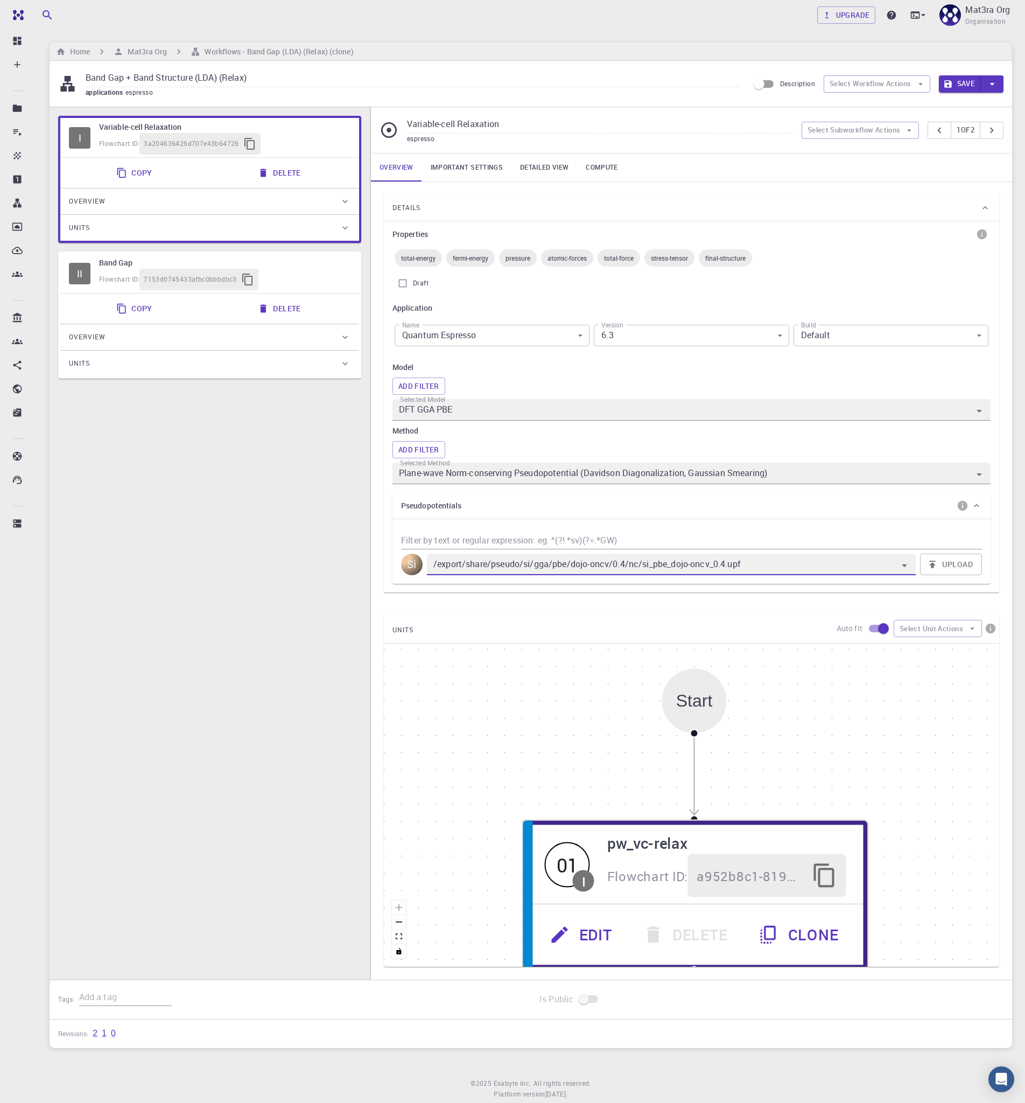
type input "/export/share/pseudo/si/lda/pz/gbrv/1.0/us/si_pz_gbrv_1.0.upf"
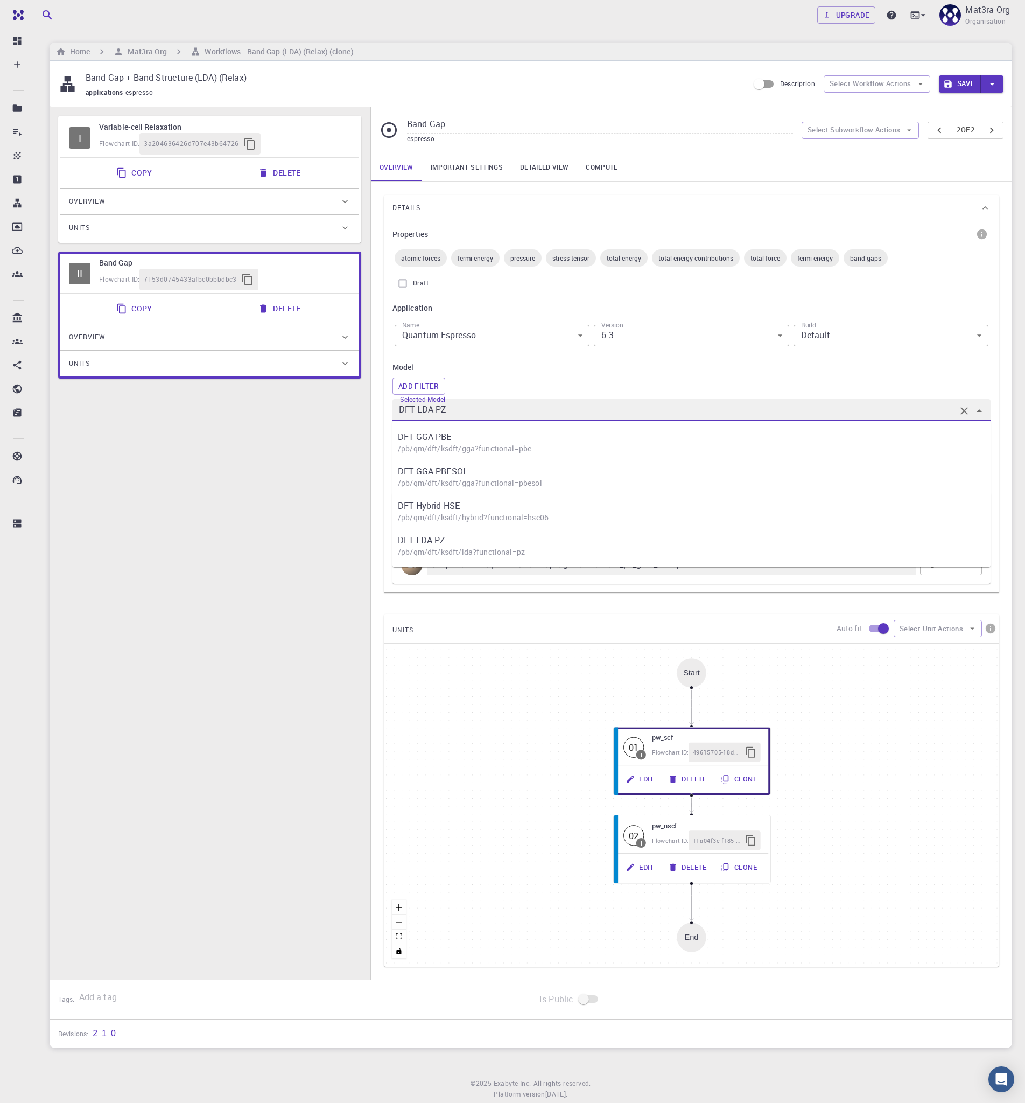
click at [464, 405] on input "DFT LDA PZ" at bounding box center [676, 409] width 559 height 15
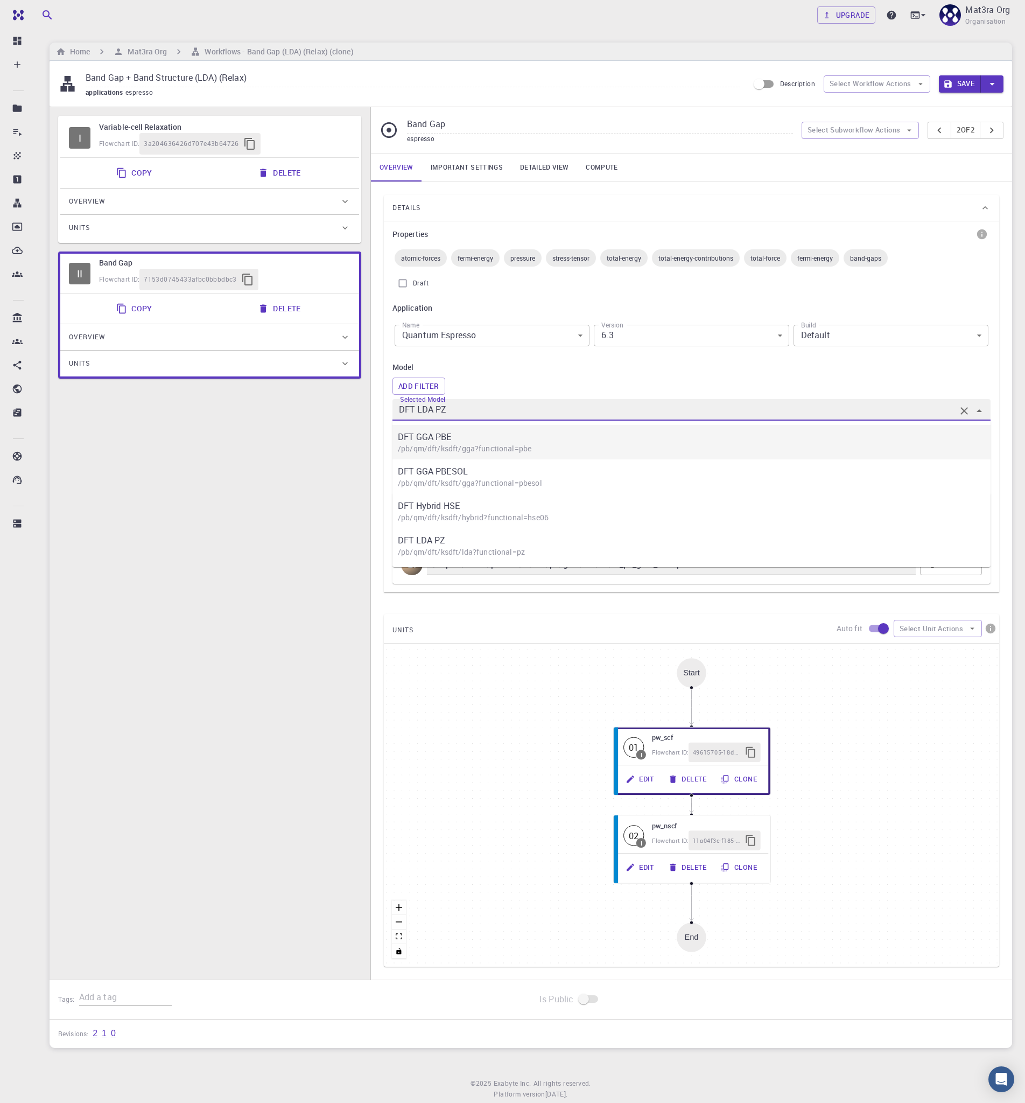
click at [470, 453] on p "/pb/qm/dft/ksdft/gga?functional=pbe" at bounding box center [697, 448] width 598 height 11
type input "DFT GGA PBE"
type input "/export/share/pseudo/si/gga/pbe/gbrv/1.0/us/si_pbe_gbrv_1.0.upf"
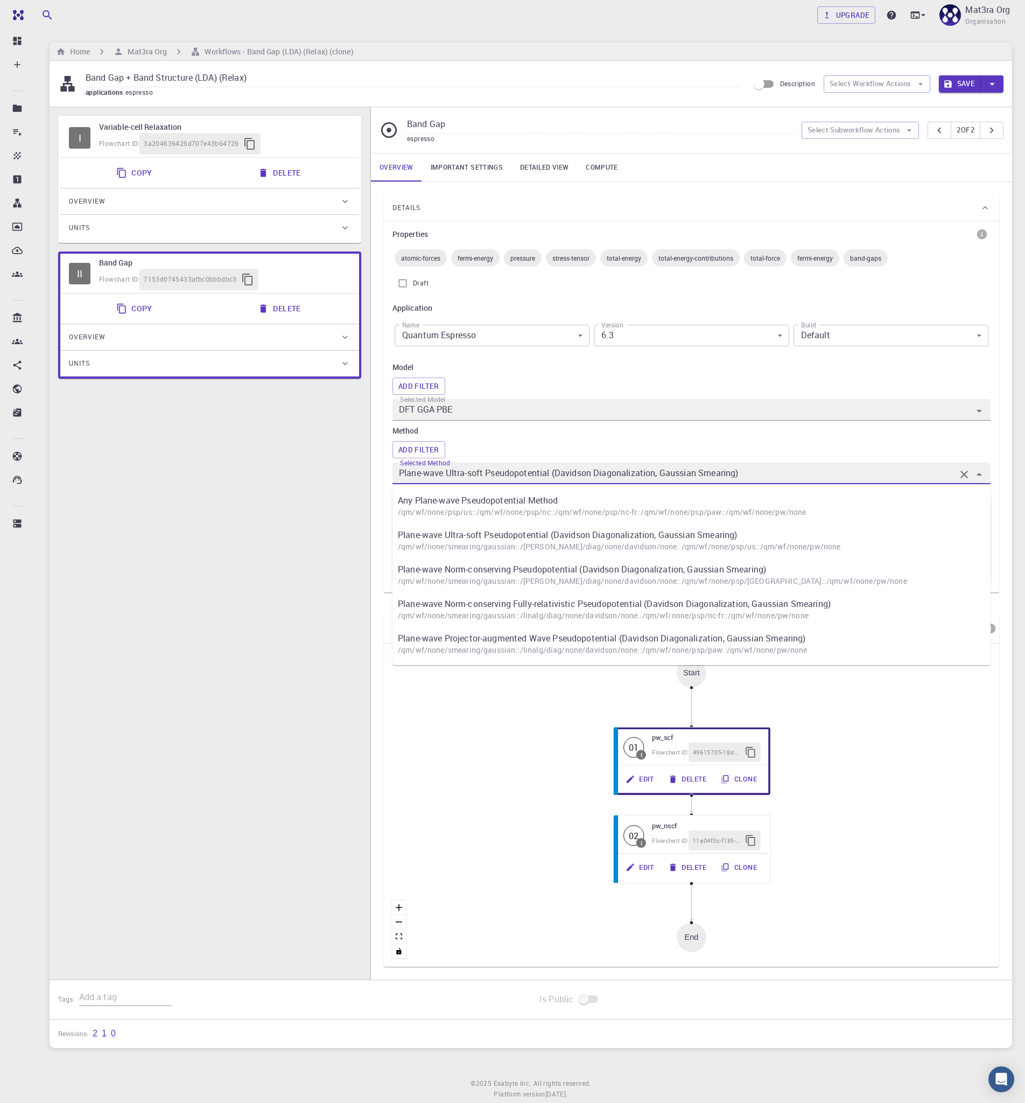
click at [471, 478] on input "Plane-wave Ultra-soft Pseudopotential (Davidson Diagonalization, Gaussian Smear…" at bounding box center [676, 473] width 559 height 15
click at [486, 569] on p "Plane-wave Norm-conserving Pseudopotential (Davidson Diagonalization, Gaussian …" at bounding box center [697, 569] width 598 height 13
type input "Plane-wave Norm-conserving Pseudopotential (Davidson Diagonalization, Gaussian …"
type input "/export/share/pseudo/si/gga/pbe/dojo-oncv/0.4/nc/si_pbe_dojo-oncv_0.4.upf"
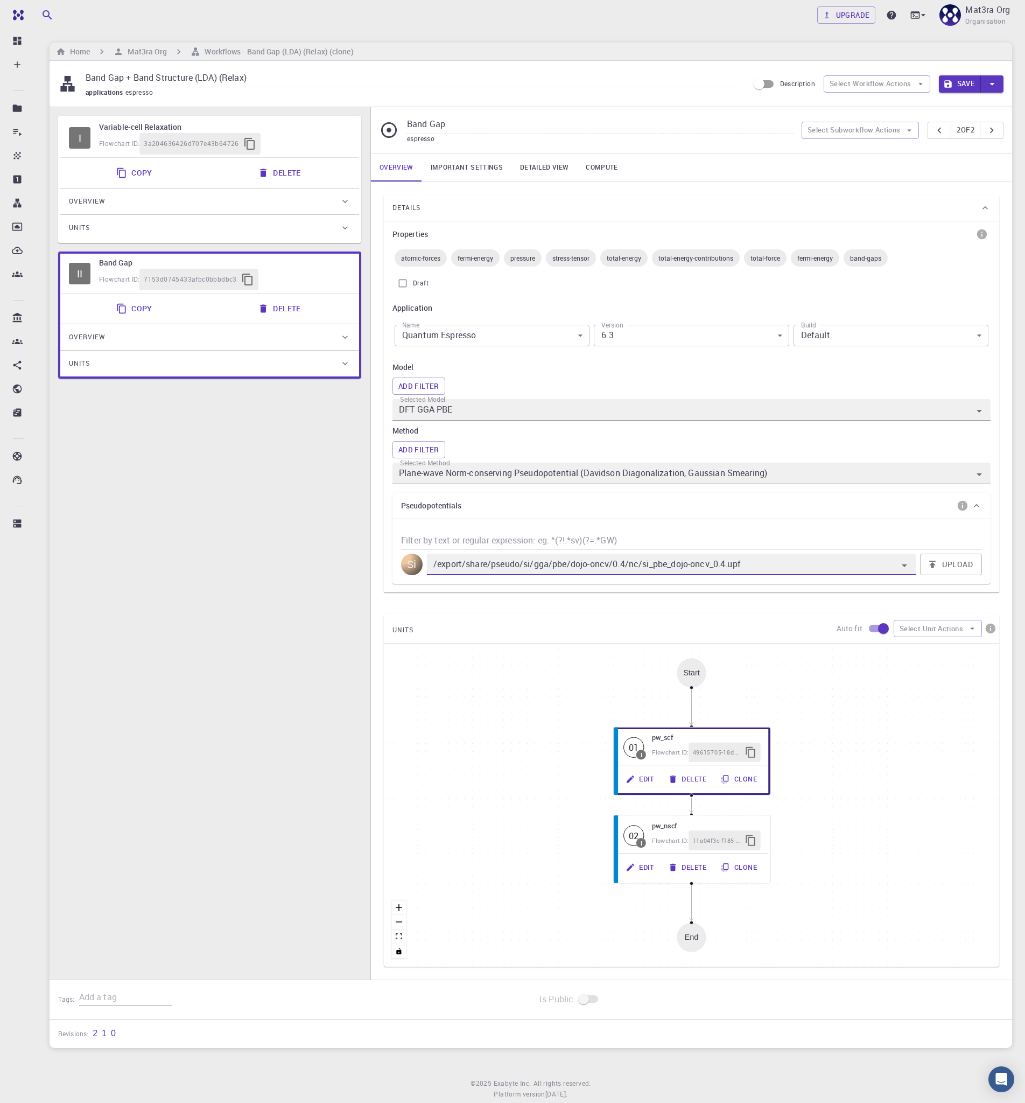
click at [310, 571] on div "I Variable-cell Relaxation Flowchart ID: 3a204636426d707e43b64726 Copy Delete O…" at bounding box center [210, 552] width 320 height 890
click at [233, 75] on input "Band Gap + Band Structure (LDA) (Relax)" at bounding box center [413, 78] width 655 height 18
type input "Band Gap (LDA, Relax, Norm-conserving PSPS)"
click at [959, 79] on button "Save" at bounding box center [960, 83] width 43 height 17
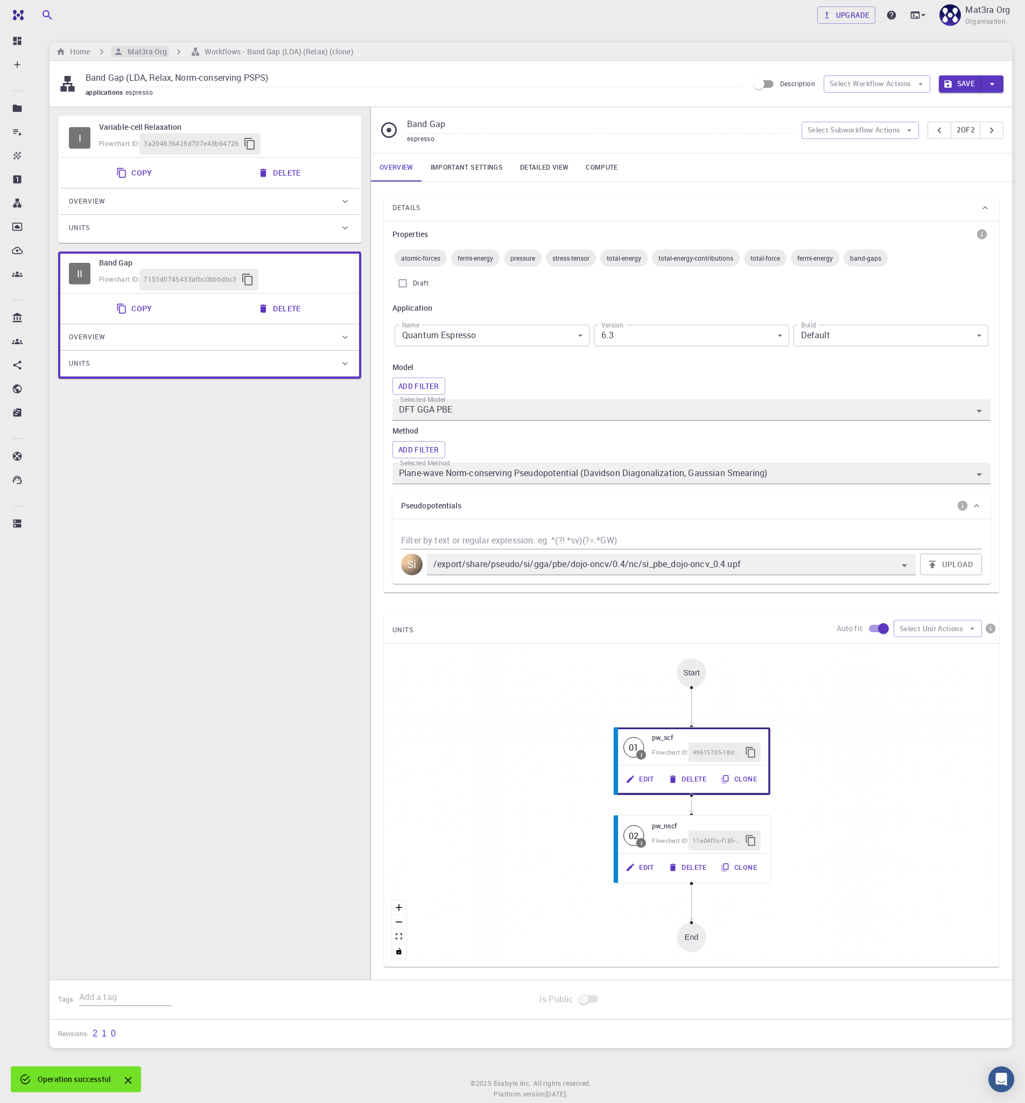
click at [142, 48] on h6 "Mat3ra Org" at bounding box center [145, 52] width 44 height 12
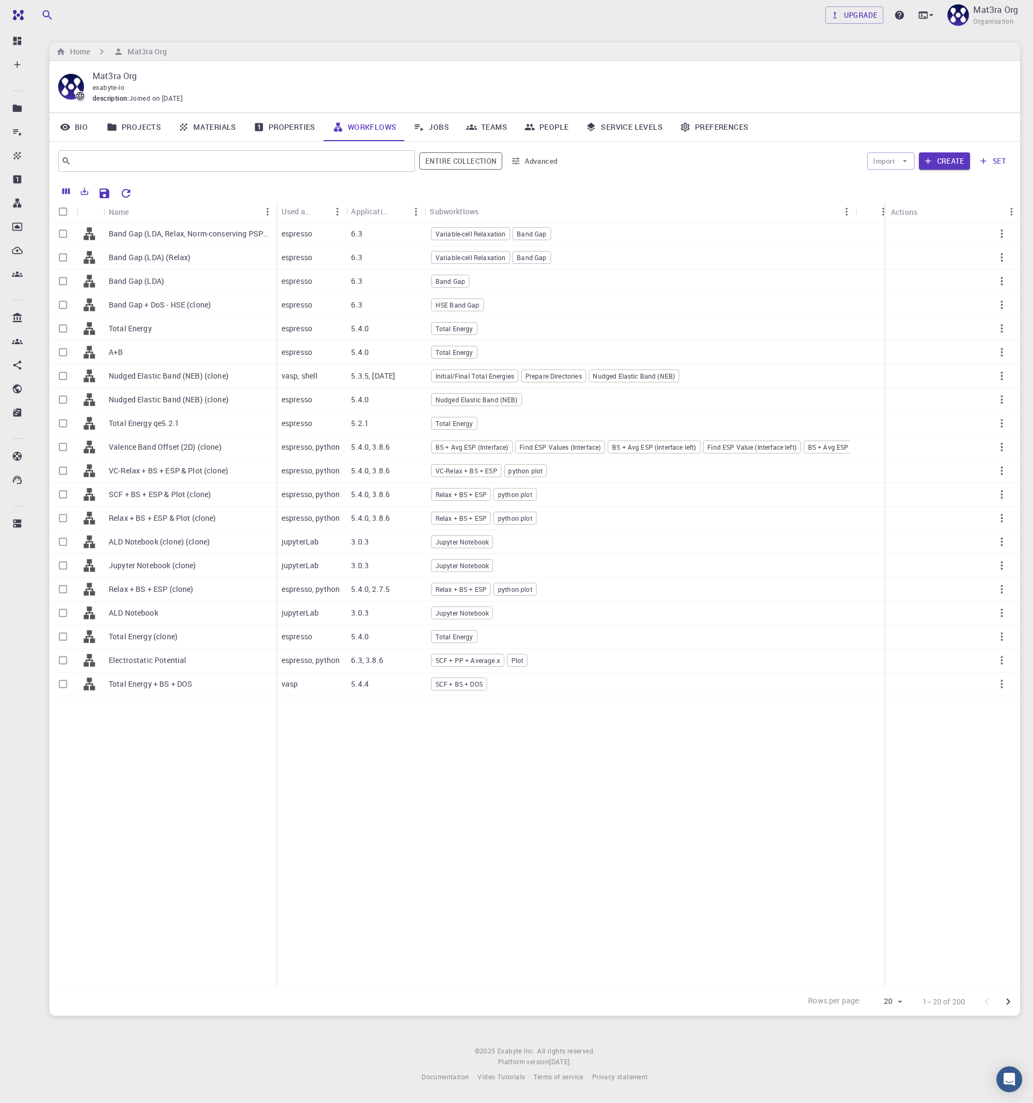
click at [436, 122] on link "Jobs" at bounding box center [431, 127] width 53 height 28
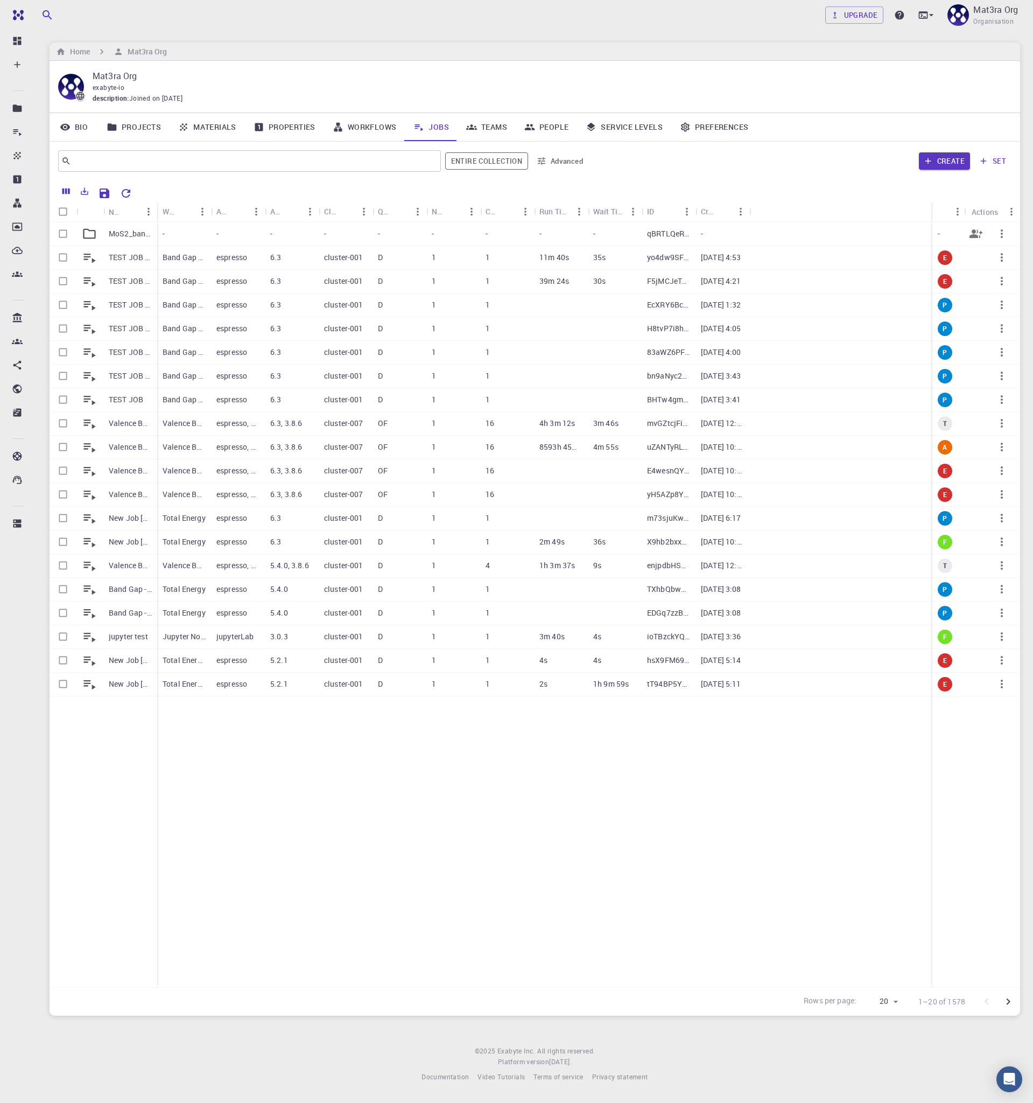
click at [132, 227] on div "MoS2_band_gaps" at bounding box center [130, 234] width 54 height 24
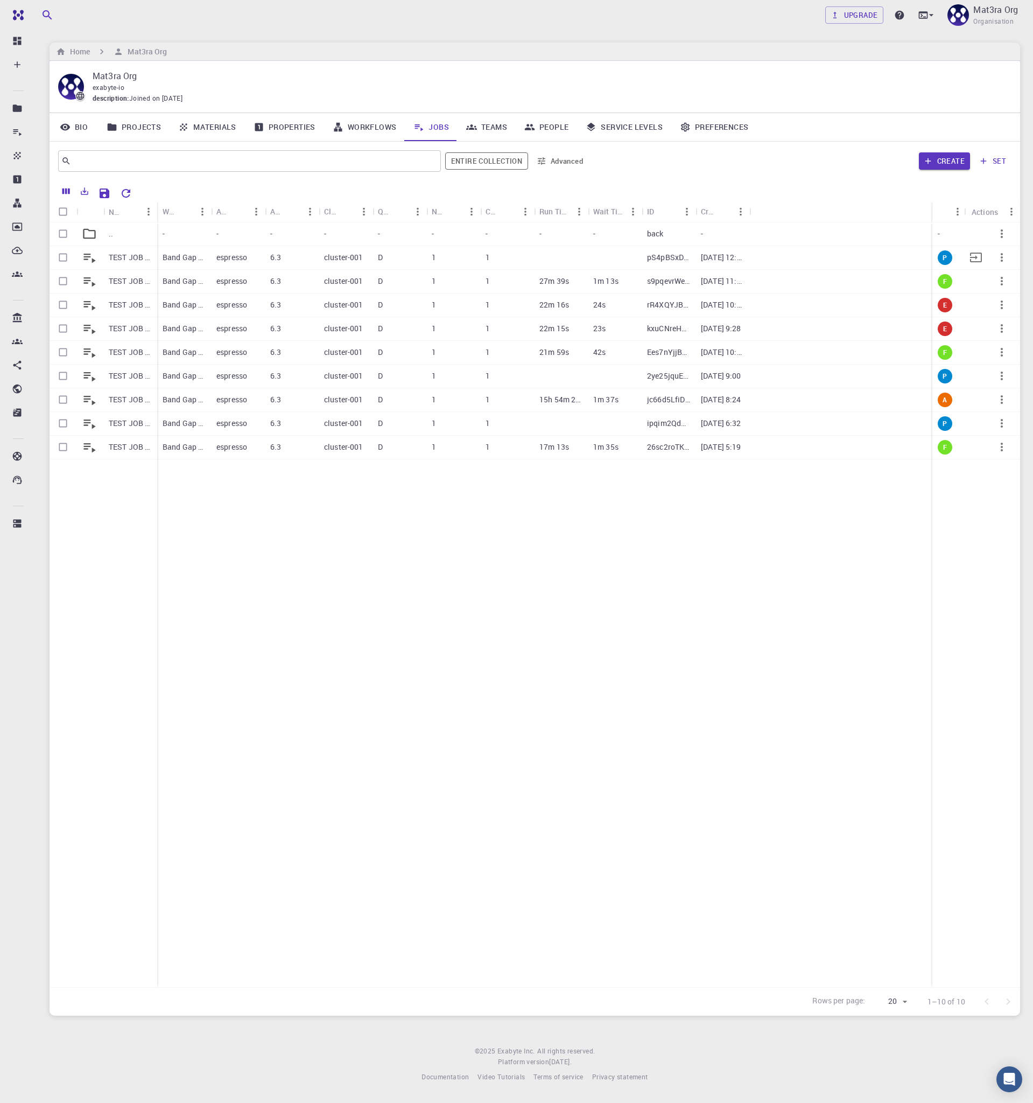
click at [127, 257] on p "TEST JOB BG [DATE] 09:28 (clone) (clone) (clone)" at bounding box center [130, 257] width 43 height 11
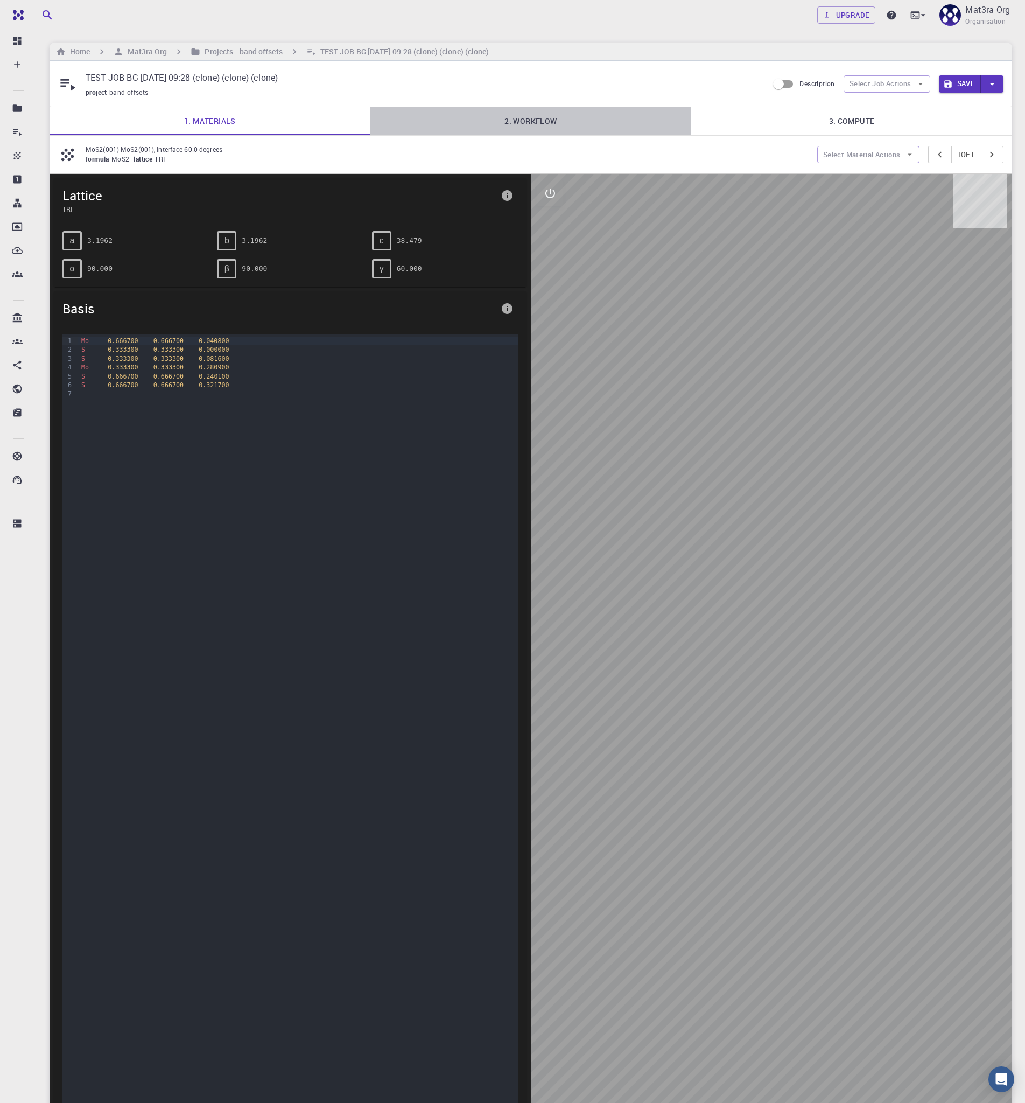
click at [560, 121] on link "2. Workflow" at bounding box center [531, 121] width 321 height 28
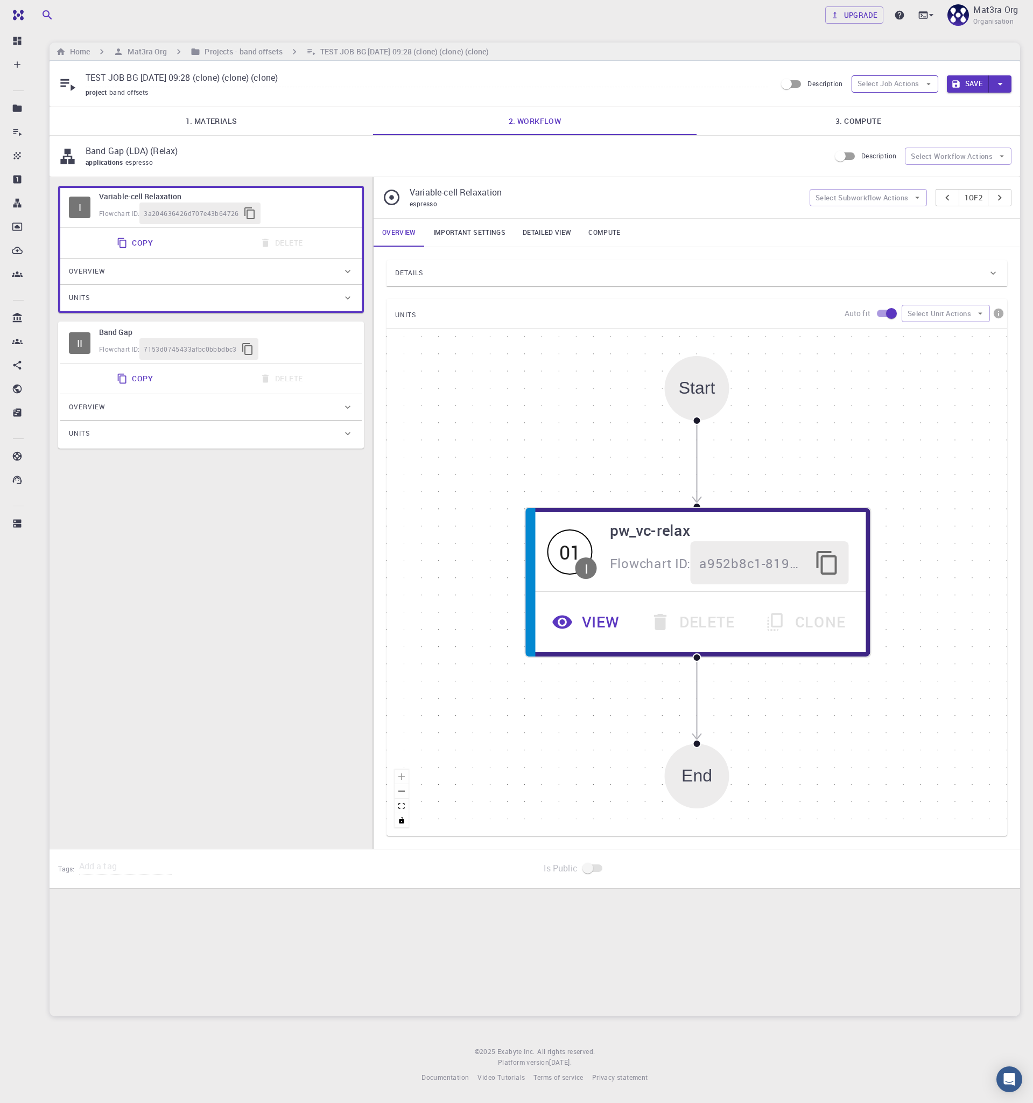
click at [900, 82] on button "Select Job Actions" at bounding box center [895, 83] width 87 height 17
click at [906, 138] on span "Select workflow" at bounding box center [904, 140] width 51 height 11
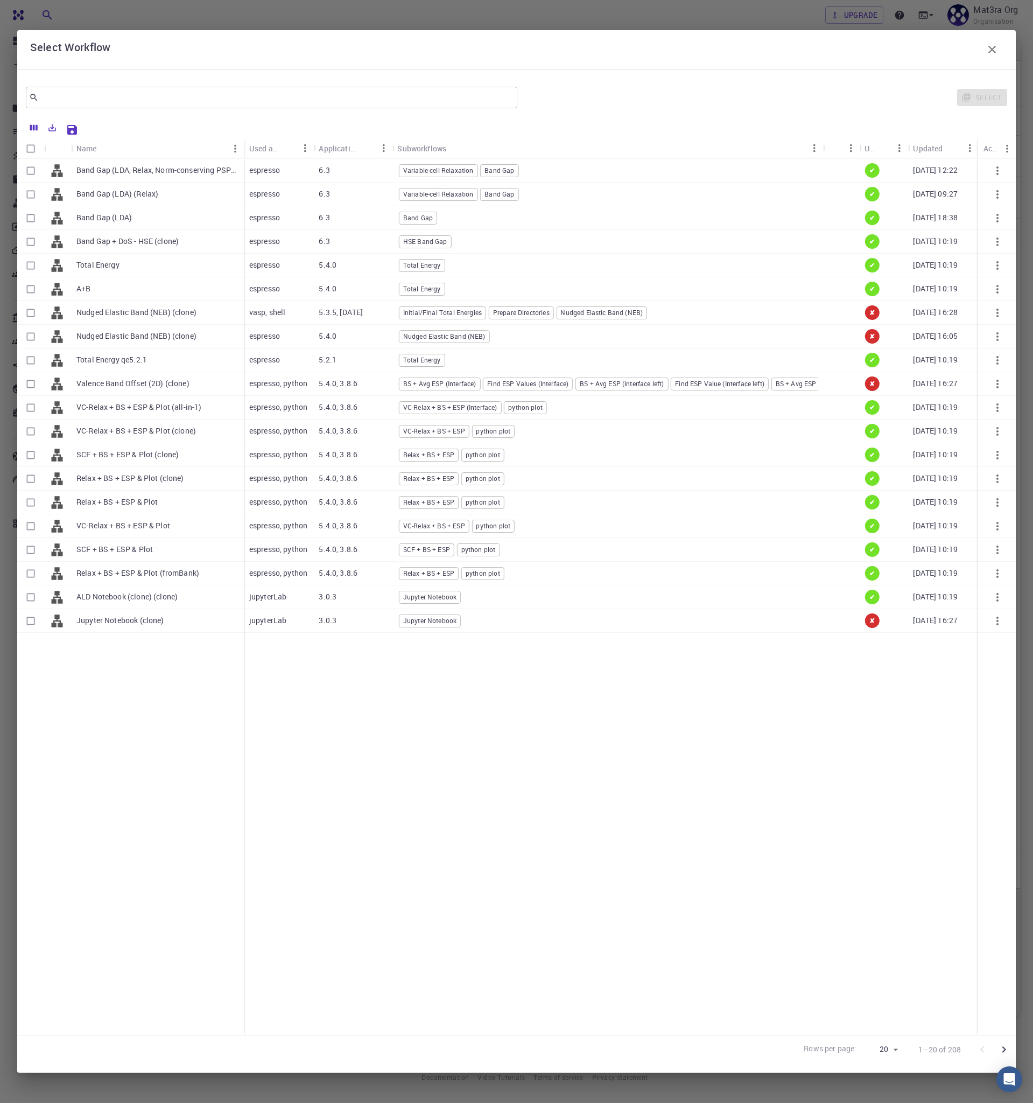
click at [172, 168] on p "Band Gap (LDA, Relax, Norm-conserving PSPS)" at bounding box center [157, 170] width 162 height 11
checkbox input "true"
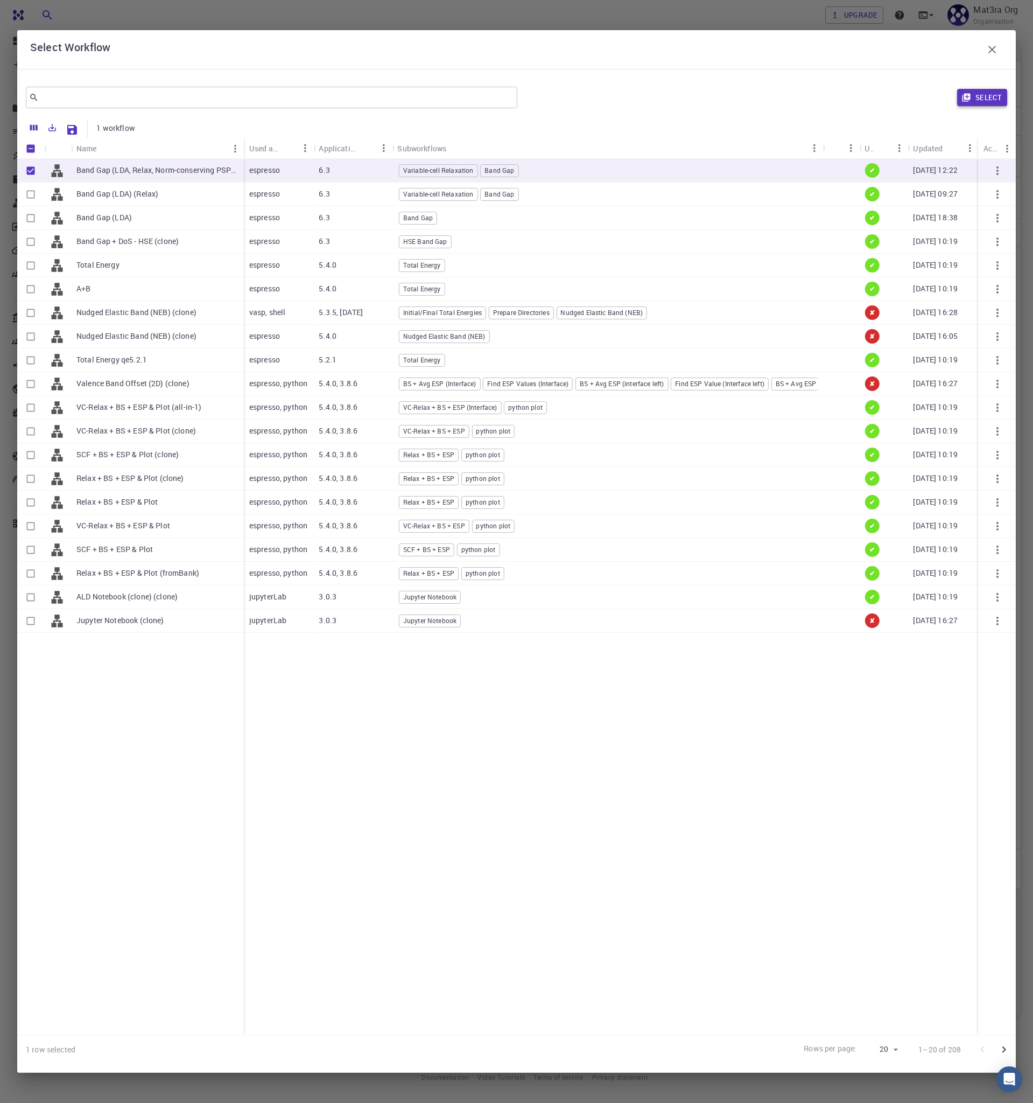
click at [988, 96] on button "Select" at bounding box center [983, 97] width 50 height 17
type input "DFT GGA PBE"
type input "Plane-wave Norm-conserving Pseudopotential (Davidson Diagonalization, Gaussian …"
type input "/export/share/pseudo/mo/gga/pbe/dojo-oncv/0.4/nc/mo_pbe_dojo-oncv_0.4.upf"
type input "/export/share/pseudo/s/gga/pbe/dojo-oncv/0.4/nc/s_pbe_dojo-oncv_0.4.upf"
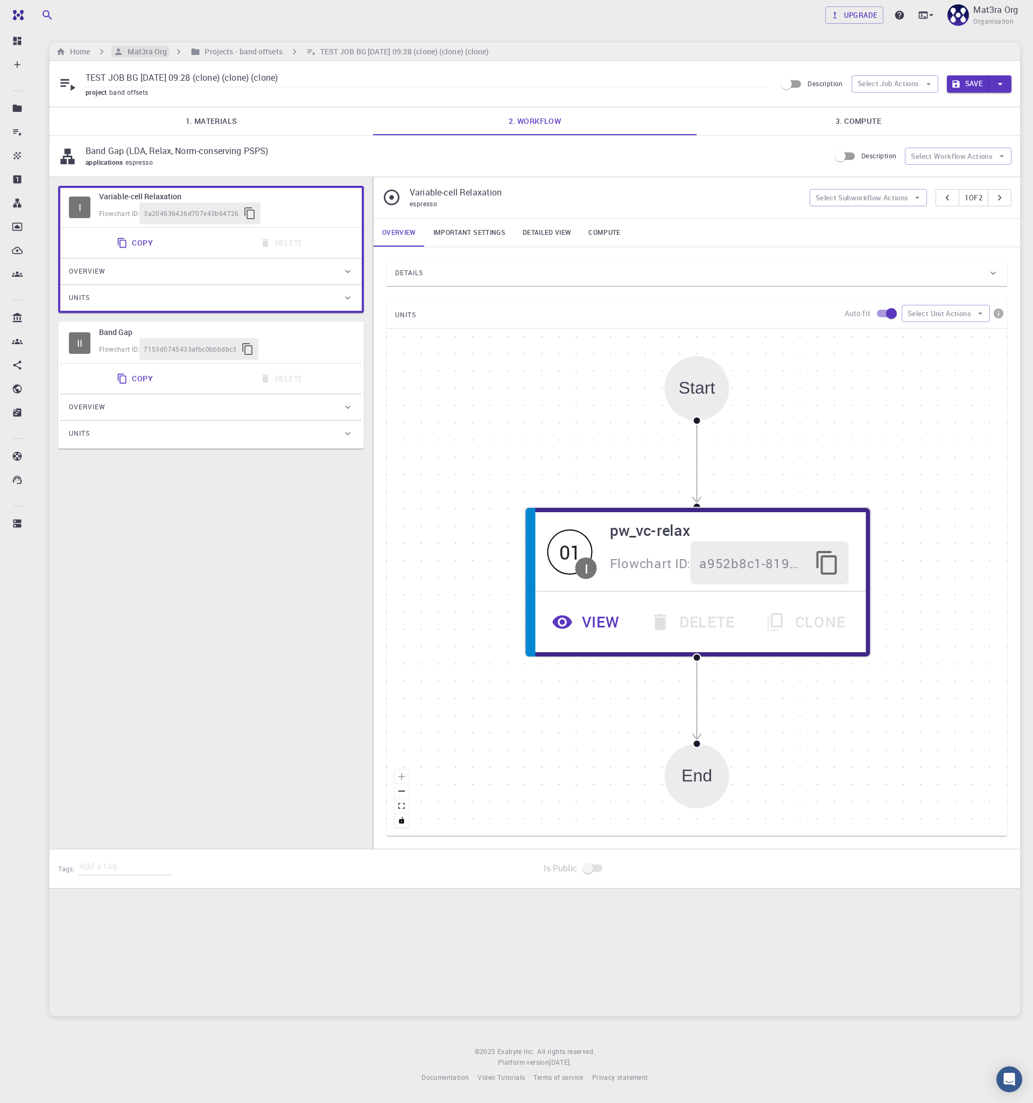
click at [144, 50] on h6 "Mat3ra Org" at bounding box center [145, 52] width 44 height 12
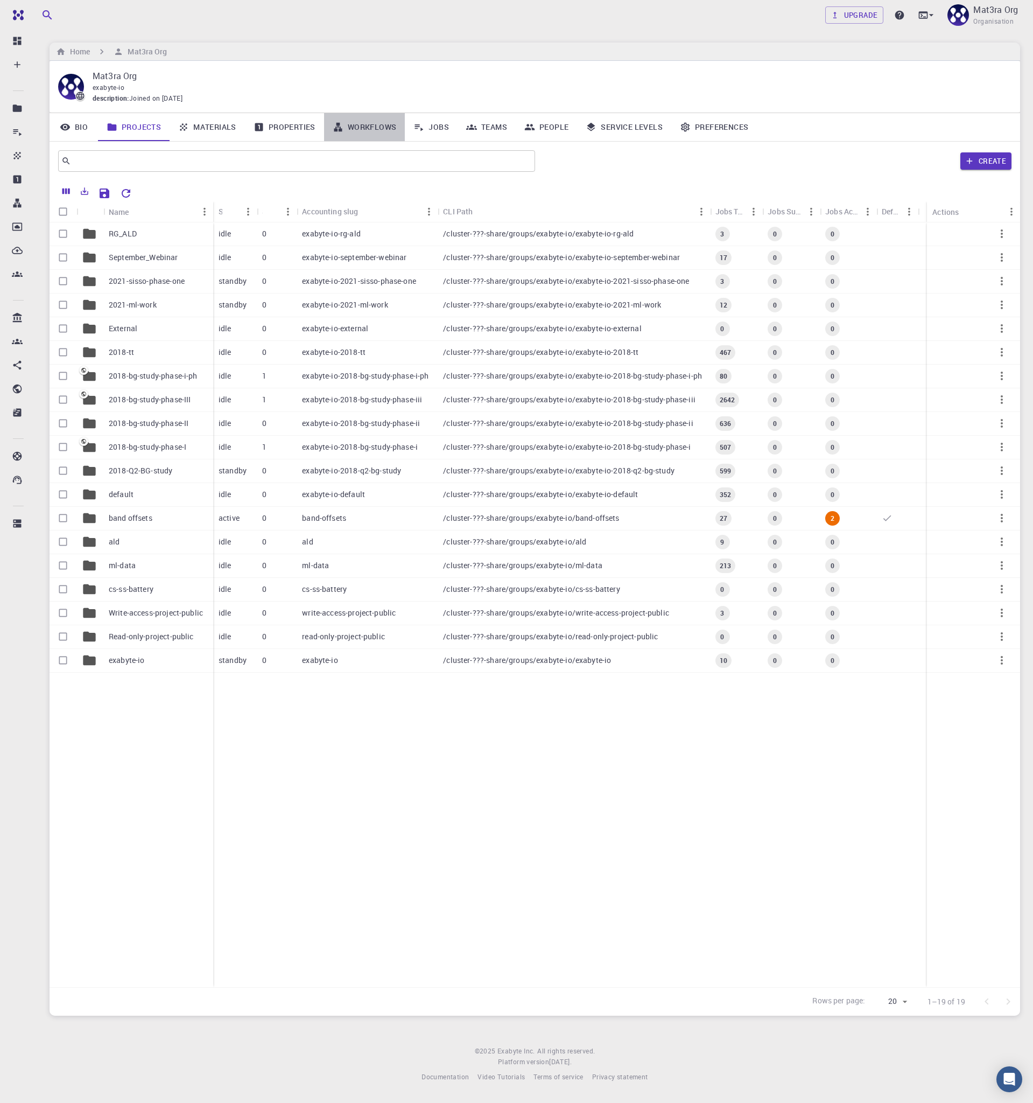
click at [375, 118] on link "Workflows" at bounding box center [364, 127] width 81 height 28
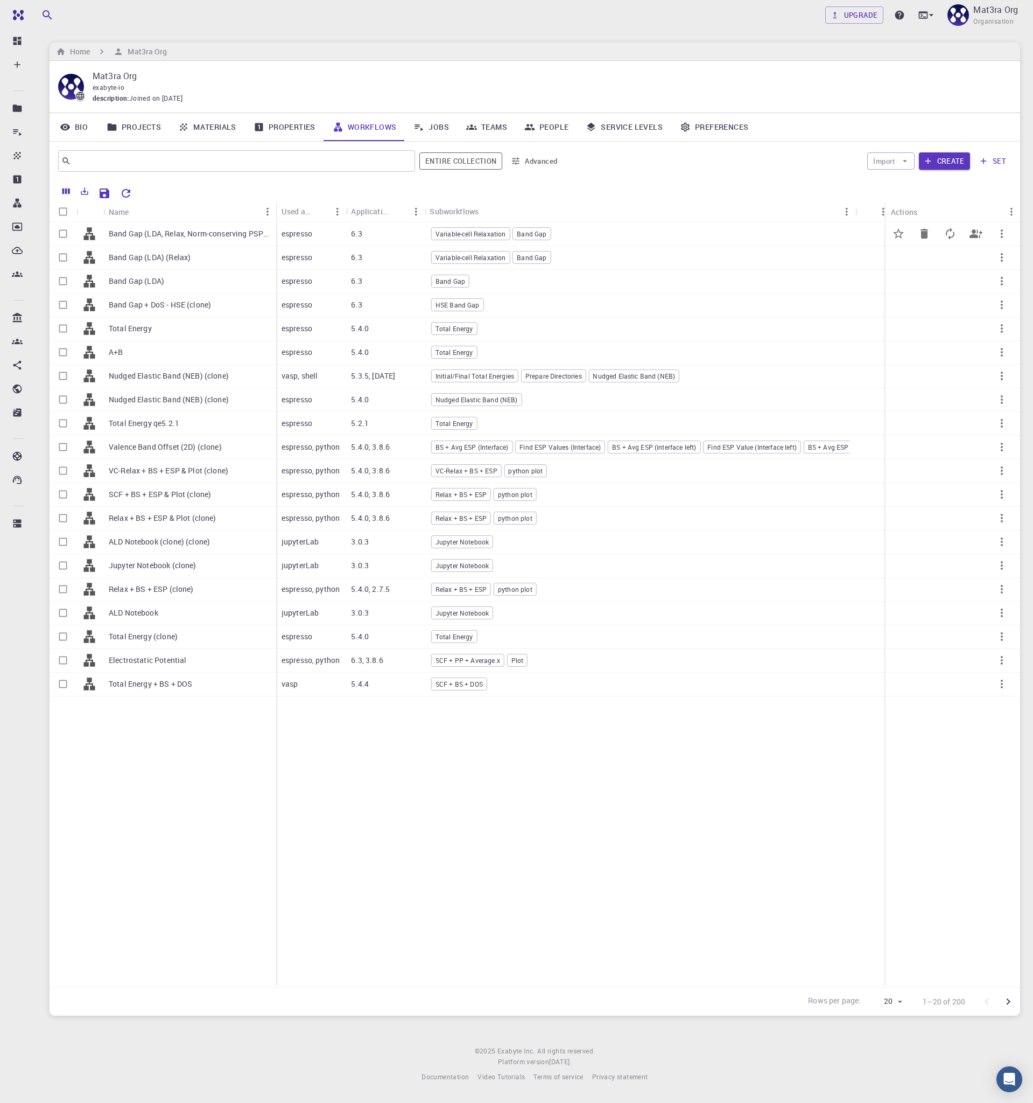
click at [182, 237] on p "Band Gap (LDA, Relax, Norm-conserving PSPS)" at bounding box center [190, 233] width 162 height 11
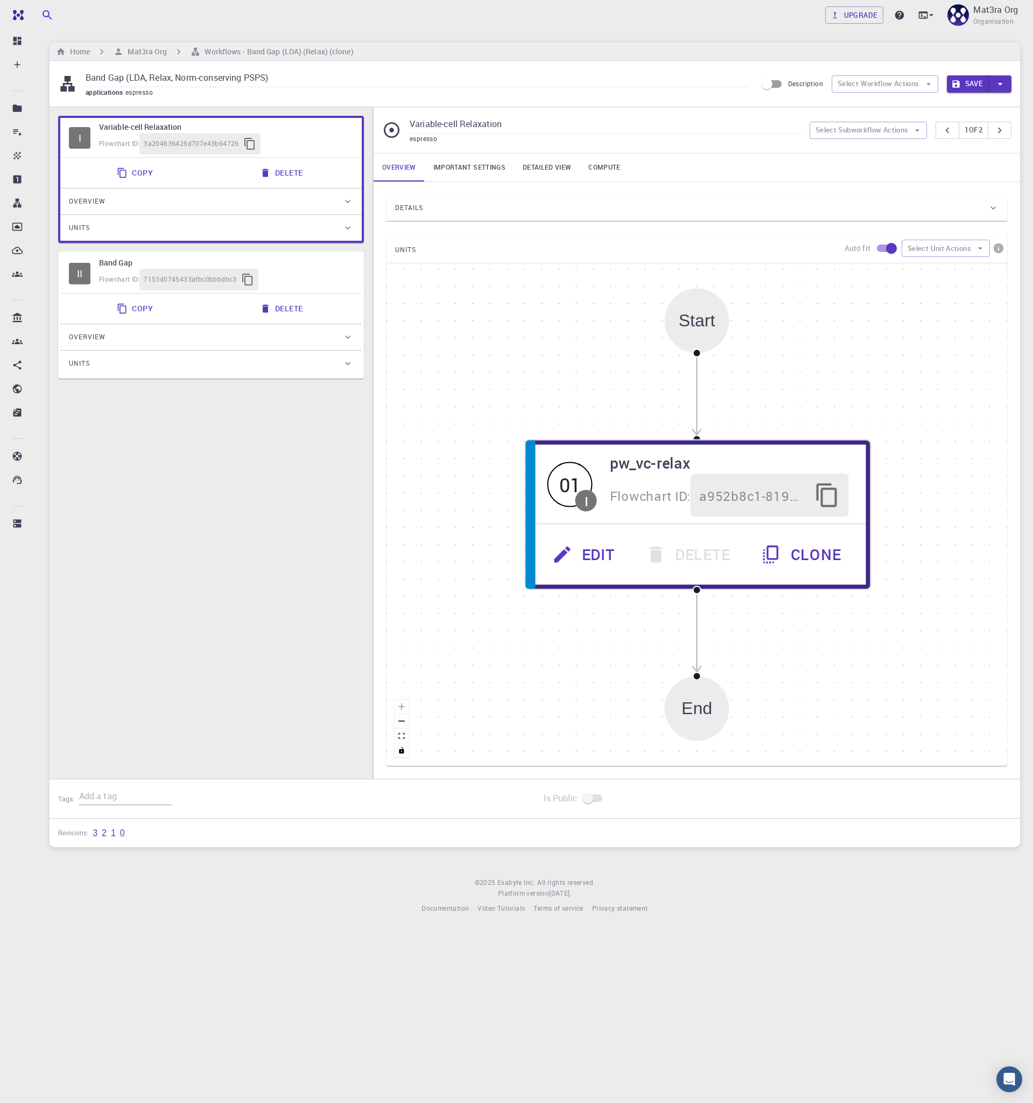
click at [138, 76] on input "Band Gap (LDA, Relax, Norm-conserving PSPS)" at bounding box center [417, 78] width 663 height 18
type input "Band Gap (GGA, Relax, Norm-conserving PSPS)"
click at [965, 78] on button "Save" at bounding box center [968, 83] width 43 height 17
click at [962, 83] on button "Save" at bounding box center [968, 83] width 43 height 17
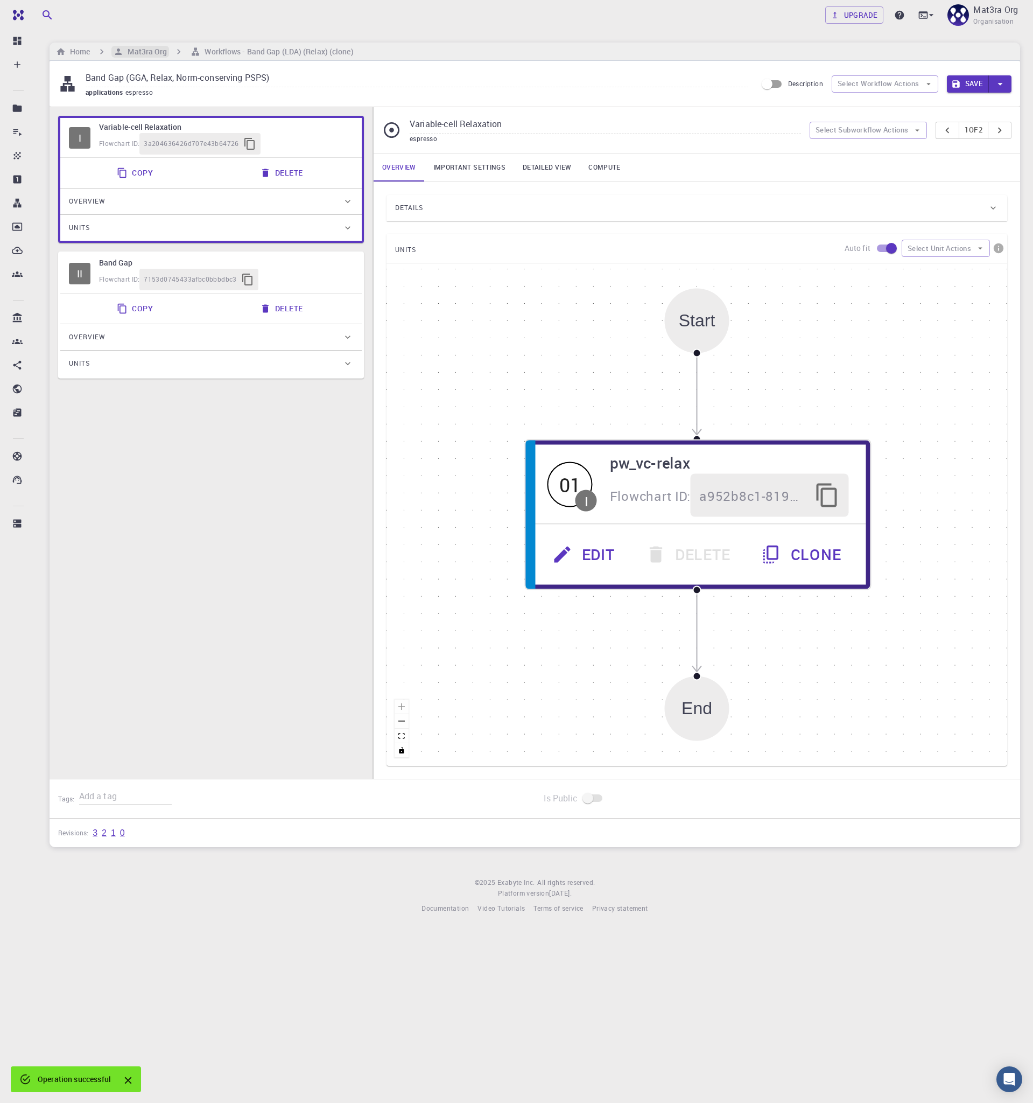
click at [143, 53] on h6 "Mat3ra Org" at bounding box center [145, 52] width 44 height 12
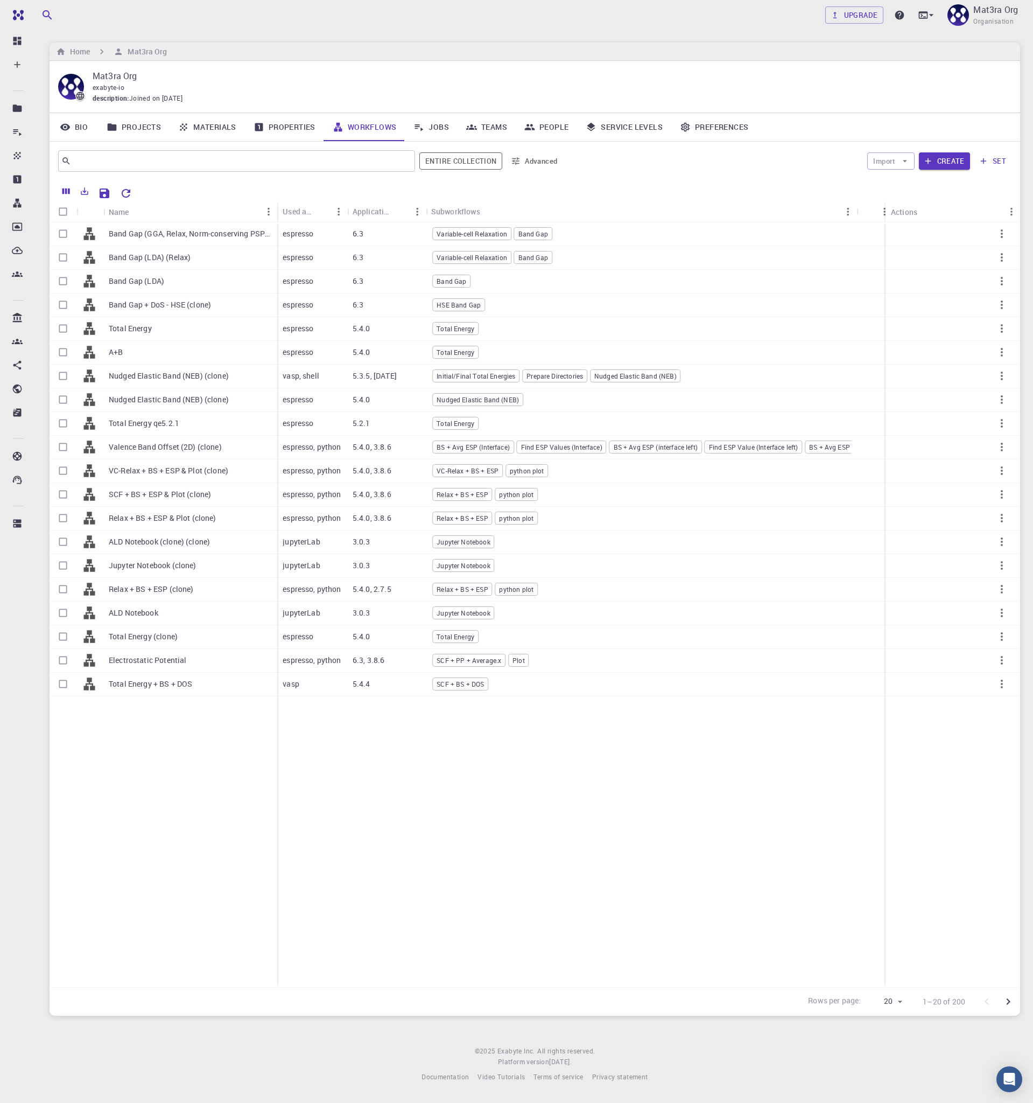
click at [448, 131] on link "Jobs" at bounding box center [431, 127] width 53 height 28
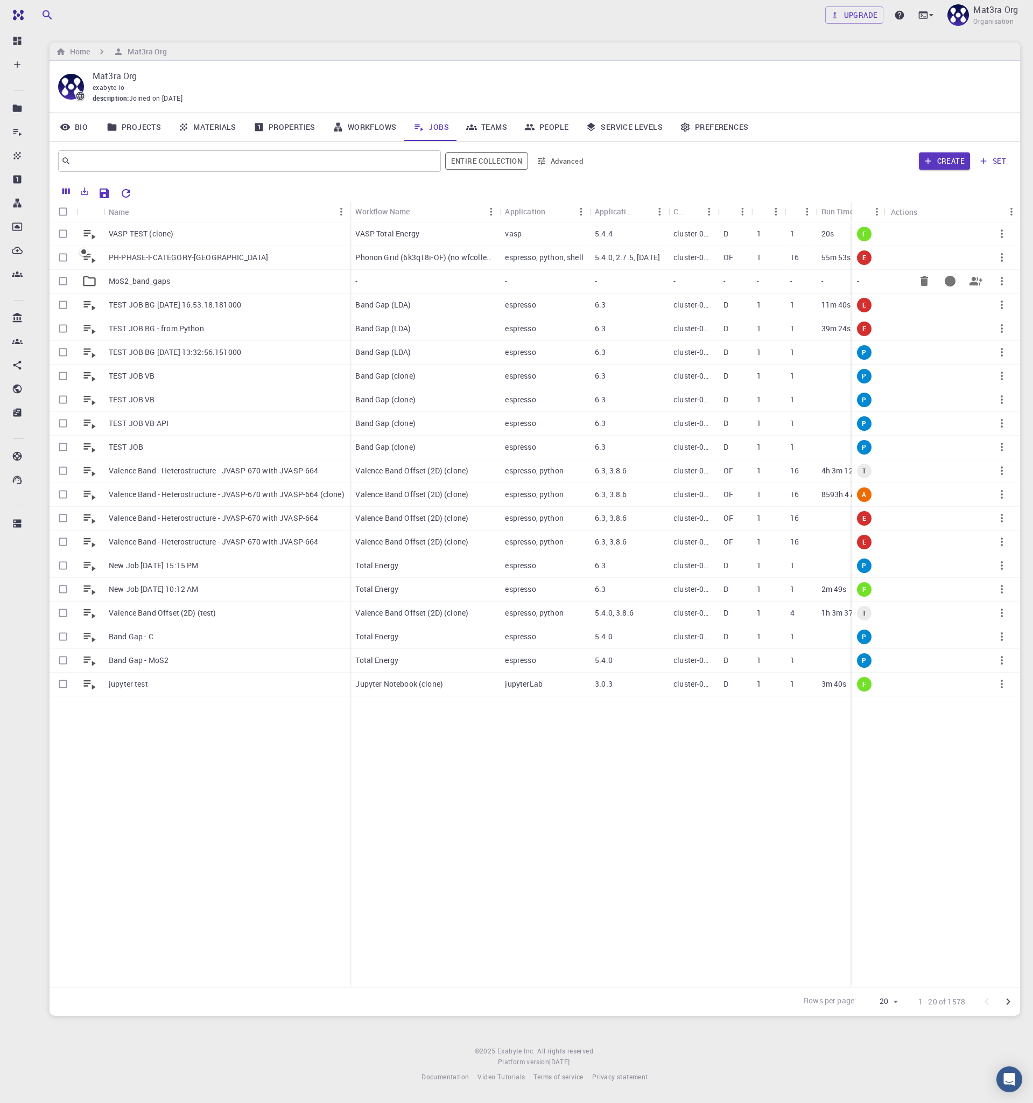
click at [178, 281] on div "MoS2_band_gaps" at bounding box center [226, 282] width 247 height 24
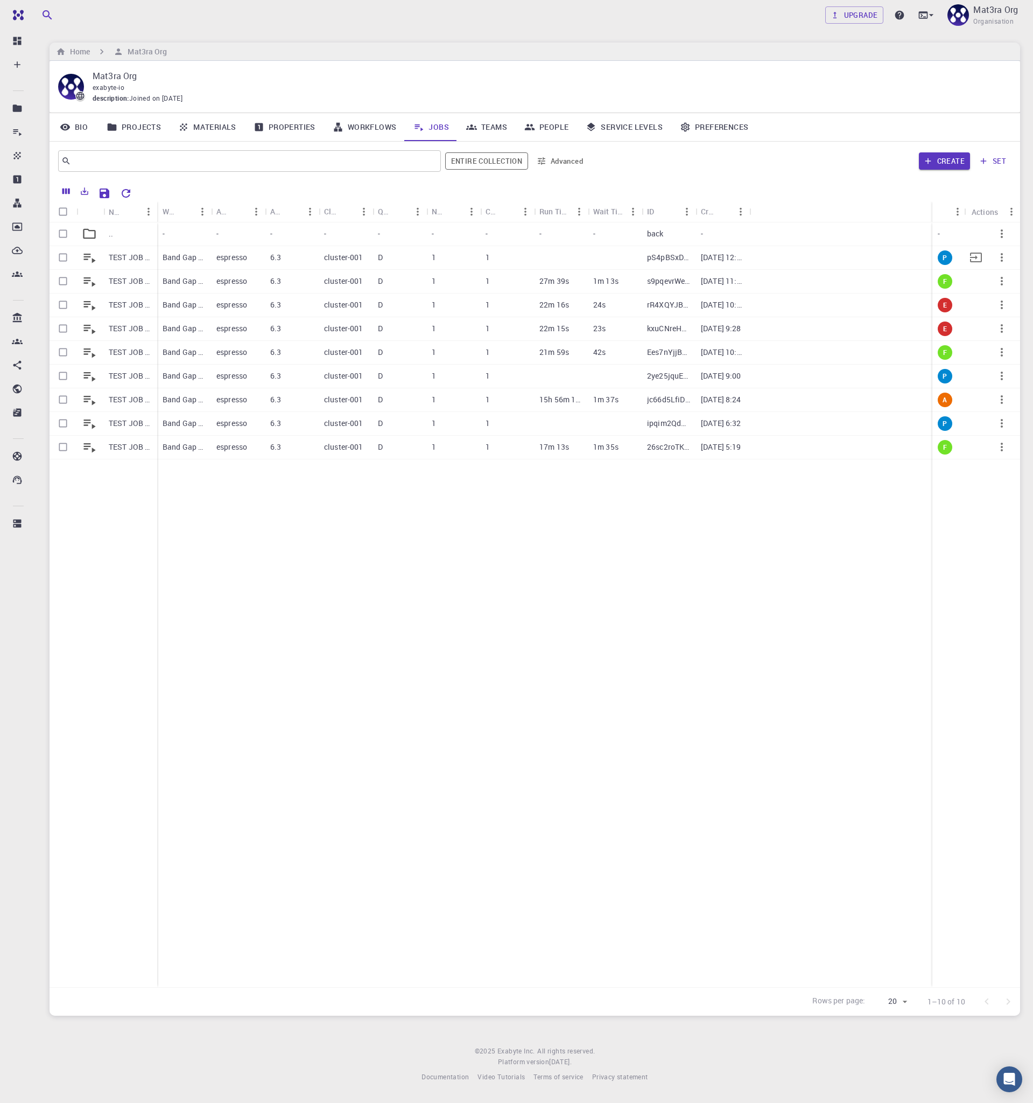
click at [137, 256] on p "TEST JOB BG [DATE] 09:28 (clone) (clone) (clone)" at bounding box center [130, 257] width 43 height 11
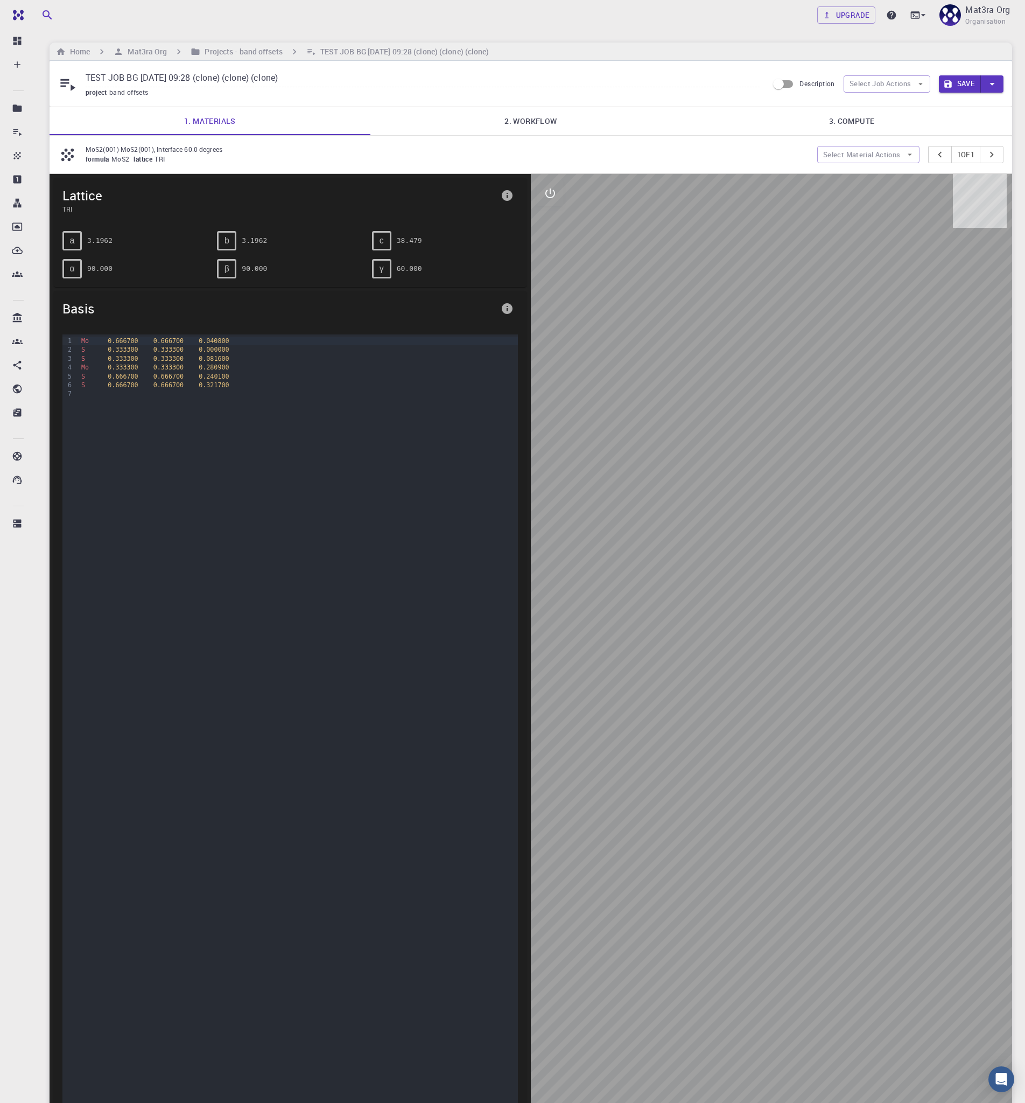
click at [906, 71] on div "TEST JOB BG [DATE] 09:28 (clone) (clone) (clone) project band offsets Descripti…" at bounding box center [531, 84] width 963 height 46
click at [891, 78] on button "Select Job Actions" at bounding box center [887, 83] width 87 height 17
click at [885, 141] on span "Select workflow" at bounding box center [896, 140] width 51 height 11
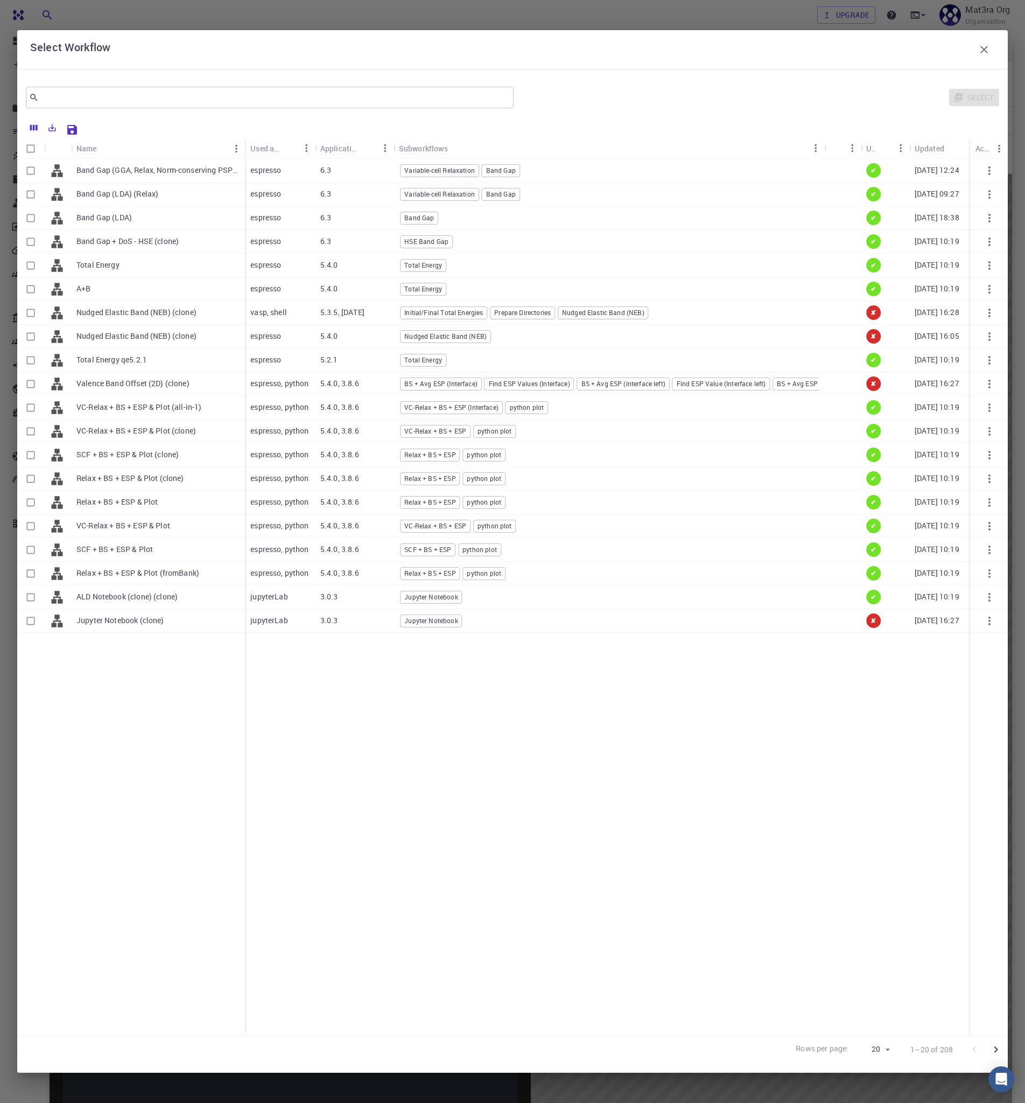
click at [200, 173] on p "Band Gap (GGA, Relax, Norm-conserving PSPS)" at bounding box center [157, 170] width 163 height 11
checkbox input "true"
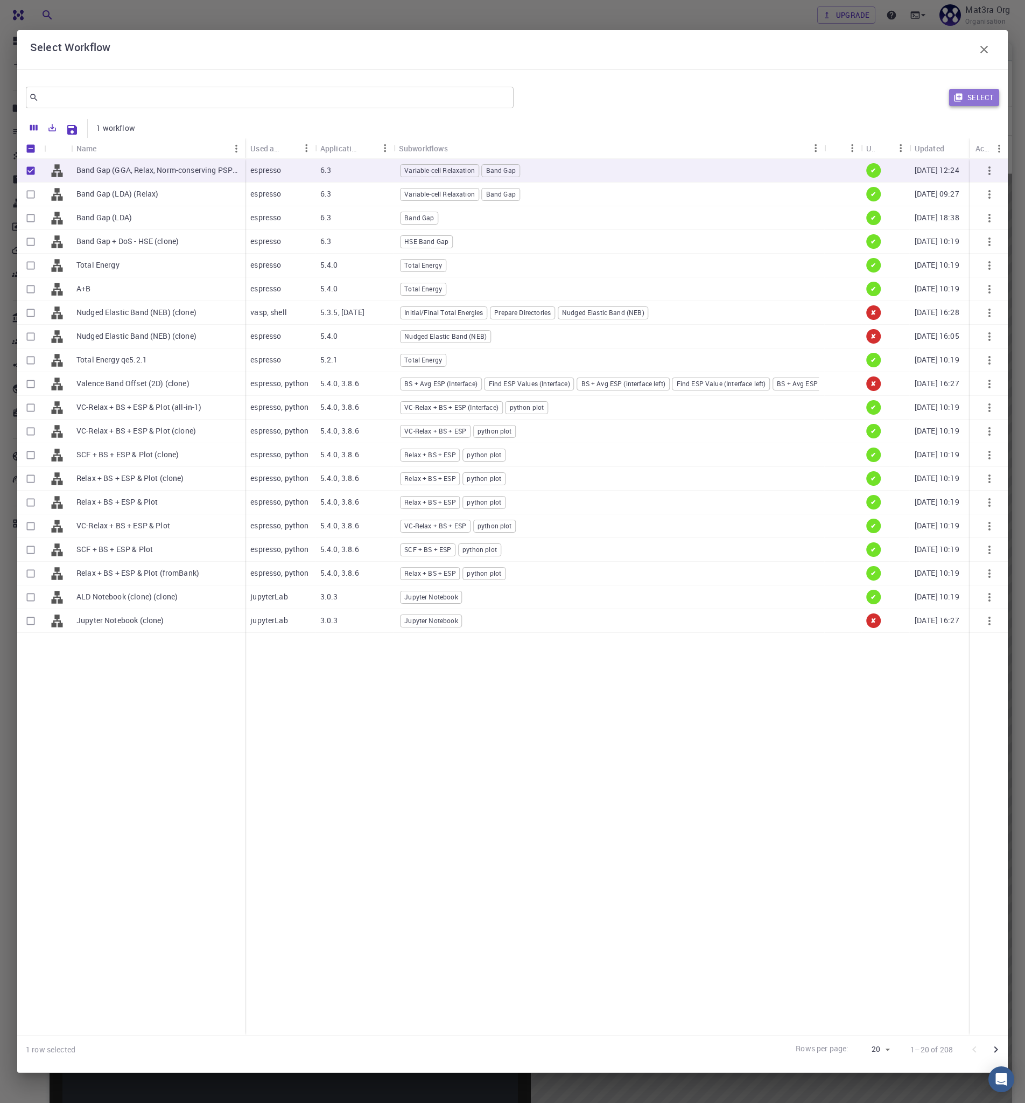
click at [976, 89] on button "Select" at bounding box center [974, 97] width 50 height 17
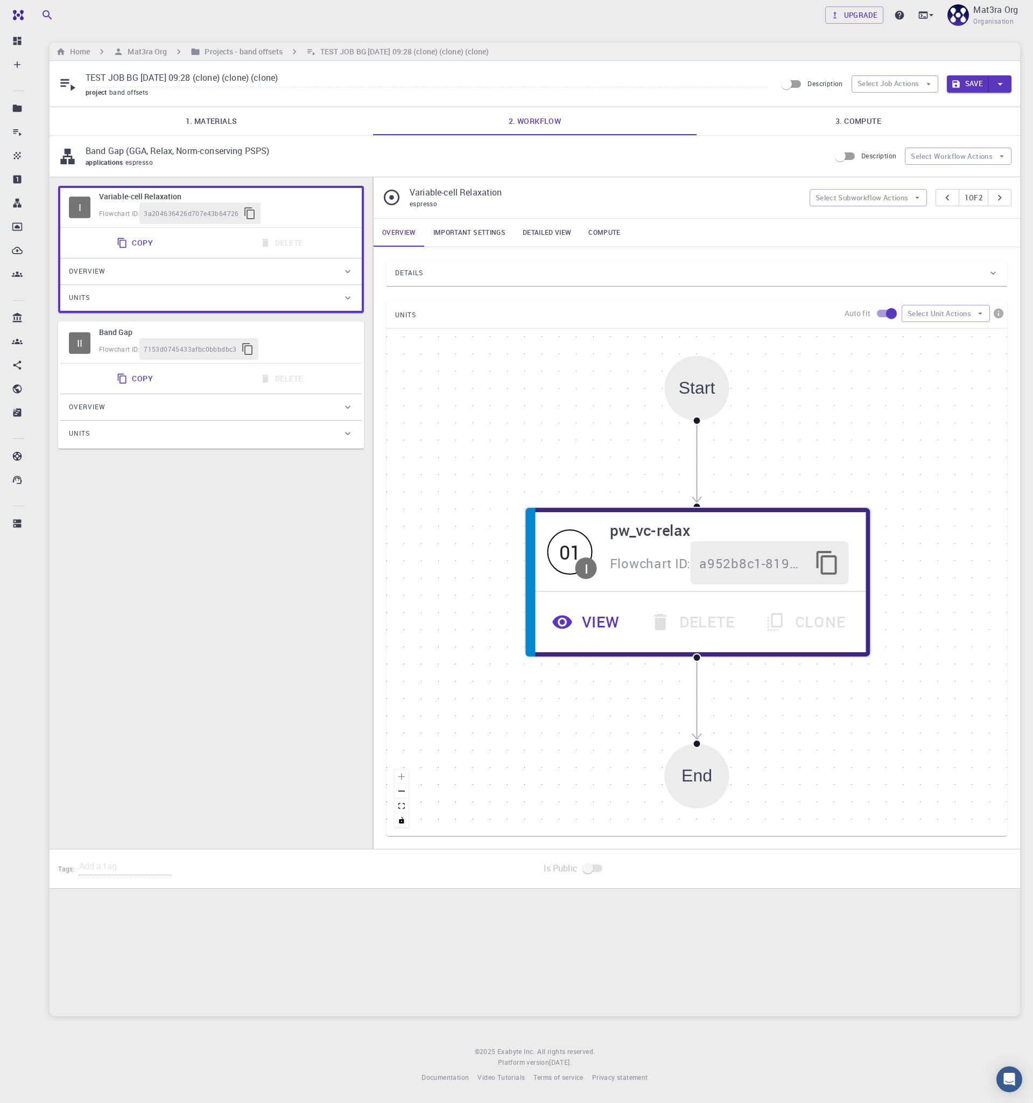
click at [431, 269] on div "Details" at bounding box center [691, 272] width 593 height 17
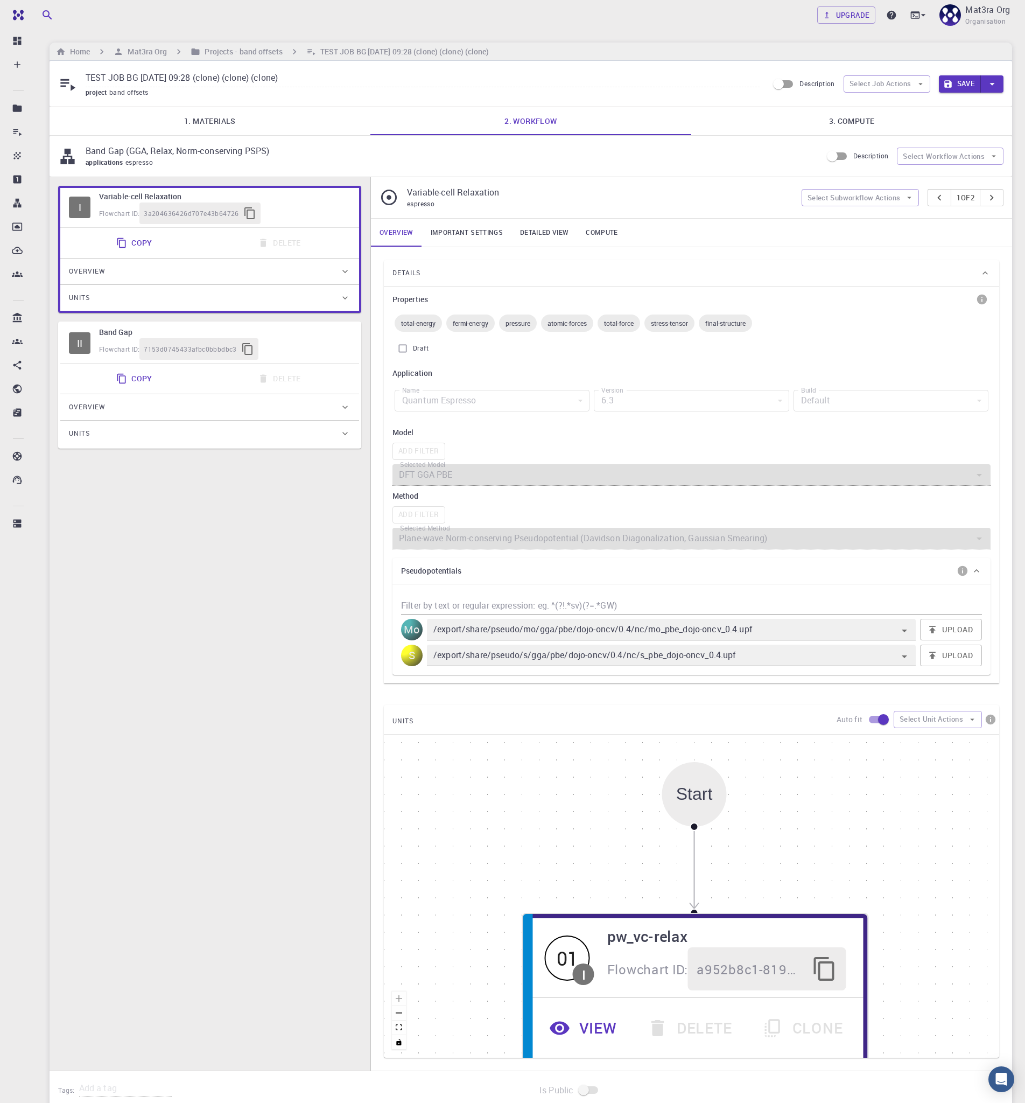
click at [336, 342] on div "Flowchart ID: 7153d0745433afbc0bbbdbc3" at bounding box center [224, 349] width 251 height 22
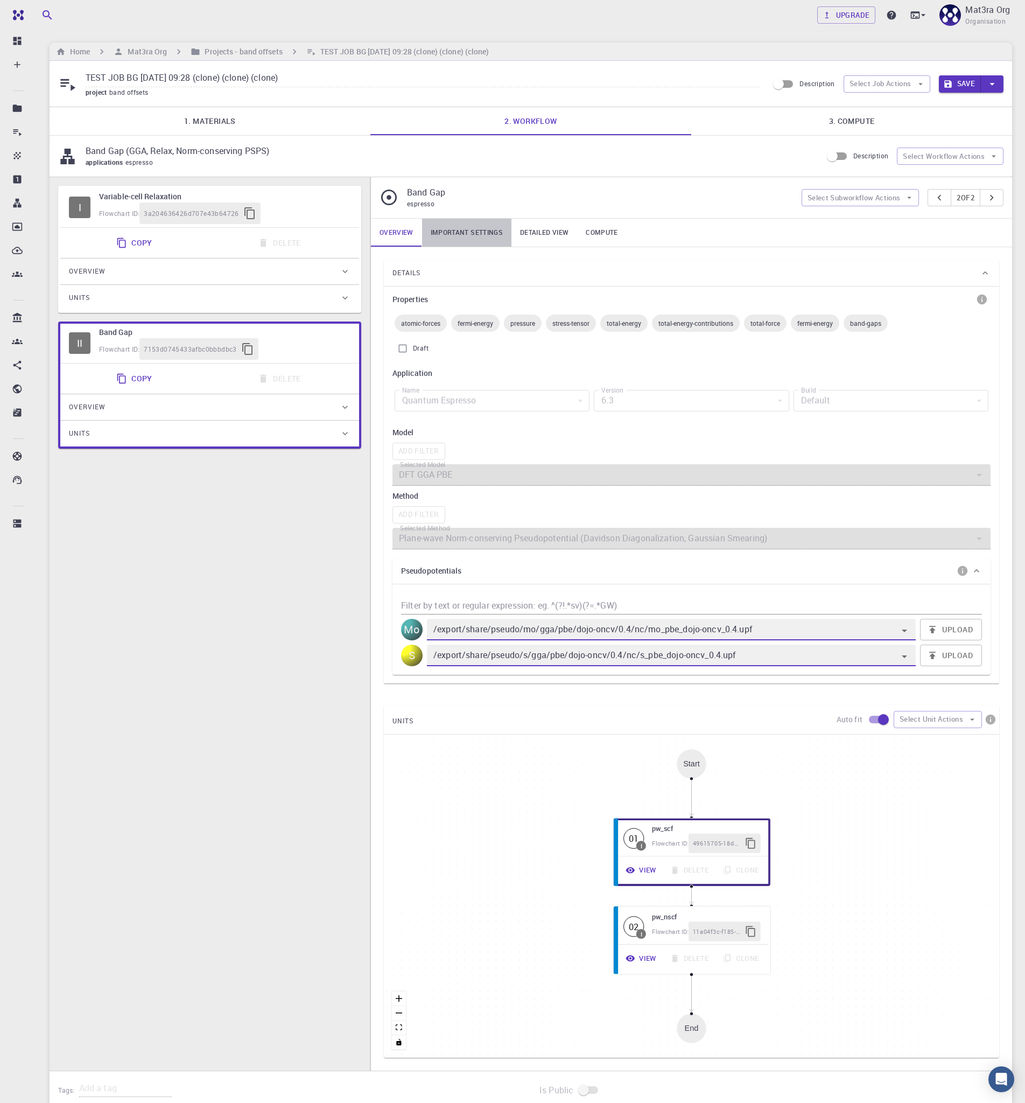
click at [453, 234] on link "Important settings" at bounding box center [466, 233] width 89 height 28
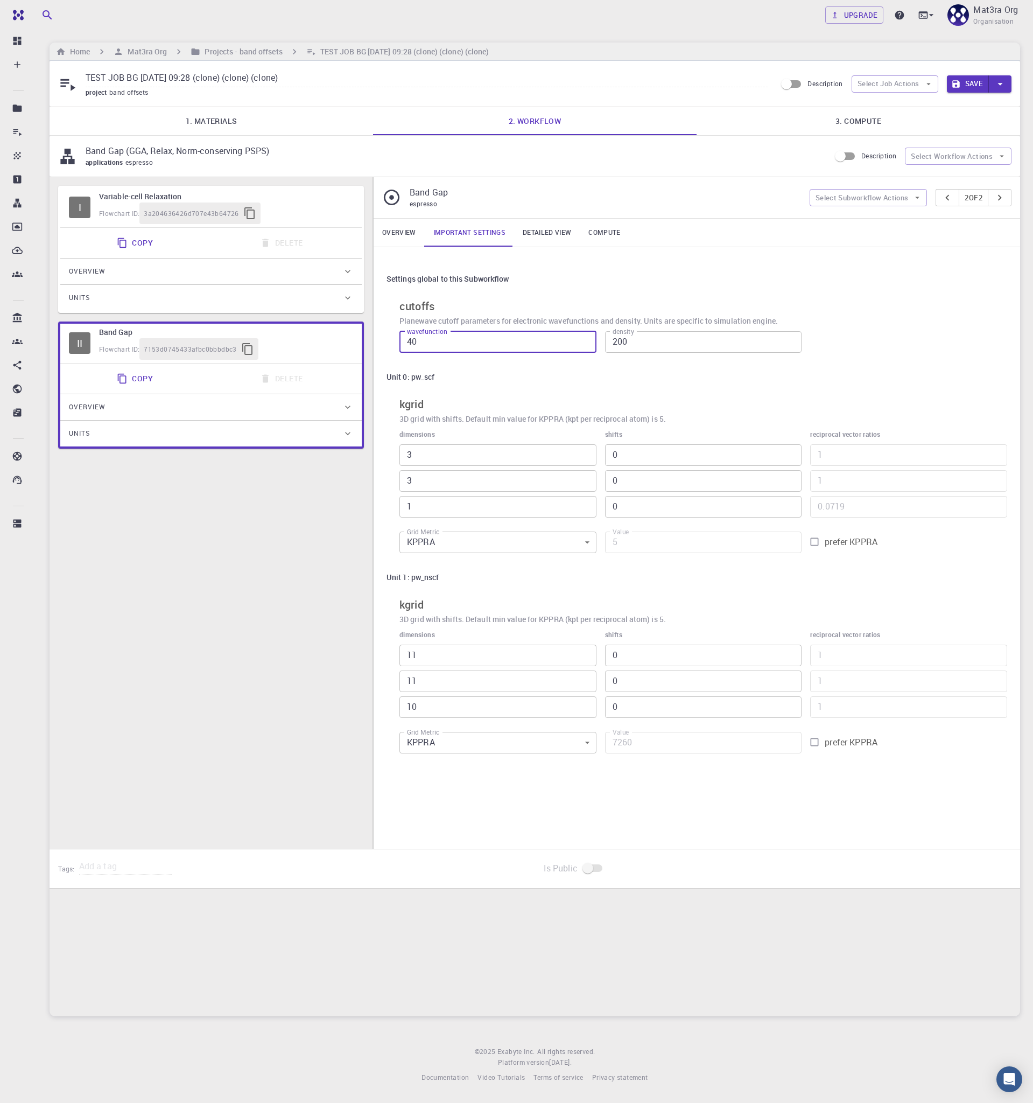
drag, startPoint x: 432, startPoint y: 338, endPoint x: 410, endPoint y: 338, distance: 22.1
click at [410, 338] on input "40" at bounding box center [498, 342] width 197 height 22
click at [437, 346] on input "40" at bounding box center [498, 342] width 197 height 22
drag, startPoint x: 447, startPoint y: 346, endPoint x: 396, endPoint y: 344, distance: 50.7
click at [396, 344] on div "wavefunction 40 wavefunction" at bounding box center [494, 338] width 206 height 30
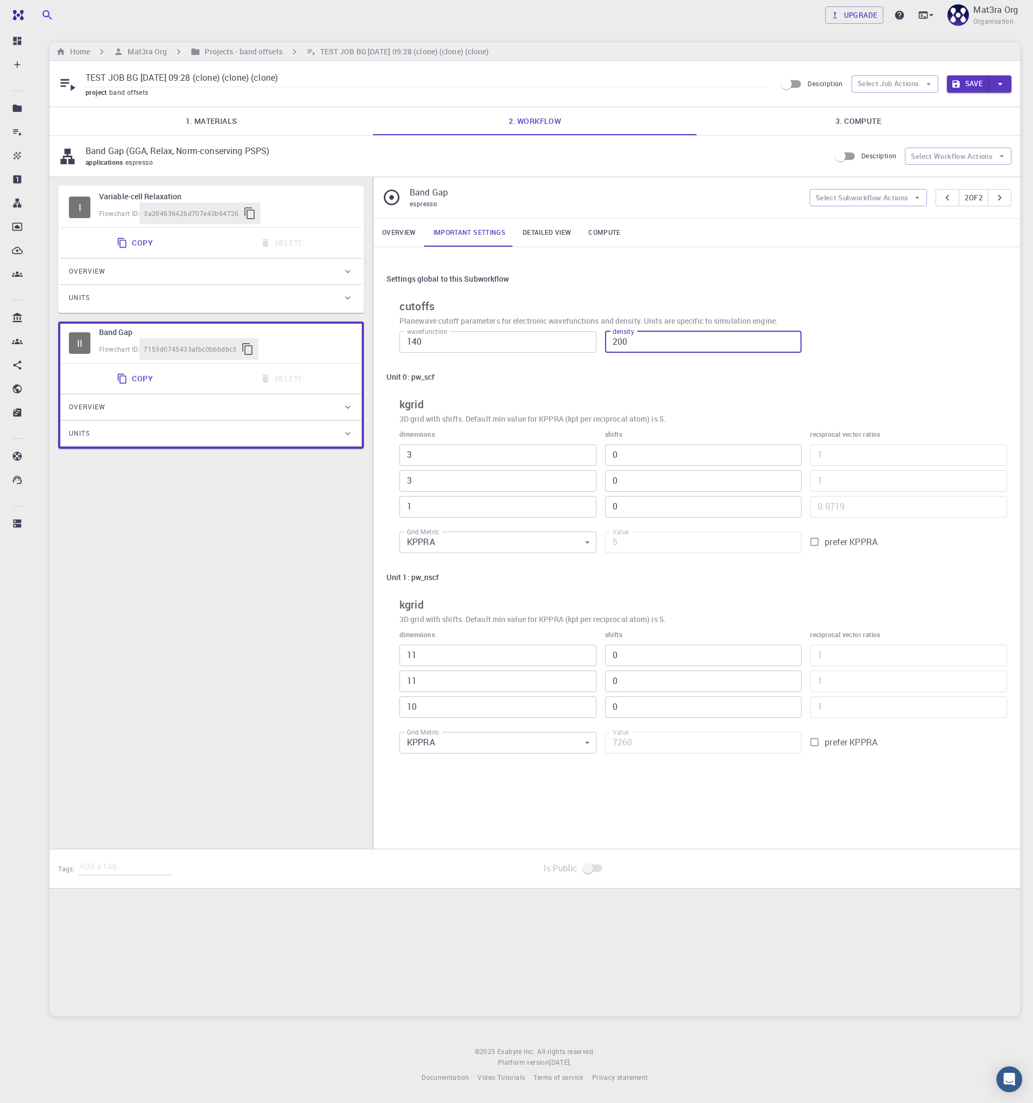
click at [456, 343] on input "140" at bounding box center [498, 342] width 197 height 22
click at [423, 341] on input "40" at bounding box center [498, 342] width 197 height 22
type input "40"
click at [316, 209] on div "Flowchart ID: 3a204636426d707e43b64726" at bounding box center [226, 213] width 254 height 22
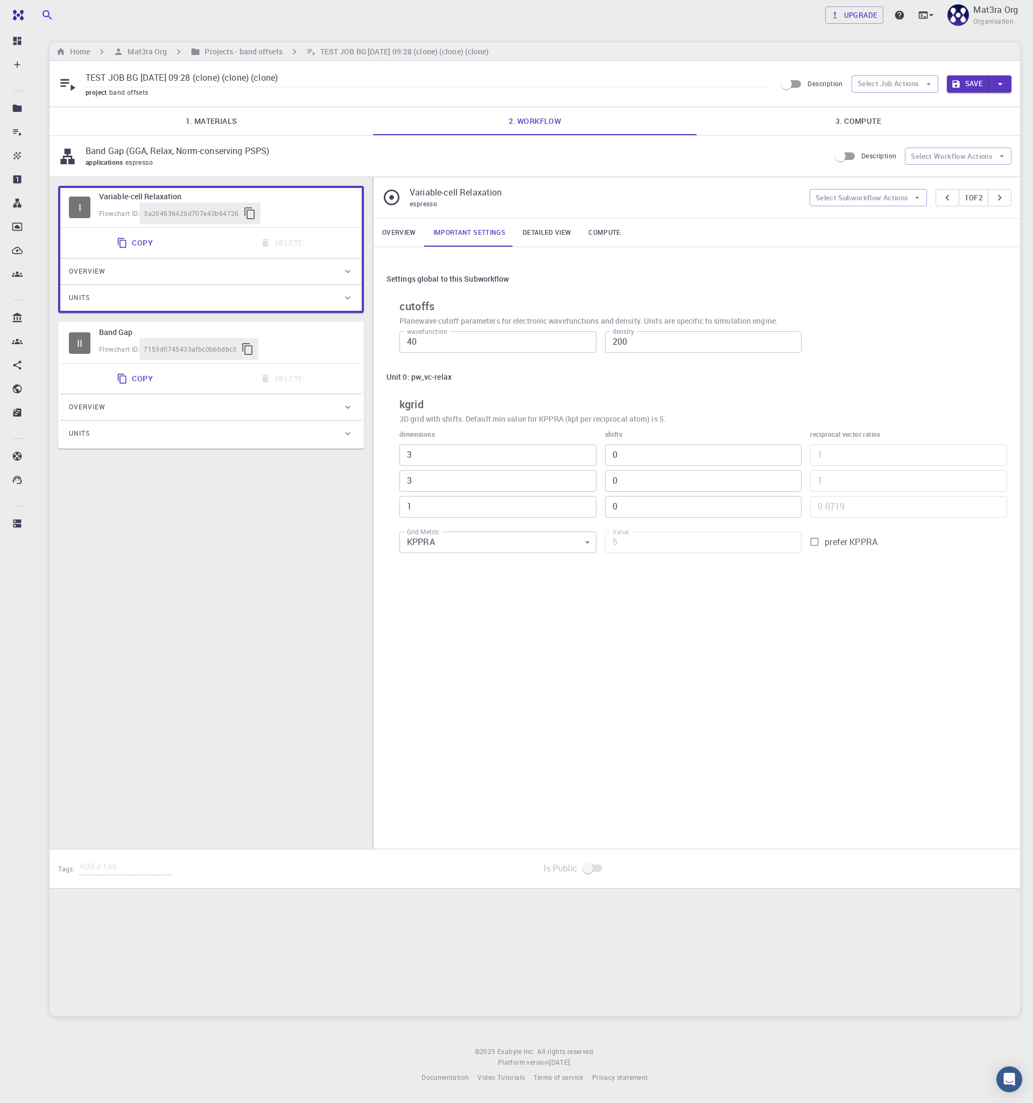
click at [298, 348] on div "Flowchart ID: 7153d0745433afbc0bbbdbc3" at bounding box center [226, 349] width 254 height 22
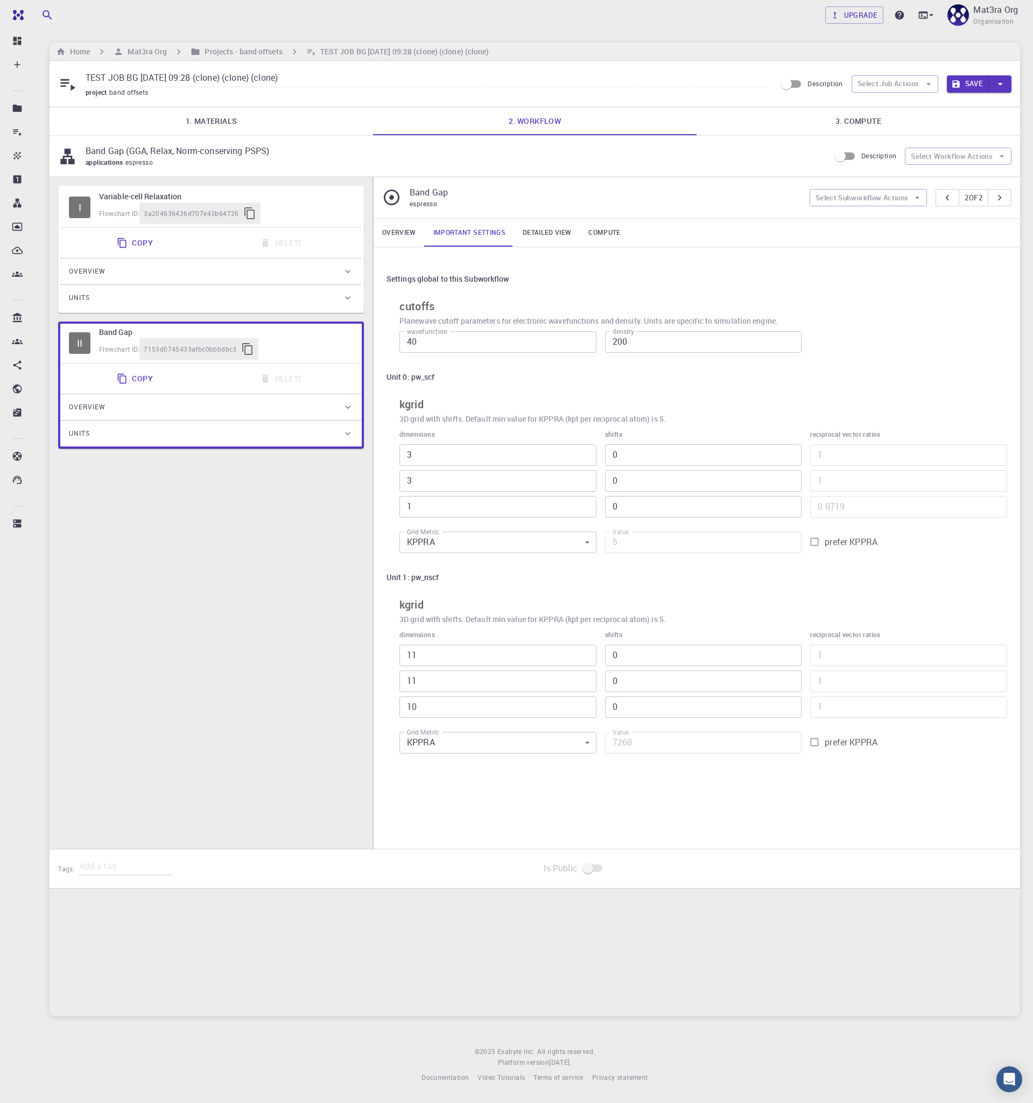
click at [301, 217] on div "Flowchart ID: 3a204636426d707e43b64726" at bounding box center [226, 213] width 254 height 22
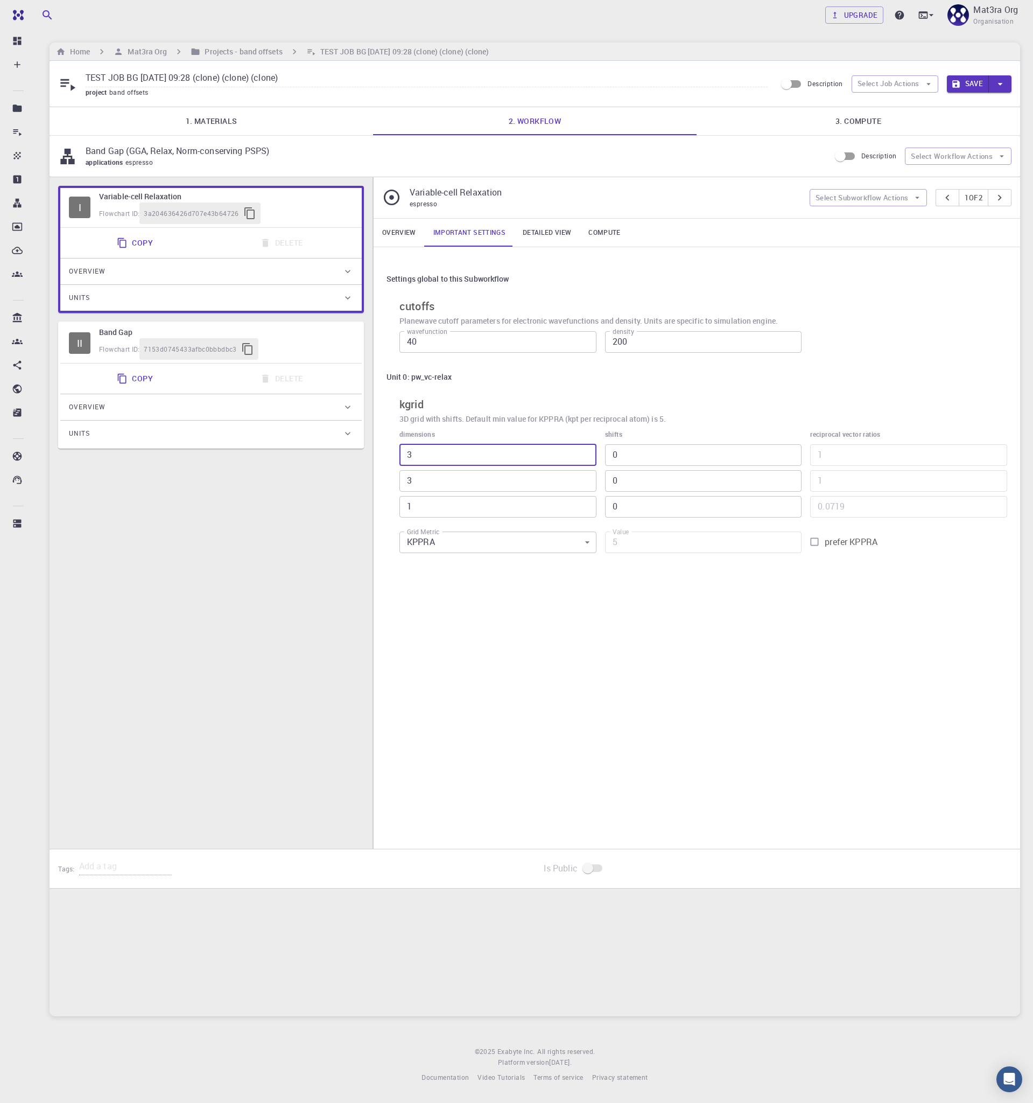
drag, startPoint x: 422, startPoint y: 455, endPoint x: 396, endPoint y: 455, distance: 25.8
click at [396, 455] on div "dimensions 3 ​ 3 ​ 1 ​" at bounding box center [494, 469] width 206 height 97
type input "6"
type input "108"
type input "6"
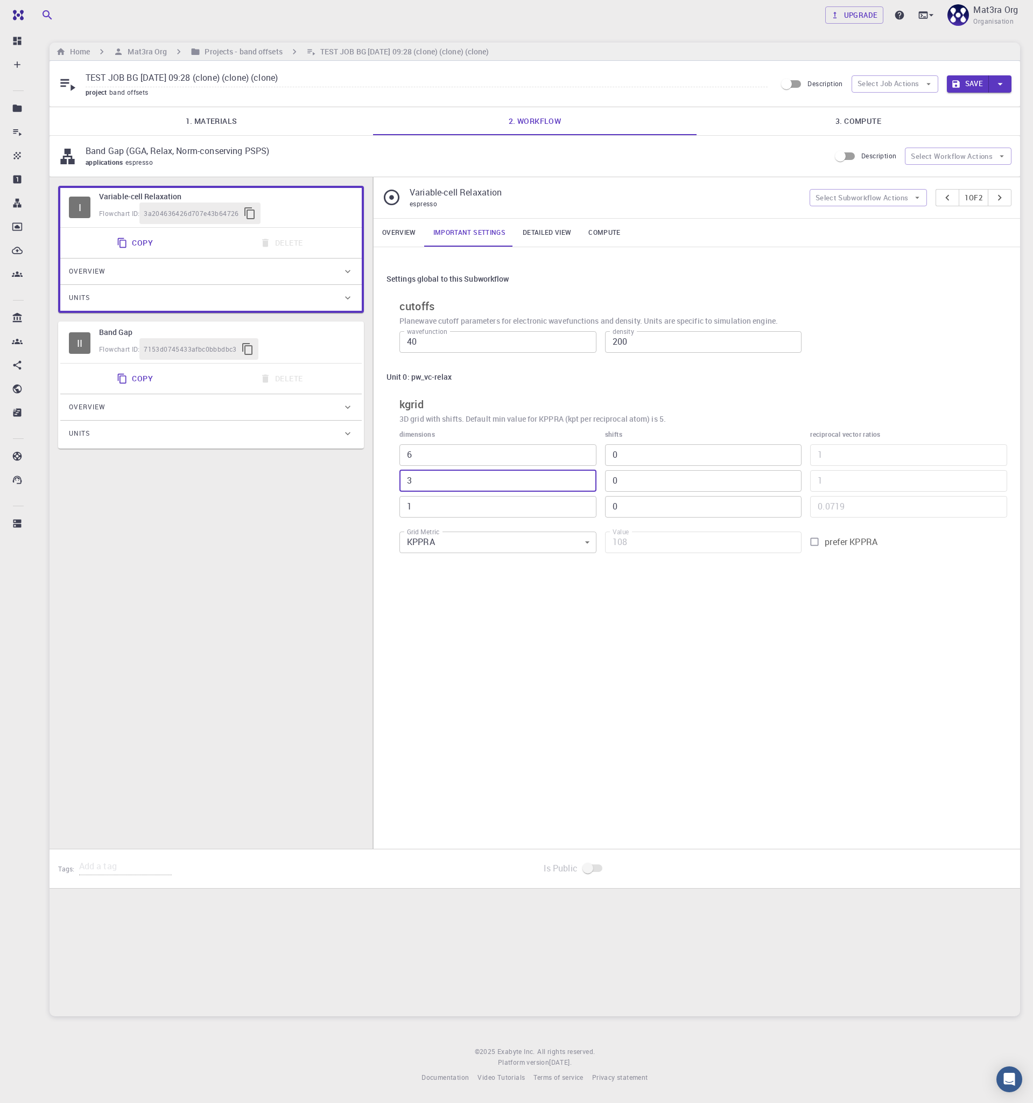
drag, startPoint x: 421, startPoint y: 478, endPoint x: 391, endPoint y: 478, distance: 30.2
click at [391, 478] on div "dimensions 6 ​ 3 ​ 1 ​" at bounding box center [494, 469] width 206 height 97
type input "6"
type input "216"
type input "6"
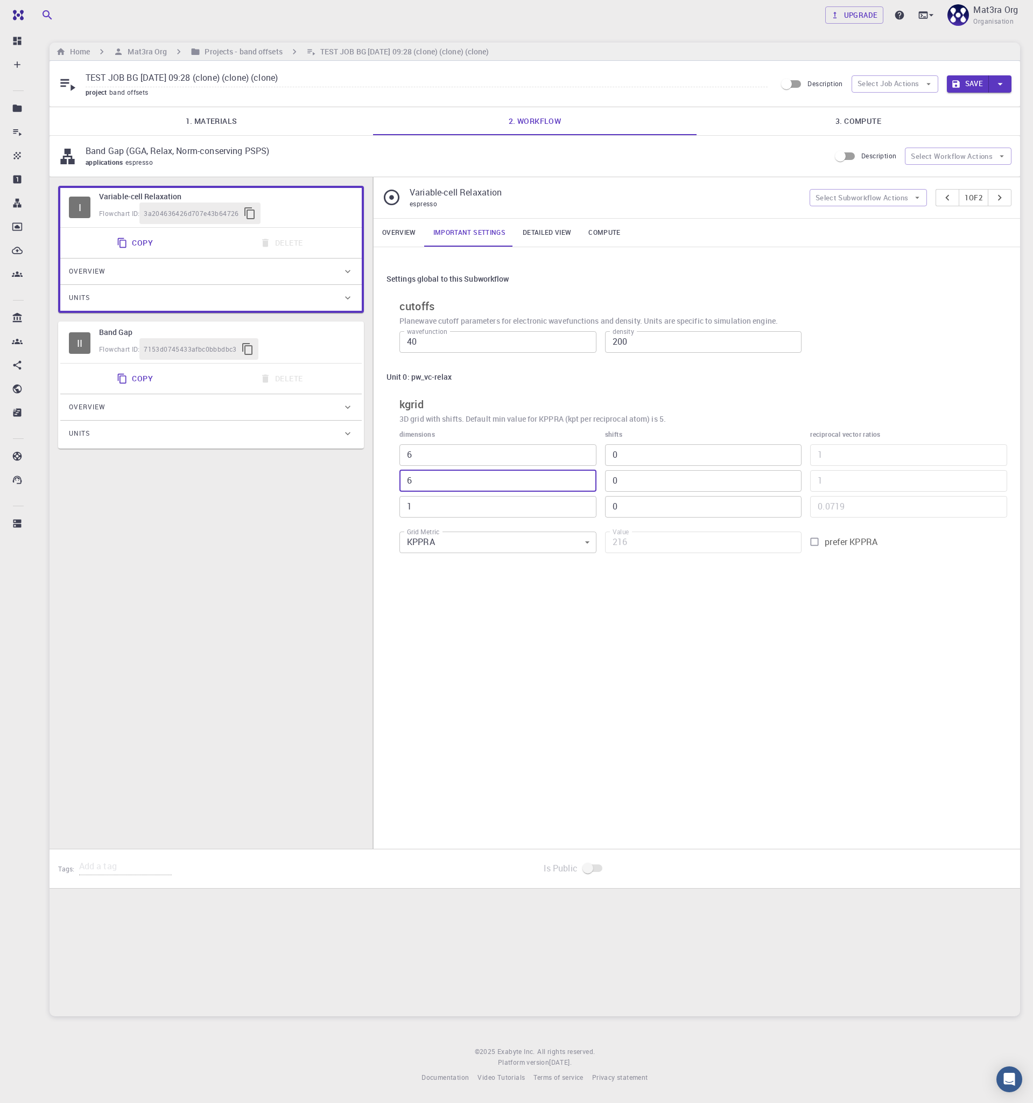
click at [602, 708] on div "Overview Important settings Detailed view Compute Settings global to this Subwo…" at bounding box center [697, 534] width 647 height 630
drag, startPoint x: 452, startPoint y: 450, endPoint x: 386, endPoint y: 449, distance: 66.8
click at [386, 449] on div "Settings global to this Subworkflow cutoffs Planewave cutoff parameters for ele…" at bounding box center [697, 413] width 647 height 333
type input "8"
type input "288"
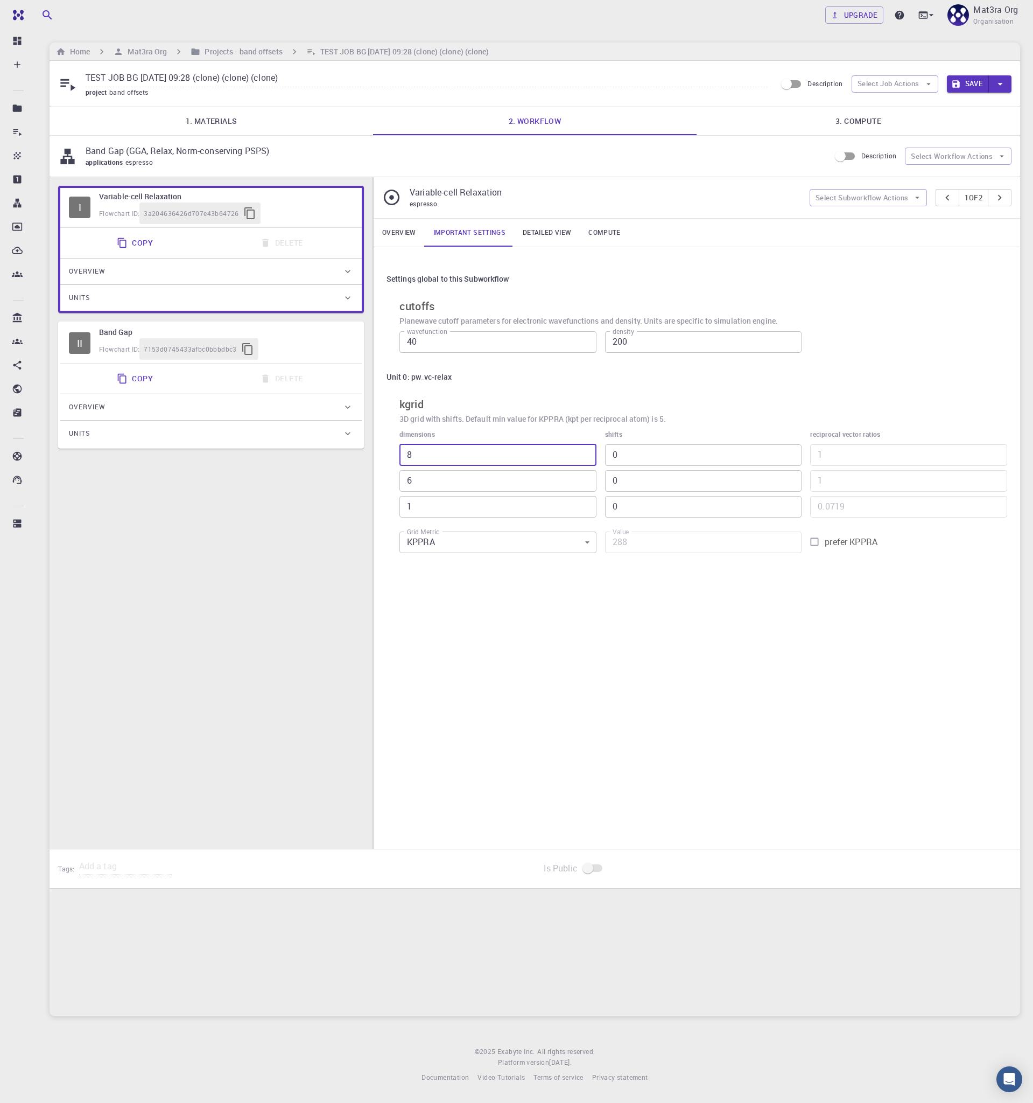
type input "8"
type input "384"
type input "8"
click at [310, 344] on div "Flowchart ID: 7153d0745433afbc0bbbdbc3" at bounding box center [226, 349] width 254 height 22
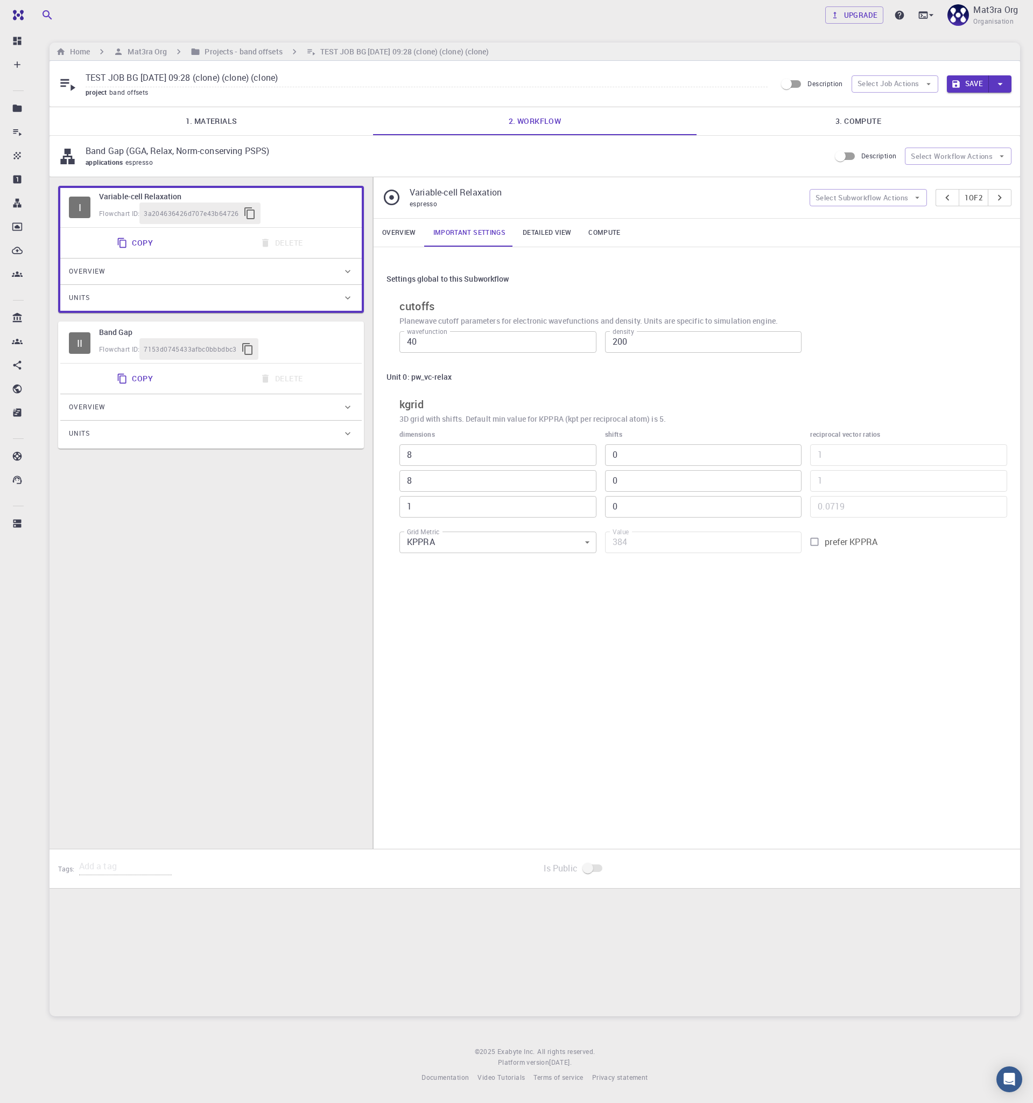
type input "3"
type input "5"
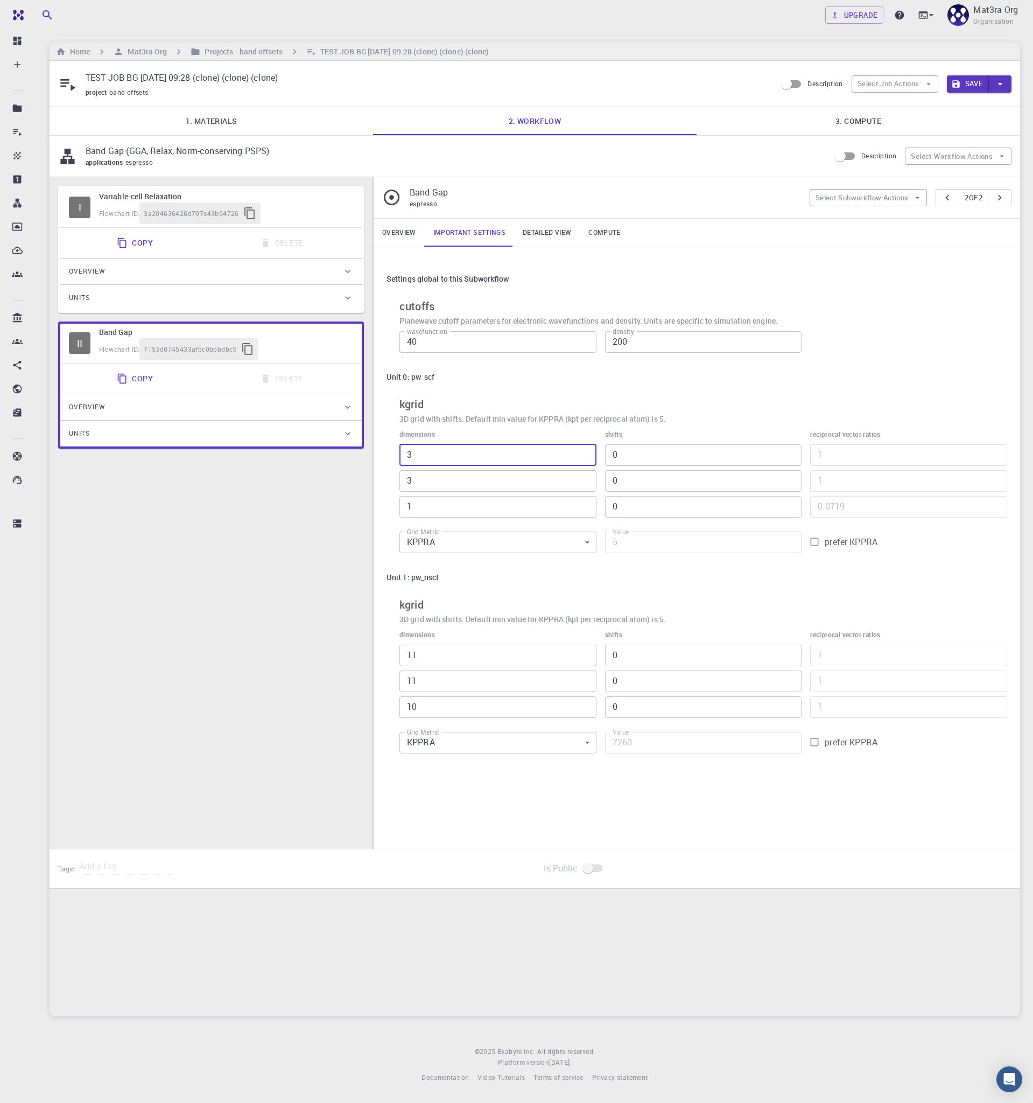
drag, startPoint x: 421, startPoint y: 457, endPoint x: 376, endPoint y: 450, distance: 45.8
click at [376, 450] on div "Settings global to this Subworkflow cutoffs Planewave cutoff parameters for ele…" at bounding box center [697, 513] width 647 height 533
type input "8"
type input "144"
type input "8"
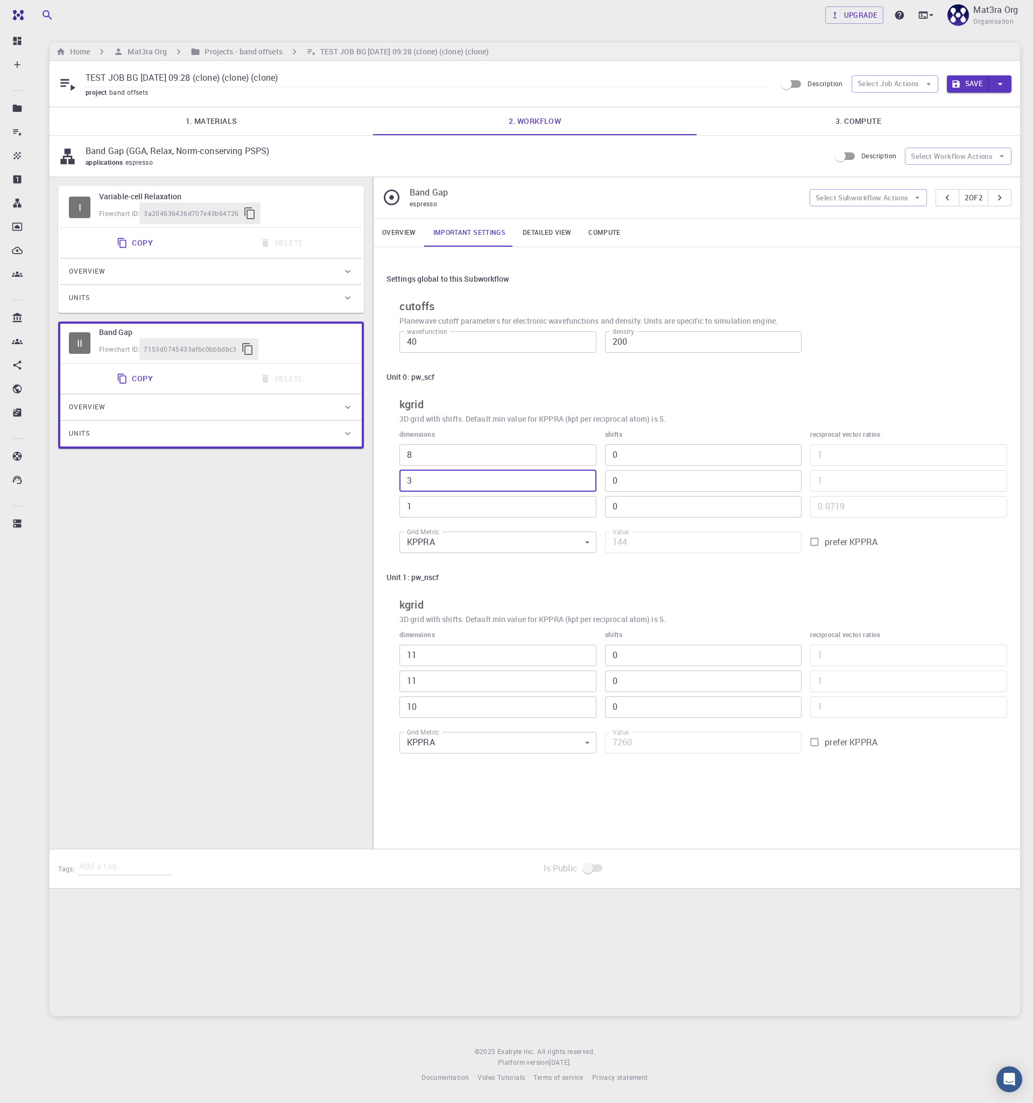
type input "8"
type input "384"
type input "8"
click at [432, 645] on input "11" at bounding box center [498, 656] width 197 height 22
drag, startPoint x: 432, startPoint y: 659, endPoint x: 389, endPoint y: 658, distance: 43.1
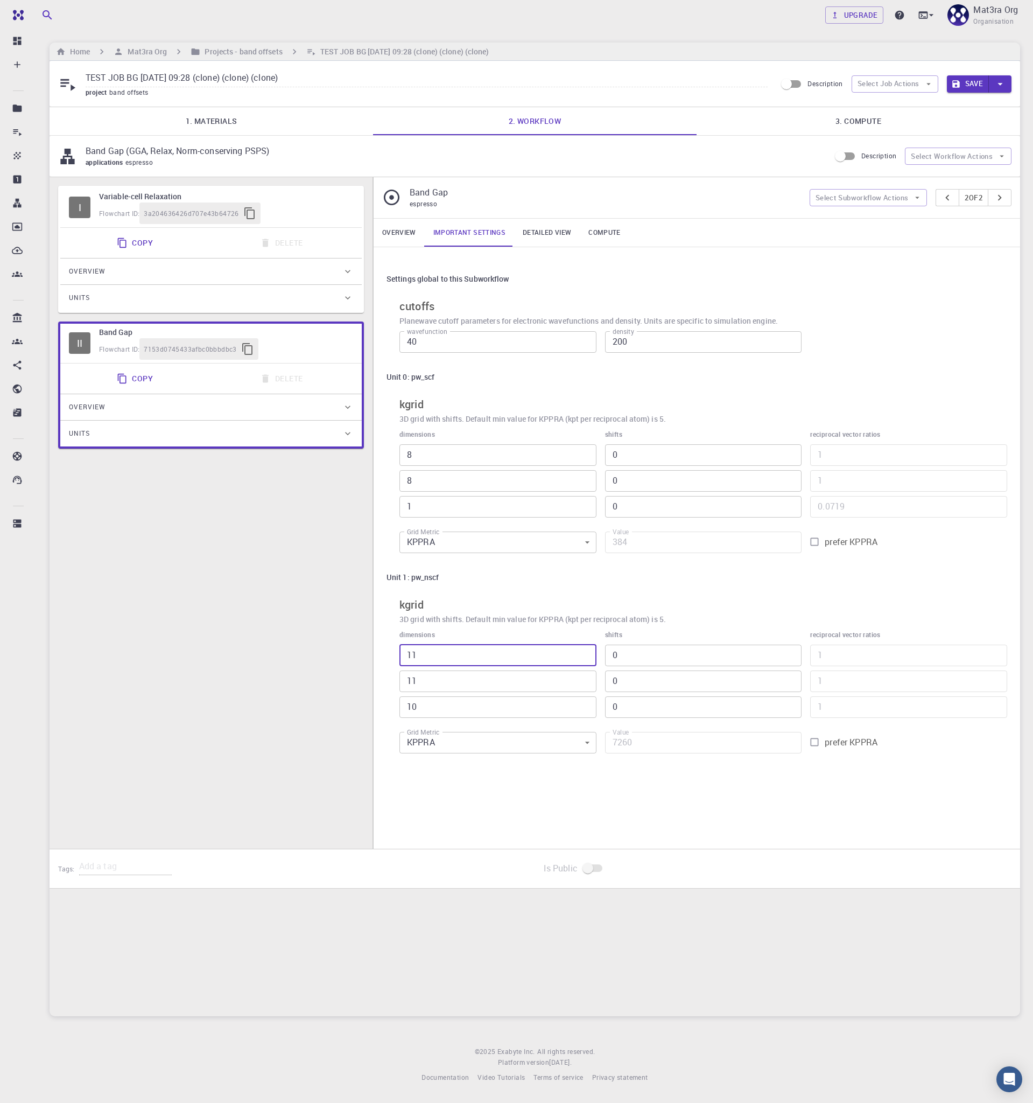
click at [389, 658] on div "Unit 1: pw_nscf kgrid 3D grid with shifts. Default min value for KPPRA (kpt per…" at bounding box center [697, 663] width 621 height 192
type input "1"
type input "660"
type input "11"
type input "7260"
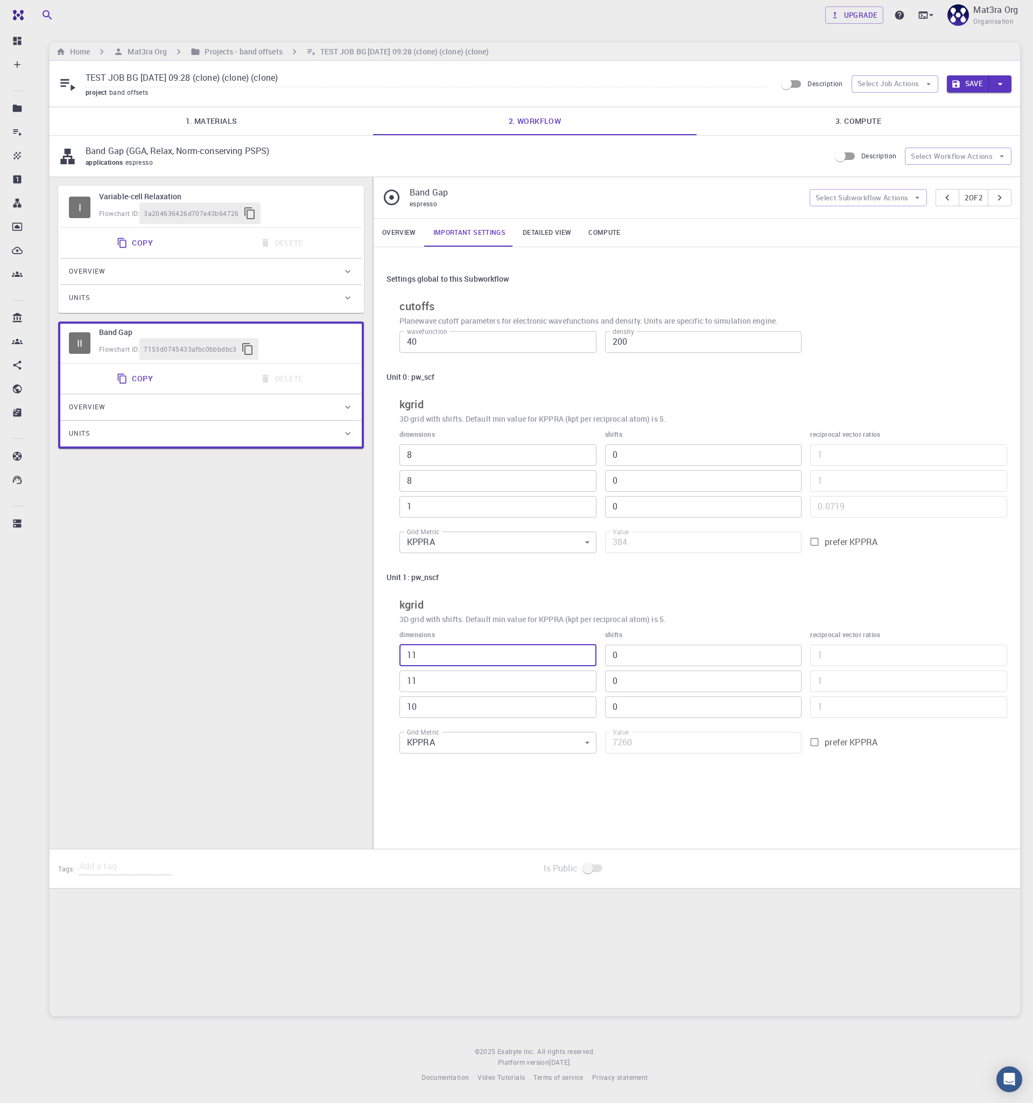
type input "116"
type input "76560"
type input "11"
type input "7260"
type input "1"
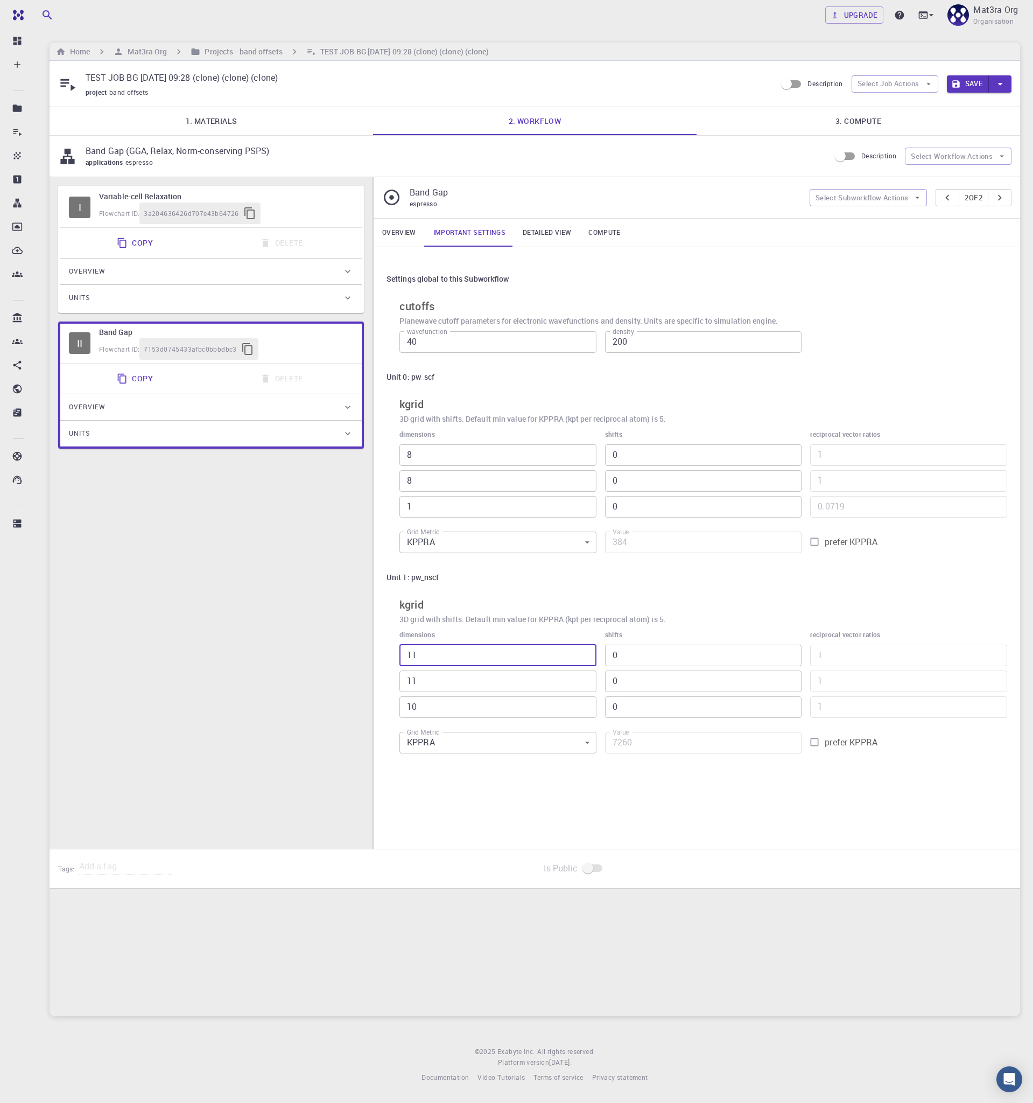
type input "660"
type input "16"
type input "10560"
type input "16"
type input "1"
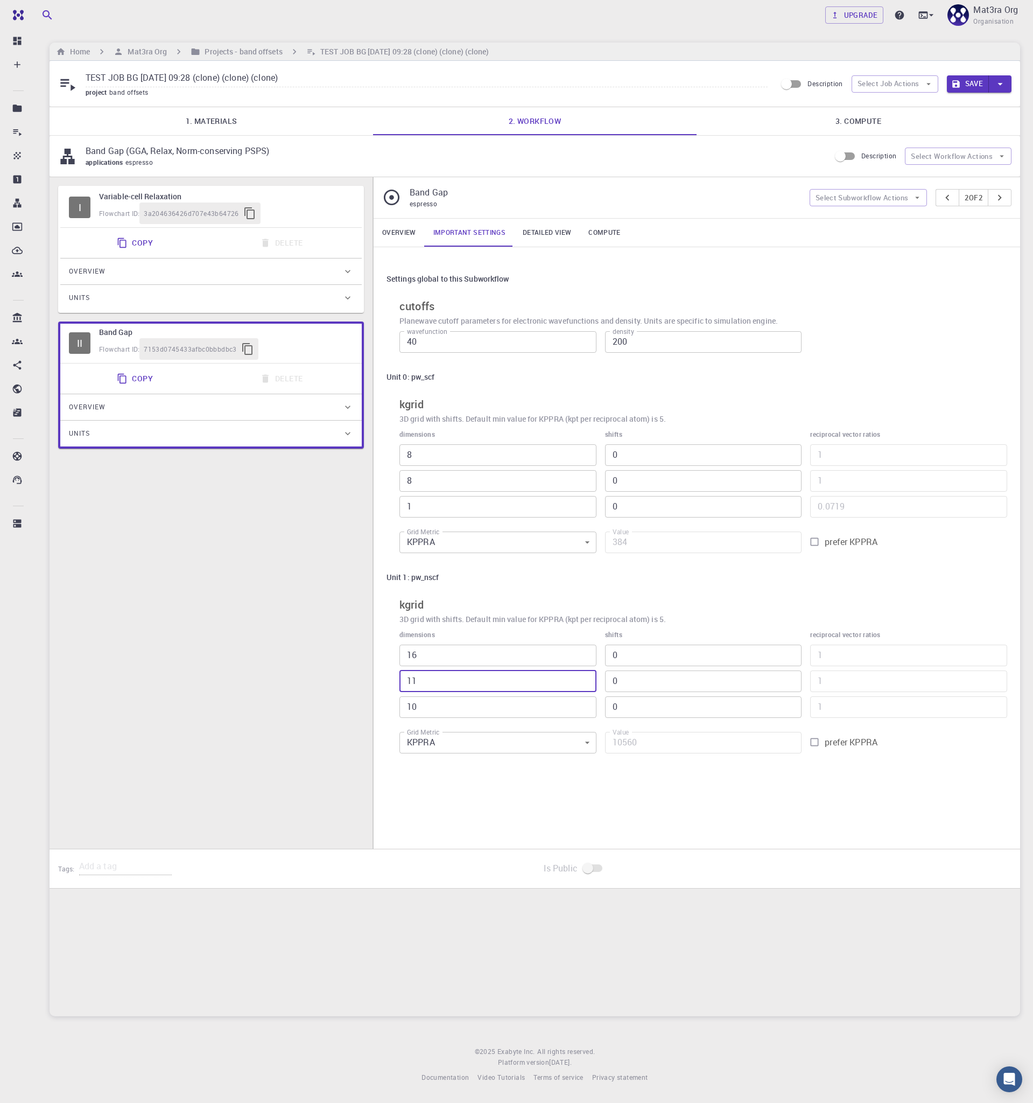
type input "960"
type input "16"
type input "15360"
type input "16"
type input "1"
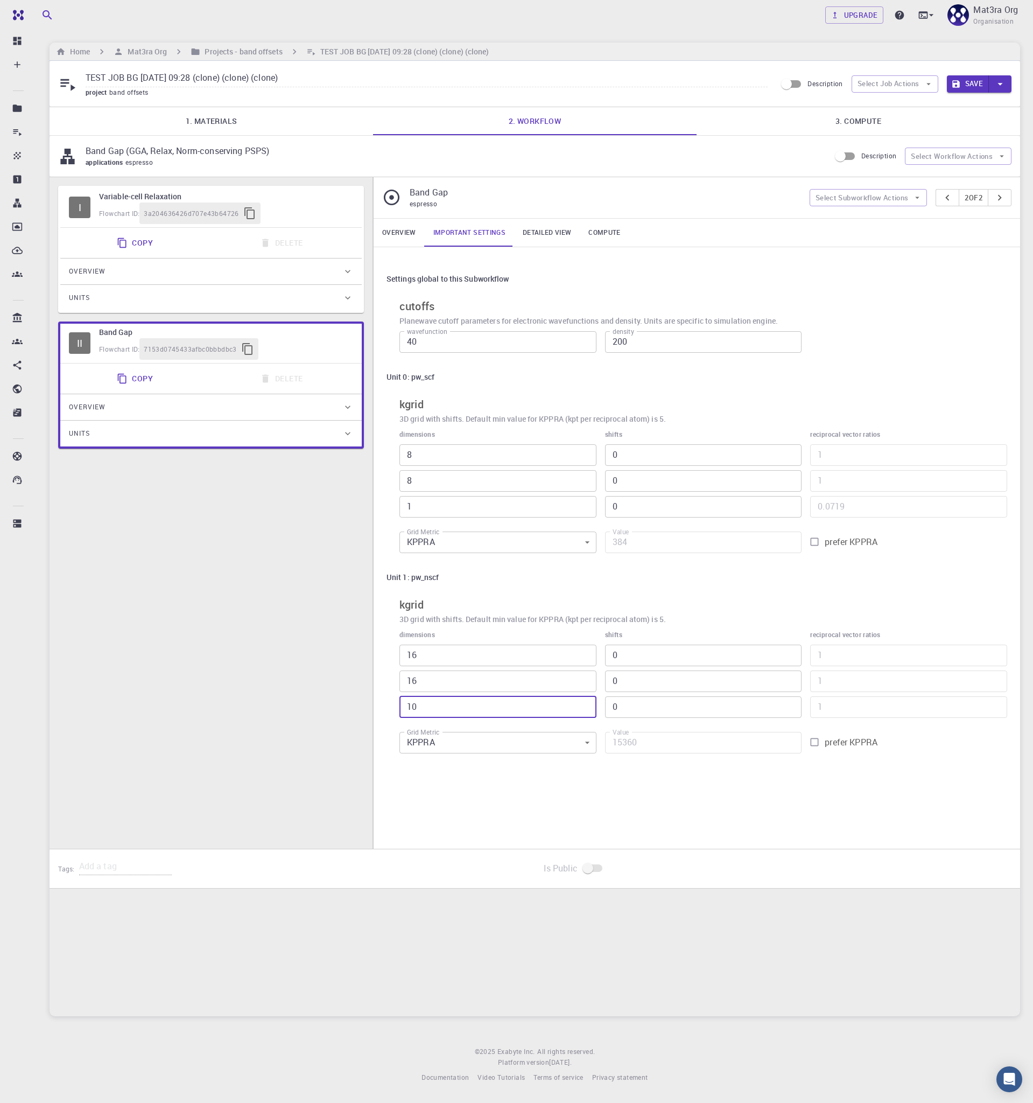
type input "1536"
type input "1"
click at [756, 802] on div "Overview Important settings Detailed view Compute Settings global to this Subwo…" at bounding box center [697, 534] width 647 height 630
drag, startPoint x: 411, startPoint y: 340, endPoint x: 396, endPoint y: 340, distance: 15.1
click at [396, 340] on div "wavefunction 40 wavefunction" at bounding box center [494, 338] width 206 height 30
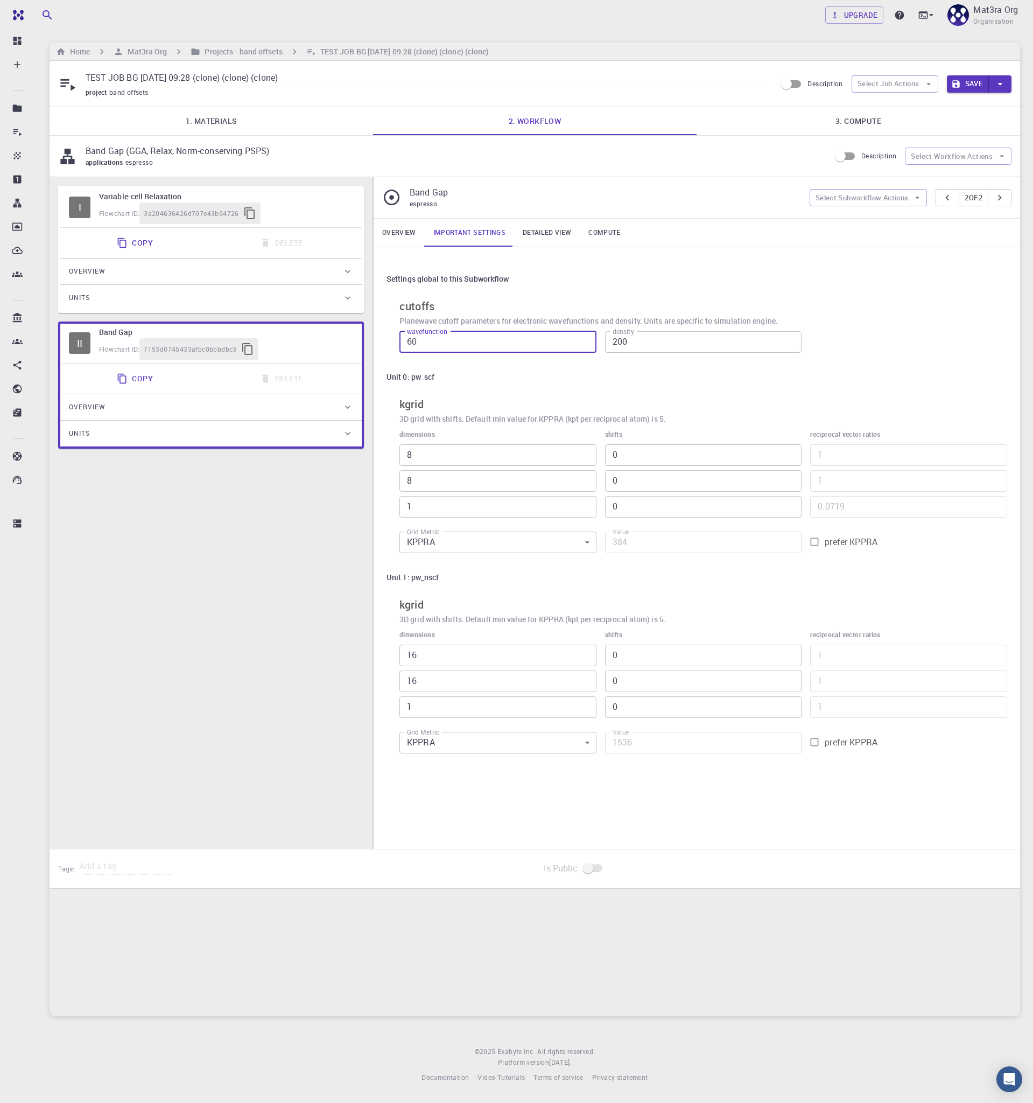
type input "60"
type input "320"
drag, startPoint x: 418, startPoint y: 350, endPoint x: 375, endPoint y: 346, distance: 43.8
click at [375, 346] on div "Settings global to this Subworkflow cutoffs Planewave cutoff parameters for ele…" at bounding box center [697, 513] width 647 height 533
type input "80"
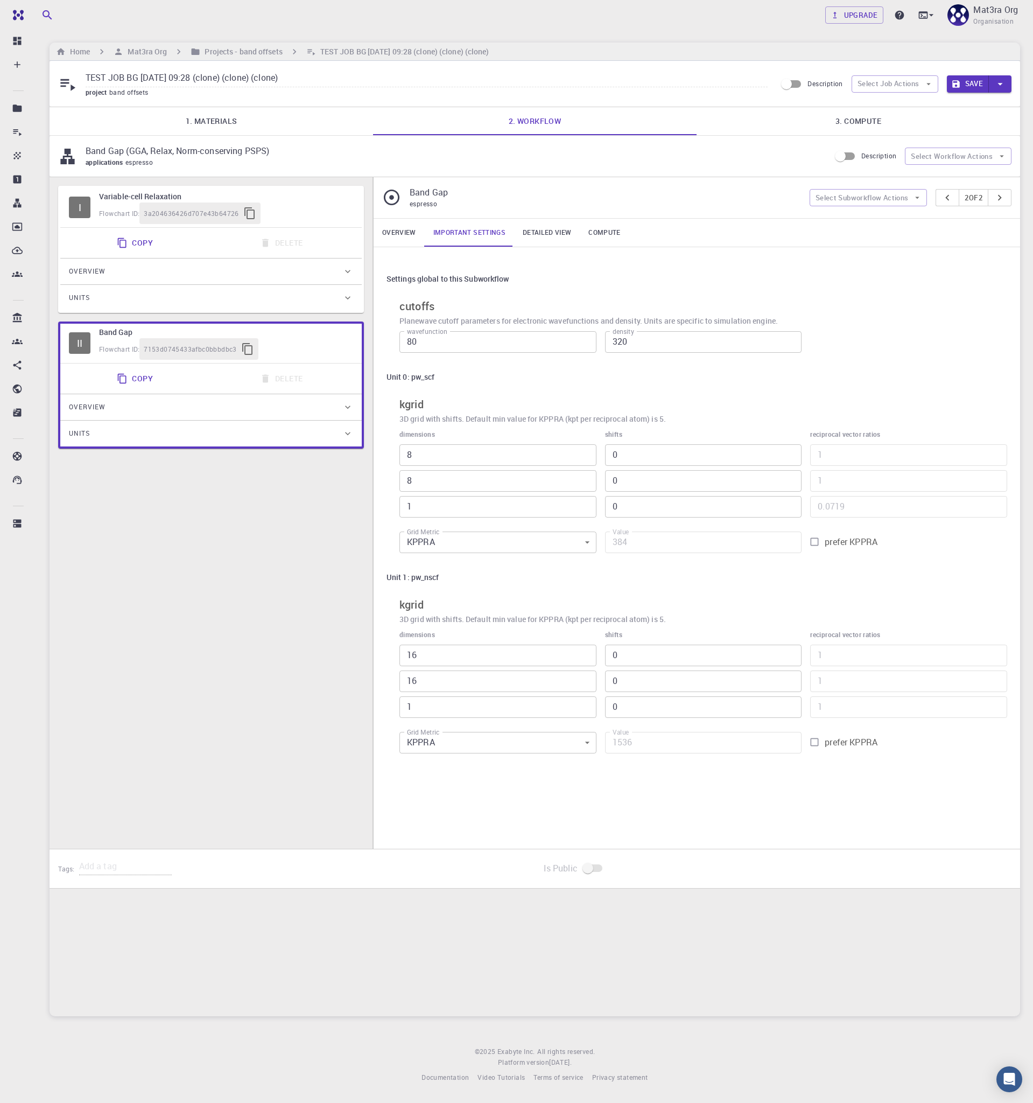
click at [882, 274] on div "Settings global to this Subworkflow" at bounding box center [697, 279] width 621 height 20
click at [308, 213] on div "Flowchart ID: 3a204636426d707e43b64726" at bounding box center [226, 213] width 254 height 22
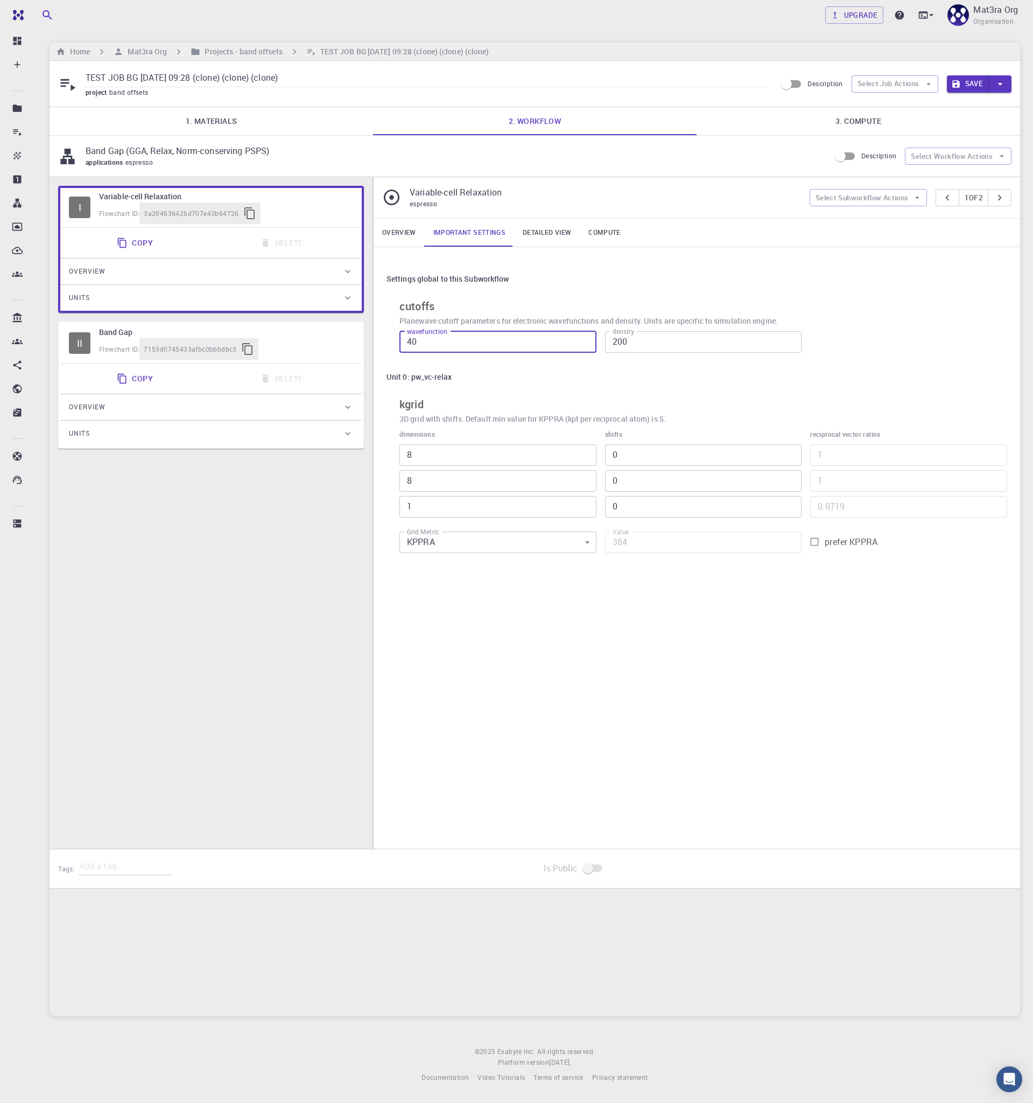
drag, startPoint x: 436, startPoint y: 337, endPoint x: 403, endPoint y: 337, distance: 33.4
click at [403, 337] on input "40" at bounding box center [498, 342] width 197 height 22
type input "80"
type input "320"
click at [913, 304] on h6 "cutoffs" at bounding box center [704, 306] width 608 height 17
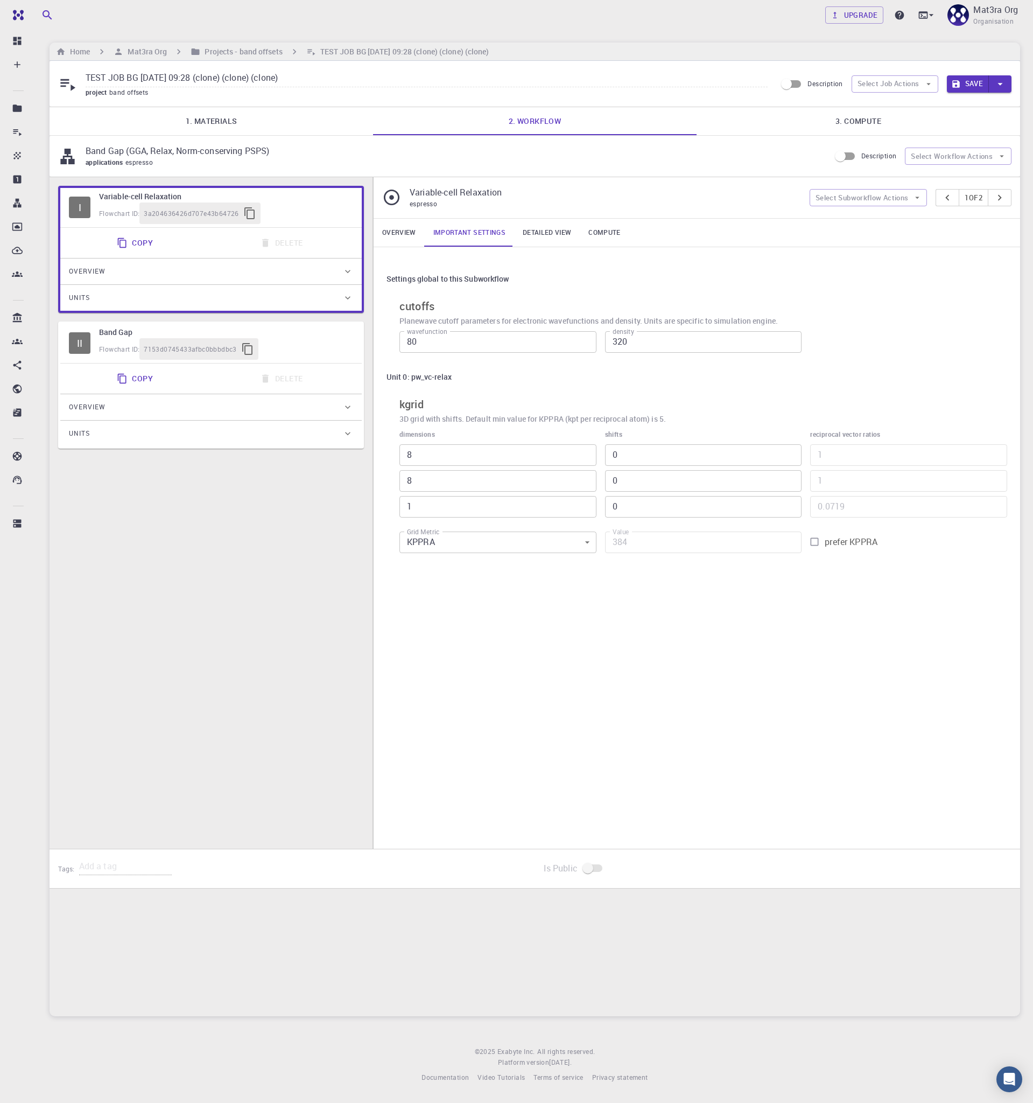
click at [298, 345] on div "Flowchart ID: 7153d0745433afbc0bbbdbc3" at bounding box center [226, 349] width 254 height 22
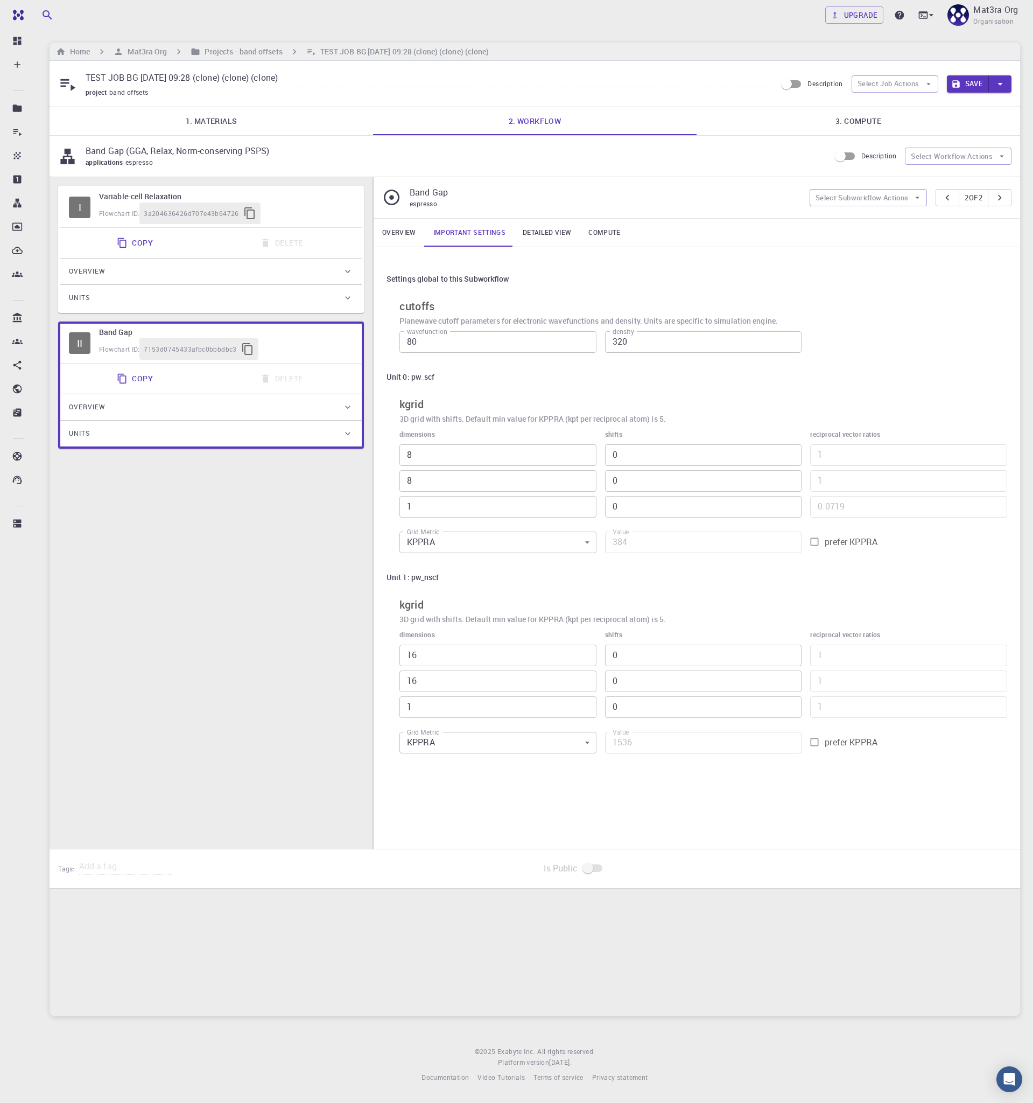
click at [304, 214] on div "Flowchart ID: 3a204636426d707e43b64726" at bounding box center [226, 213] width 254 height 22
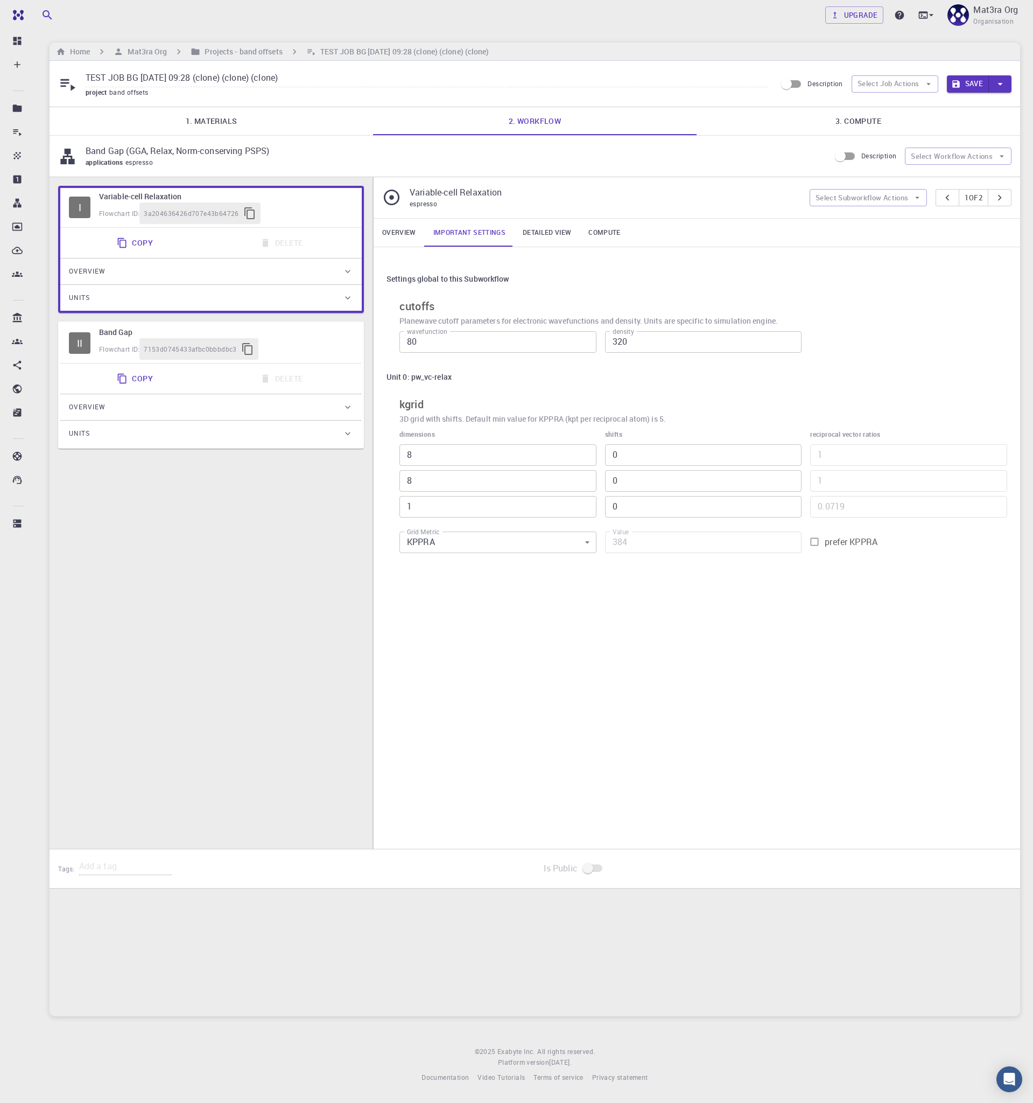
click at [324, 332] on h6 "Band Gap" at bounding box center [226, 332] width 254 height 12
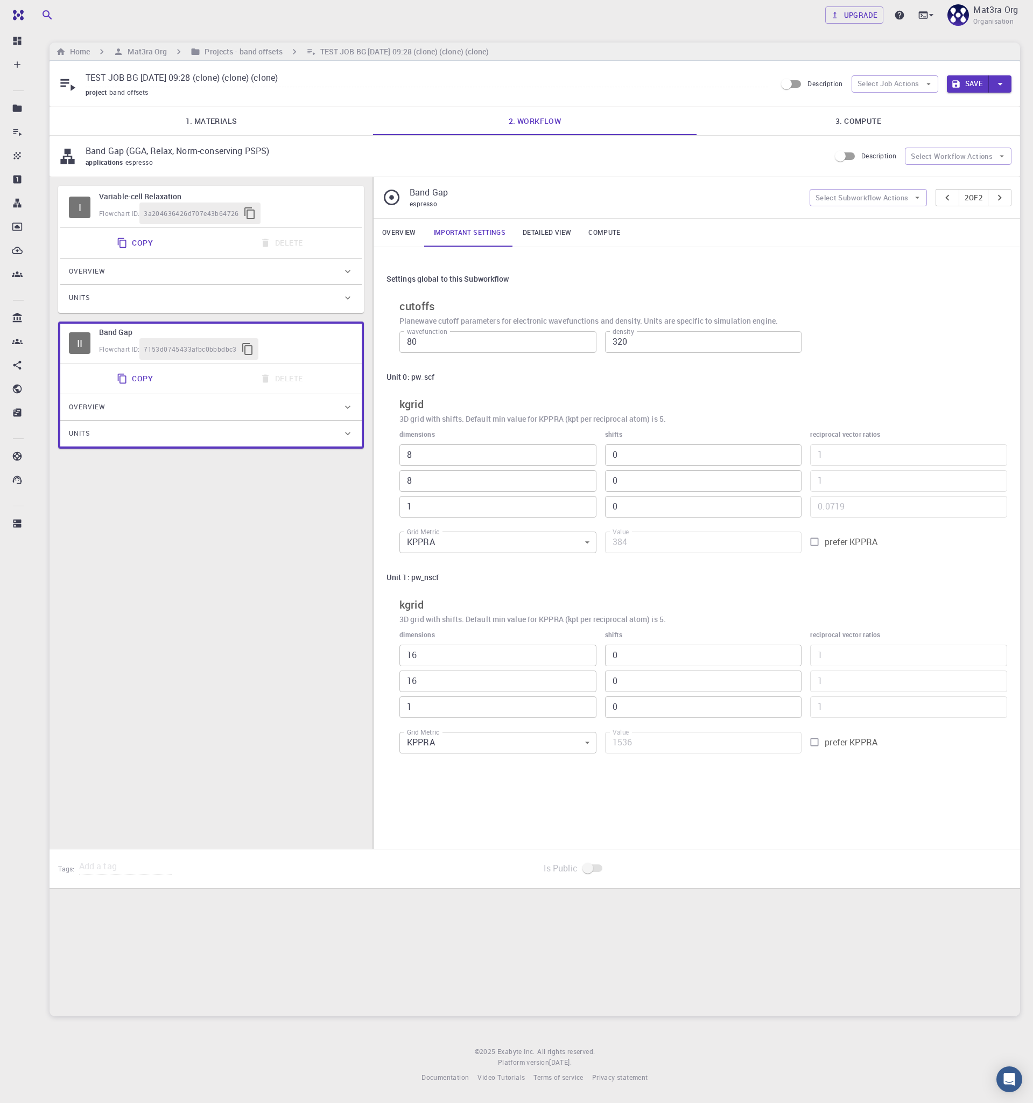
click at [303, 205] on div "Flowchart ID: 3a204636426d707e43b64726" at bounding box center [226, 213] width 254 height 22
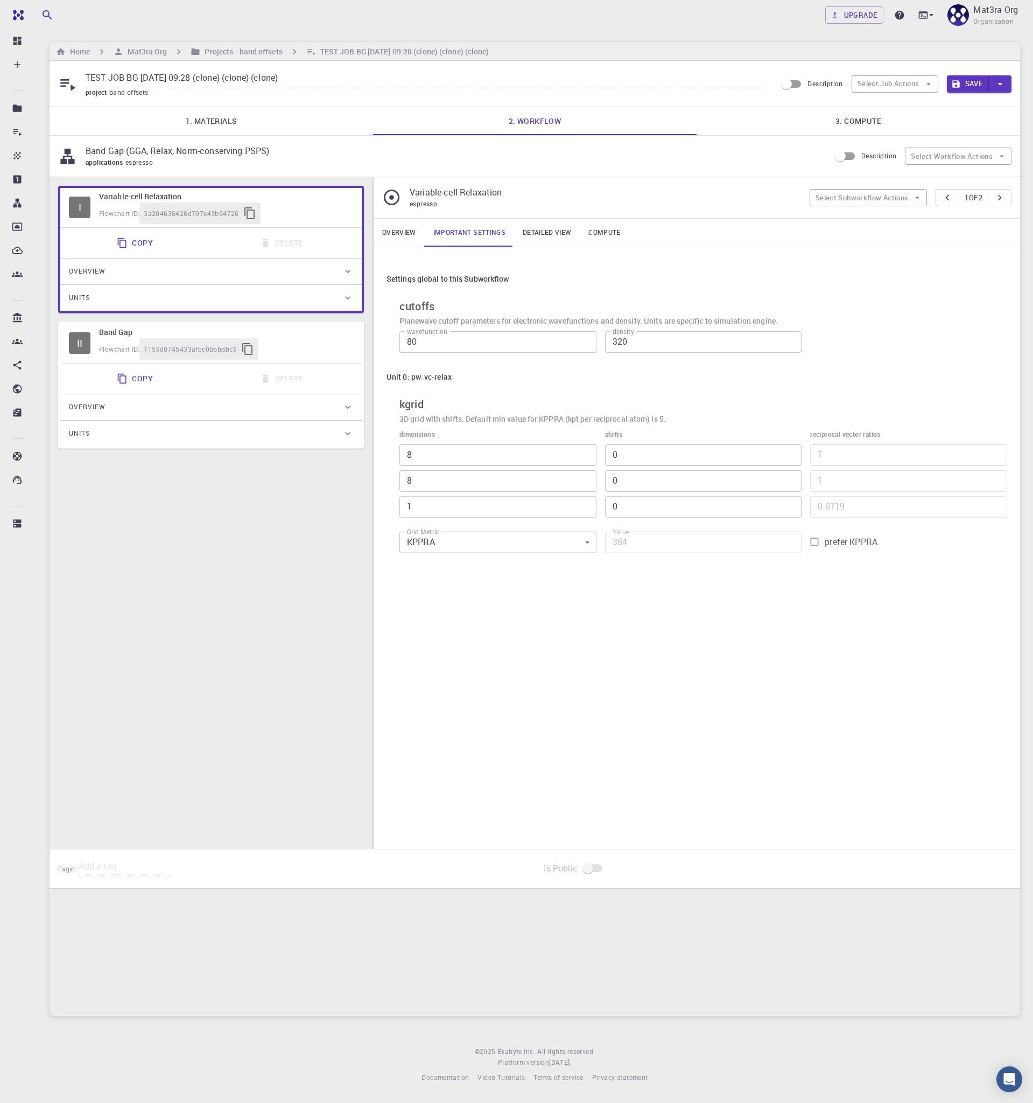
click at [230, 79] on input "TEST JOB BG [DATE] 09:28 (clone) (clone) (clone)" at bounding box center [427, 78] width 682 height 18
type input "MoS2 BG [DATE] 12:28 (80Ry NC PSP, 8x8x1)"
click at [965, 80] on button "Save" at bounding box center [968, 83] width 43 height 17
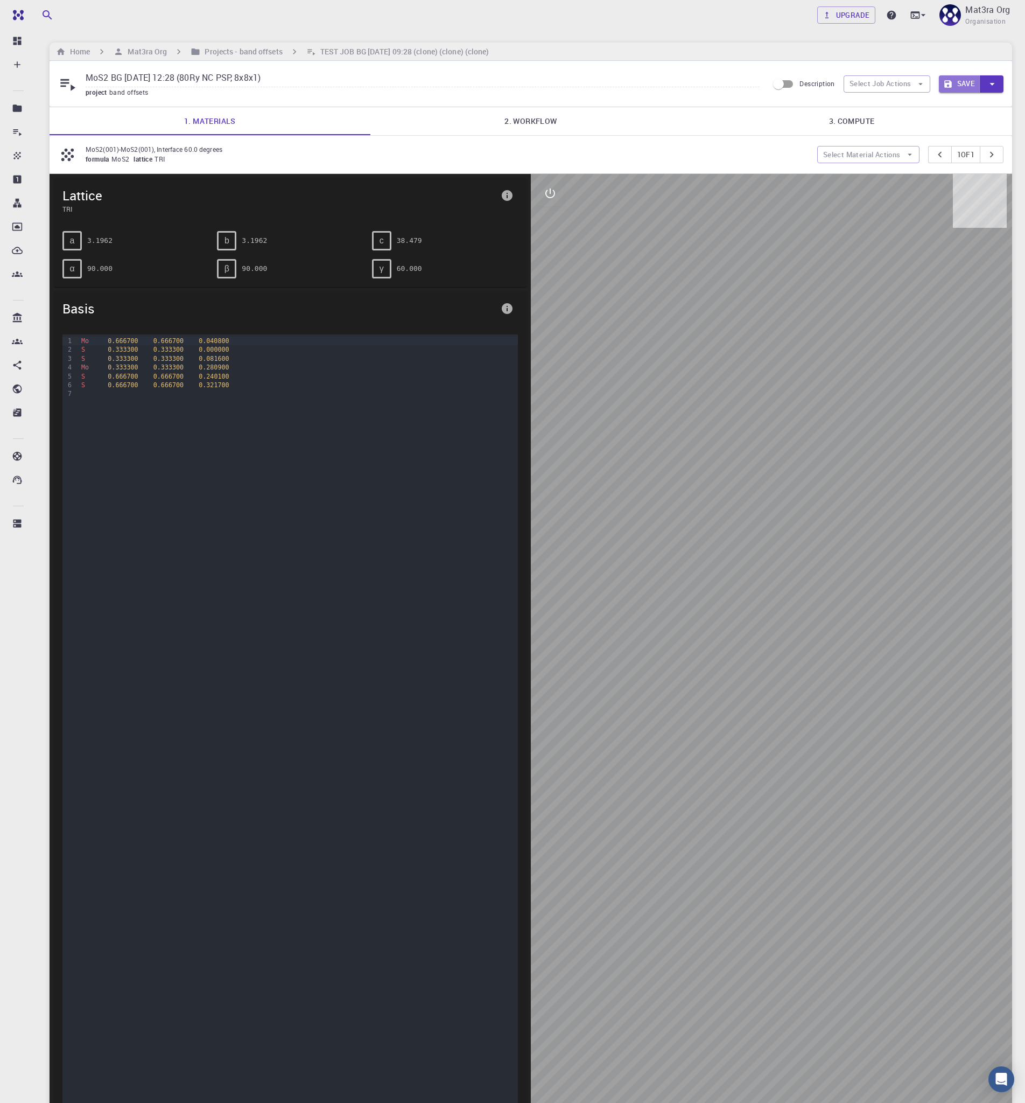
click at [958, 82] on button "Save" at bounding box center [960, 83] width 43 height 17
click at [994, 81] on icon "button" at bounding box center [993, 84] width 12 height 12
click at [963, 108] on li "Save & Exit" at bounding box center [969, 106] width 61 height 19
click at [958, 85] on button "Save & Exit" at bounding box center [948, 83] width 66 height 17
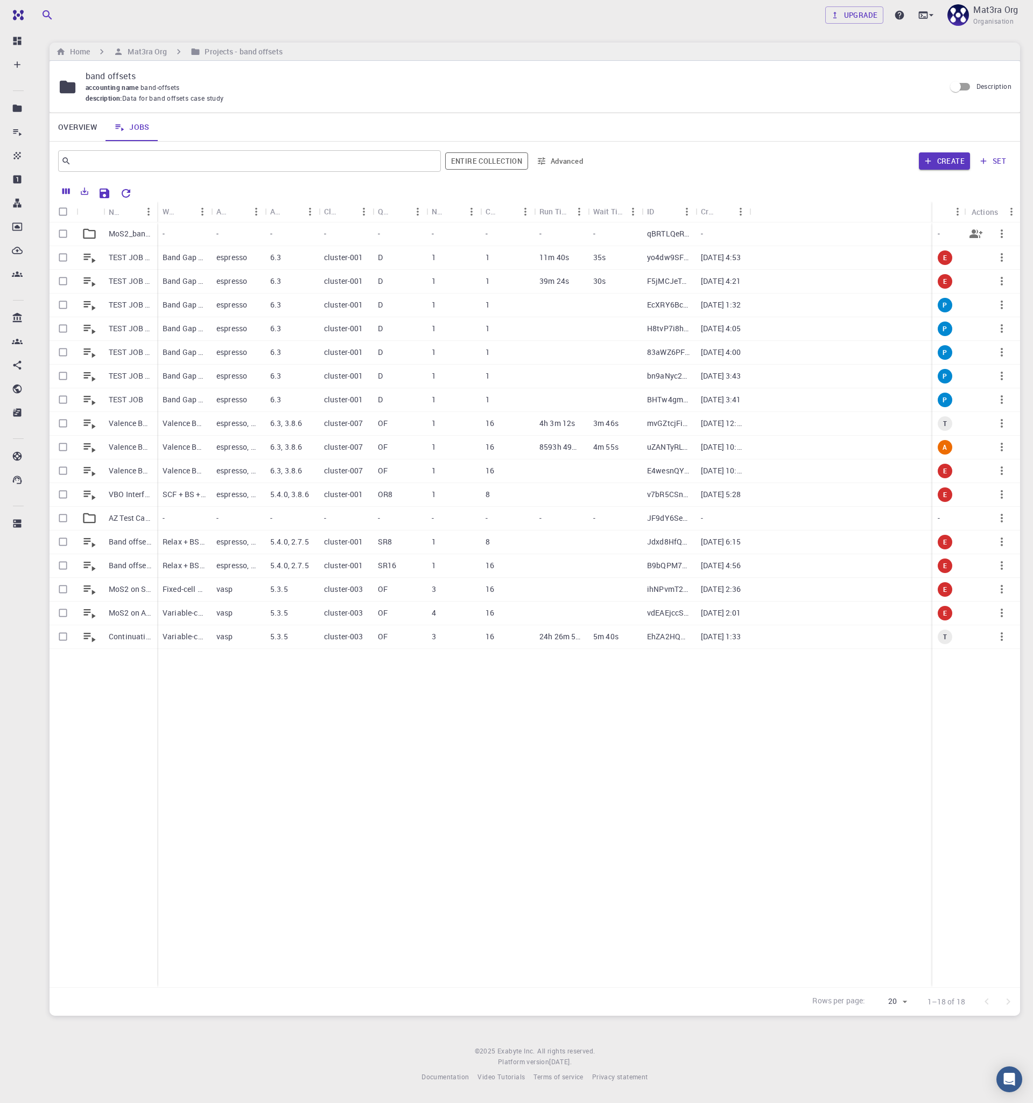
click at [134, 232] on p "MoS2_band_gaps" at bounding box center [130, 233] width 43 height 11
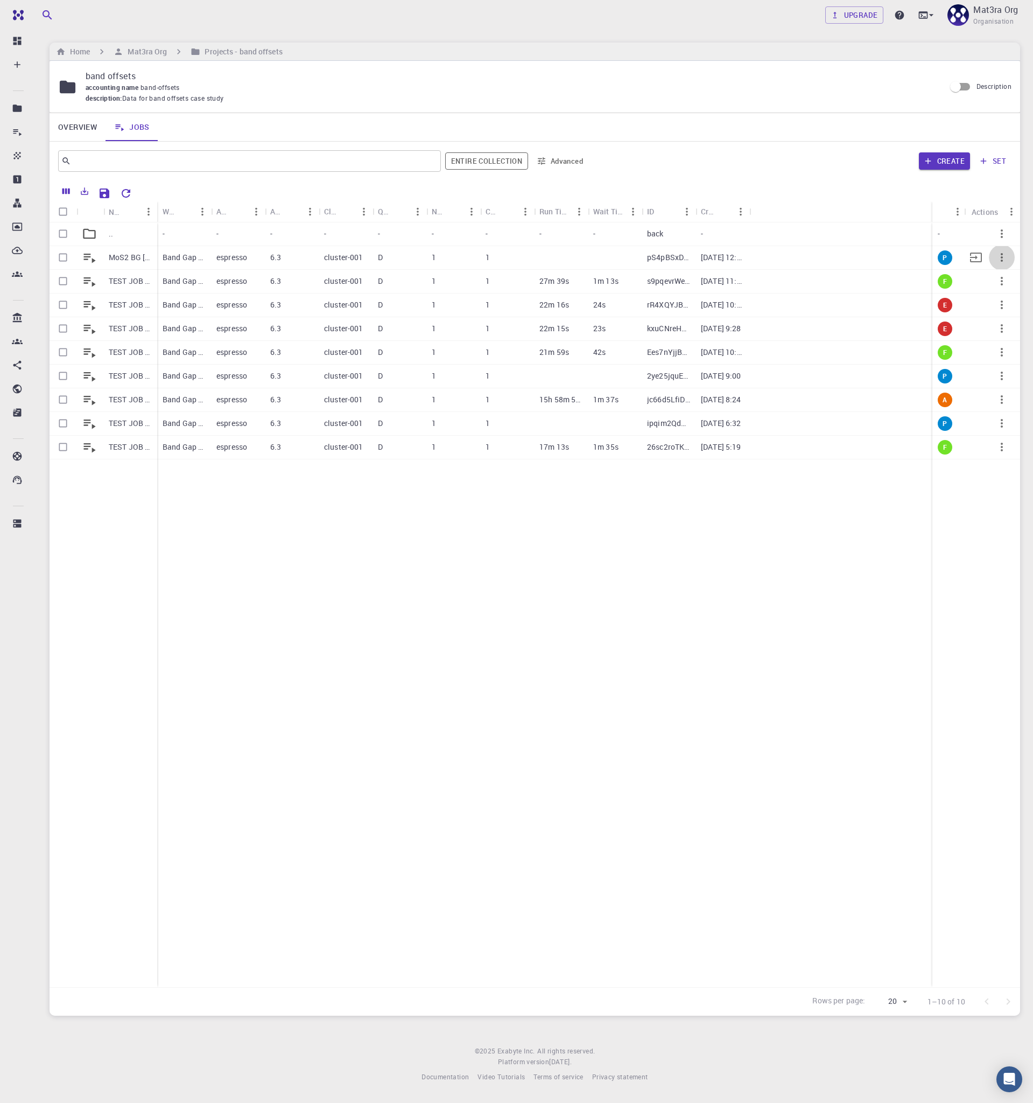
click at [994, 260] on button "button" at bounding box center [1002, 257] width 26 height 26
click at [998, 317] on span "Run" at bounding box center [995, 322] width 12 height 11
click at [115, 258] on p "MoS2 BG [DATE] 12:28 (80Ry NC PSP, 8x8x1)" at bounding box center [130, 257] width 43 height 11
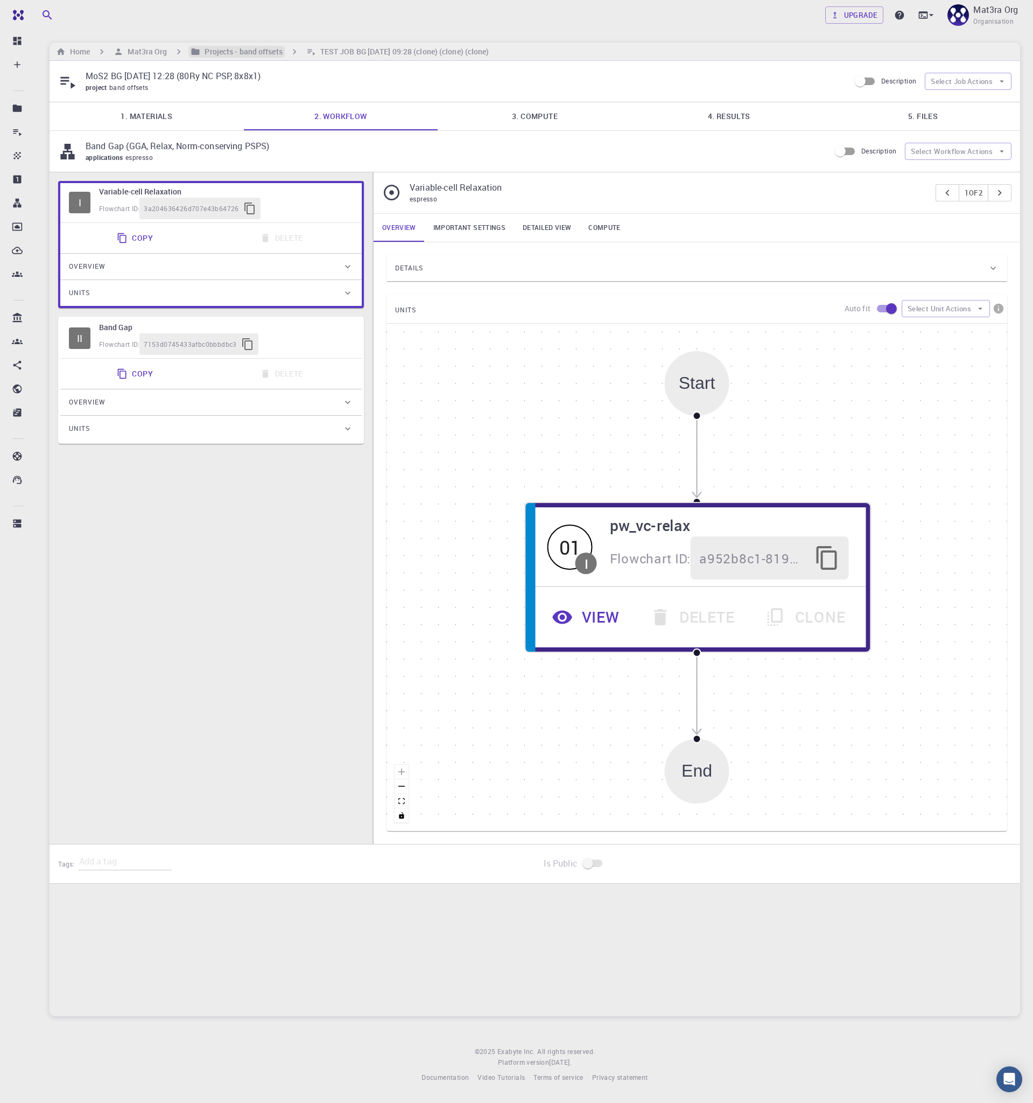
click at [257, 53] on h6 "Projects - band offsets" at bounding box center [241, 52] width 82 height 12
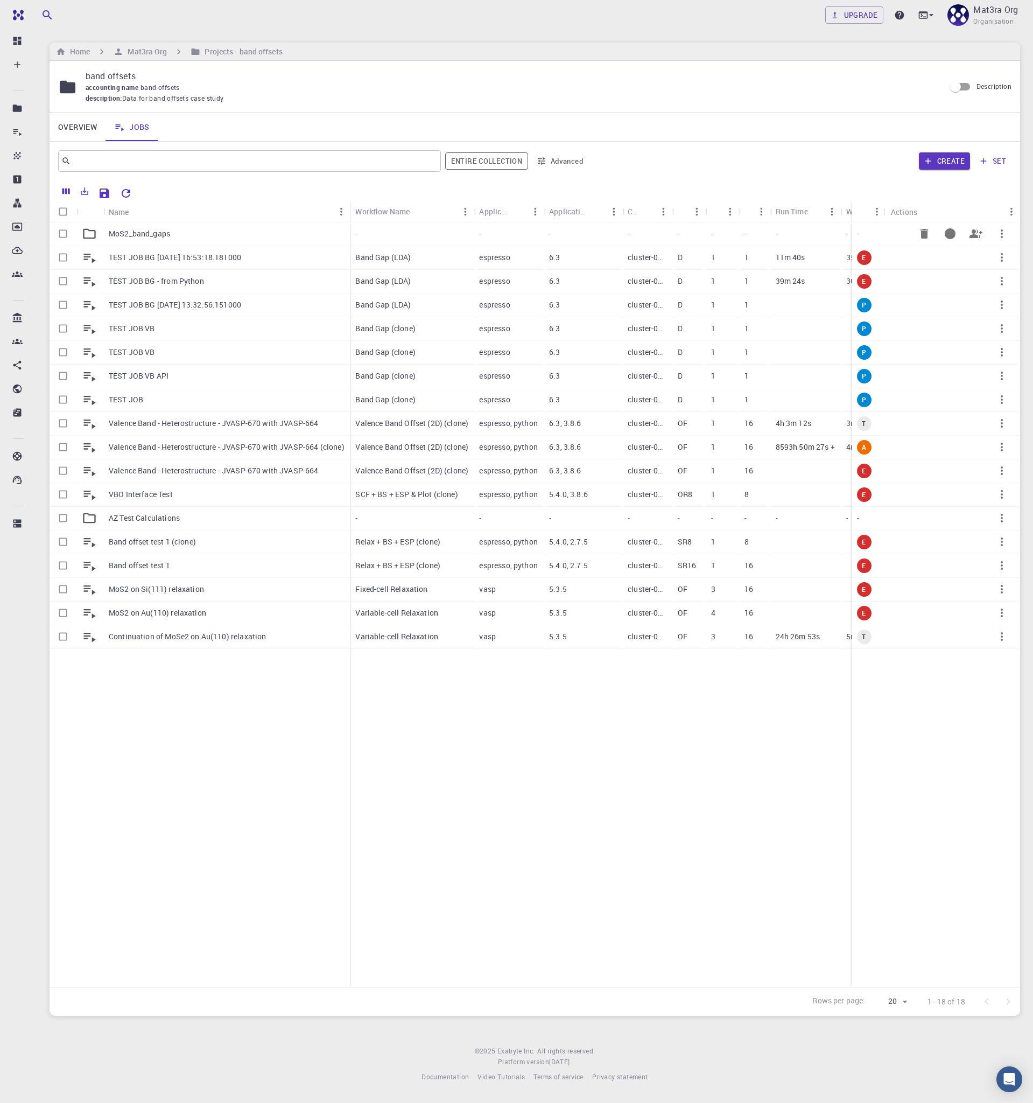
click at [264, 244] on div "MoS2_band_gaps" at bounding box center [226, 234] width 247 height 24
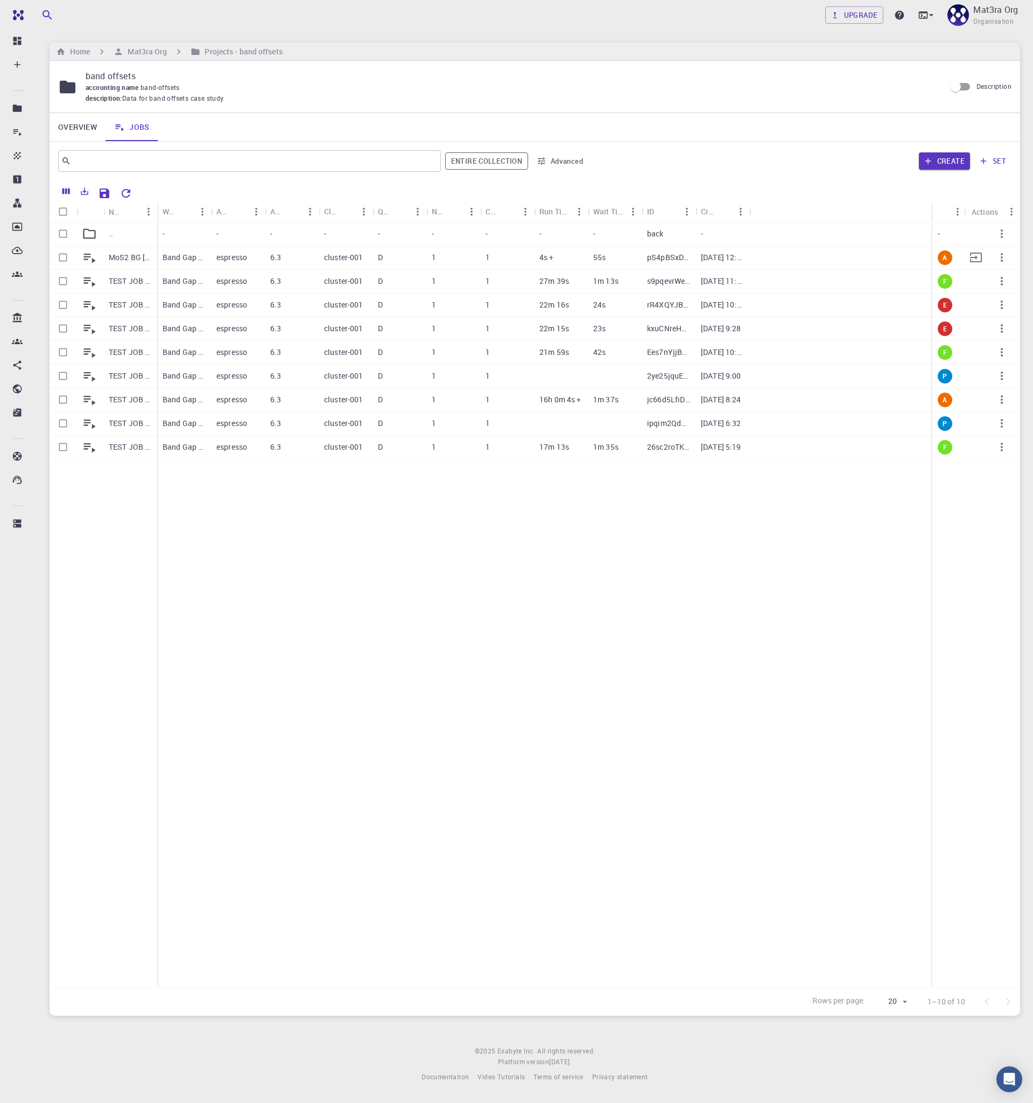
click at [132, 256] on p "MoS2 BG [DATE] 12:28 (80Ry NC PSP, 8x8x1)" at bounding box center [130, 257] width 43 height 11
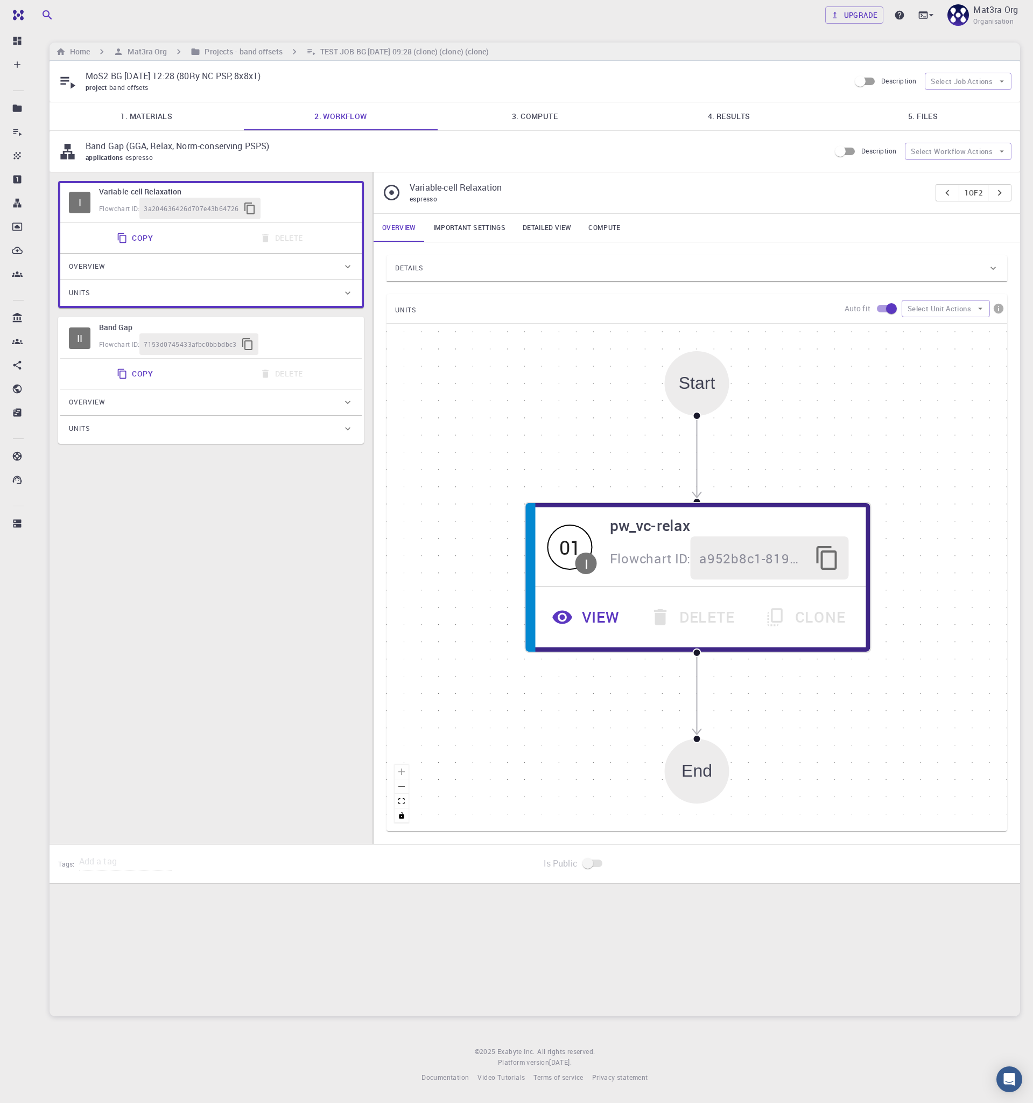
click at [868, 81] on input "Description" at bounding box center [860, 81] width 61 height 20
checkbox input "true"
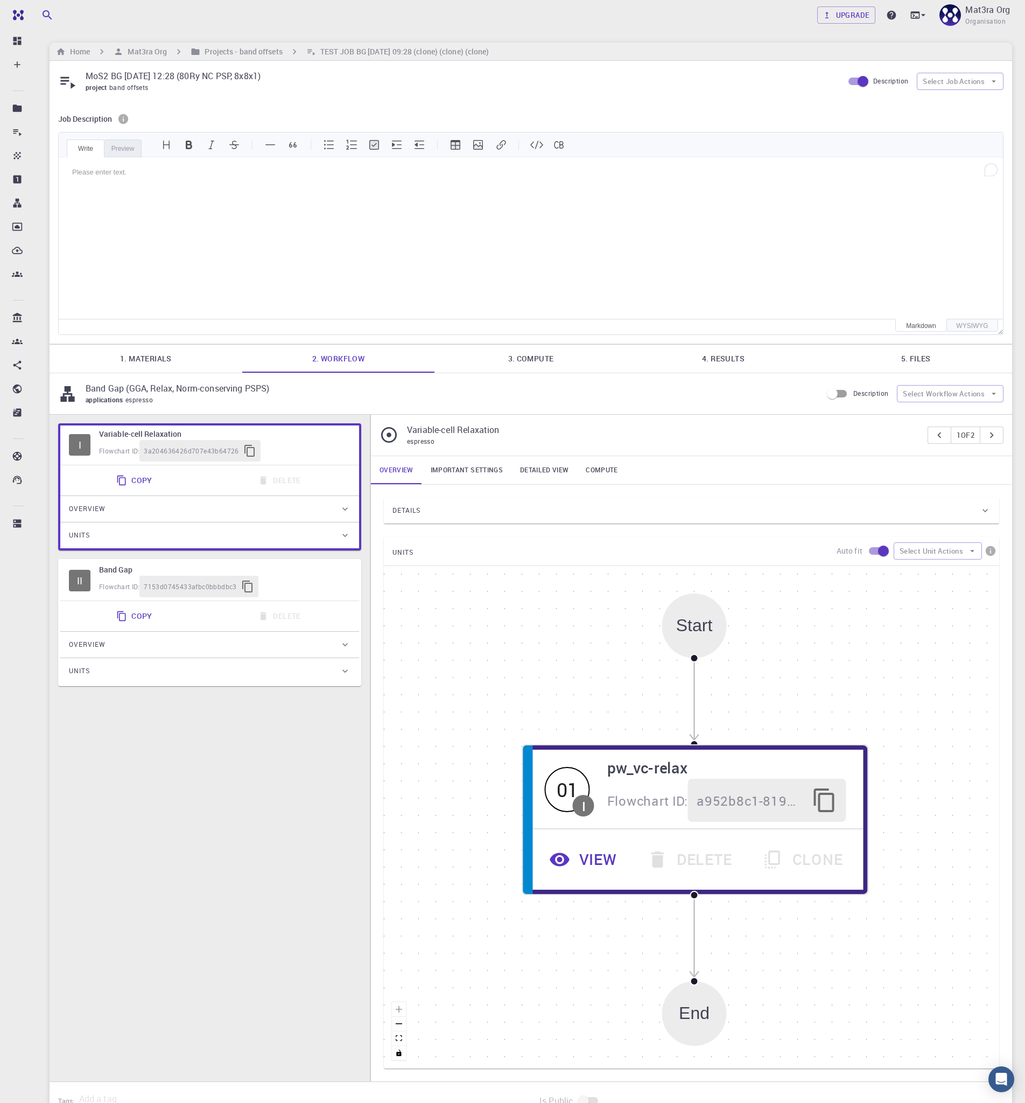
click at [489, 205] on div "Please enter text." at bounding box center [531, 238] width 945 height 162
click at [266, 205] on div "Please enter text." at bounding box center [531, 238] width 945 height 162
click at [124, 159] on div "Please enter text." at bounding box center [531, 172] width 945 height 30
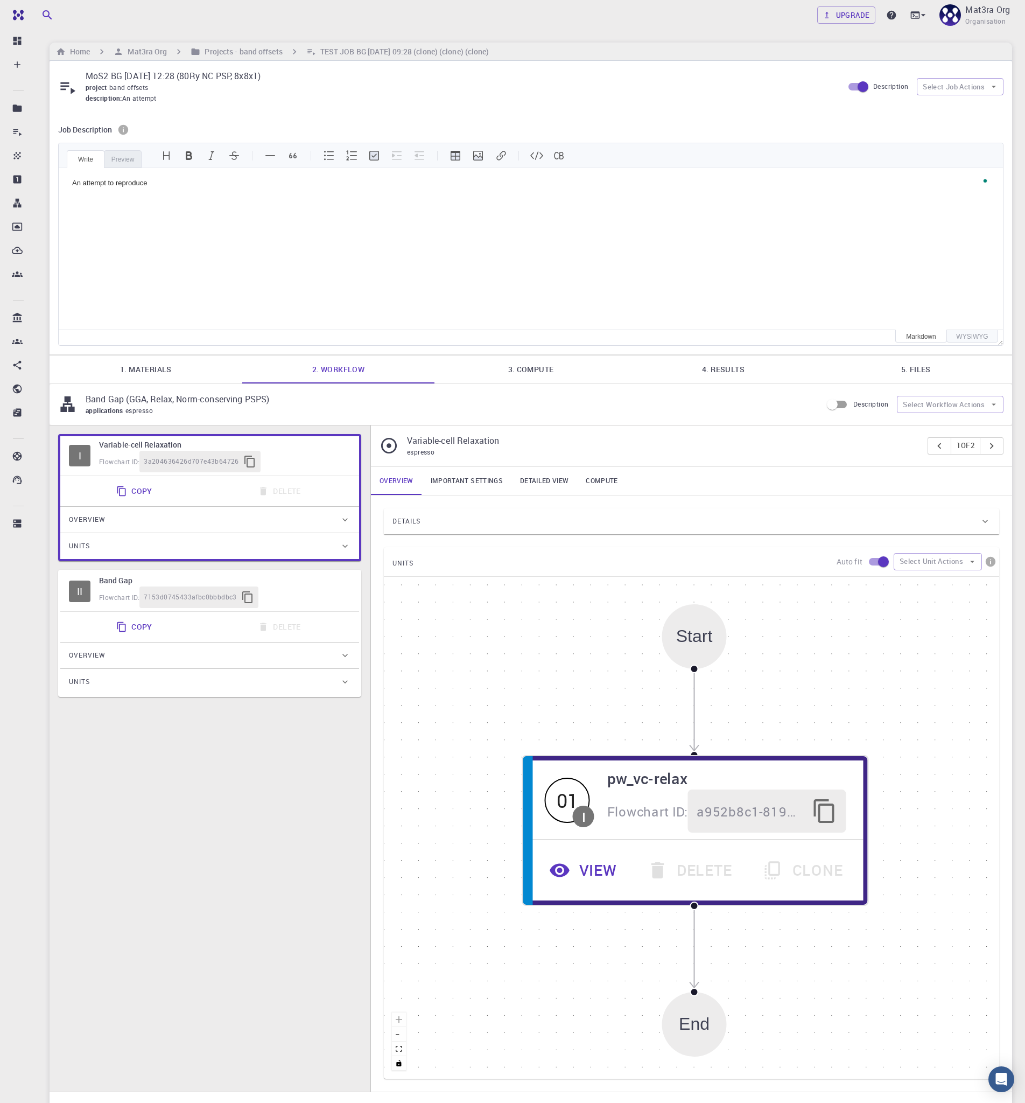
paste textarea
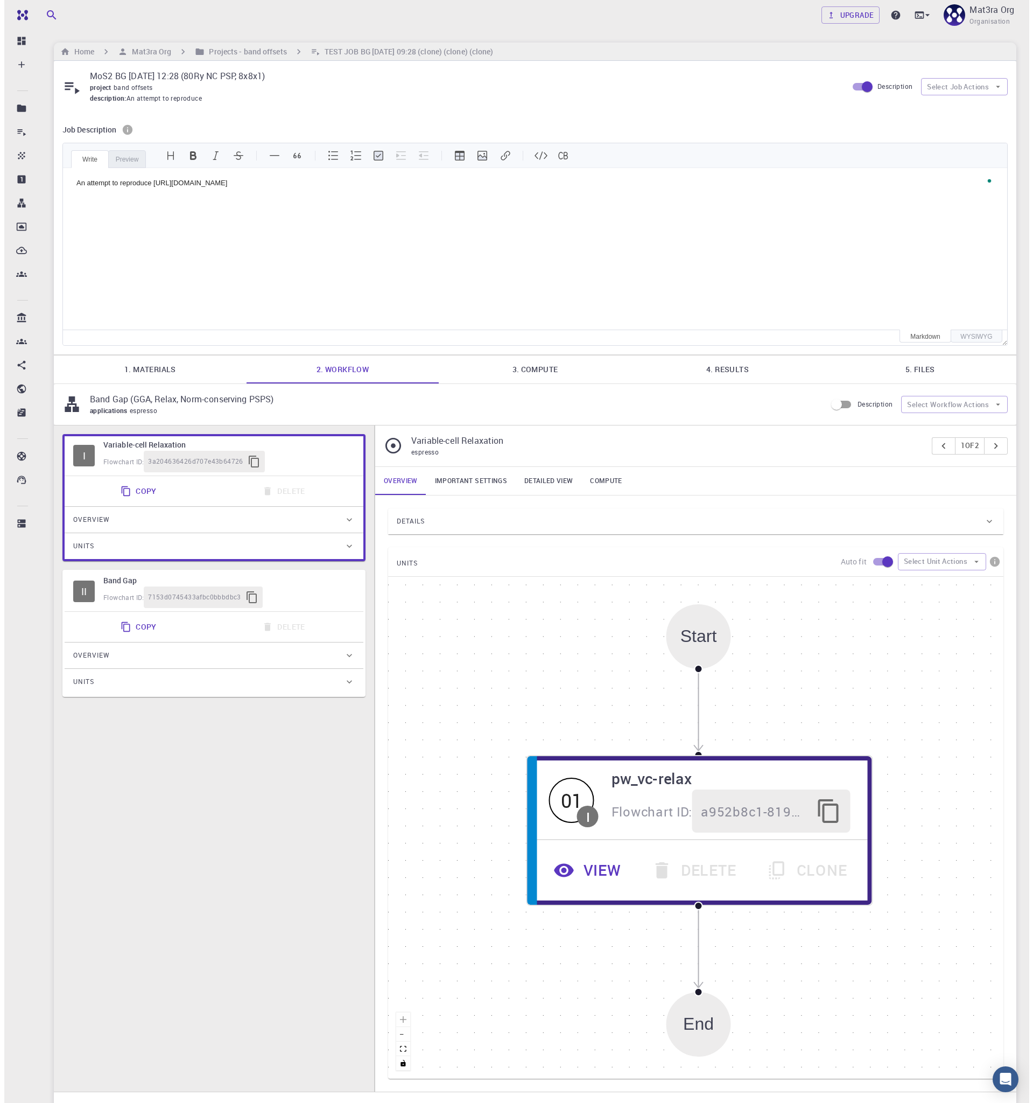
scroll to position [5, 1]
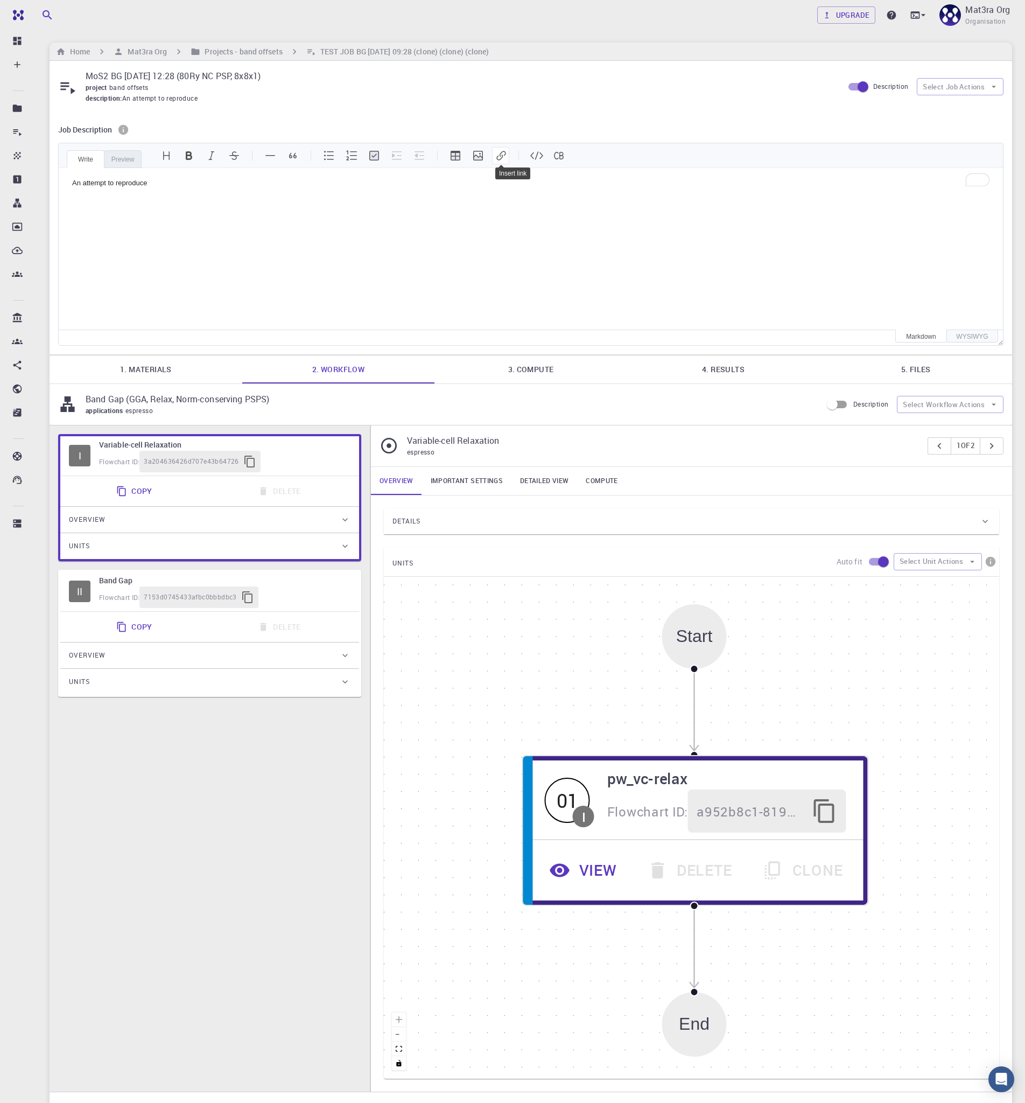
click at [505, 151] on button "Insert link" at bounding box center [500, 155] width 17 height 17
click at [543, 192] on input "URL" at bounding box center [601, 194] width 194 height 17
paste input "[URL][DOMAIN_NAME]"
type input "[URL][DOMAIN_NAME]"
click at [540, 233] on input "Link text" at bounding box center [601, 232] width 194 height 17
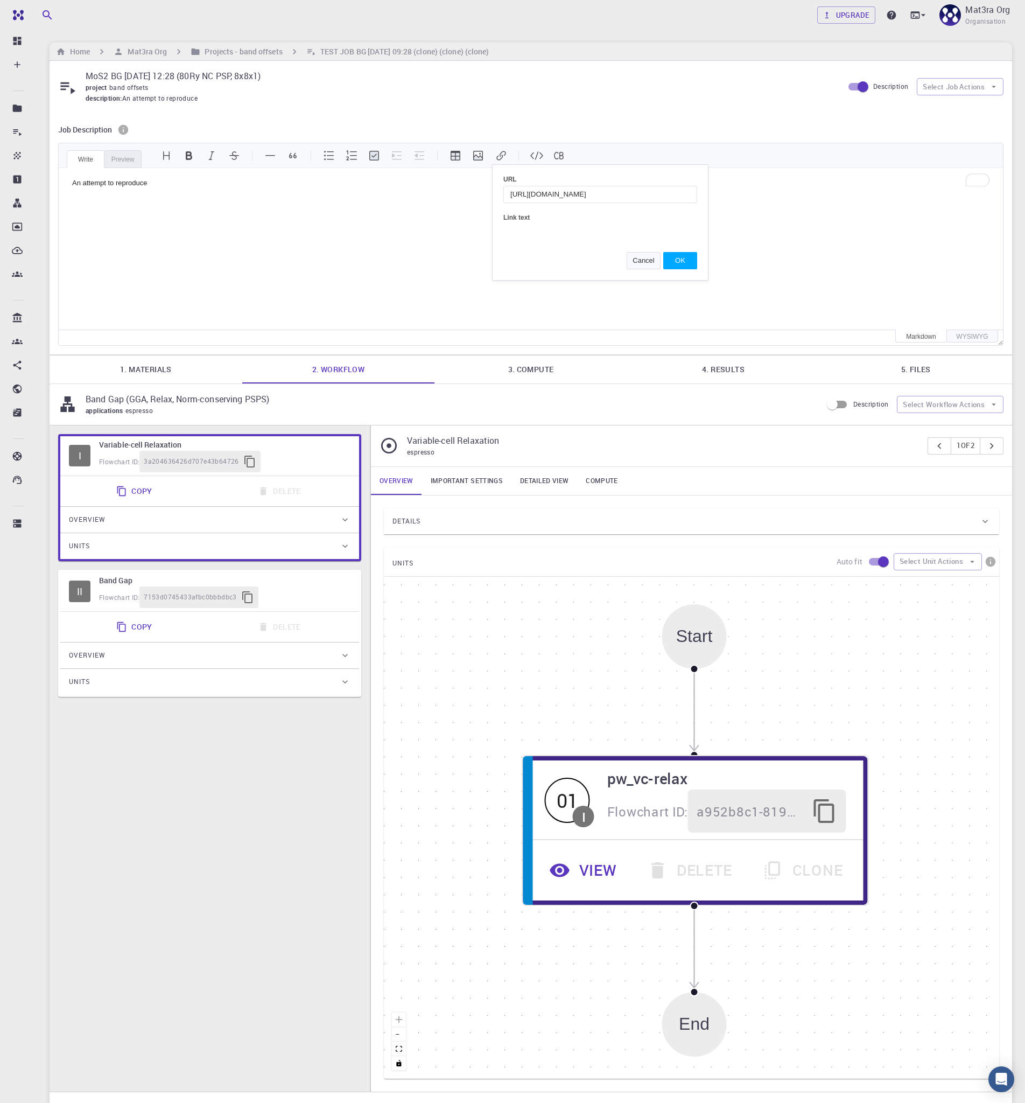
paste input "[URL][DOMAIN_NAME]"
type input "[URL][DOMAIN_NAME]"
click at [672, 262] on button "OK" at bounding box center [680, 260] width 34 height 17
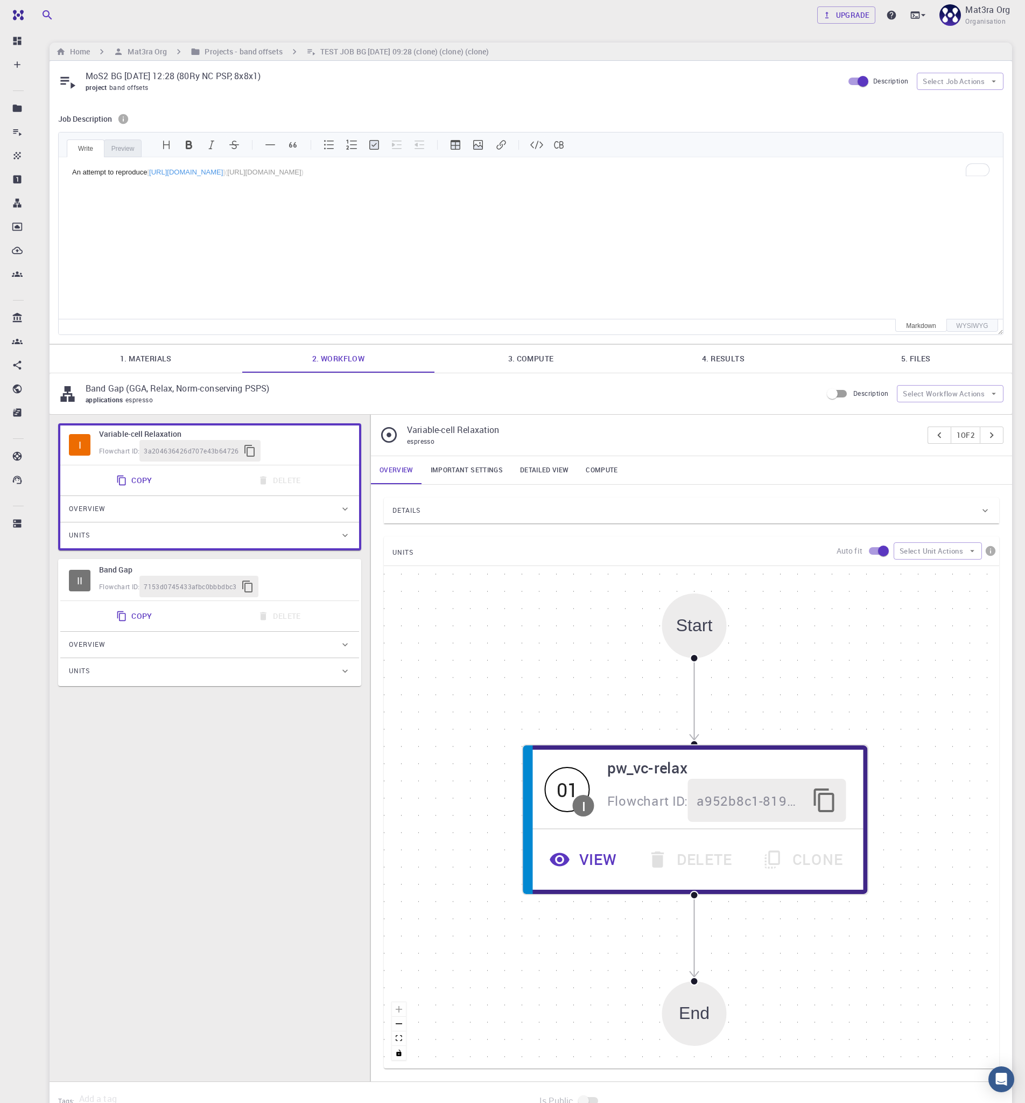
click at [928, 53] on div "Home Mat3ra Org Projects - band offsets TEST JOB BG [DATE] 09:28 (clone) (clone…" at bounding box center [531, 52] width 963 height 18
click at [961, 88] on button "Select Job Actions" at bounding box center [960, 81] width 87 height 17
click at [773, 67] on div "MoS2 BG [DATE] 12:28 (80Ry NC PSP, 8x8x1) project band offsets Description Sele…" at bounding box center [531, 81] width 963 height 41
click at [256, 204] on div "An attempt to reproduce [ [URL][DOMAIN_NAME] ]( [URL][DOMAIN_NAME] ) An attempt…" at bounding box center [531, 238] width 945 height 162
click at [232, 52] on h6 "Projects - band offsets" at bounding box center [241, 52] width 82 height 12
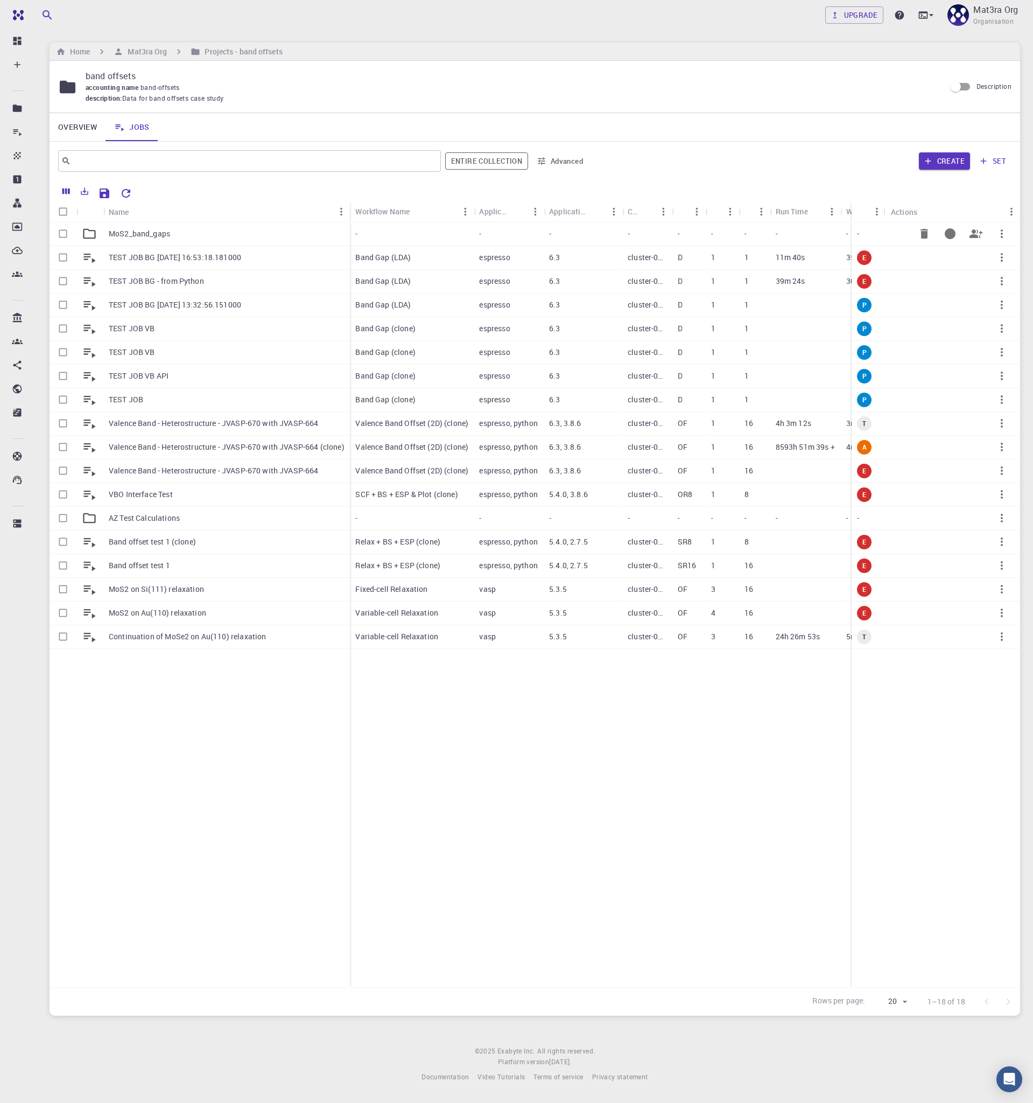
click at [168, 225] on div "MoS2_band_gaps" at bounding box center [226, 234] width 247 height 24
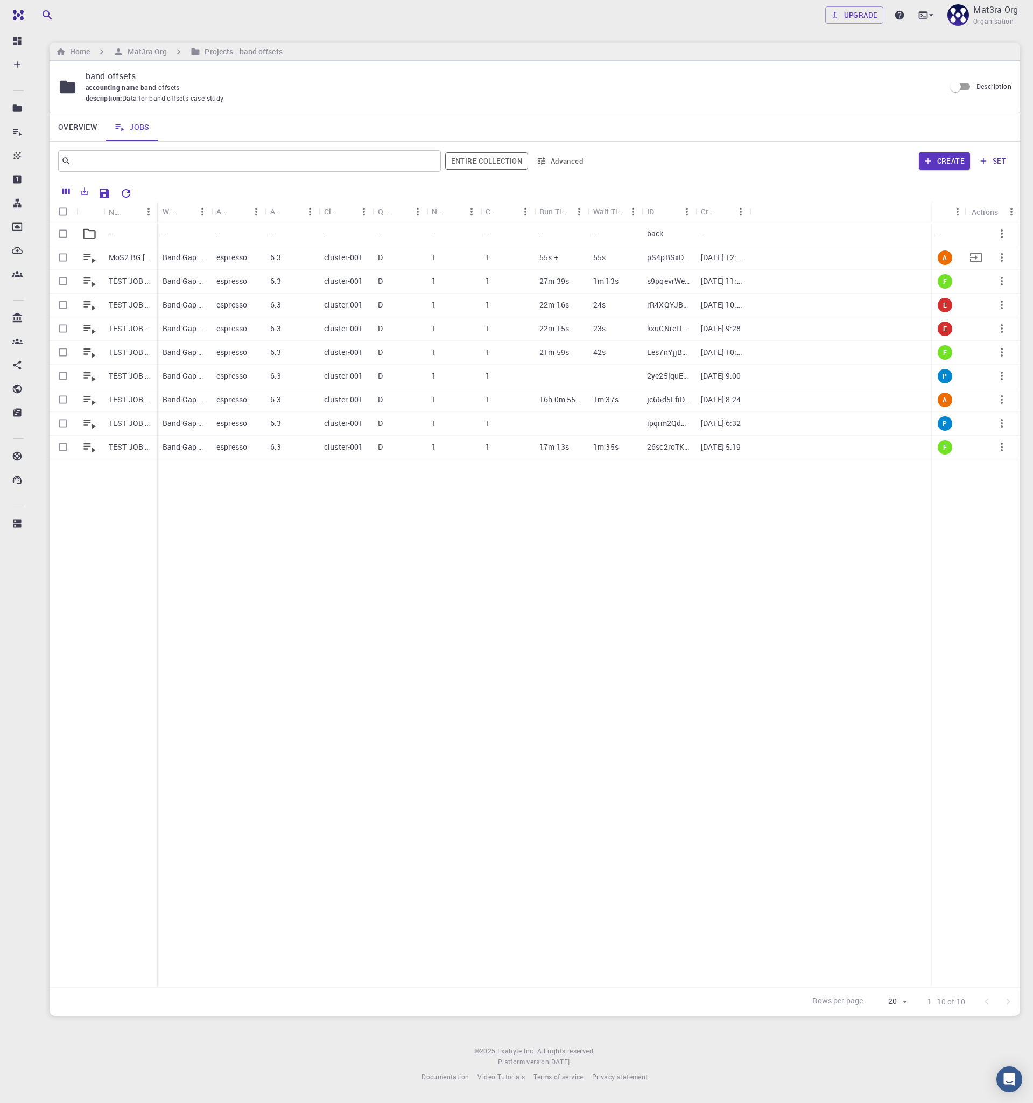
click at [131, 256] on p "MoS2 BG [DATE] 12:28 (80Ry NC PSP, 8x8x1)" at bounding box center [130, 257] width 43 height 11
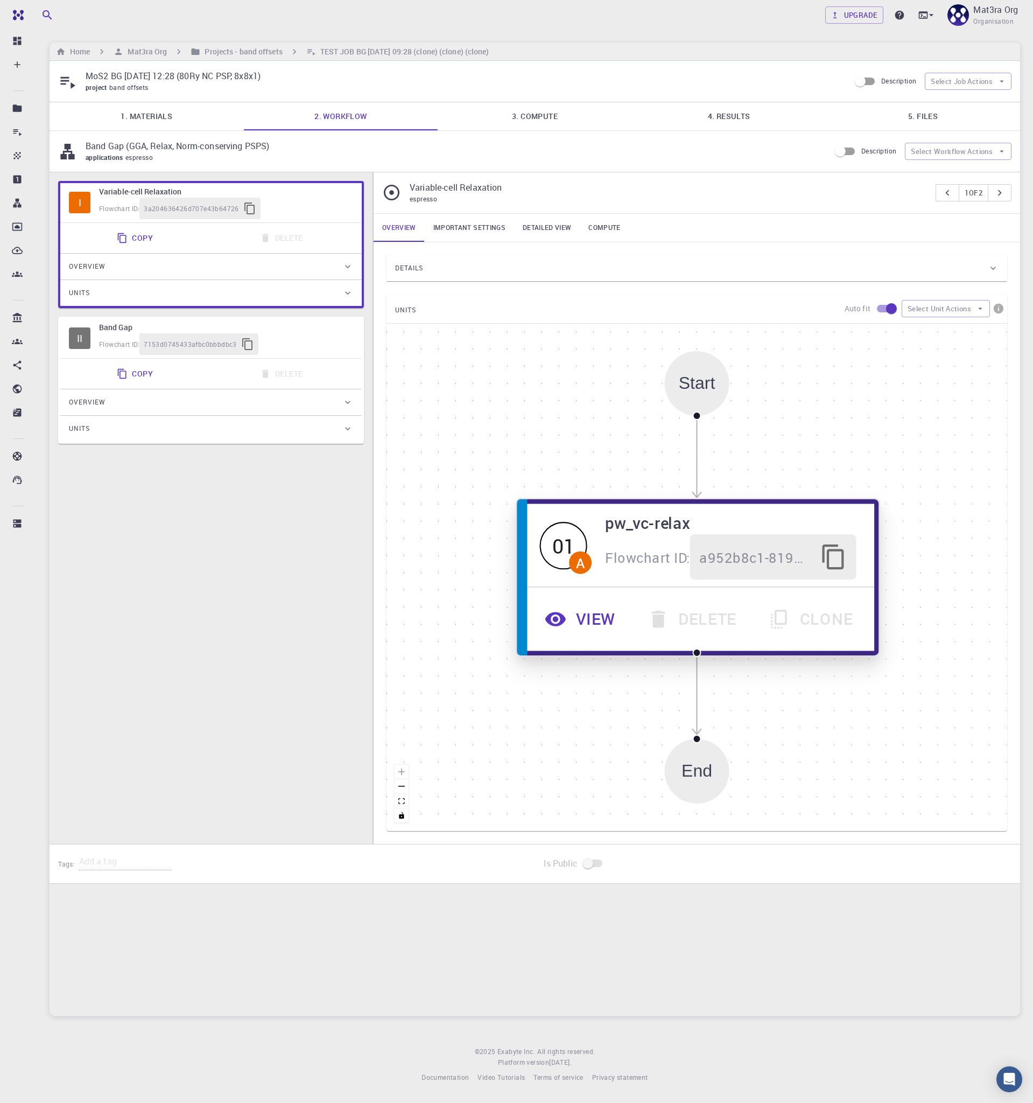
click at [591, 619] on button "View" at bounding box center [582, 619] width 102 height 45
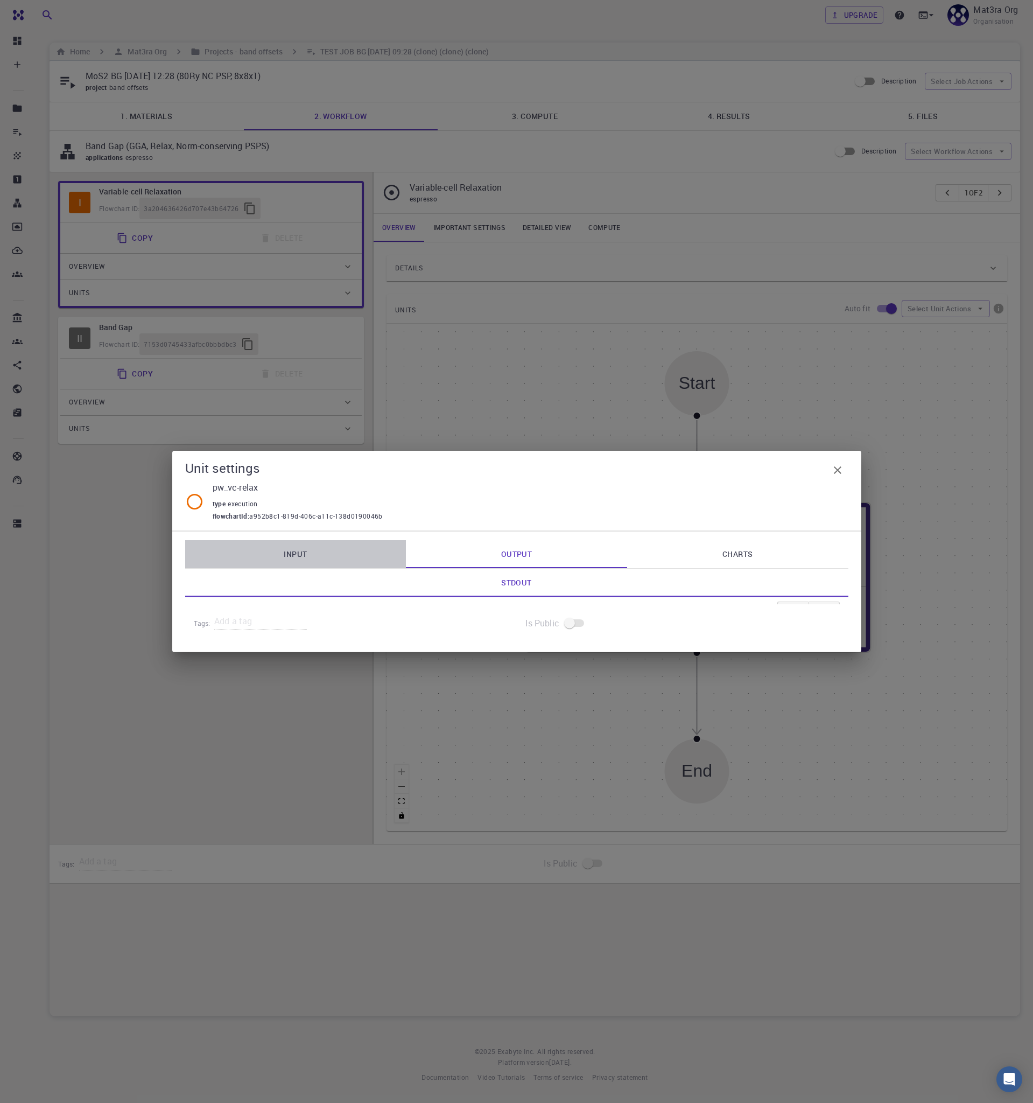
click at [350, 547] on link "Input" at bounding box center [295, 554] width 221 height 28
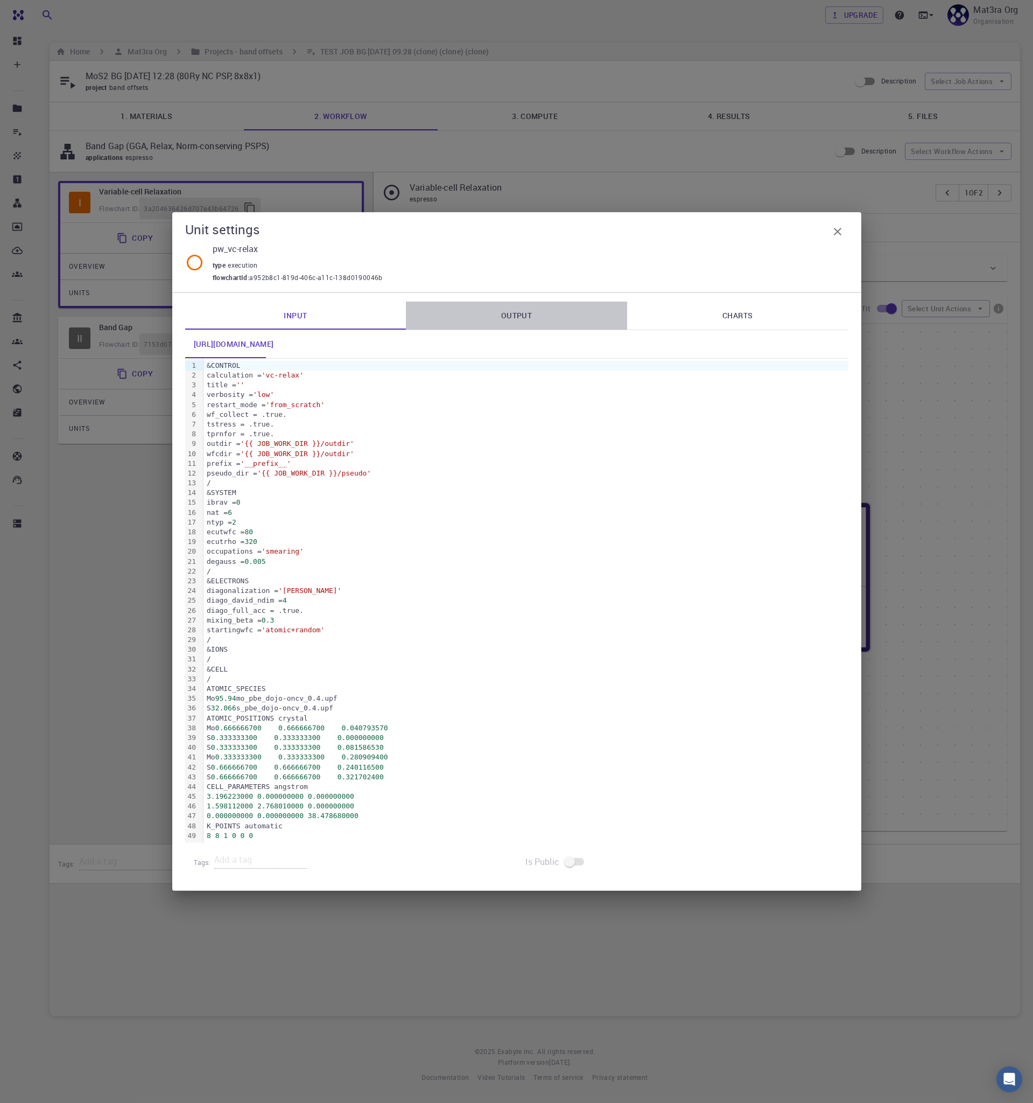
click at [505, 314] on link "Output" at bounding box center [516, 316] width 221 height 28
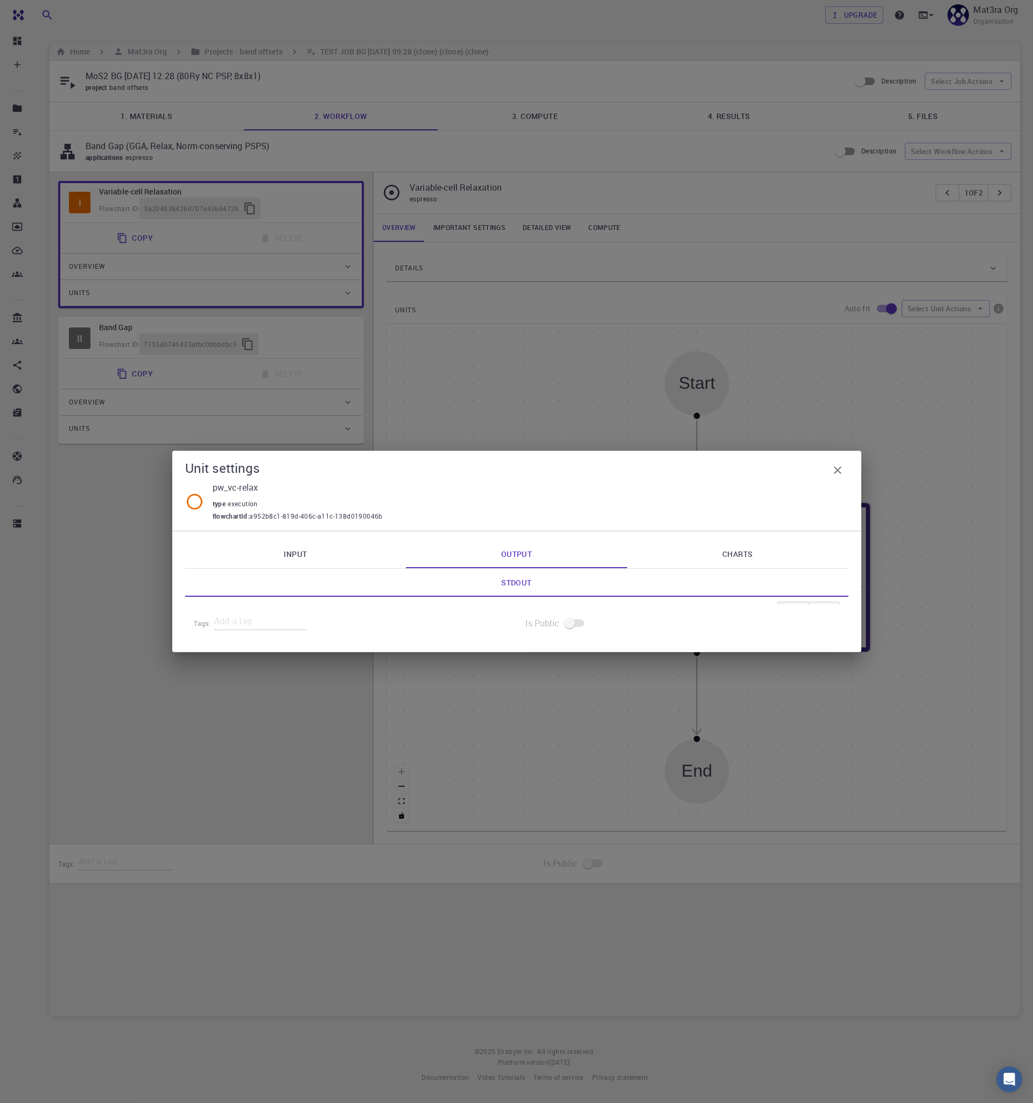
click at [765, 557] on link "Charts" at bounding box center [737, 554] width 221 height 28
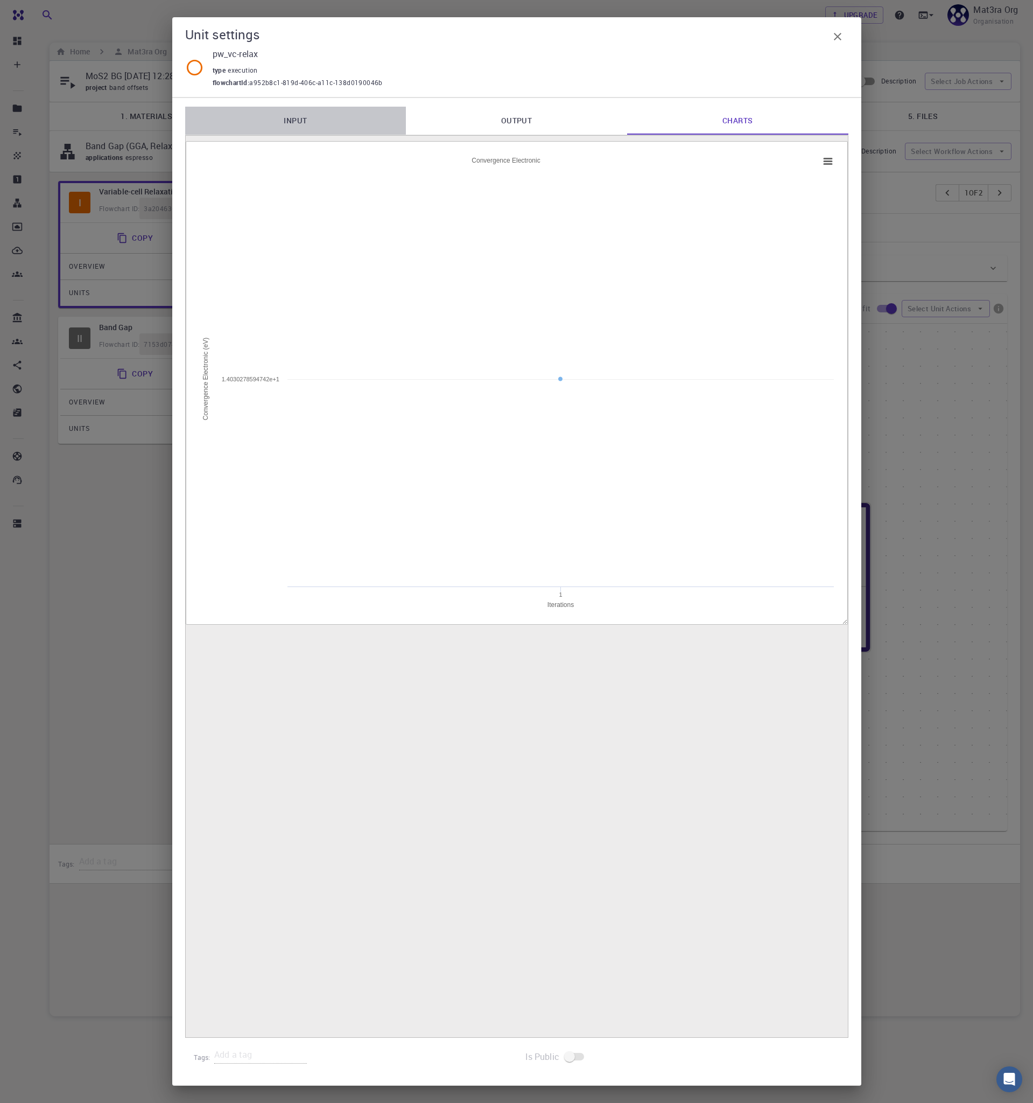
click at [324, 114] on link "Input" at bounding box center [295, 121] width 221 height 28
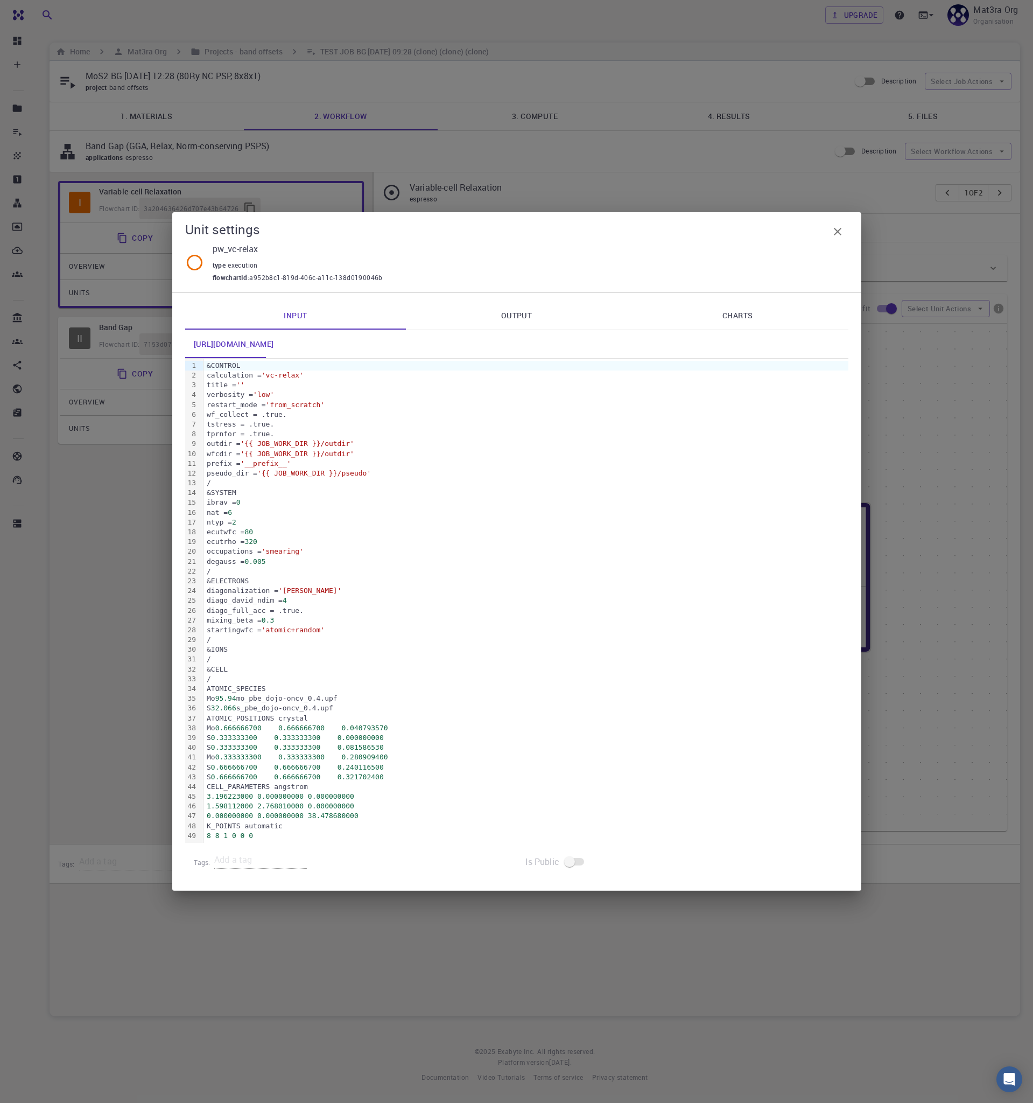
click at [532, 316] on link "Output" at bounding box center [516, 316] width 221 height 28
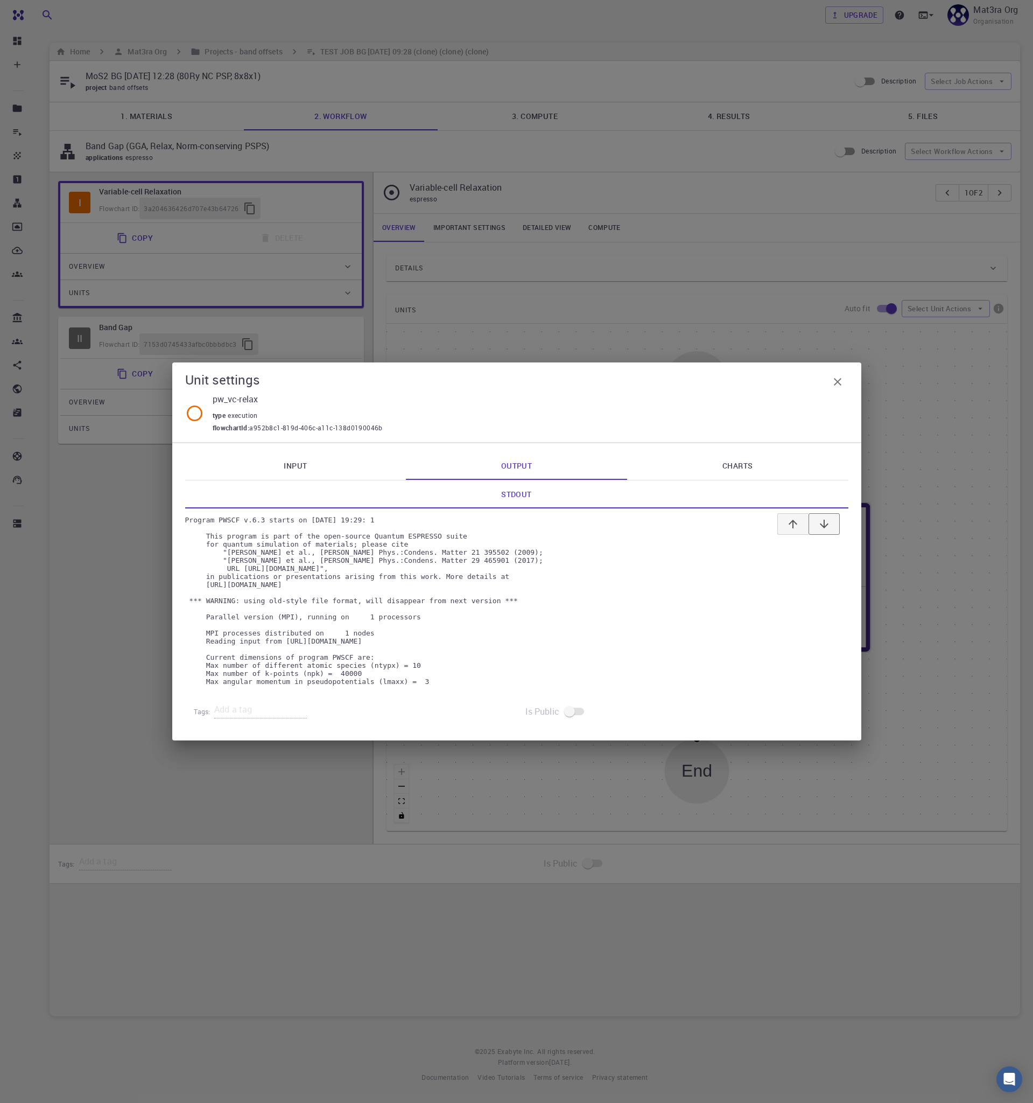
click at [827, 513] on button "button" at bounding box center [824, 524] width 31 height 22
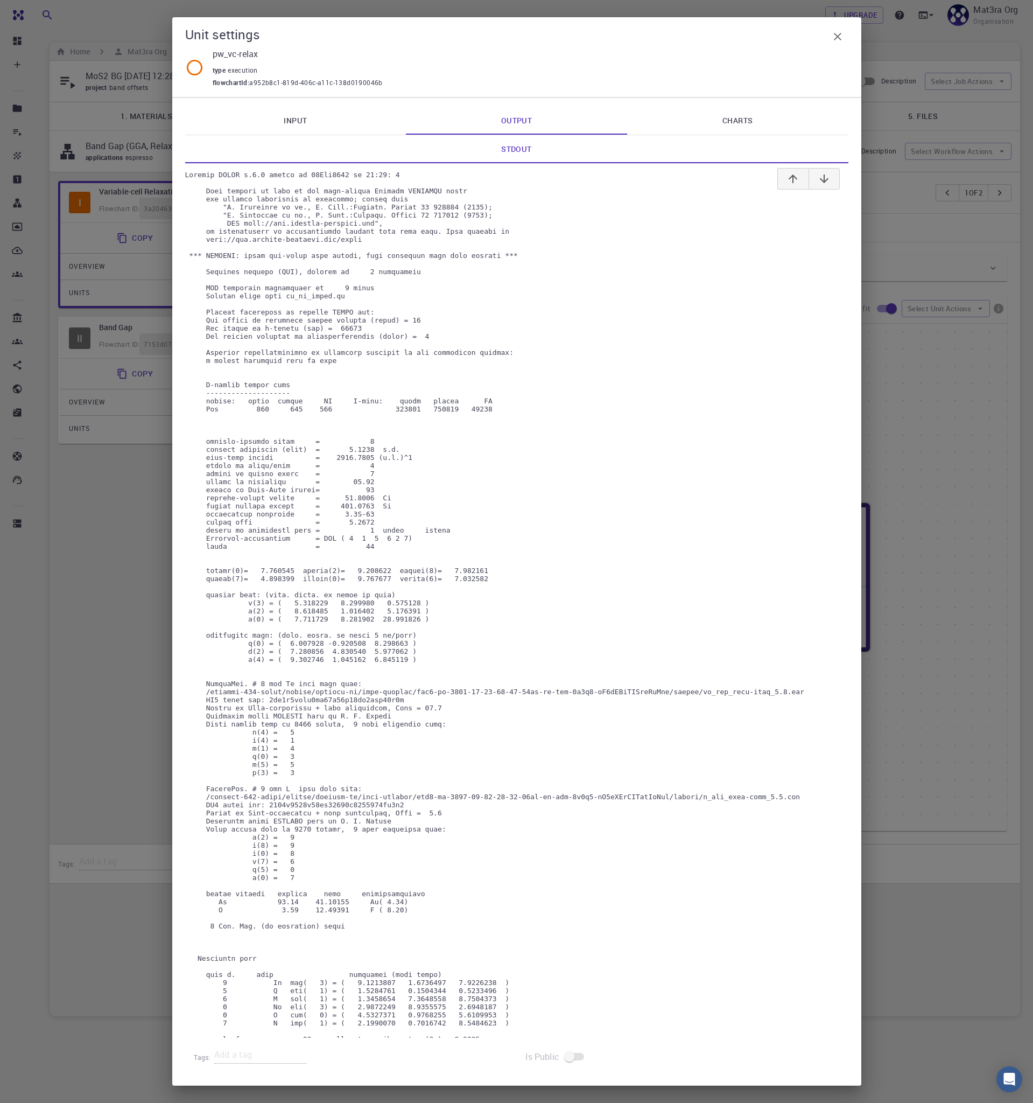
click at [834, 34] on icon "button" at bounding box center [838, 36] width 13 height 13
